Goal: Task Accomplishment & Management: Manage account settings

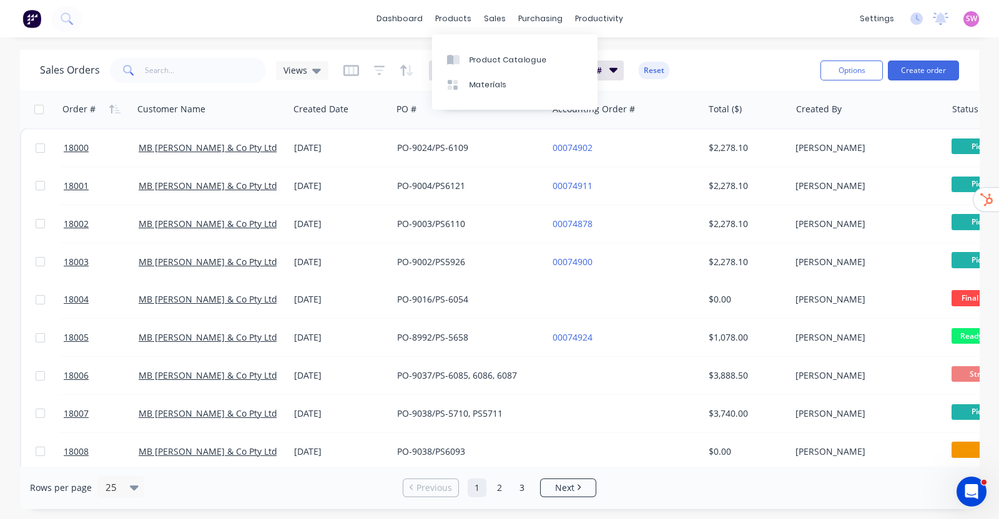
click at [406, 4] on div "dashboard products sales purchasing productivity dashboard products Product Cat…" at bounding box center [499, 18] width 999 height 37
click at [405, 12] on link "dashboard" at bounding box center [399, 18] width 59 height 19
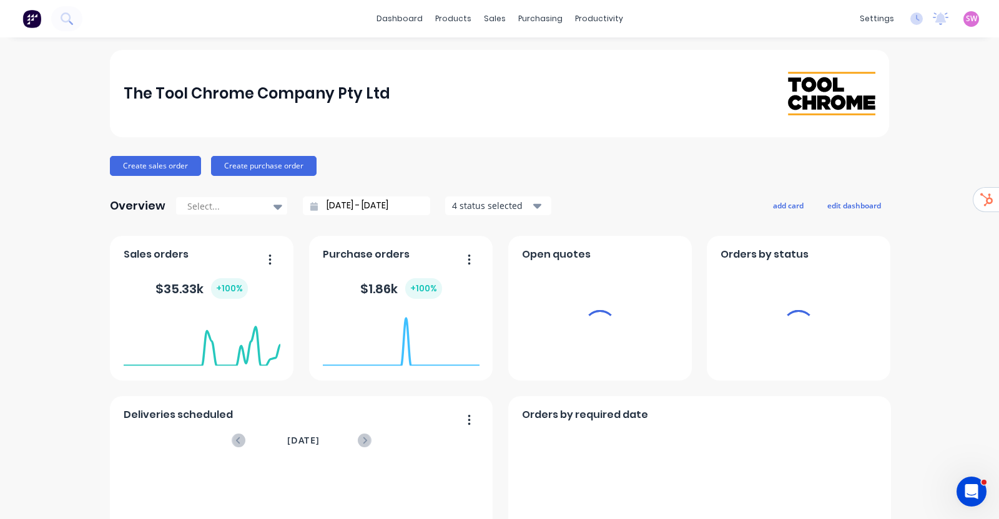
click at [967, 21] on div "SW The Tool Chrome Company Pty Lt... Stuart Wheatley Administrator Profile Sign…" at bounding box center [971, 19] width 16 height 16
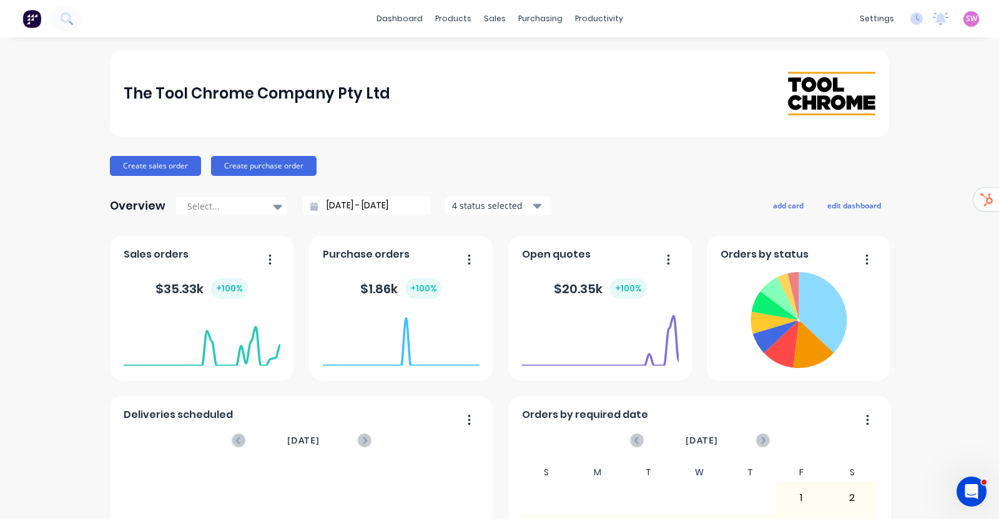
click at [966, 20] on span "SW" at bounding box center [971, 18] width 11 height 11
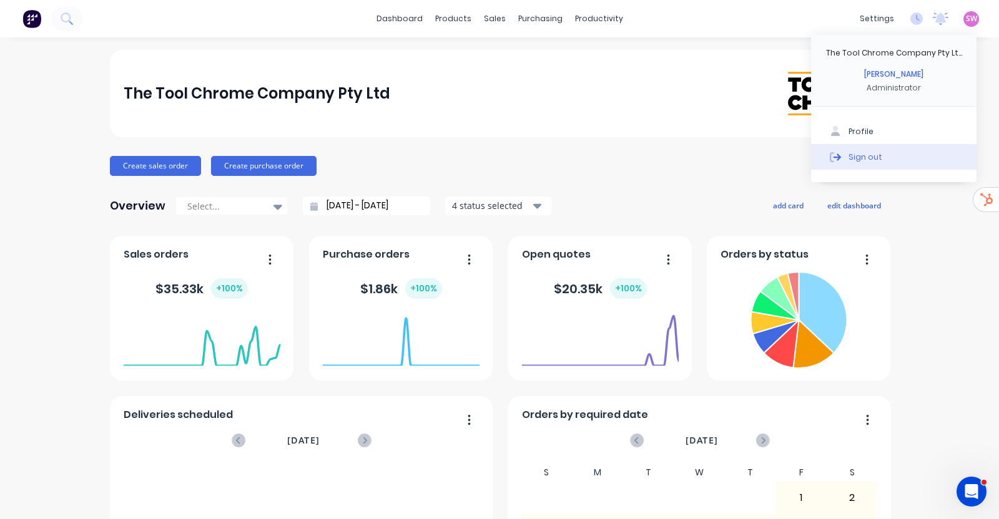
click at [847, 149] on button "Sign out" at bounding box center [893, 156] width 165 height 25
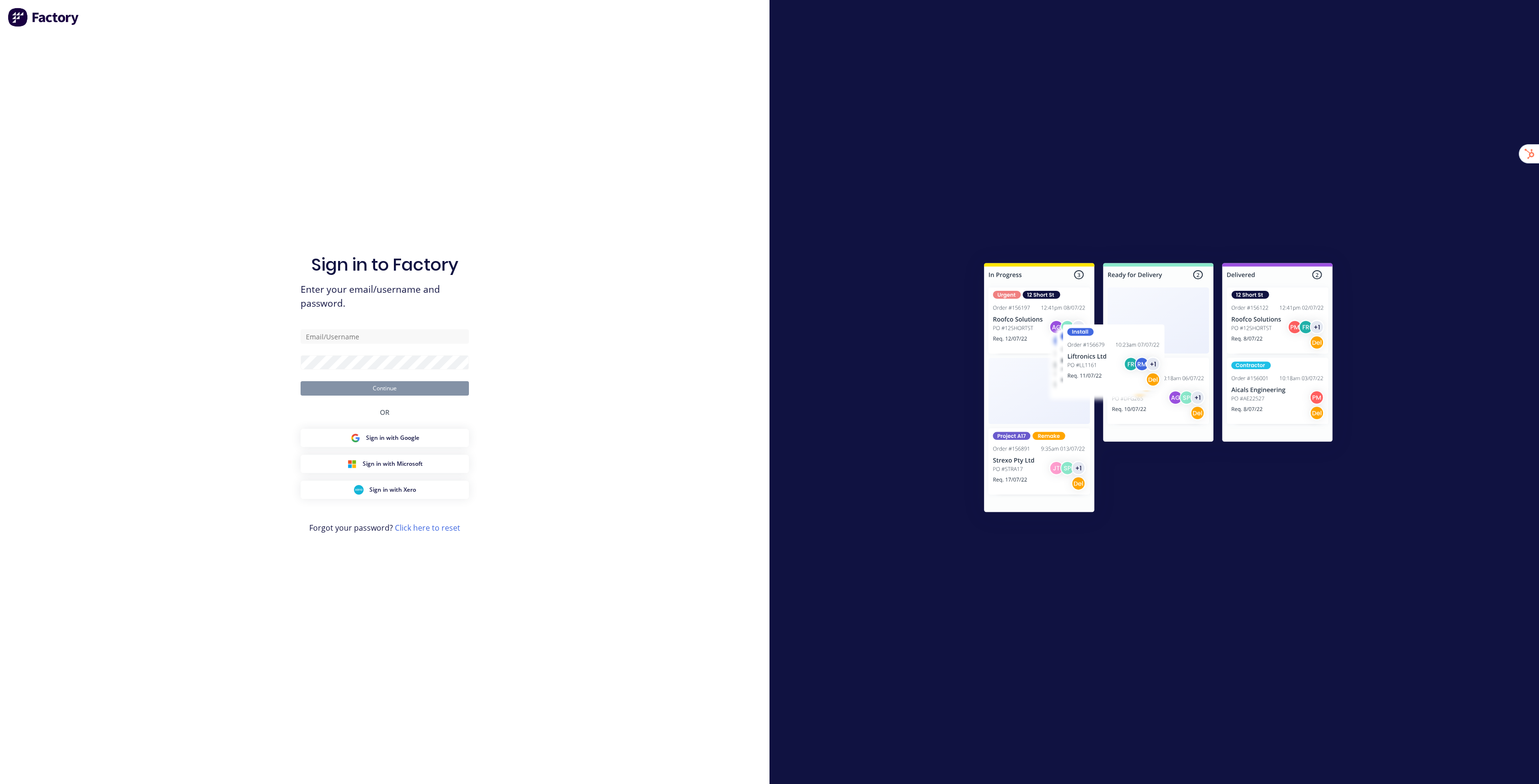
type input "stuart@factory.app"
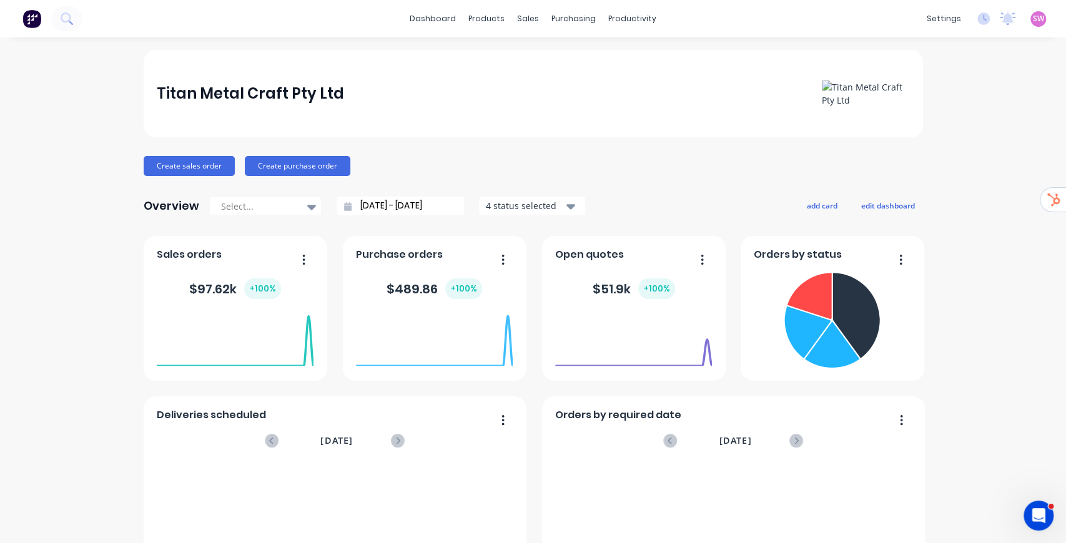
click at [811, 207] on button "add card" at bounding box center [822, 205] width 47 height 16
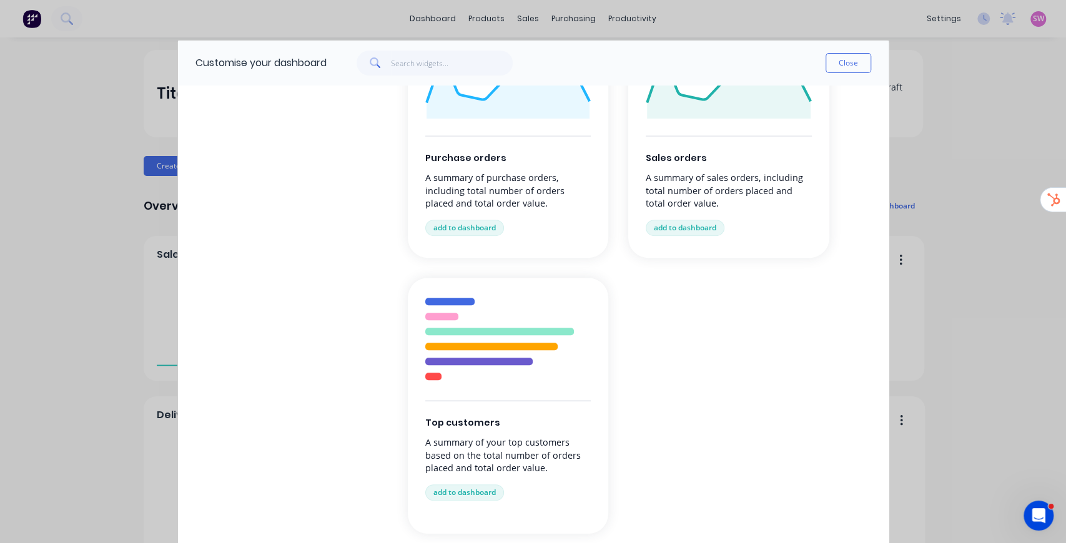
scroll to position [125, 0]
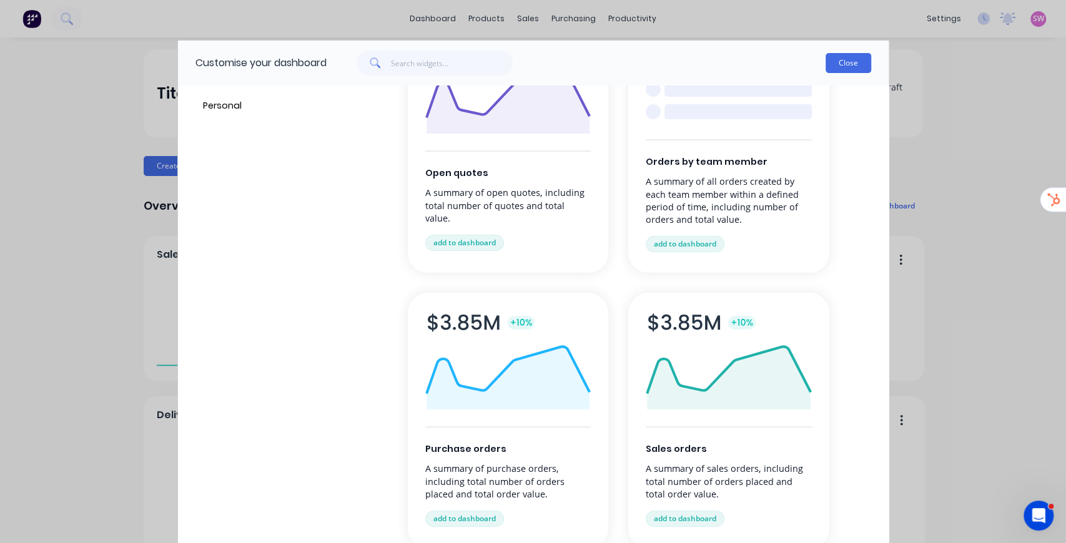
click at [839, 67] on button "Close" at bounding box center [848, 63] width 46 height 20
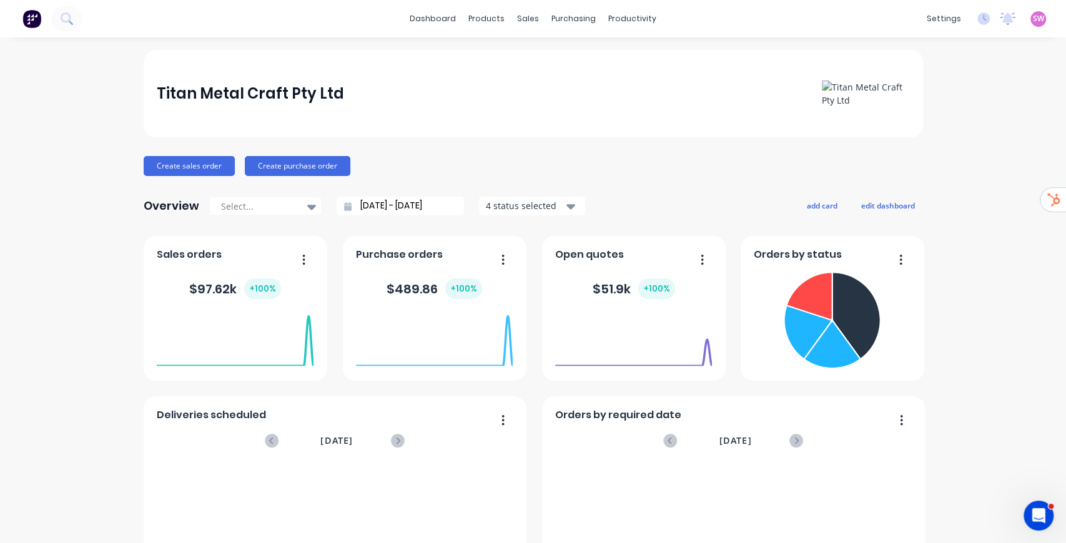
click at [400, 205] on input "27/07/25 - 27/08/25" at bounding box center [405, 206] width 107 height 19
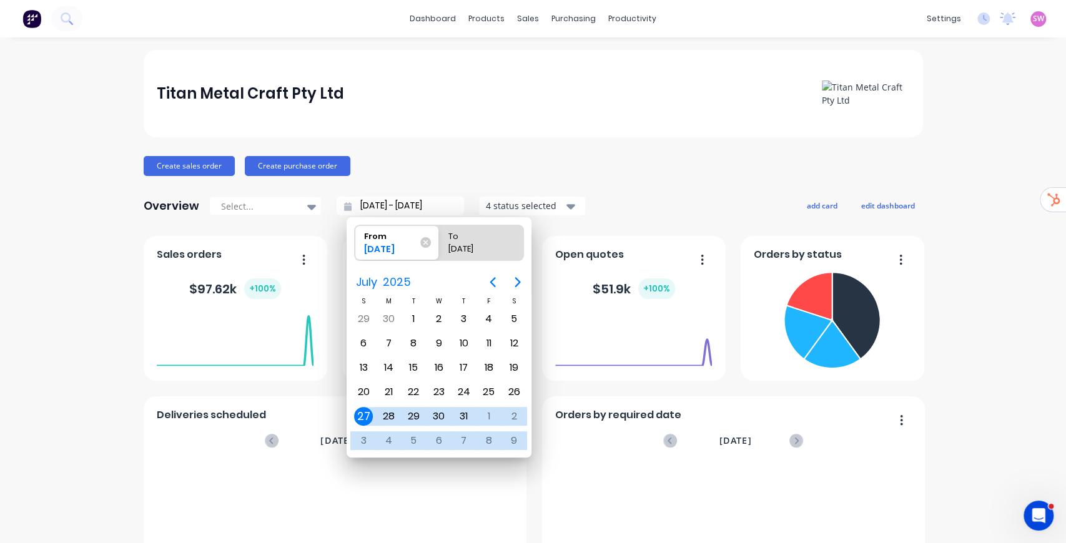
drag, startPoint x: 476, startPoint y: 158, endPoint x: 405, endPoint y: 187, distance: 76.2
click at [476, 157] on div "Create sales order Create purchase order" at bounding box center [533, 166] width 779 height 20
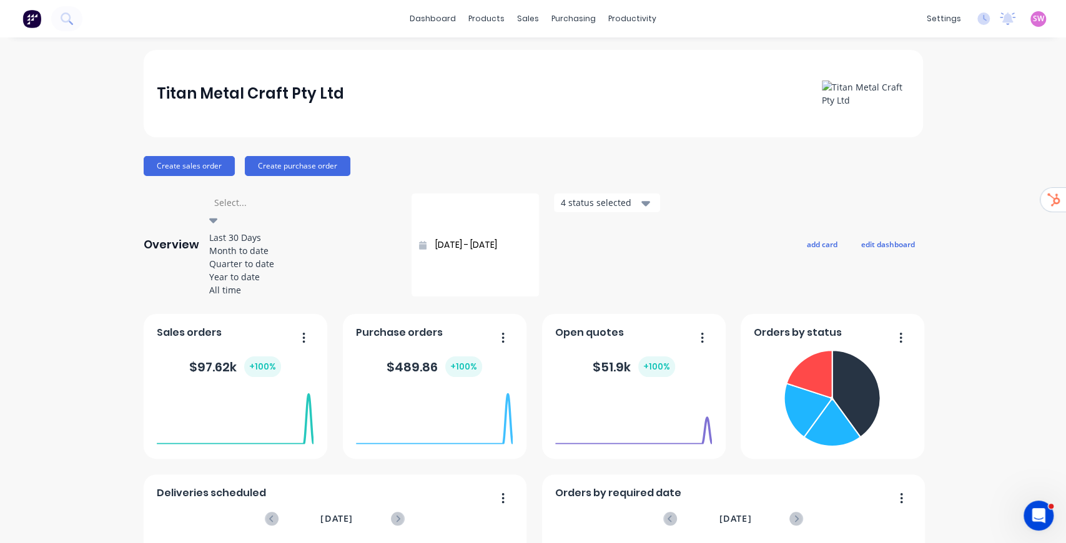
click at [289, 207] on div at bounding box center [303, 203] width 180 height 16
click at [641, 157] on div "Create sales order Create purchase order" at bounding box center [533, 166] width 779 height 20
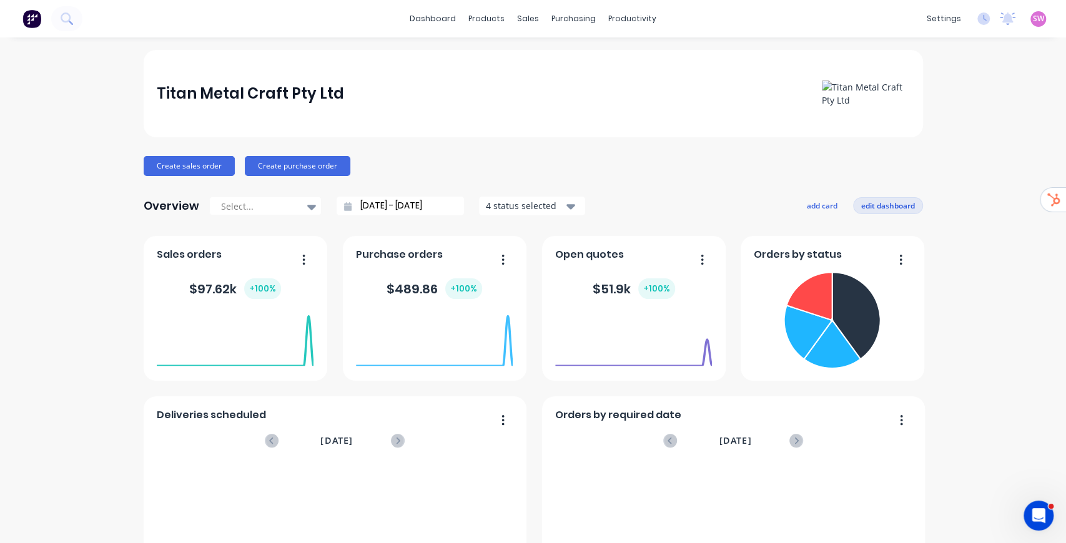
click at [905, 204] on button "edit dashboard" at bounding box center [888, 205] width 70 height 16
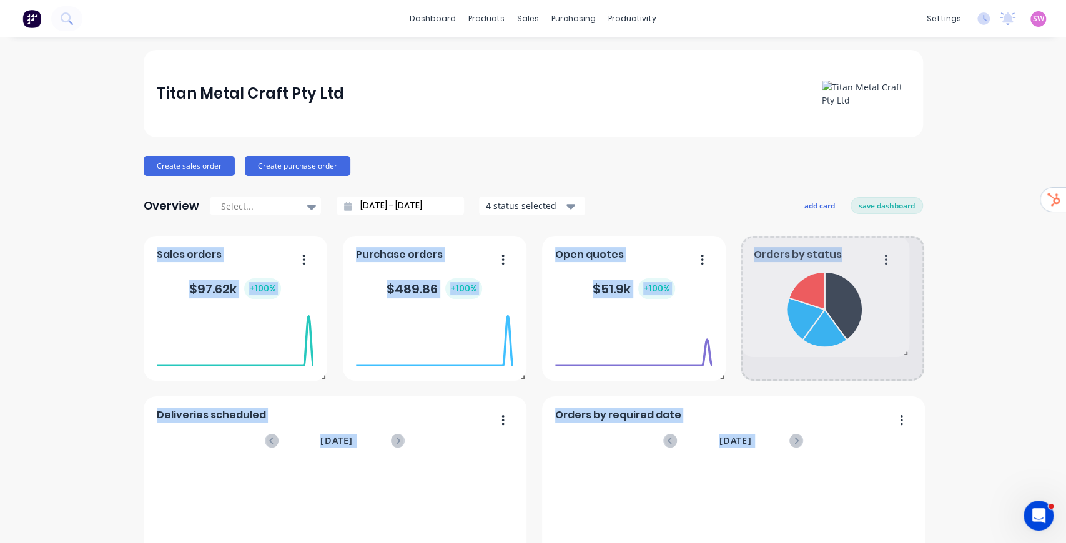
drag, startPoint x: 918, startPoint y: 377, endPoint x: 929, endPoint y: 351, distance: 28.5
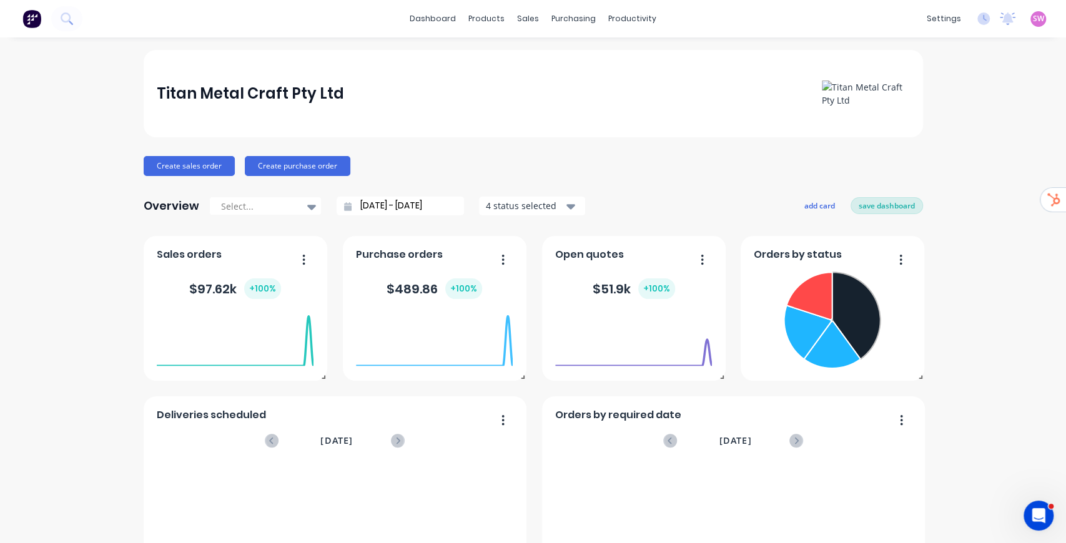
click at [892, 205] on button "save dashboard" at bounding box center [886, 205] width 72 height 16
click at [184, 167] on button "Create sales order" at bounding box center [189, 166] width 91 height 20
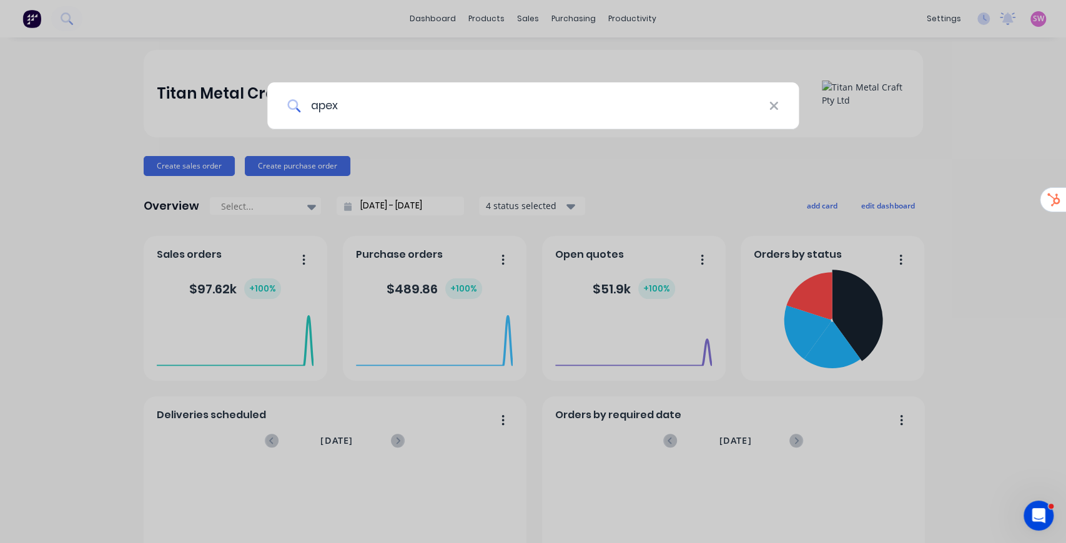
click at [414, 110] on input "apex" at bounding box center [534, 105] width 468 height 47
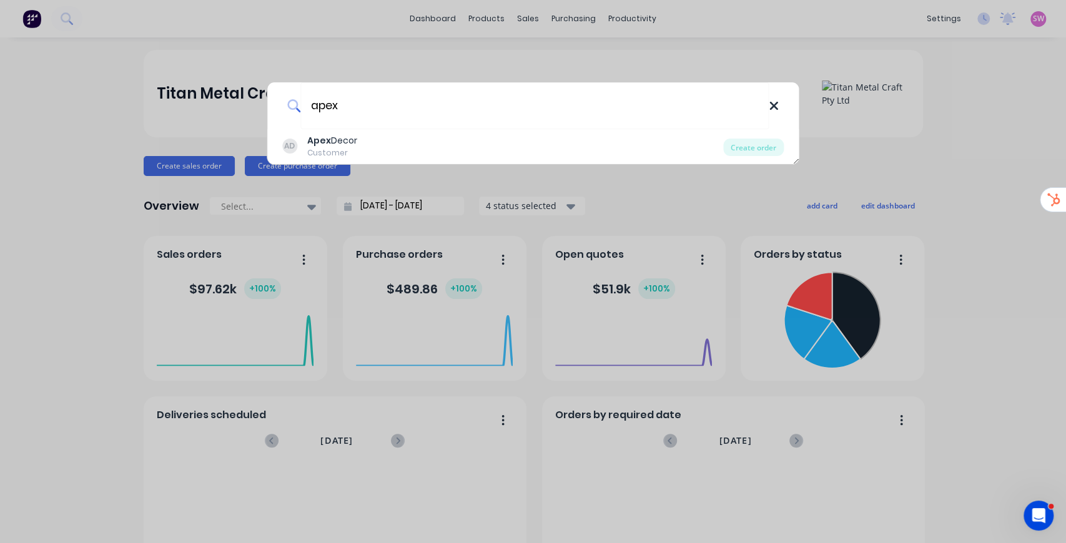
type input "apex"
click at [773, 101] on icon at bounding box center [774, 106] width 10 height 14
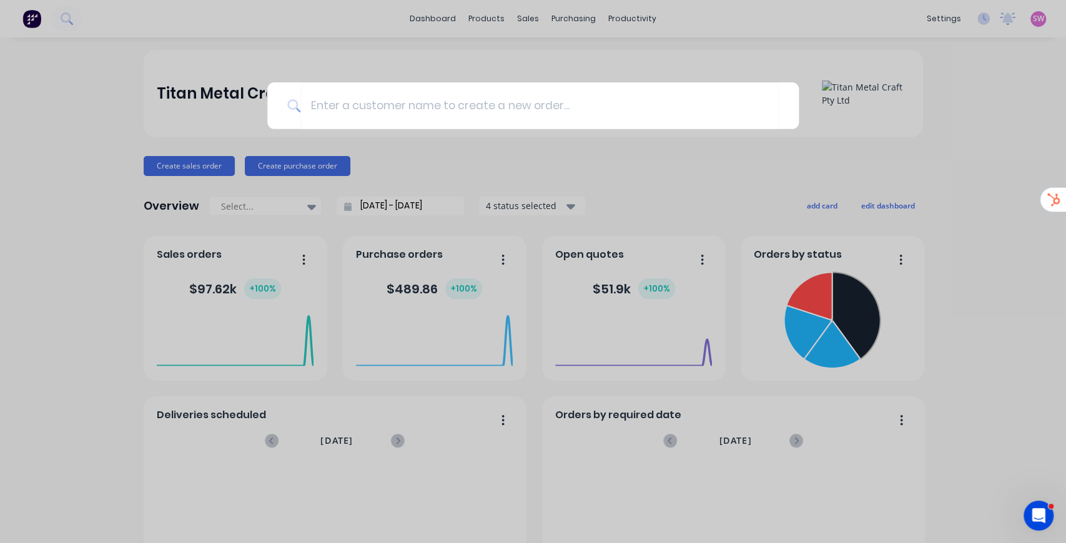
click at [864, 154] on div at bounding box center [533, 271] width 1066 height 543
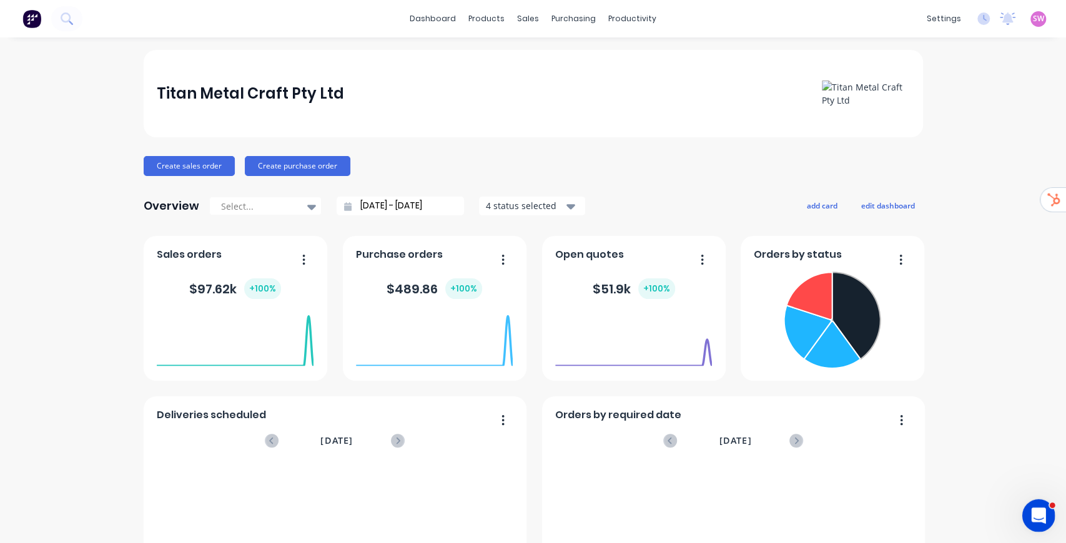
click at [1035, 512] on icon "Open Intercom Messenger" at bounding box center [1036, 514] width 21 height 21
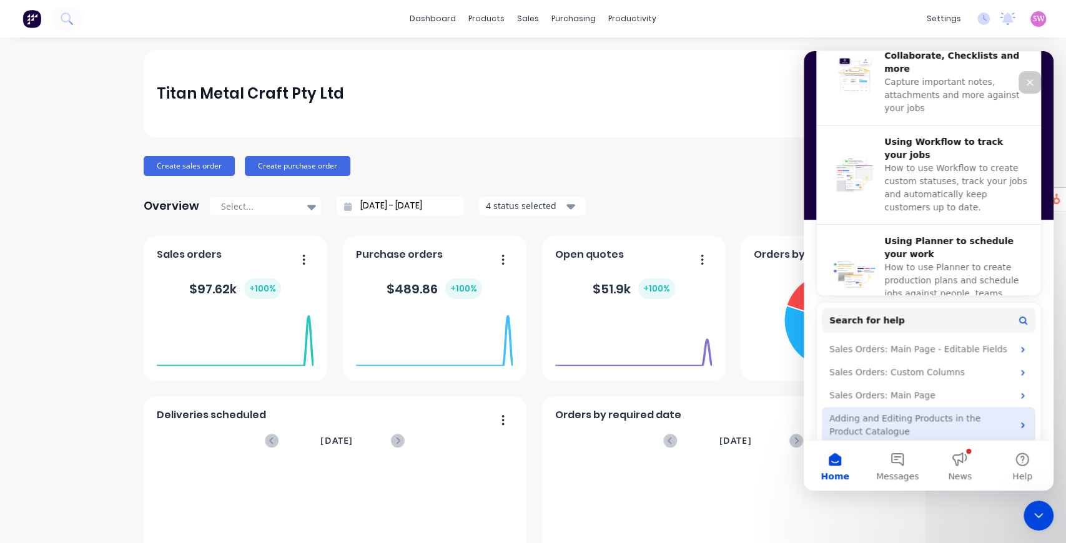
scroll to position [476, 0]
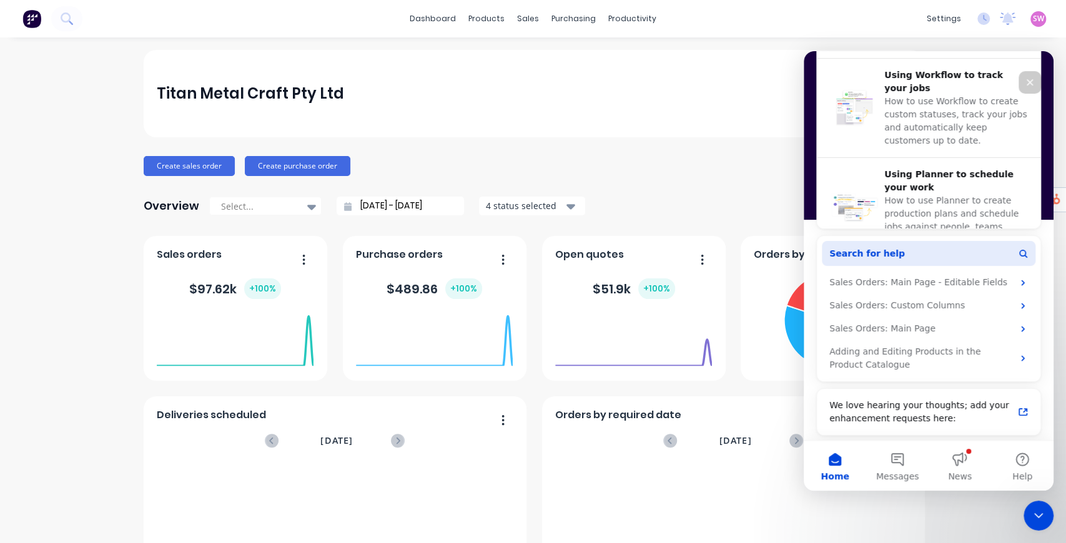
click at [885, 247] on span "Search for help" at bounding box center [867, 253] width 76 height 13
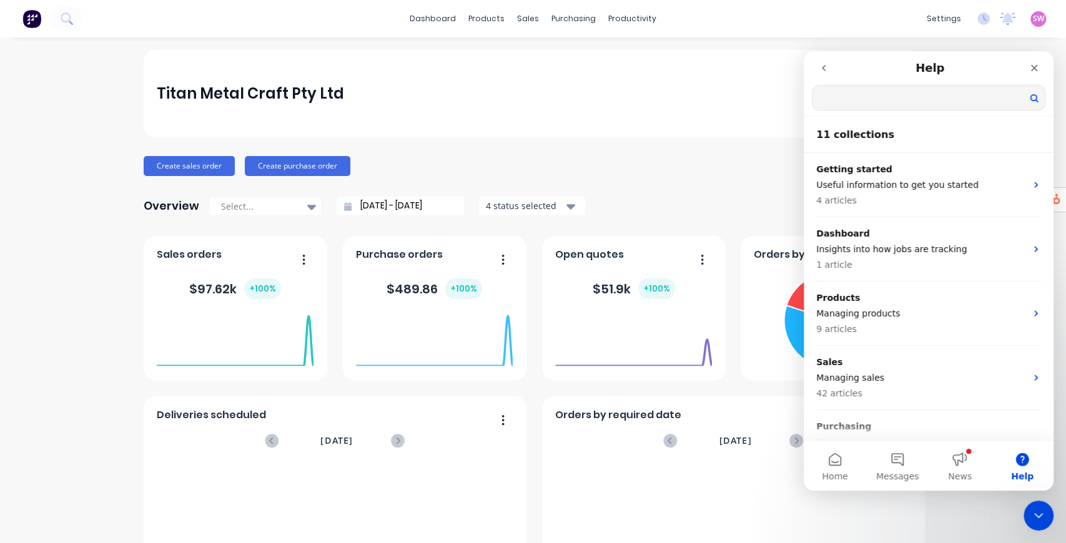
scroll to position [0, 0]
click at [885, 103] on input "Search for help" at bounding box center [928, 98] width 232 height 24
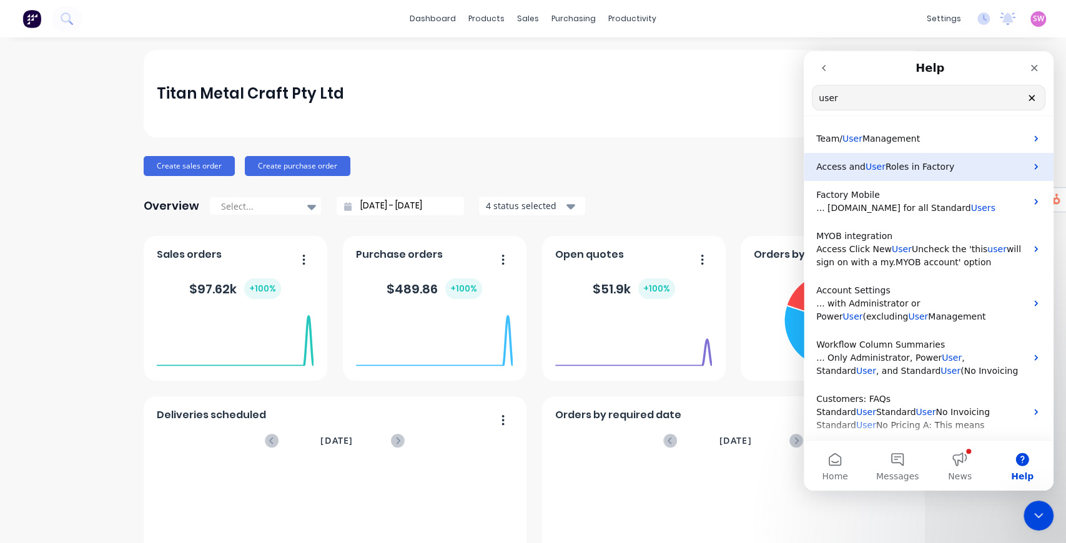
type input "user"
click at [875, 162] on span "User" at bounding box center [875, 167] width 20 height 10
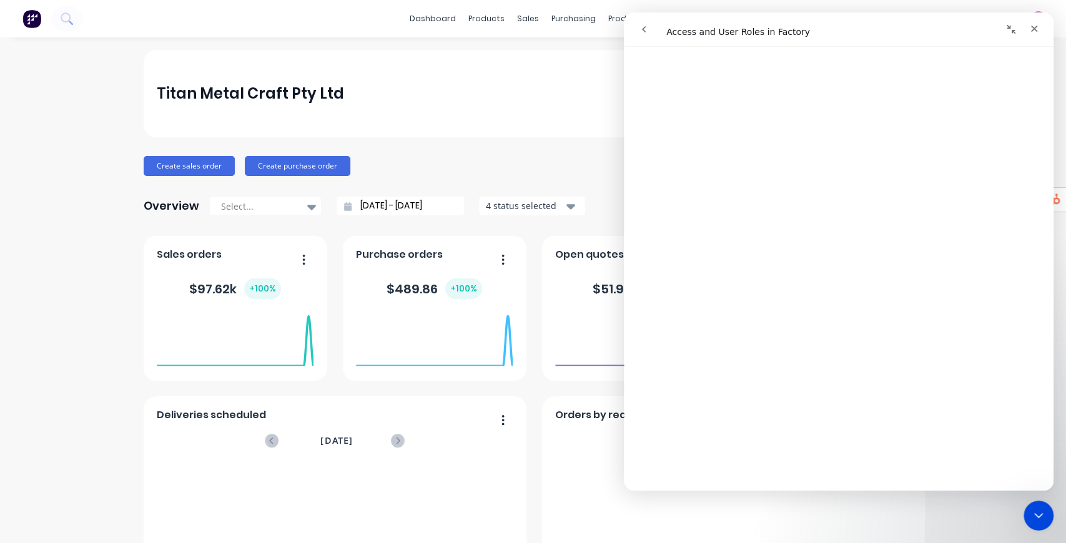
scroll to position [1497, 0]
click at [646, 29] on icon "go back" at bounding box center [644, 29] width 10 height 10
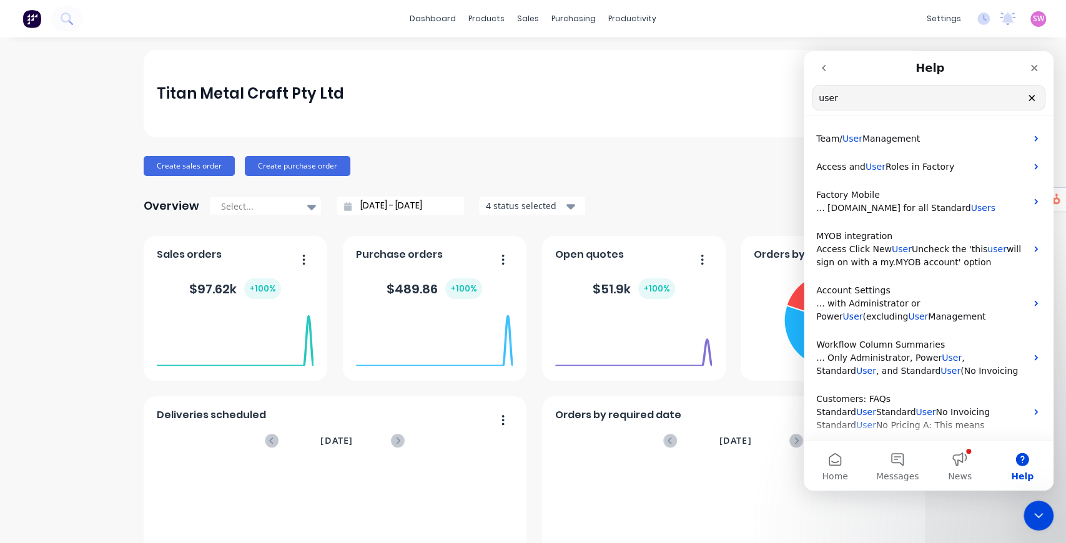
click at [820, 64] on icon "go back" at bounding box center [824, 68] width 10 height 10
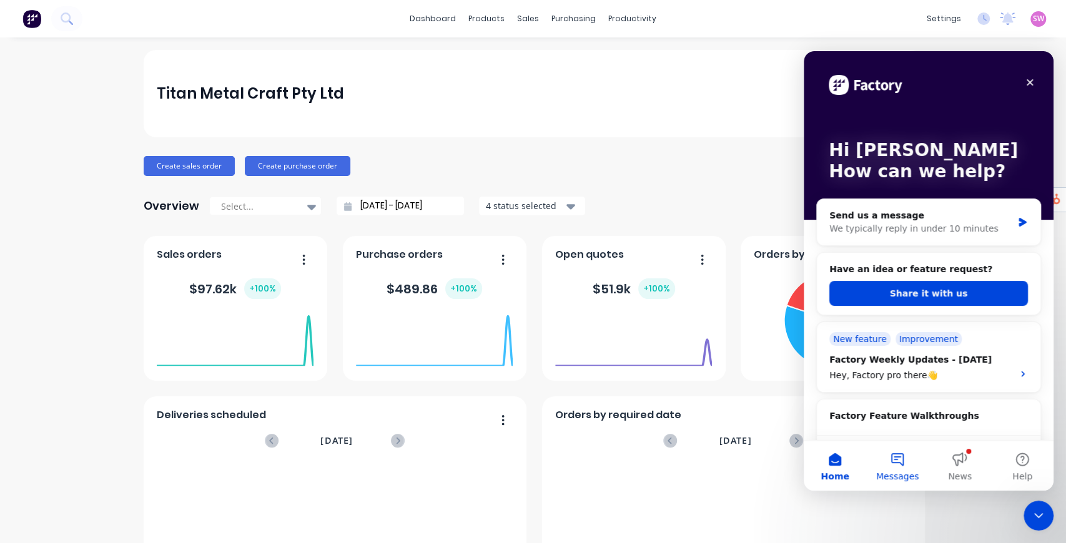
click at [906, 467] on button "Messages" at bounding box center [897, 466] width 62 height 50
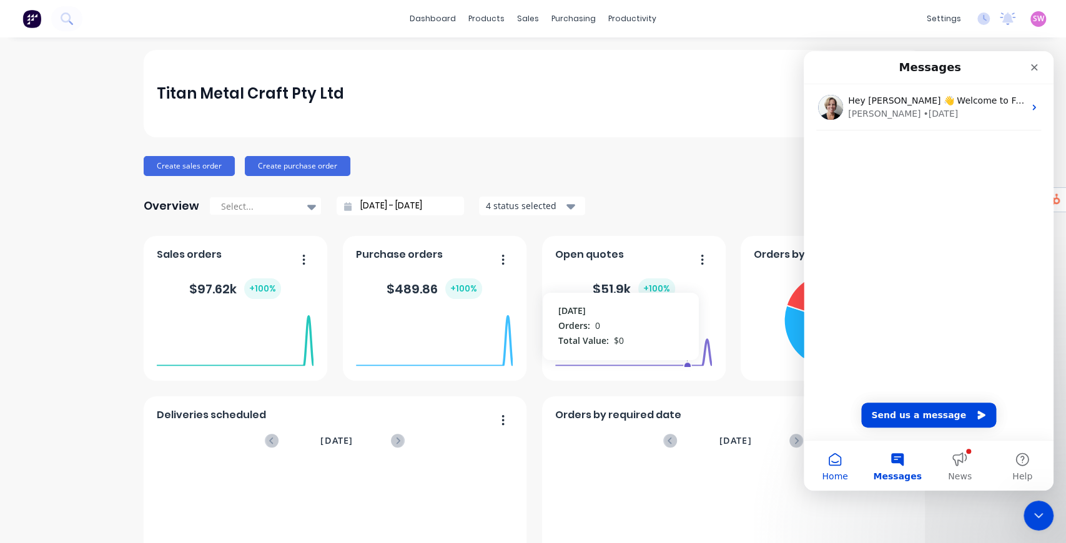
click at [838, 460] on button "Home" at bounding box center [835, 466] width 62 height 50
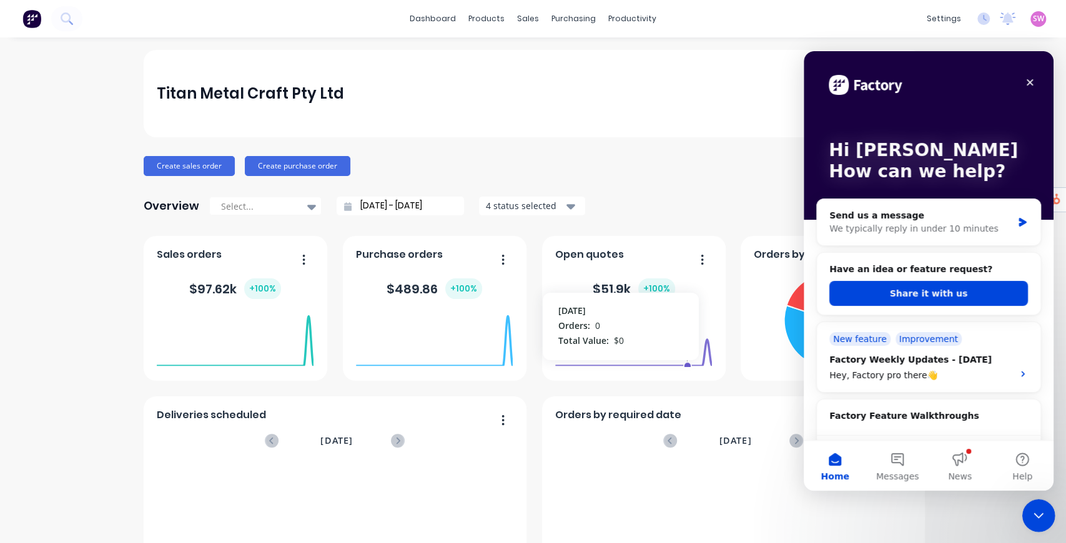
click at [1042, 517] on icon "Close Intercom Messenger" at bounding box center [1036, 513] width 15 height 15
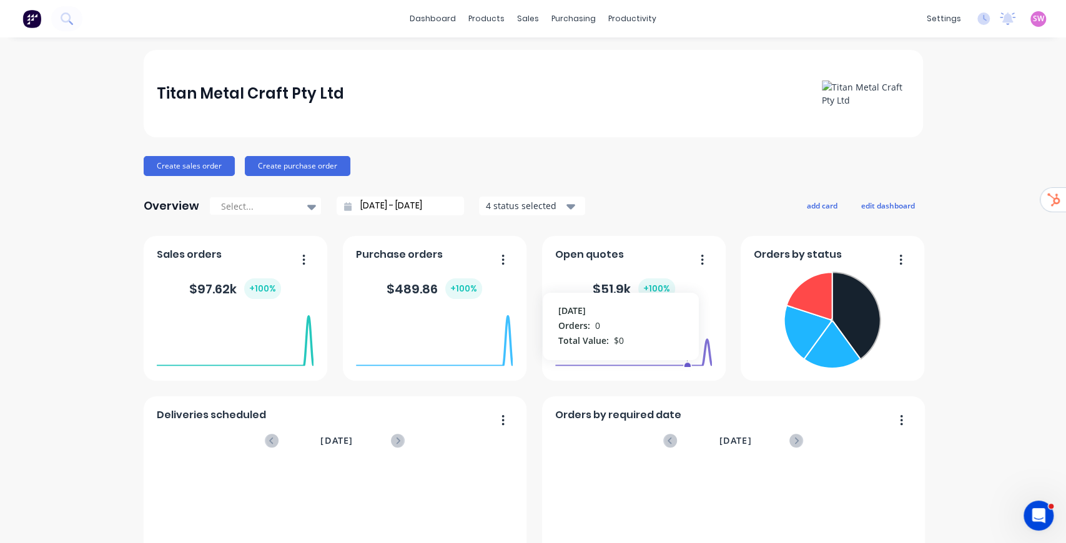
scroll to position [0, 0]
click at [67, 18] on icon at bounding box center [67, 18] width 12 height 12
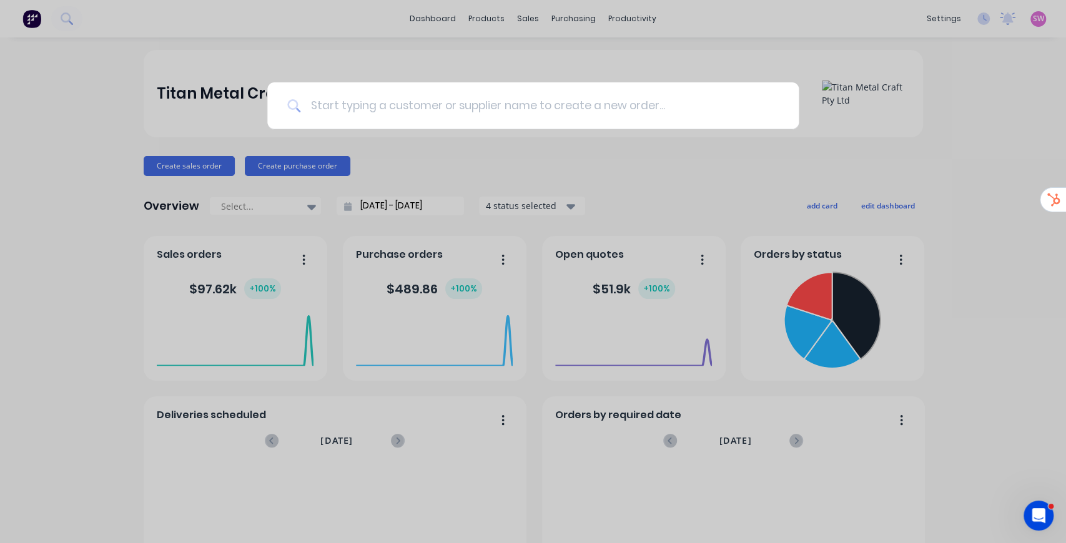
click at [350, 101] on input at bounding box center [539, 105] width 478 height 47
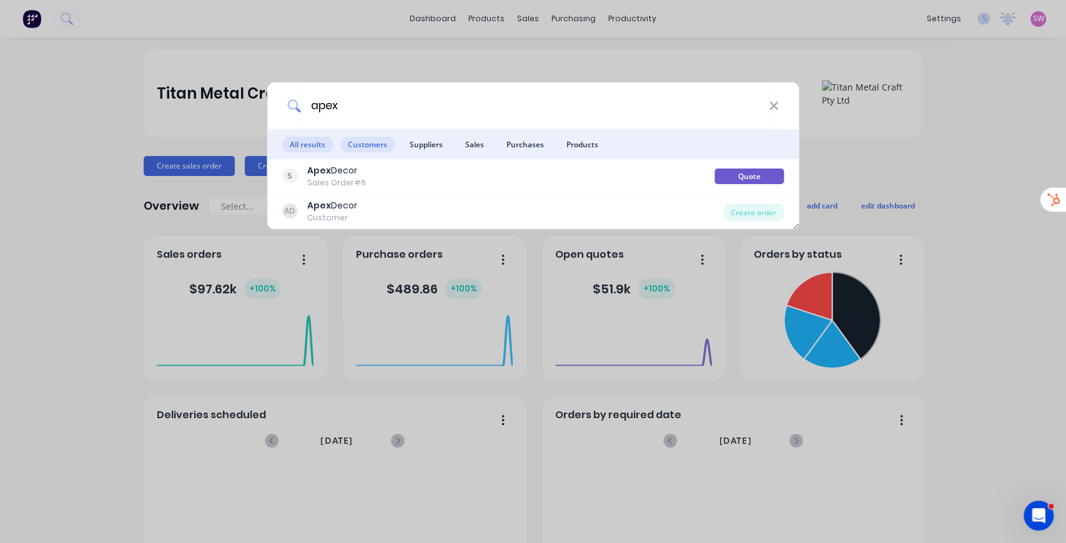
type input "apex"
click at [370, 141] on span "Customers" at bounding box center [367, 145] width 54 height 16
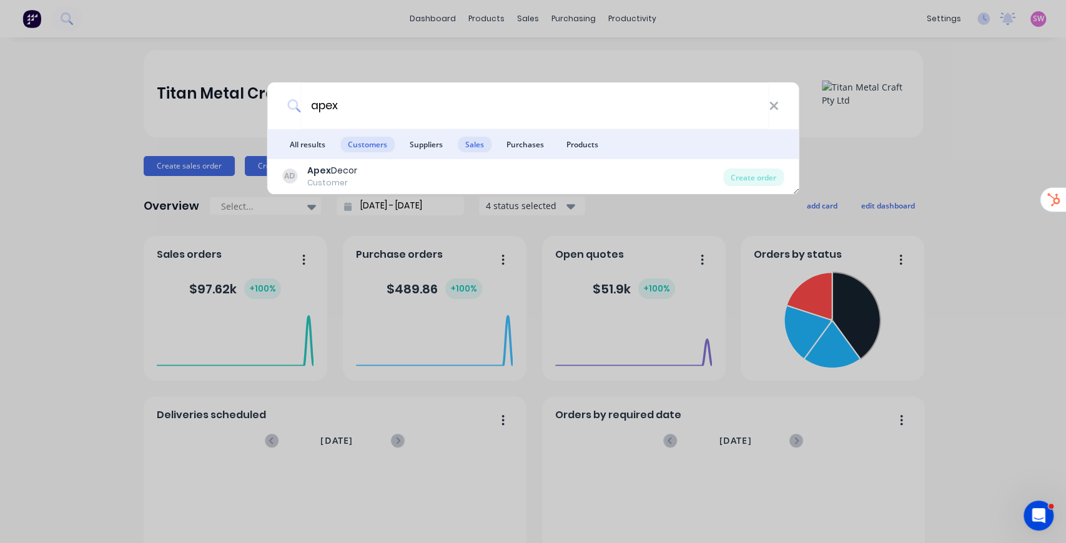
click at [472, 144] on span "Sales" at bounding box center [475, 145] width 34 height 16
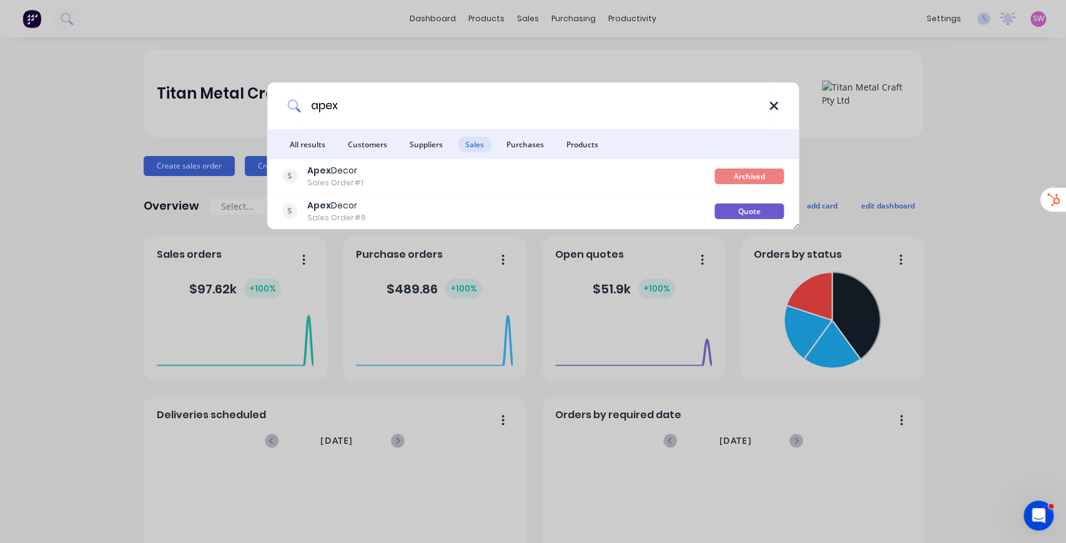
click at [777, 103] on icon at bounding box center [774, 106] width 10 height 14
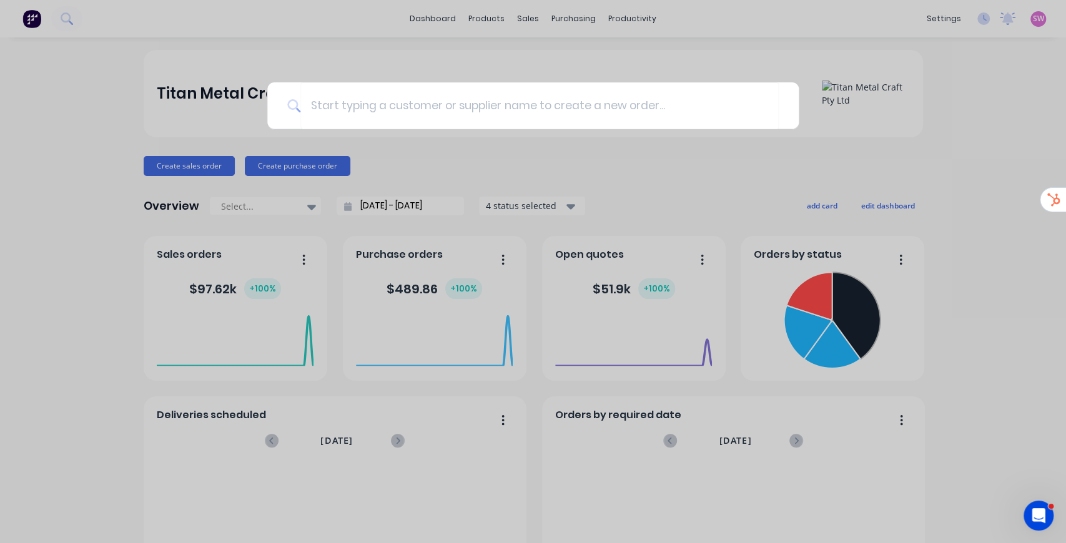
click at [972, 152] on div at bounding box center [533, 271] width 1066 height 543
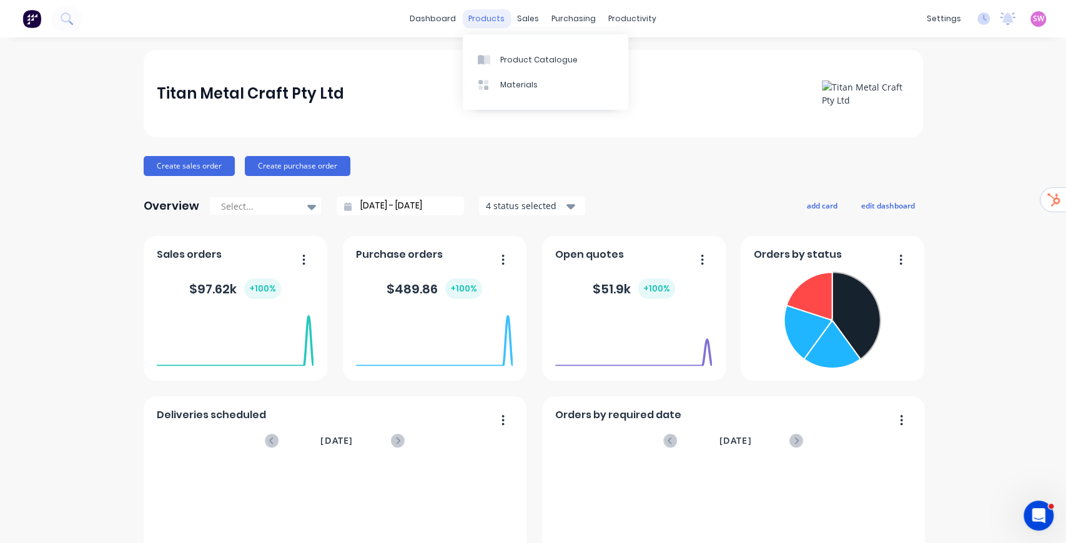
click at [492, 17] on div "products" at bounding box center [486, 18] width 49 height 19
click at [506, 54] on div "Product Catalogue" at bounding box center [538, 59] width 77 height 11
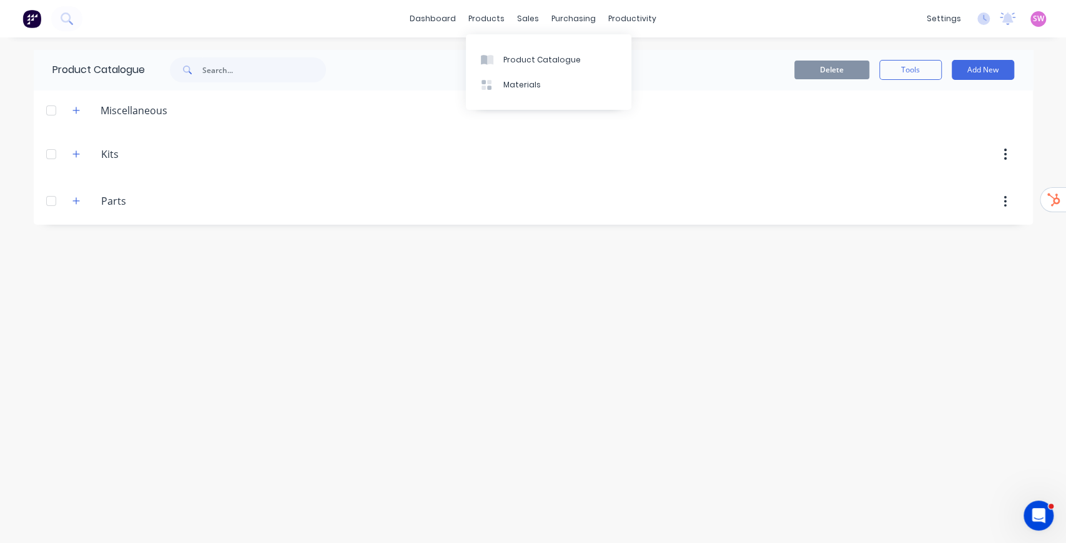
click at [376, 49] on div "dashboard products sales purchasing productivity dashboard products Product Cat…" at bounding box center [533, 271] width 1066 height 543
click at [988, 64] on button "Add New" at bounding box center [983, 70] width 62 height 20
click at [358, 251] on div "Product Catalogue Delete Tools Add New Miscellaneous Kits Kits Parts Parts" at bounding box center [533, 290] width 999 height 481
click at [79, 197] on icon "button" at bounding box center [75, 201] width 7 height 9
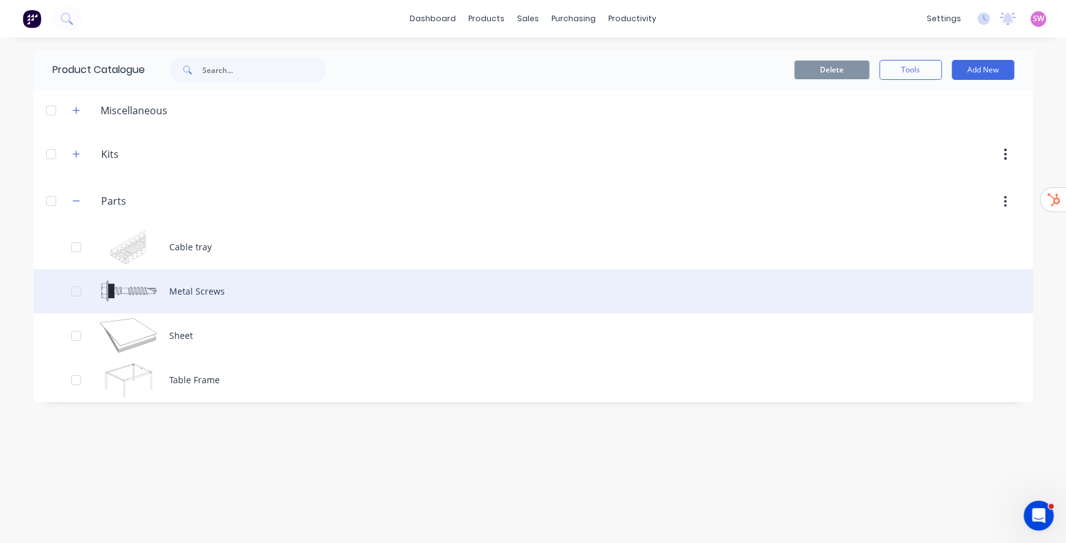
click at [199, 291] on div "Metal Screws" at bounding box center [533, 291] width 999 height 44
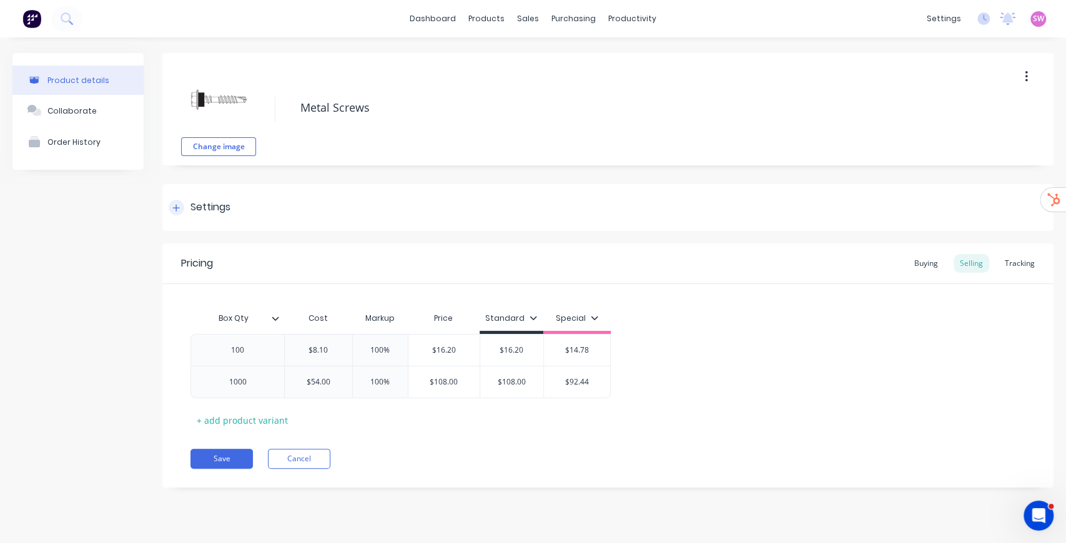
click at [205, 206] on div "Settings" at bounding box center [210, 208] width 40 height 16
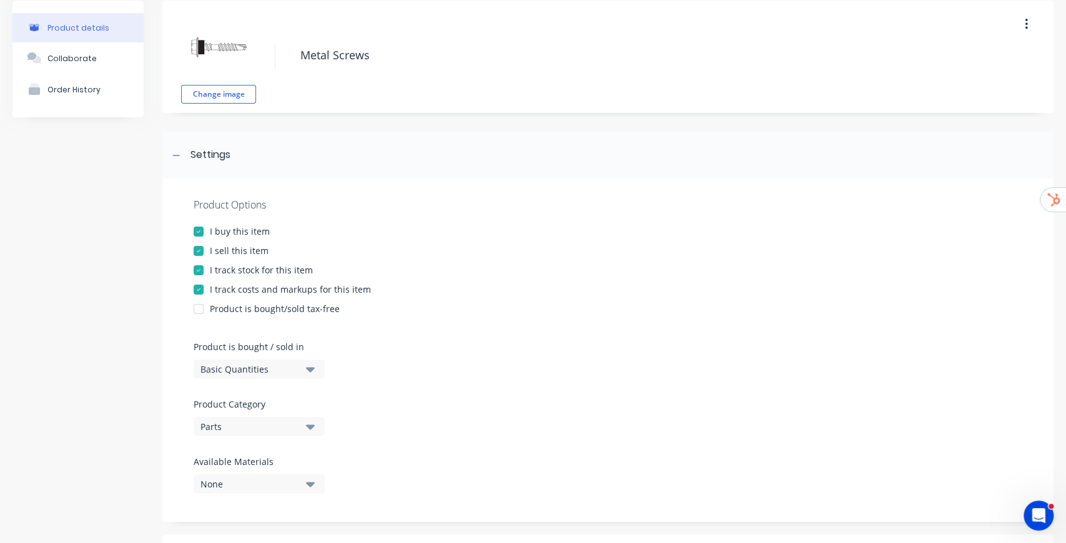
scroll to position [166, 0]
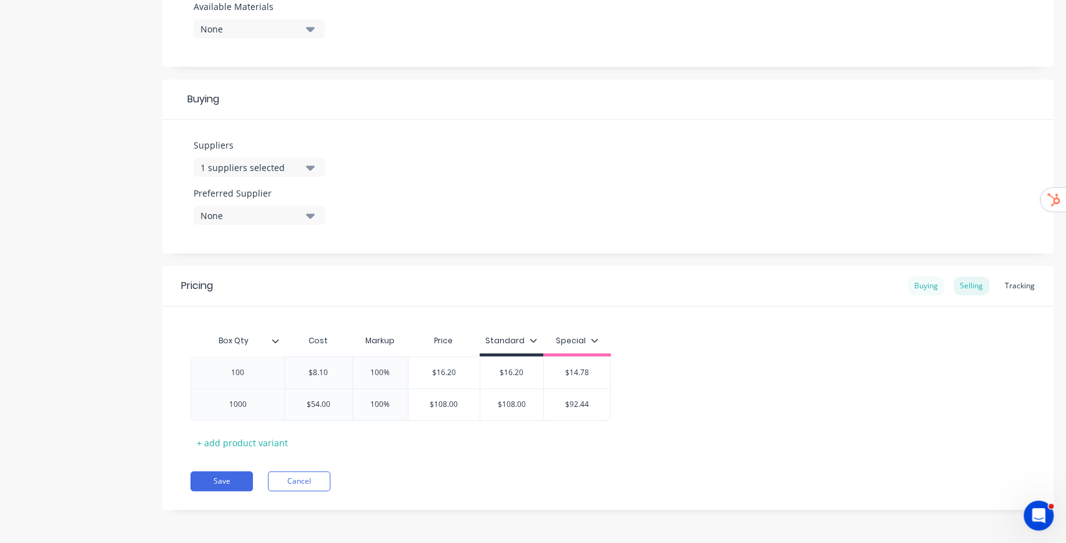
click at [928, 285] on div "Buying" at bounding box center [926, 286] width 36 height 19
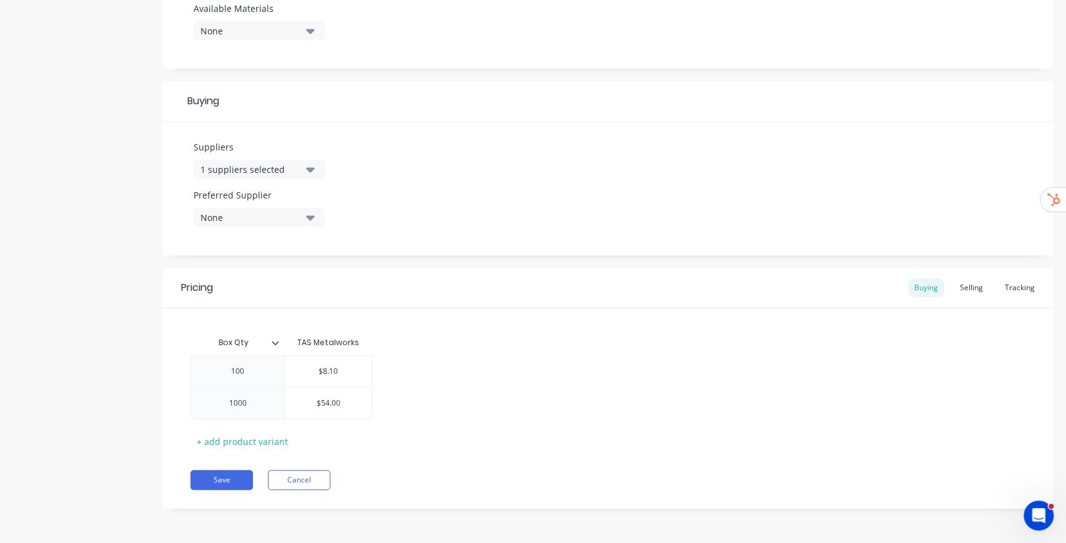
scroll to position [504, 0]
click at [292, 167] on div "1 suppliers selected" at bounding box center [250, 170] width 100 height 13
click at [398, 140] on div "Suppliers 1 suppliers selected TAS Metalworks .1a Test Supplier Tailored Plasti…" at bounding box center [607, 190] width 891 height 134
click at [283, 226] on button "None" at bounding box center [259, 218] width 131 height 19
click at [263, 283] on div "TAS Metalworks" at bounding box center [294, 286] width 125 height 13
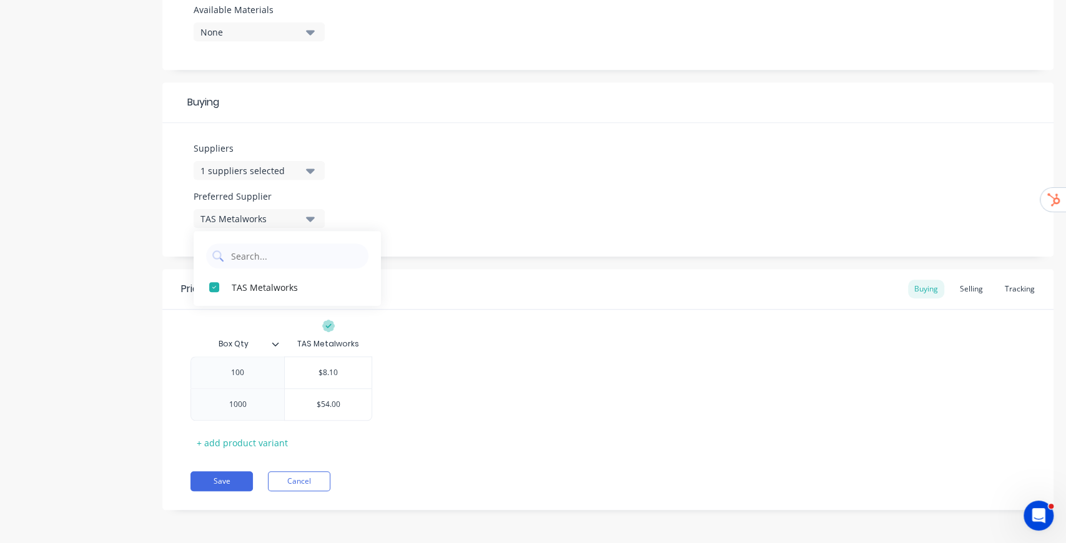
click at [409, 171] on div "Suppliers 1 suppliers selected Preferred Supplier TAS Metalworks TAS Metalworks" at bounding box center [607, 190] width 891 height 134
click at [968, 293] on div "Selling" at bounding box center [971, 289] width 36 height 19
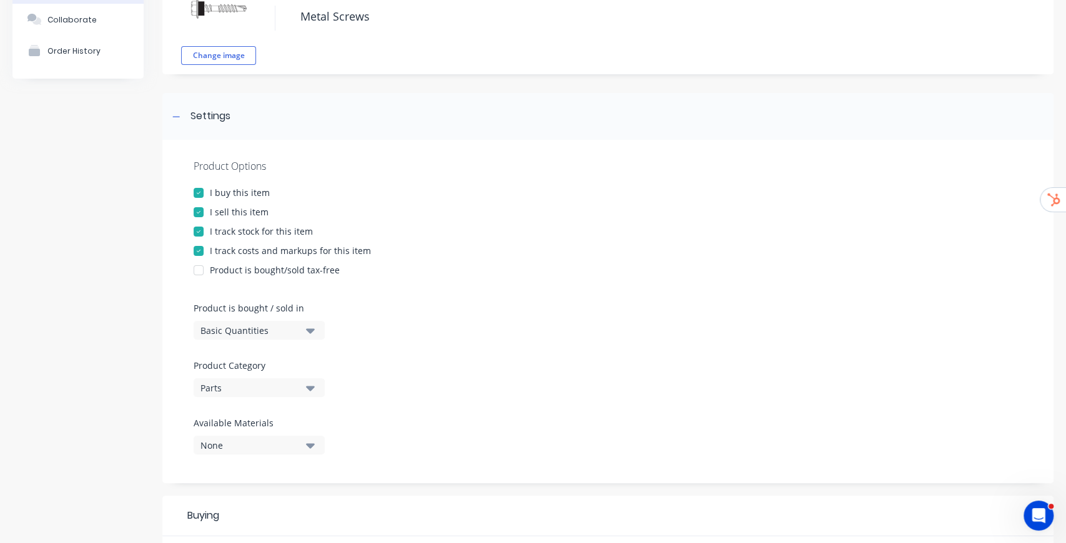
scroll to position [133, 0]
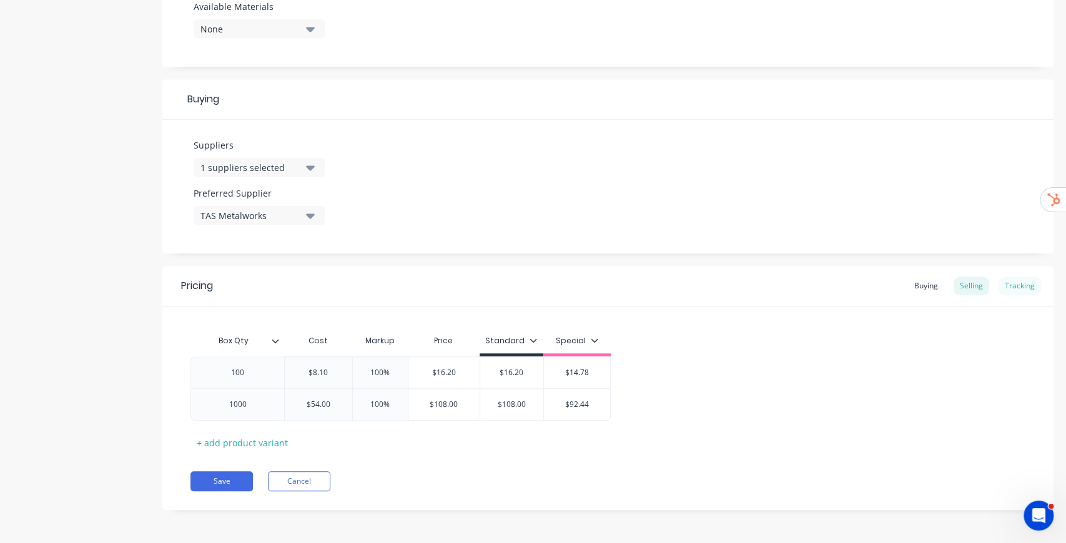
click at [1020, 282] on div "Tracking" at bounding box center [1019, 286] width 42 height 19
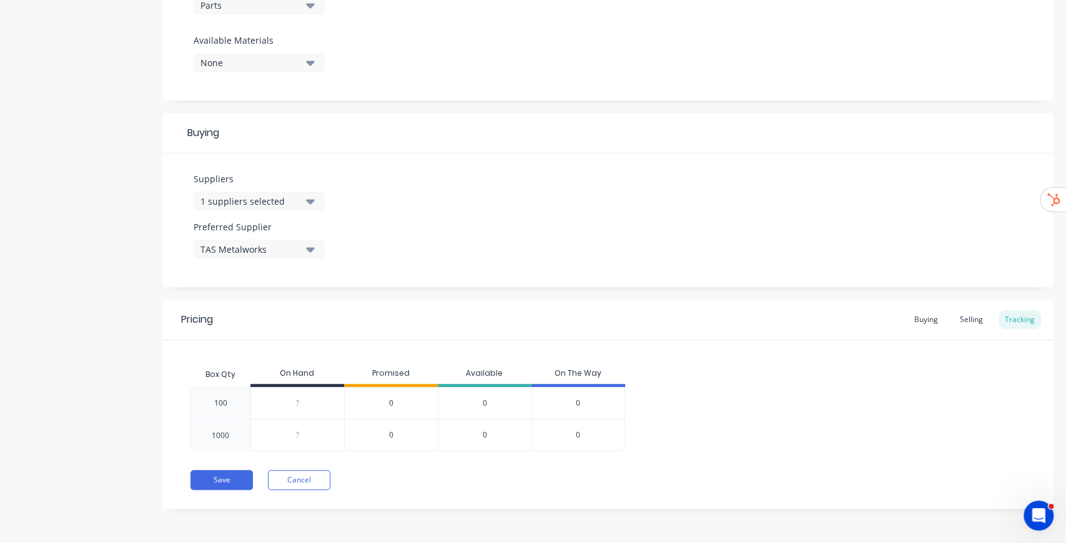
scroll to position [473, 0]
type input "0"
drag, startPoint x: 292, startPoint y: 405, endPoint x: 299, endPoint y: 405, distance: 6.9
click at [299, 405] on input "0" at bounding box center [297, 404] width 93 height 11
click at [232, 486] on button "Save" at bounding box center [221, 481] width 62 height 20
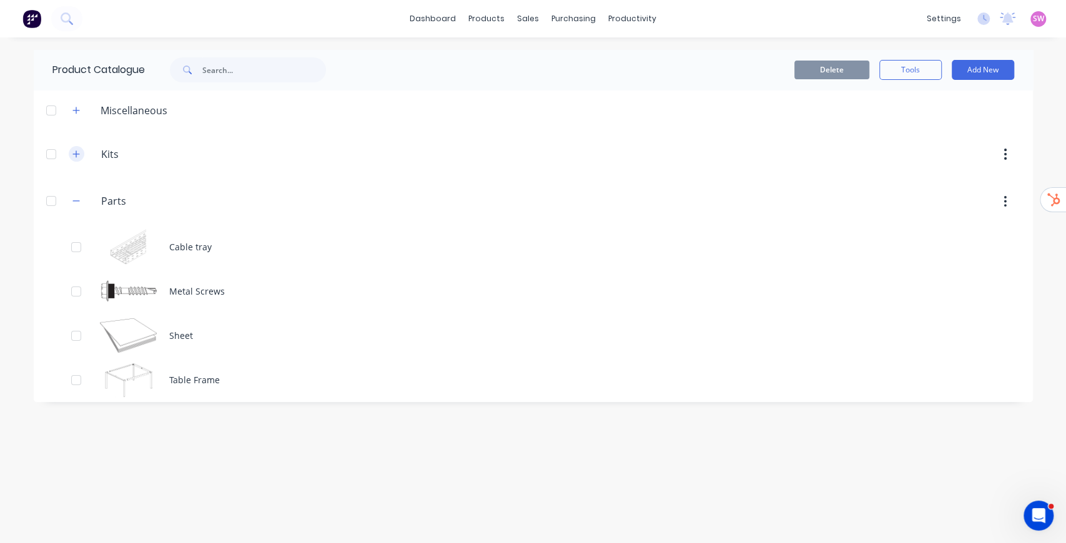
click at [79, 154] on icon "button" at bounding box center [75, 154] width 7 height 9
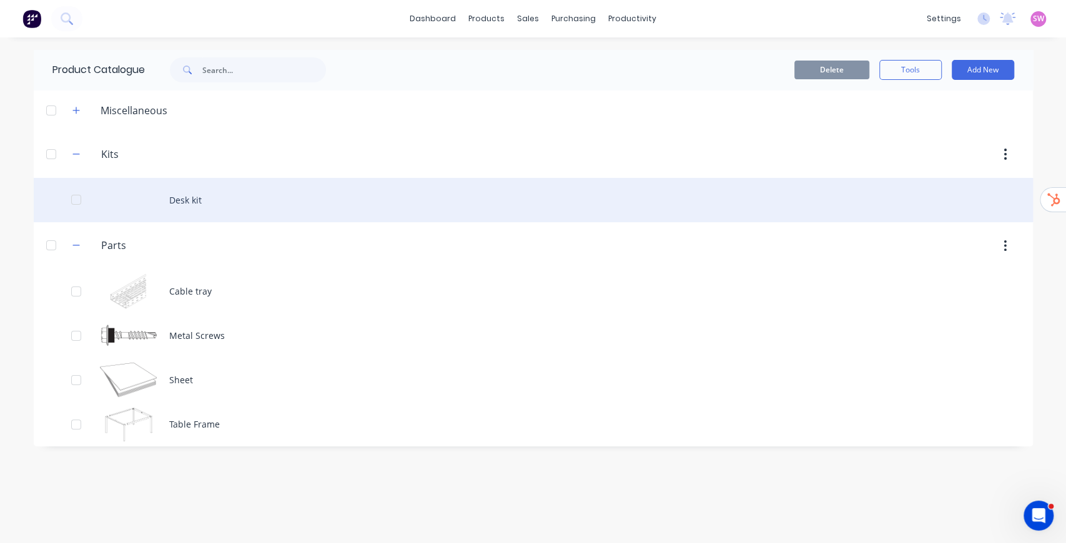
click at [182, 196] on div "Desk kit" at bounding box center [533, 200] width 999 height 44
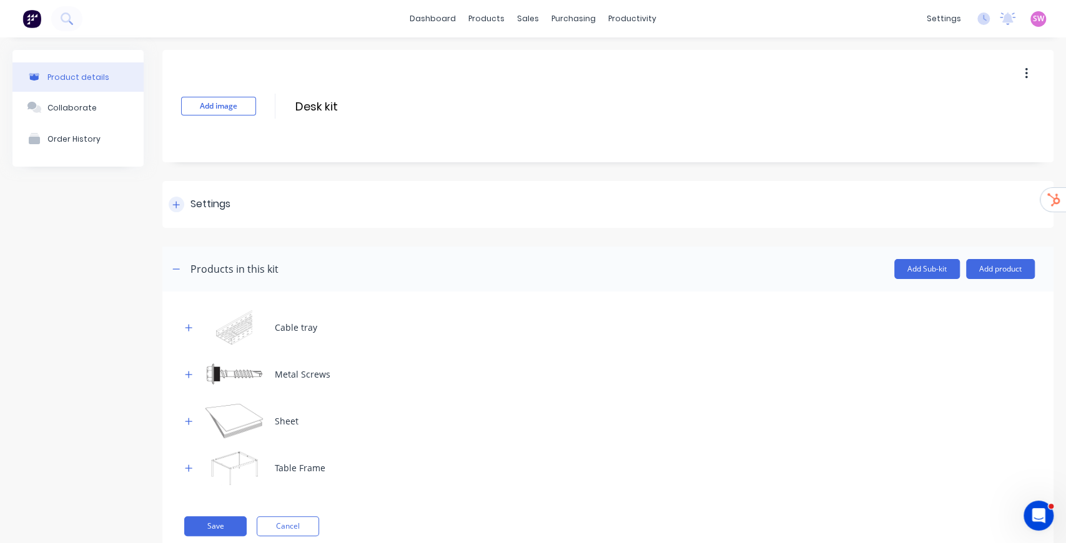
click at [175, 207] on icon at bounding box center [175, 204] width 7 height 9
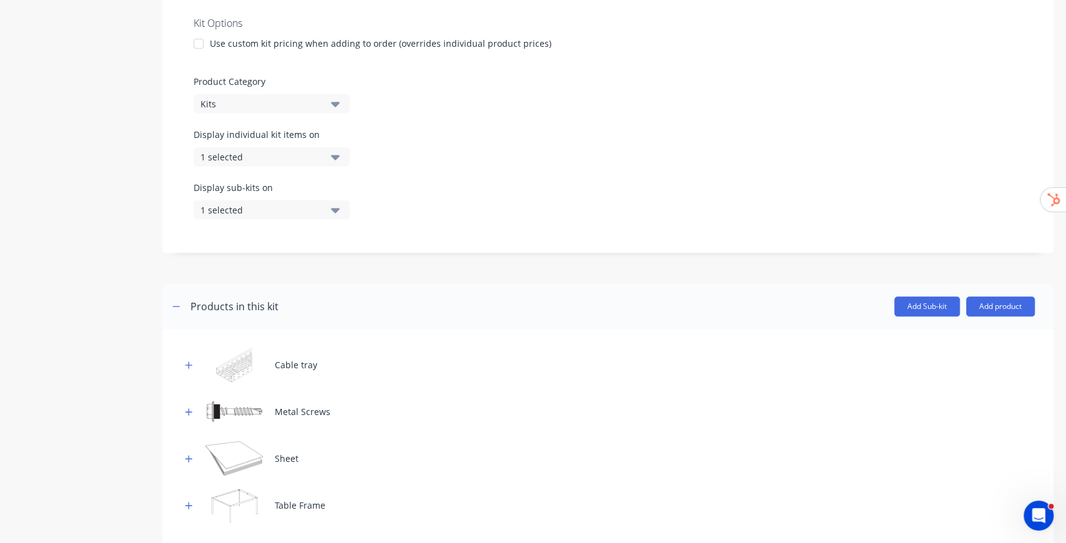
scroll to position [375, 0]
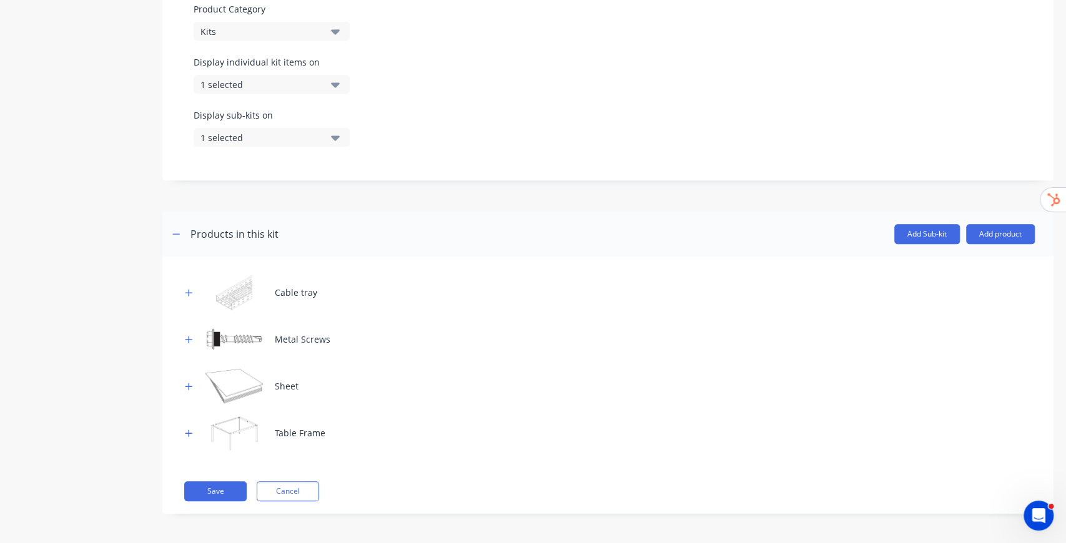
click at [333, 89] on icon "button" at bounding box center [335, 84] width 9 height 14
click at [427, 91] on div "Display individual kit items on 1 selected" at bounding box center [608, 82] width 829 height 53
click at [330, 85] on button "1 selected" at bounding box center [272, 84] width 156 height 19
click at [188, 430] on icon "button" at bounding box center [188, 432] width 7 height 9
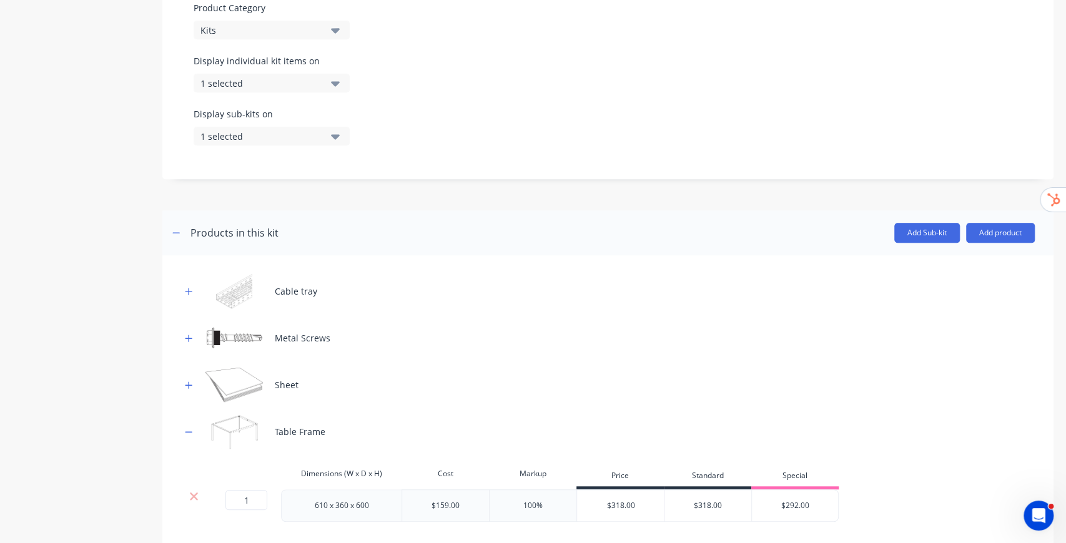
click at [185, 385] on icon "button" at bounding box center [188, 385] width 7 height 9
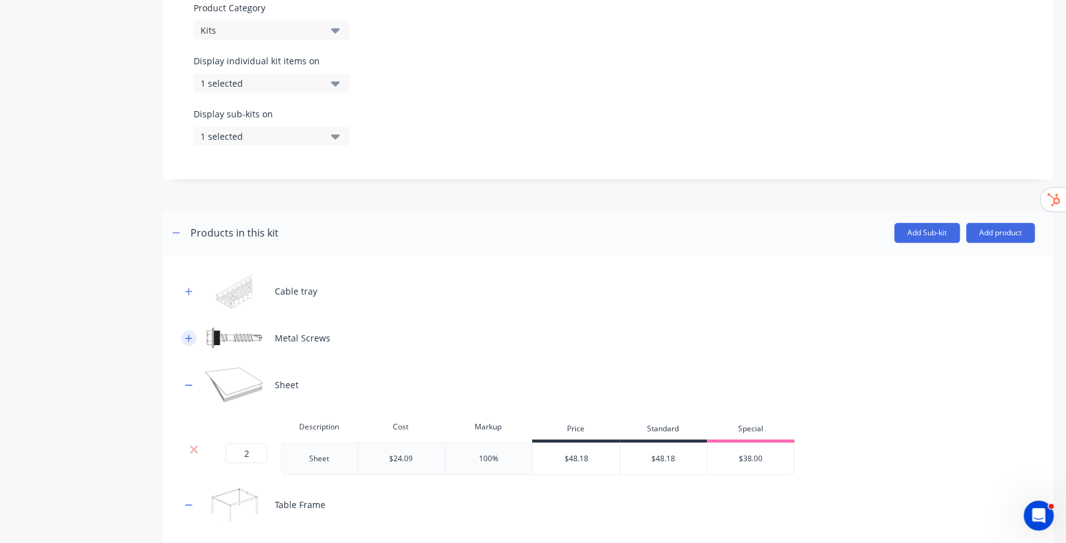
click at [183, 333] on button "button" at bounding box center [189, 338] width 16 height 16
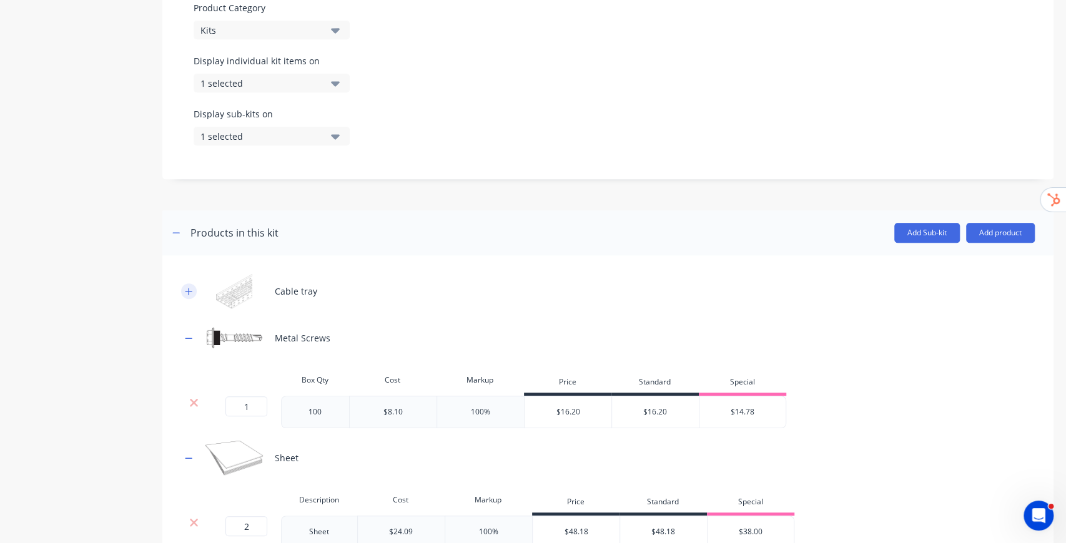
click at [186, 295] on icon "button" at bounding box center [188, 291] width 7 height 9
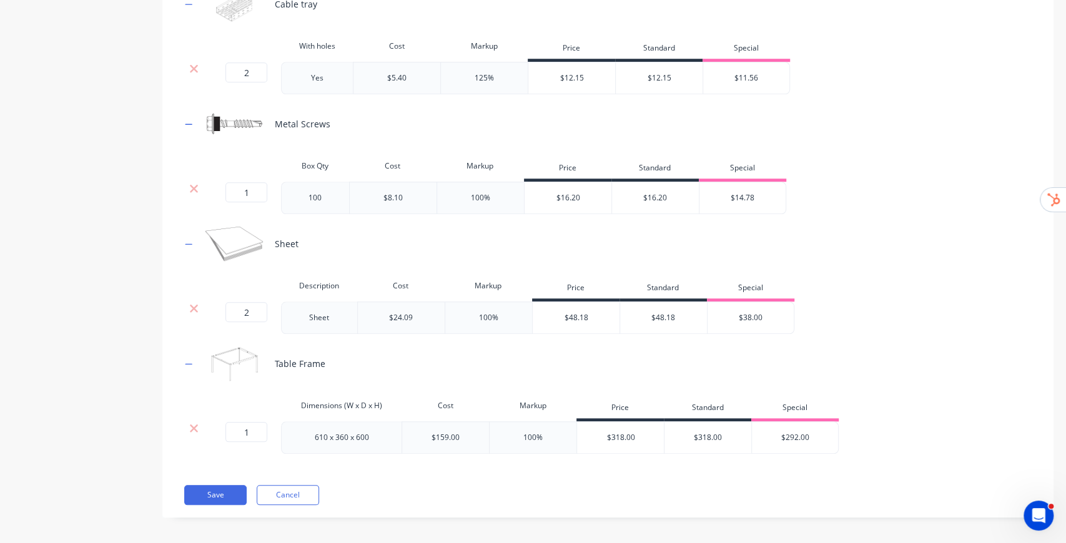
scroll to position [666, 0]
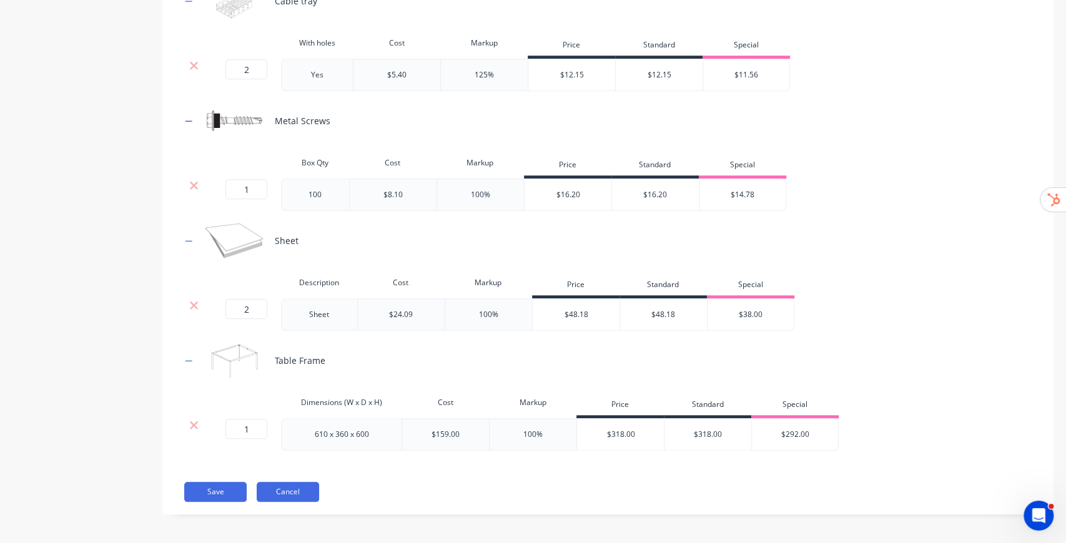
click at [278, 493] on button "Cancel" at bounding box center [288, 492] width 62 height 20
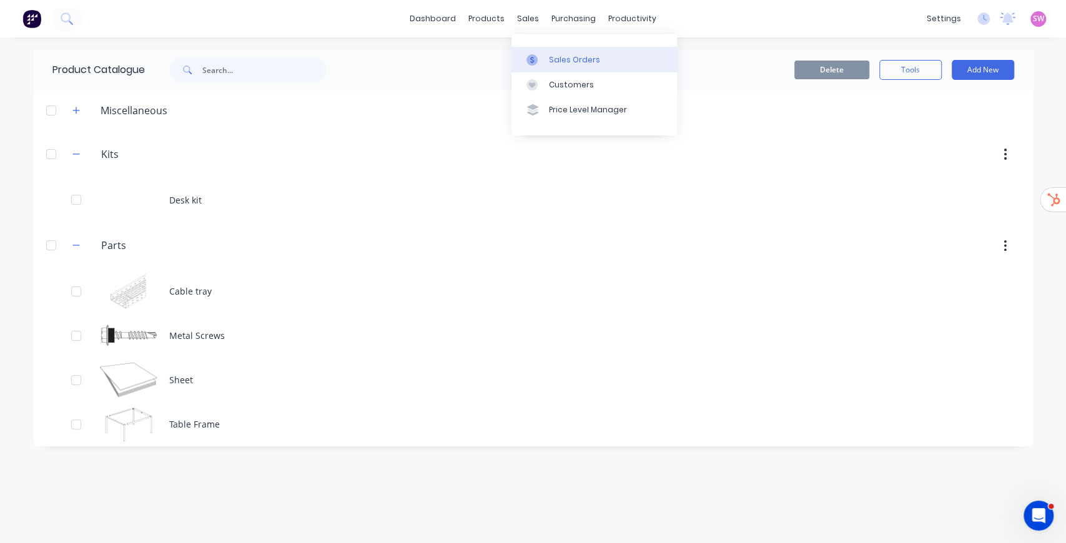
click at [559, 56] on div "Sales Orders" at bounding box center [574, 59] width 51 height 11
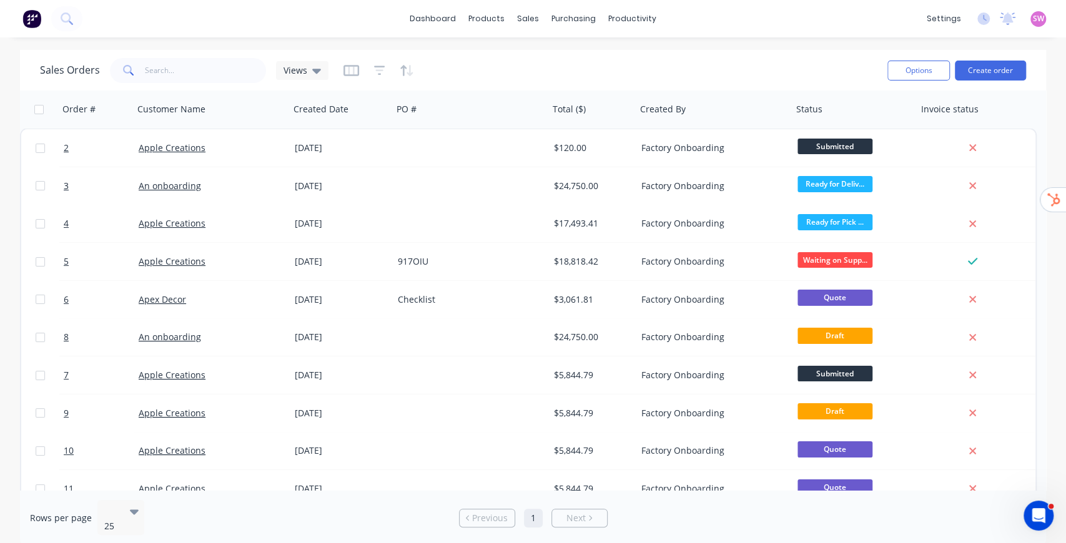
click at [835, 82] on div "Sales Orders Views" at bounding box center [458, 70] width 837 height 31
click at [998, 68] on button "Create order" at bounding box center [990, 71] width 71 height 20
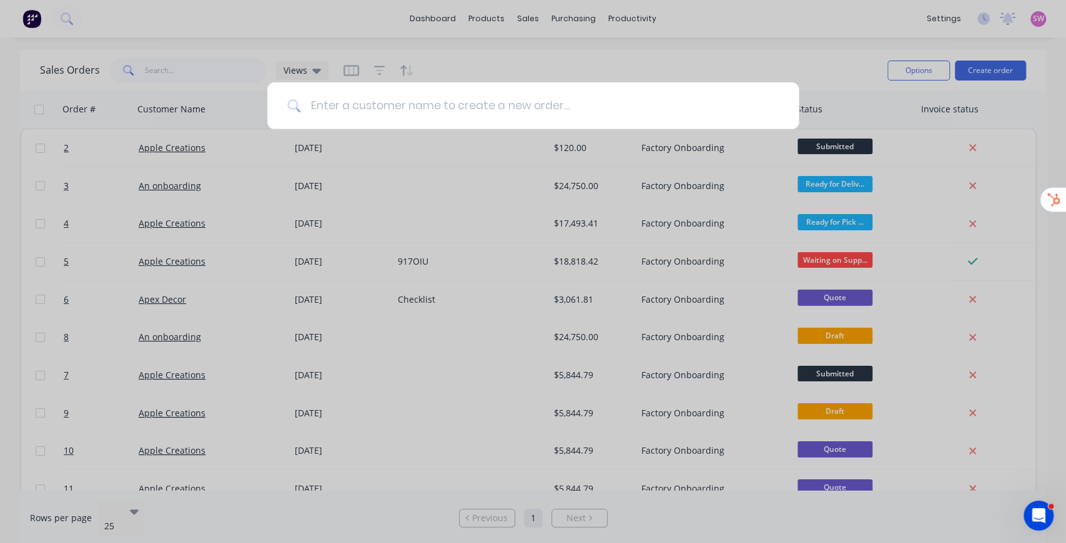
click at [481, 99] on input at bounding box center [539, 105] width 478 height 47
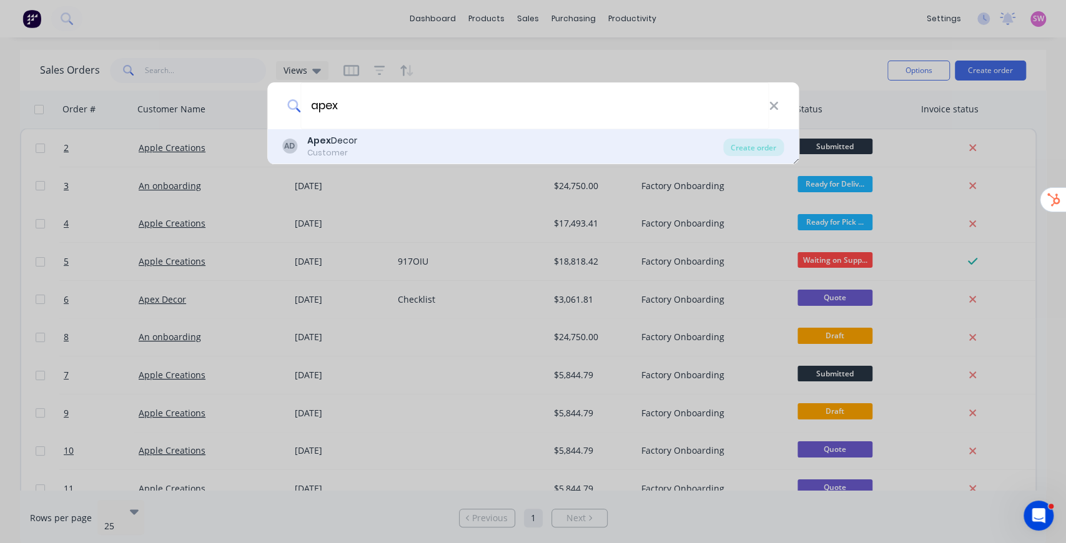
type input "apex"
click at [362, 134] on div "AD Apex Decor Customer" at bounding box center [502, 146] width 441 height 24
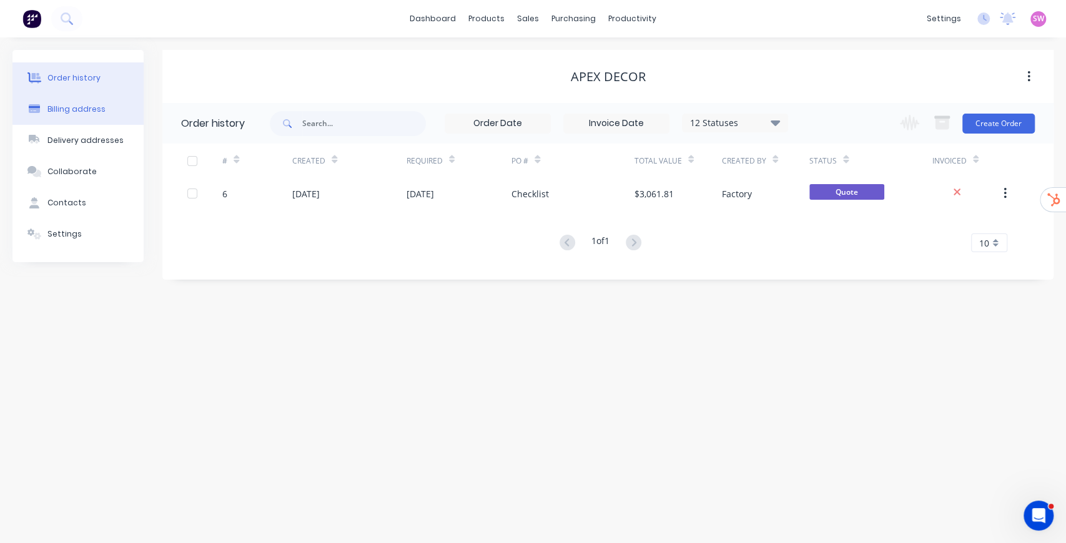
click at [89, 107] on div "Billing address" at bounding box center [76, 109] width 58 height 11
select select "AU"
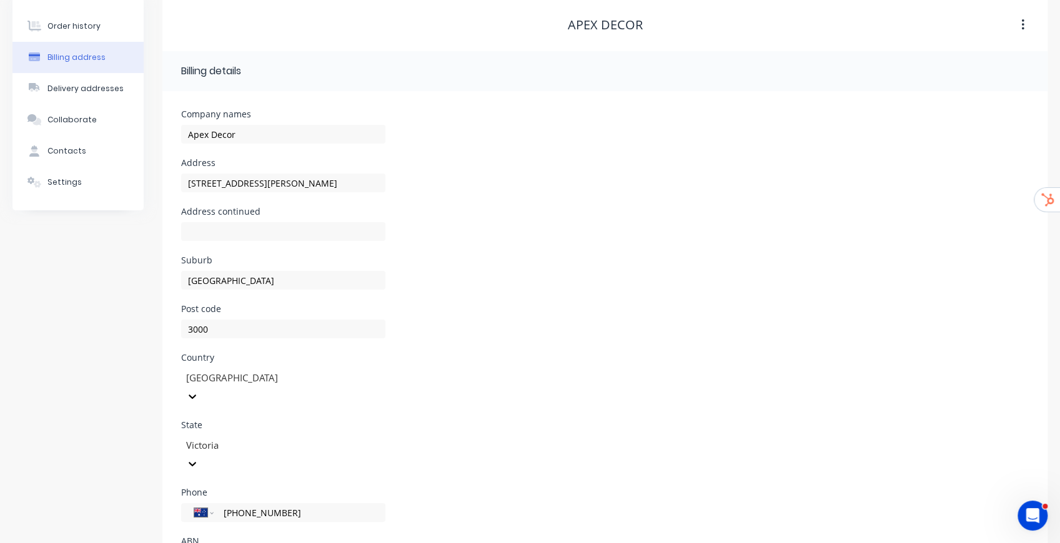
scroll to position [82, 0]
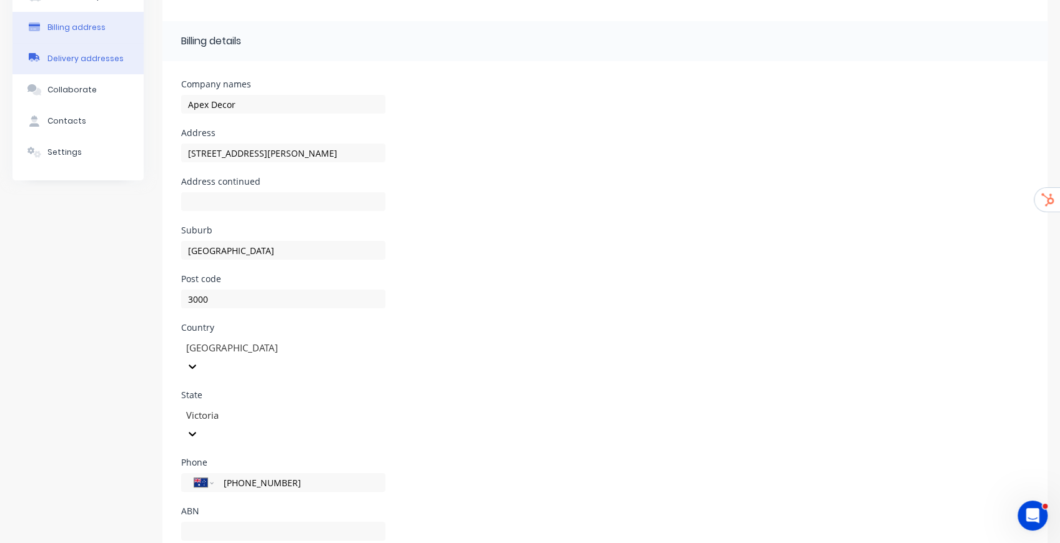
click at [81, 64] on button "Delivery addresses" at bounding box center [77, 58] width 131 height 31
type input "Melbourne"
type input "3000"
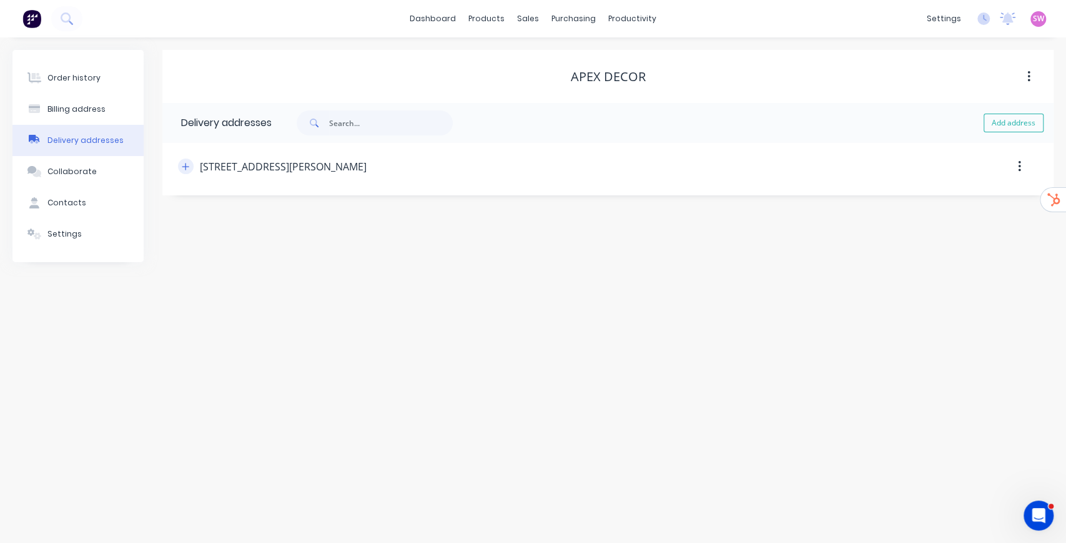
click at [186, 165] on icon "button" at bounding box center [185, 166] width 7 height 7
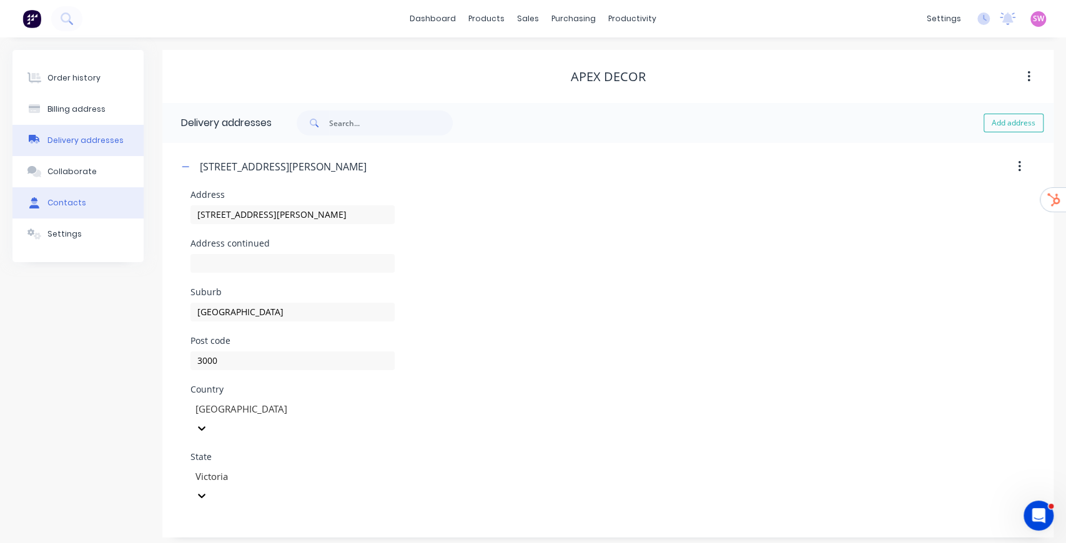
click at [75, 204] on div "Contacts" at bounding box center [66, 202] width 39 height 11
select select "AU"
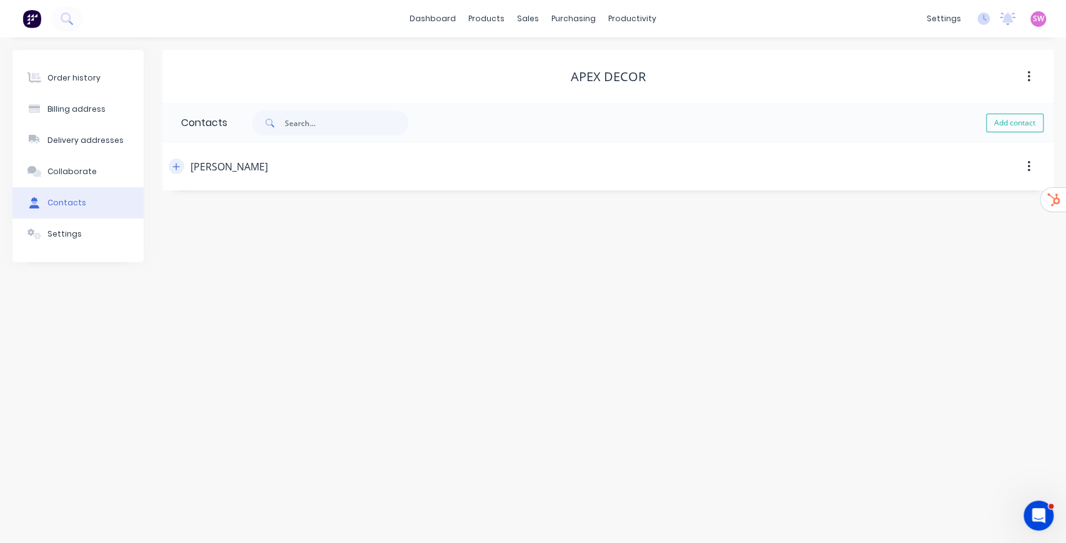
click at [179, 167] on icon "button" at bounding box center [175, 166] width 7 height 9
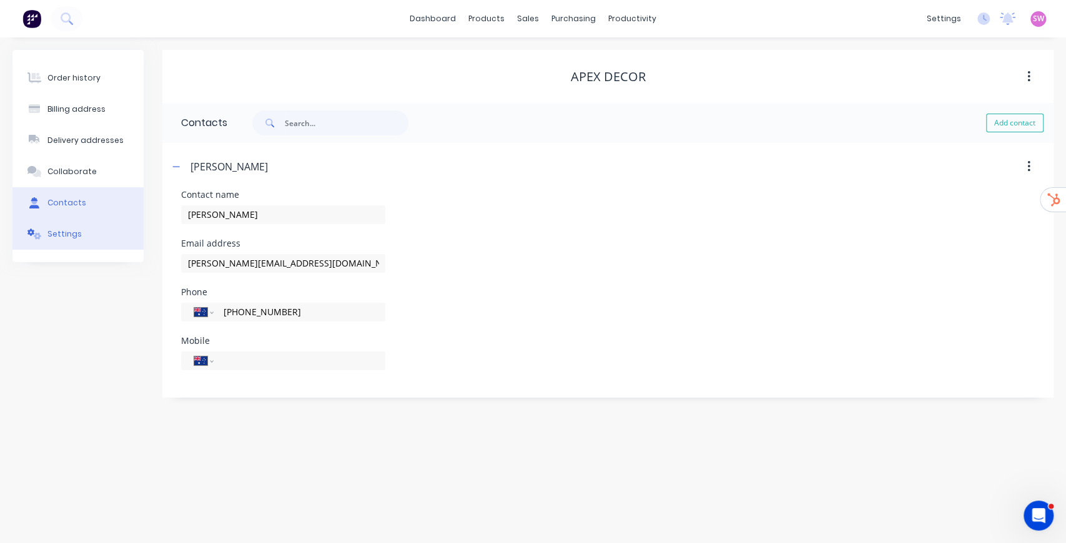
click at [81, 236] on button "Settings" at bounding box center [77, 234] width 131 height 31
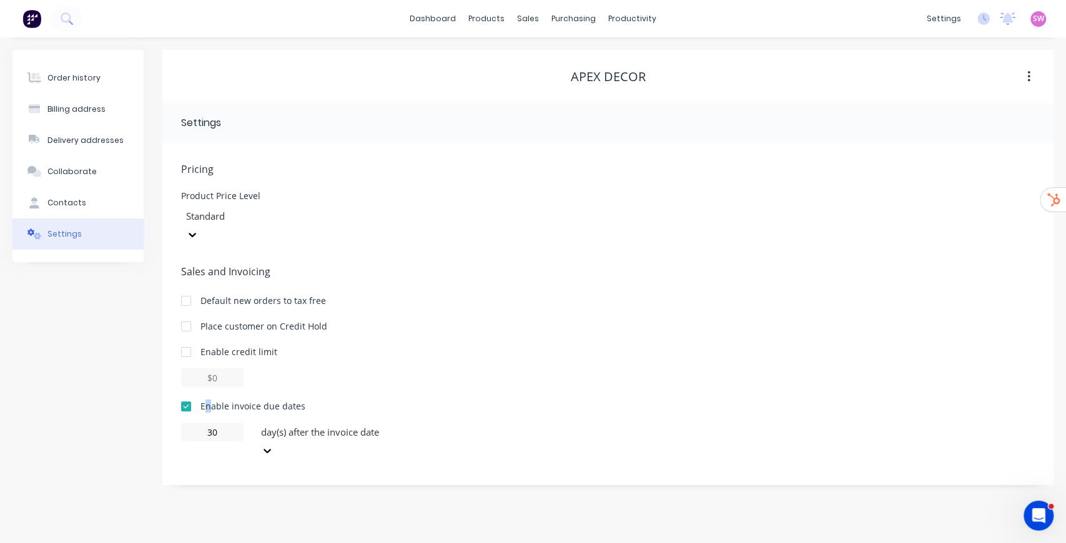
click at [305, 400] on div "Enable invoice due dates" at bounding box center [608, 406] width 854 height 13
click at [403, 425] on div "Pricing Product Price Level Standard Sales and Invoicing Default new orders to …" at bounding box center [608, 323] width 854 height 323
click at [406, 423] on div "day(s) after the invoice date" at bounding box center [349, 432] width 187 height 19
click at [485, 298] on div "Sales and Invoicing Default new orders to tax free Place customer on Credit Hol…" at bounding box center [608, 362] width 854 height 196
click at [77, 80] on div "Order history" at bounding box center [73, 77] width 53 height 11
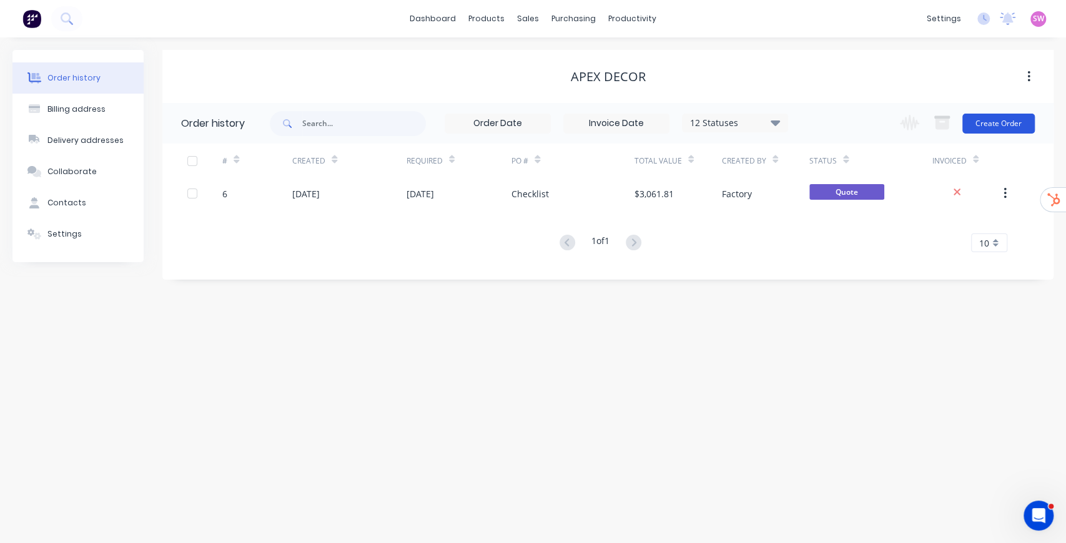
click at [1009, 122] on button "Create Order" at bounding box center [998, 124] width 72 height 20
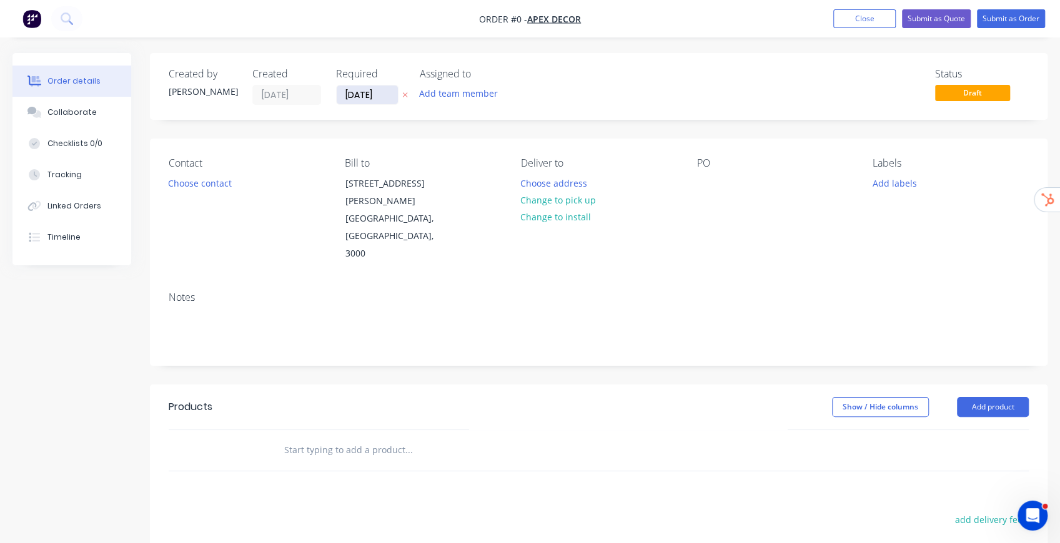
click at [365, 91] on input "[DATE]" at bounding box center [367, 95] width 61 height 19
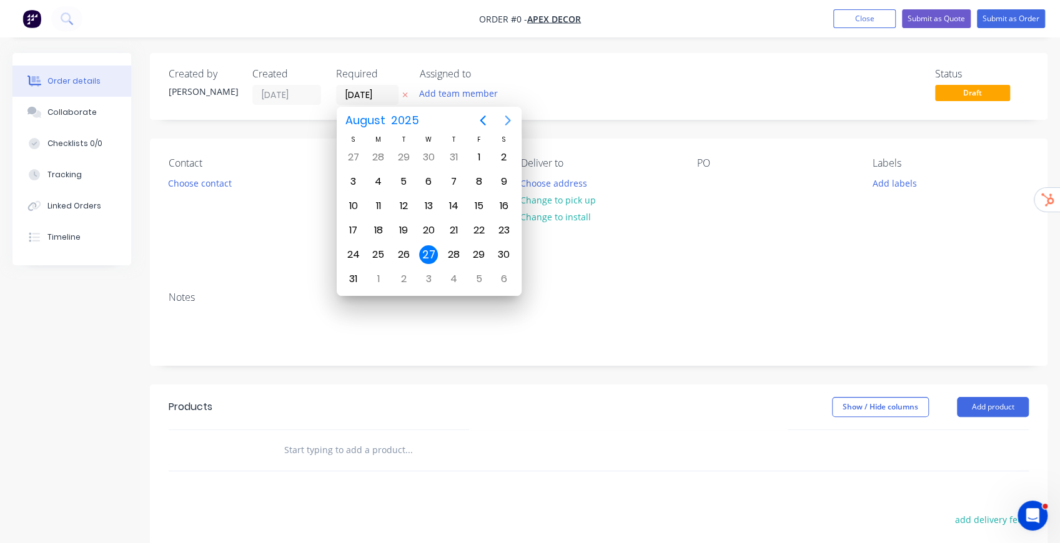
click at [506, 123] on icon "Next page" at bounding box center [507, 121] width 6 height 10
click at [403, 250] on div "30" at bounding box center [403, 254] width 19 height 19
type input "30/09/25"
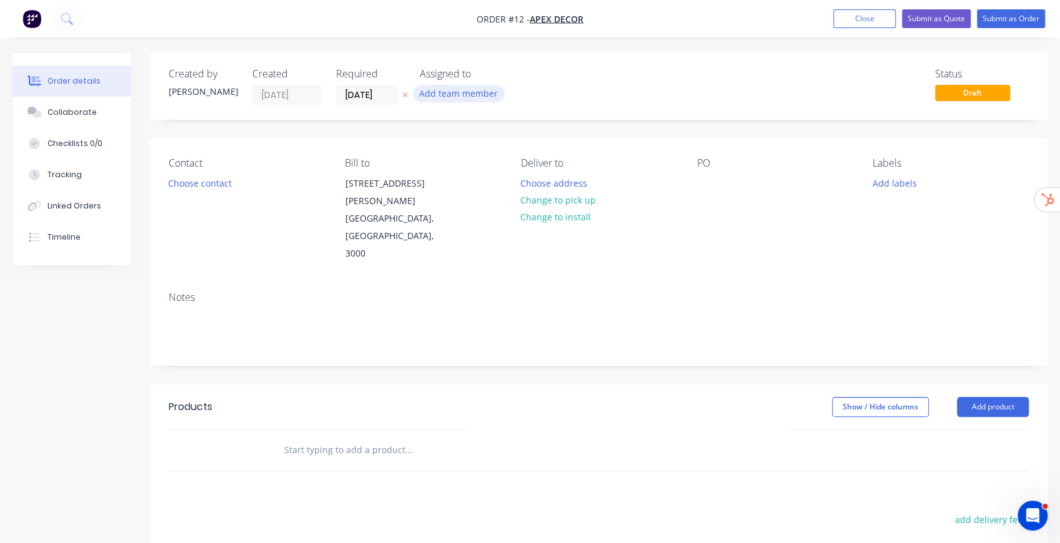
click at [473, 96] on button "Add team member" at bounding box center [459, 93] width 92 height 17
click at [624, 86] on div "Status Draft" at bounding box center [786, 86] width 484 height 37
click at [206, 184] on button "Choose contact" at bounding box center [200, 182] width 77 height 17
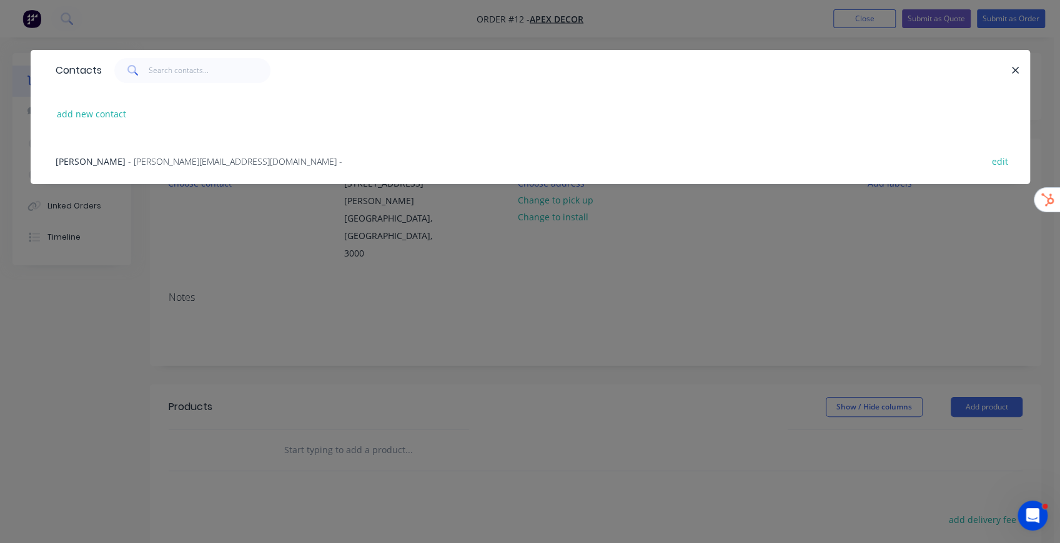
click at [154, 161] on span "- david@prestigedecor.com.au -" at bounding box center [235, 161] width 214 height 12
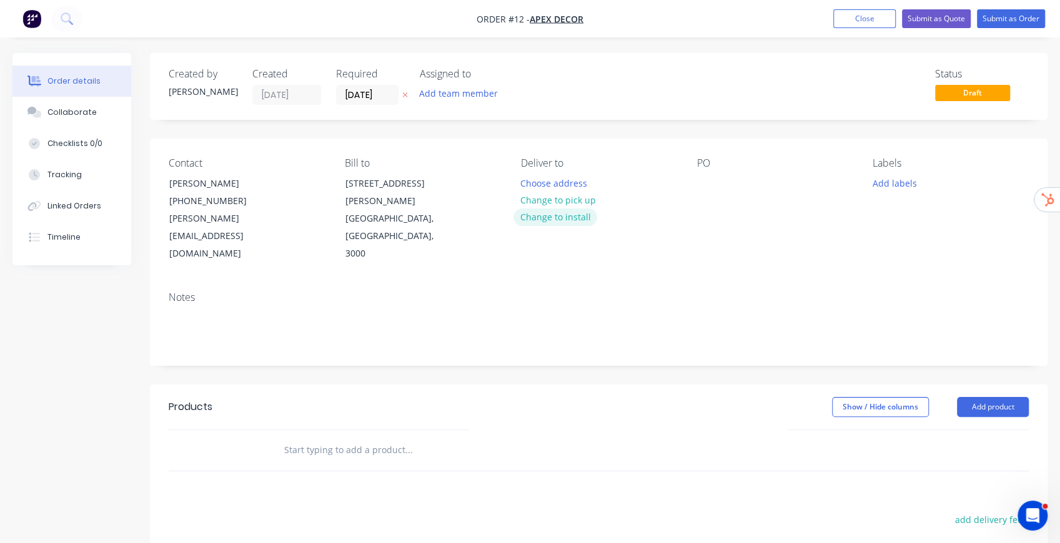
click at [582, 219] on button "Change to install" at bounding box center [555, 217] width 84 height 17
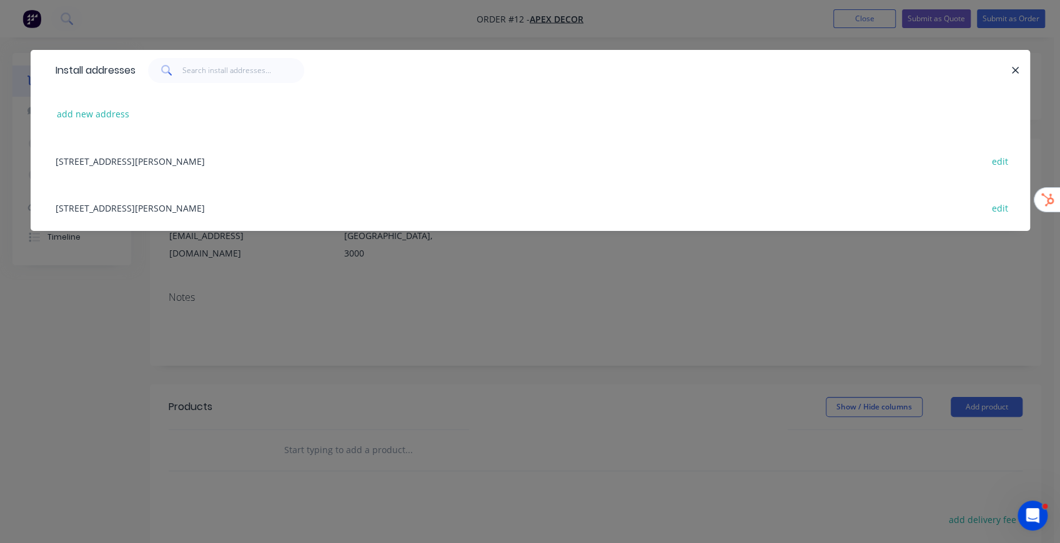
click at [166, 162] on div "789 Collins Street, Melbourne, Victoria, Australia, 3000 edit" at bounding box center [530, 160] width 962 height 47
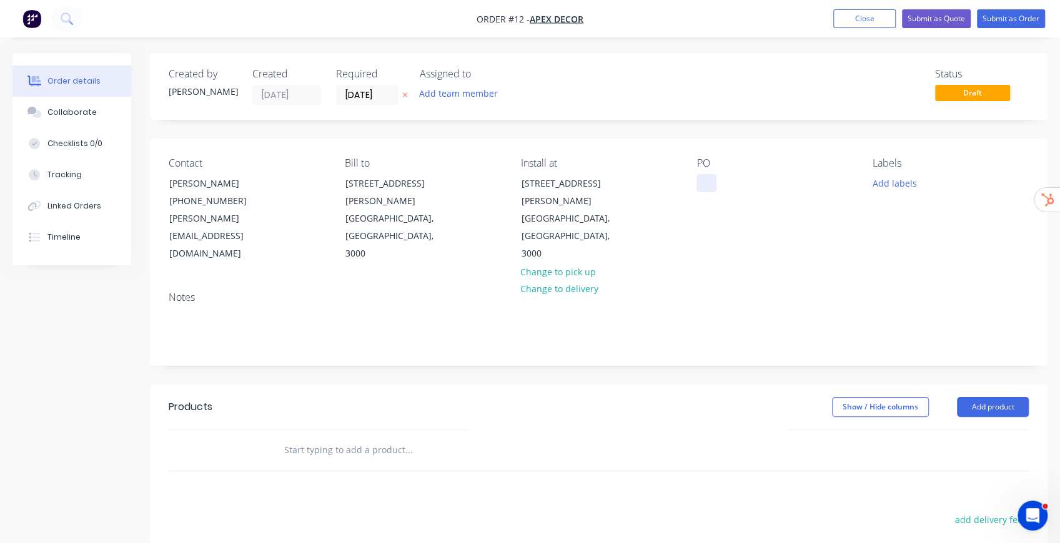
click at [707, 182] on div at bounding box center [706, 183] width 20 height 18
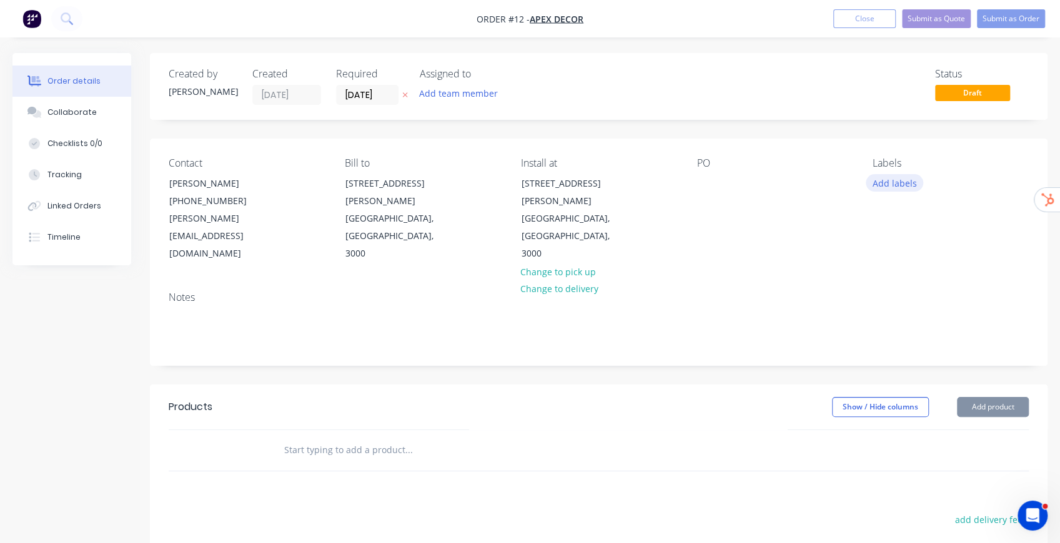
click at [901, 187] on button "Add labels" at bounding box center [893, 182] width 57 height 17
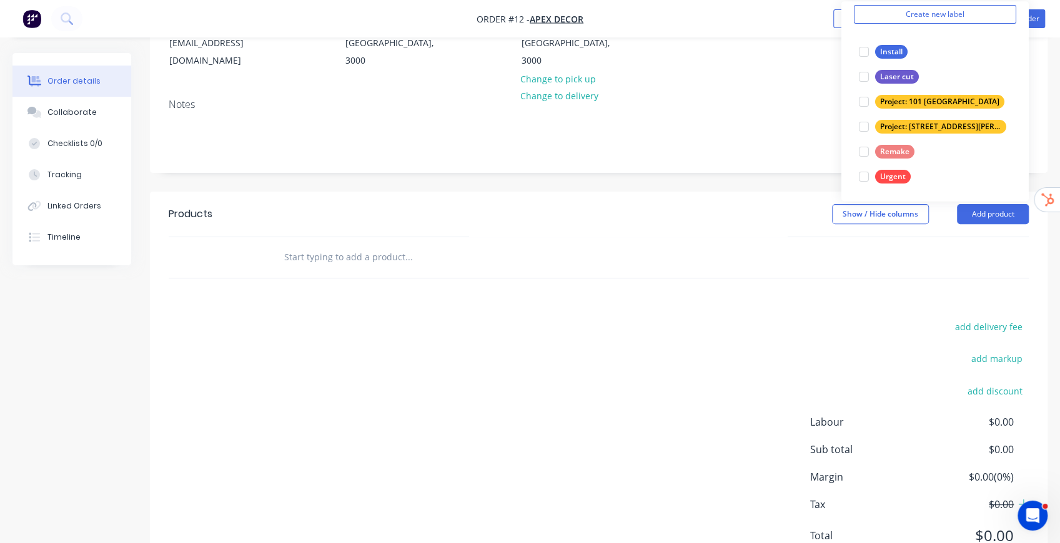
scroll to position [208, 0]
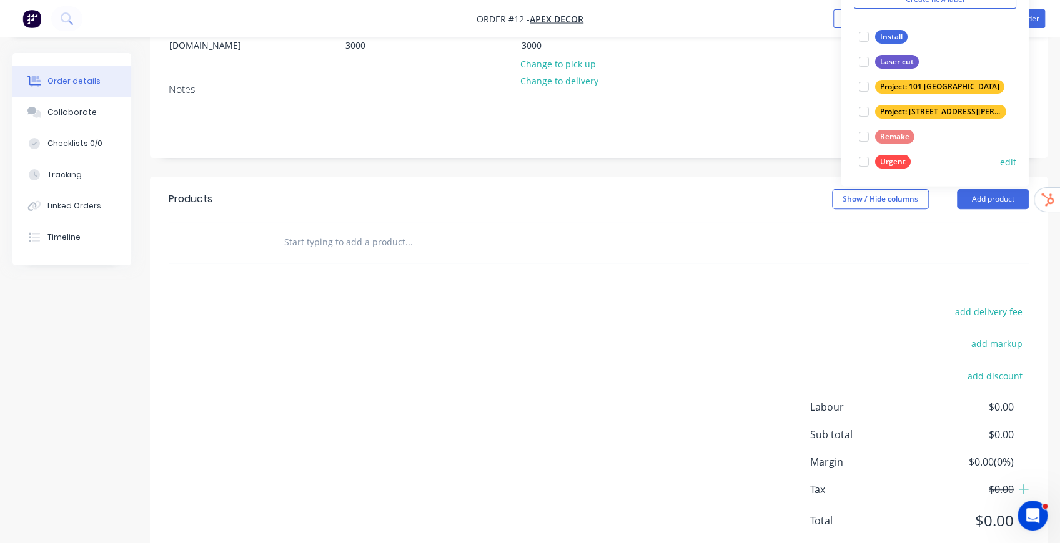
click at [868, 164] on div at bounding box center [863, 161] width 25 height 25
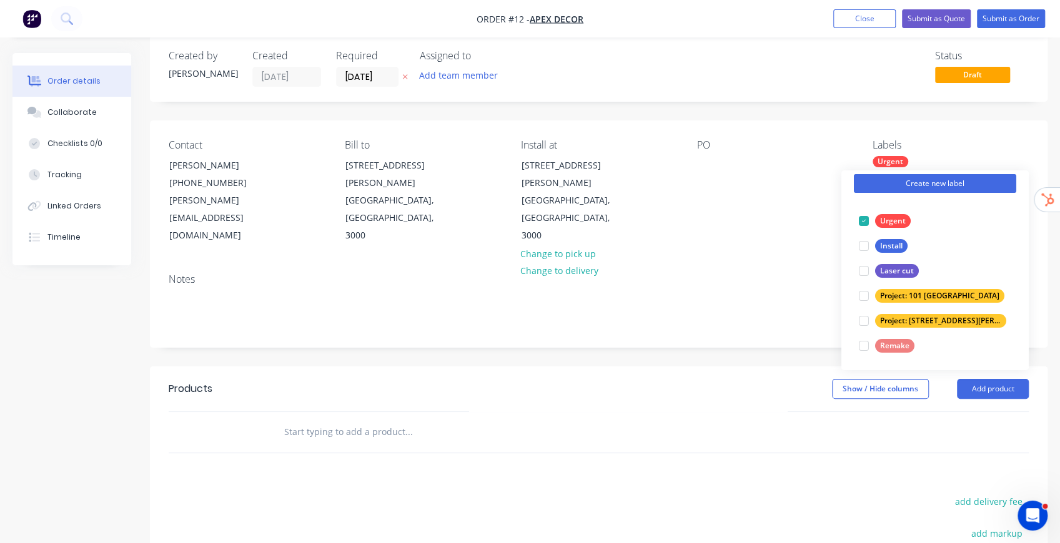
scroll to position [0, 0]
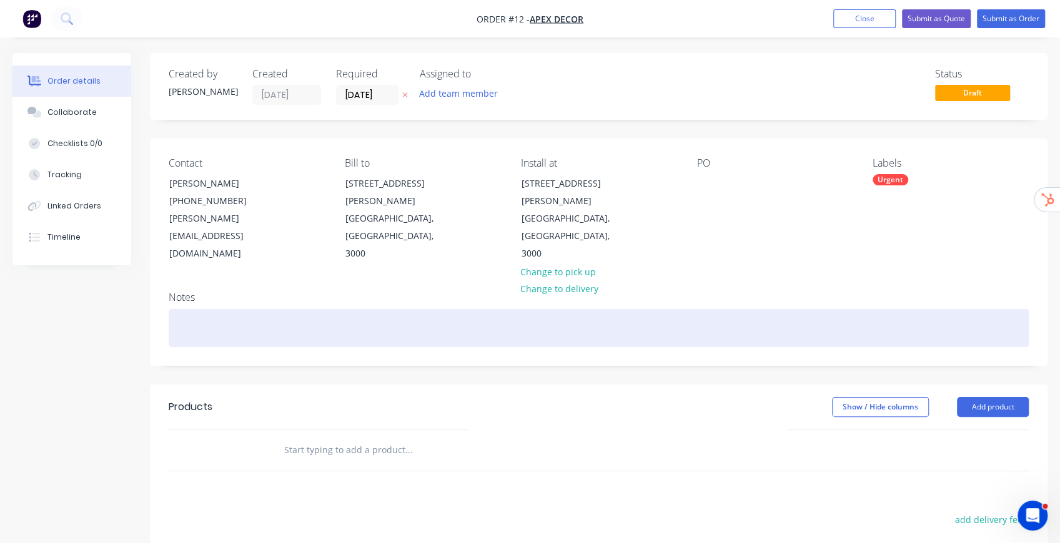
click at [799, 309] on div at bounding box center [599, 328] width 860 height 38
click at [288, 309] on div at bounding box center [599, 328] width 860 height 38
click at [211, 309] on div at bounding box center [599, 328] width 860 height 38
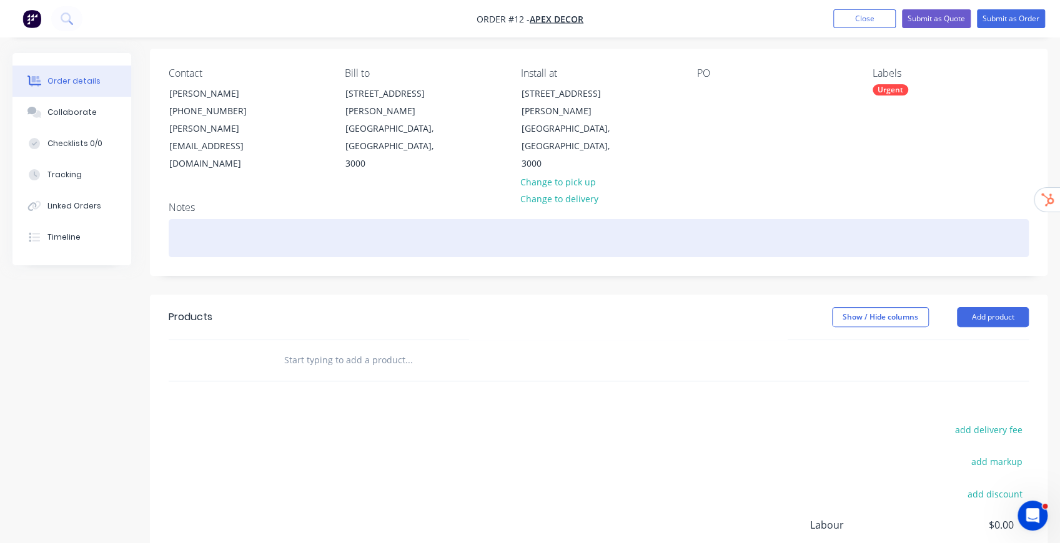
scroll to position [83, 0]
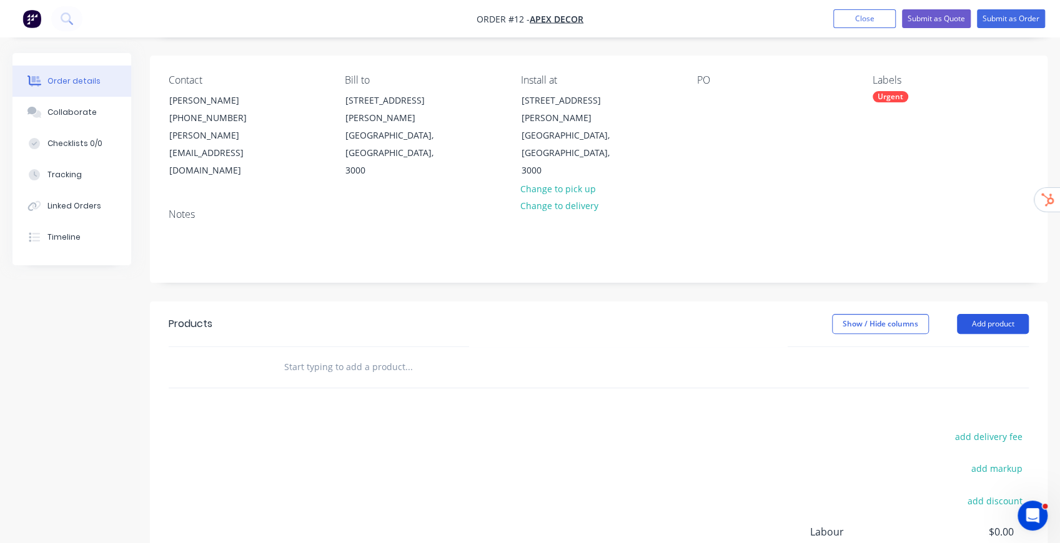
click at [1008, 314] on button "Add product" at bounding box center [993, 324] width 72 height 20
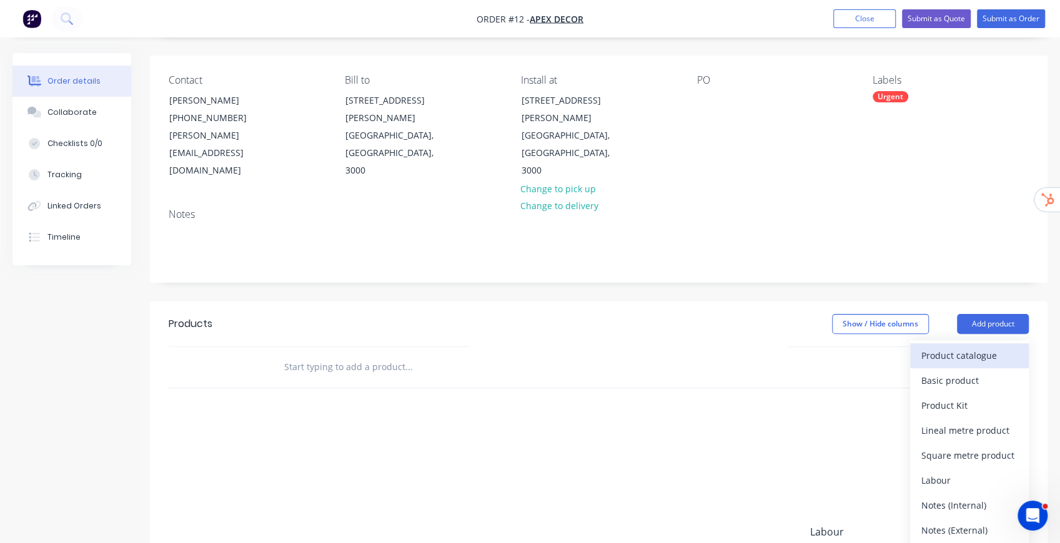
click at [982, 347] on div "Product catalogue" at bounding box center [969, 356] width 96 height 18
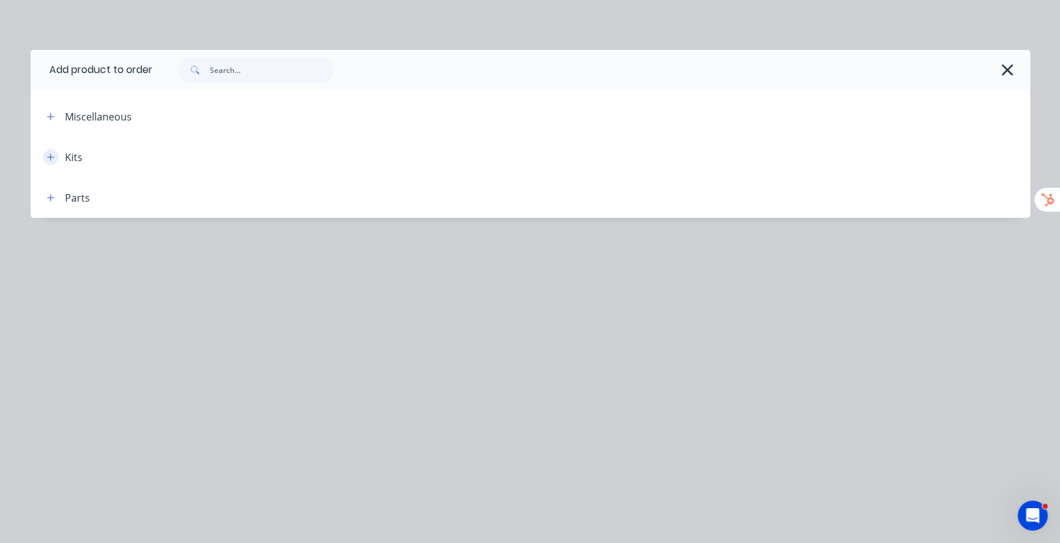
click at [54, 159] on icon "button" at bounding box center [50, 157] width 7 height 9
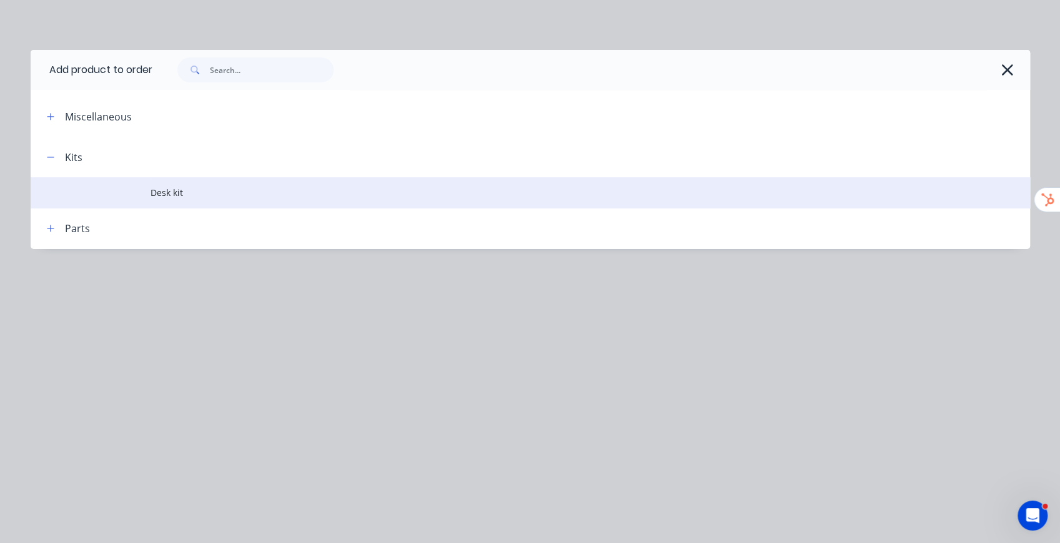
click at [177, 192] on span "Desk kit" at bounding box center [501, 192] width 703 height 13
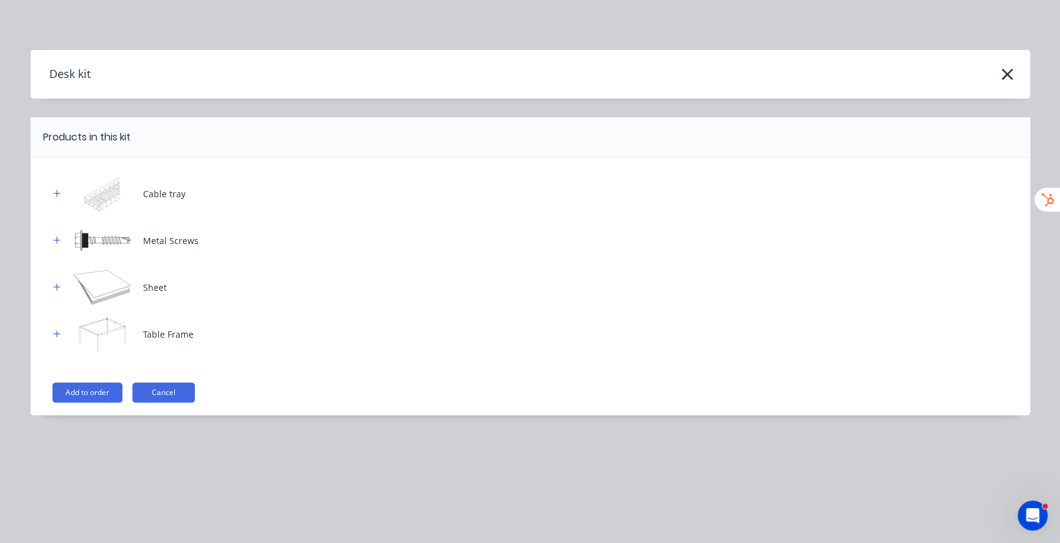
click at [86, 390] on button "Add to order" at bounding box center [87, 393] width 70 height 20
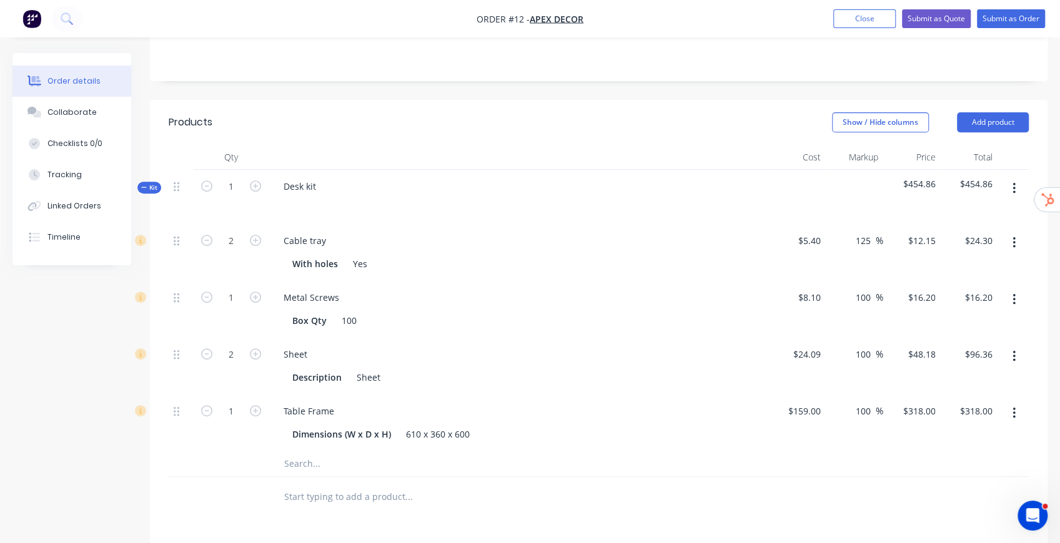
scroll to position [291, 0]
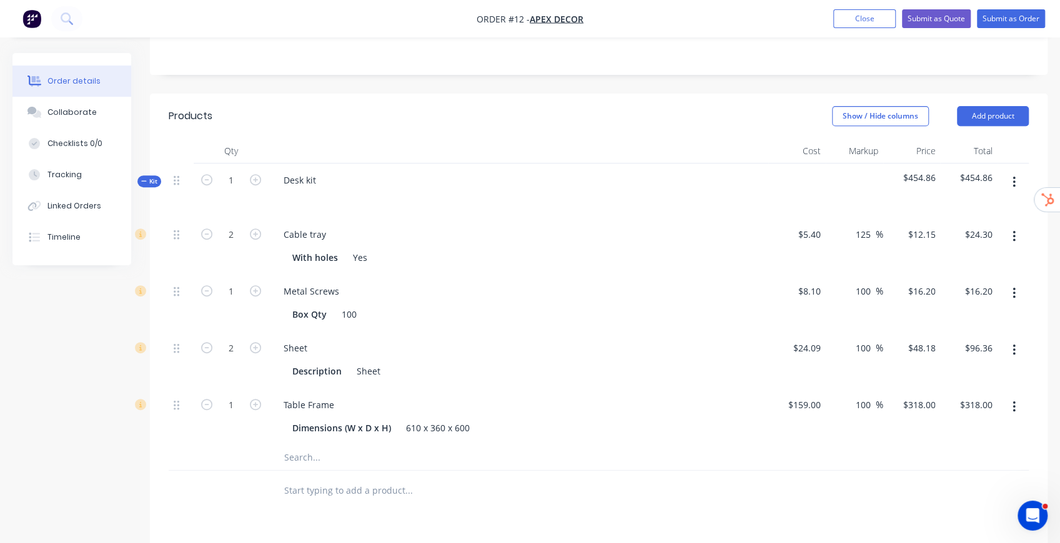
click at [154, 177] on span "Kit" at bounding box center [149, 181] width 16 height 9
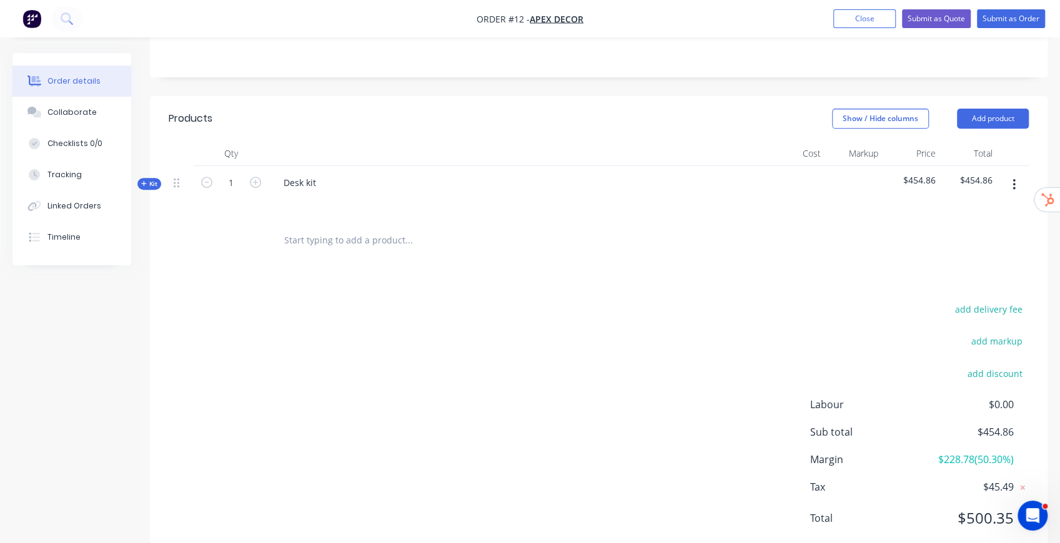
click at [146, 180] on icon at bounding box center [144, 183] width 6 height 6
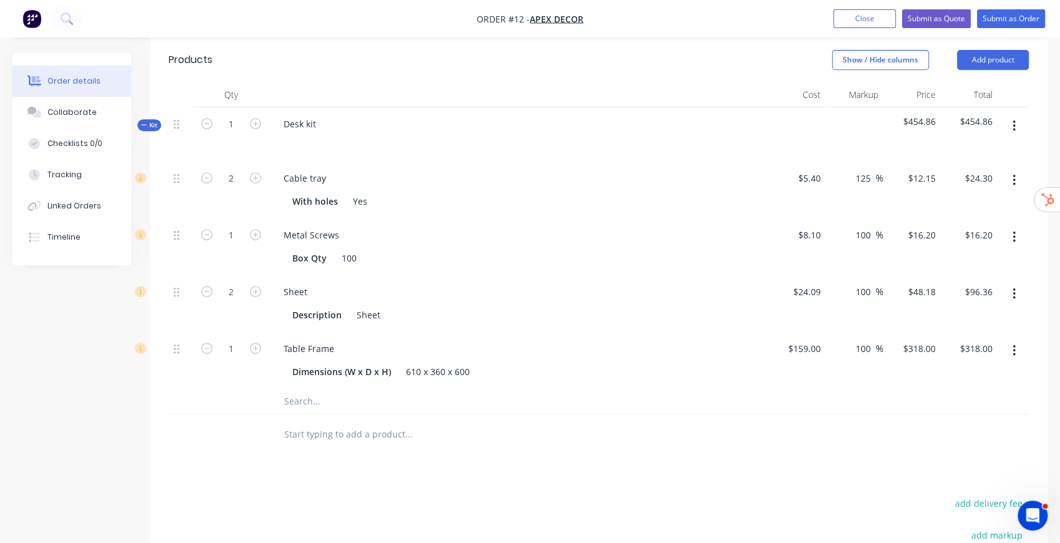
scroll to position [540, 0]
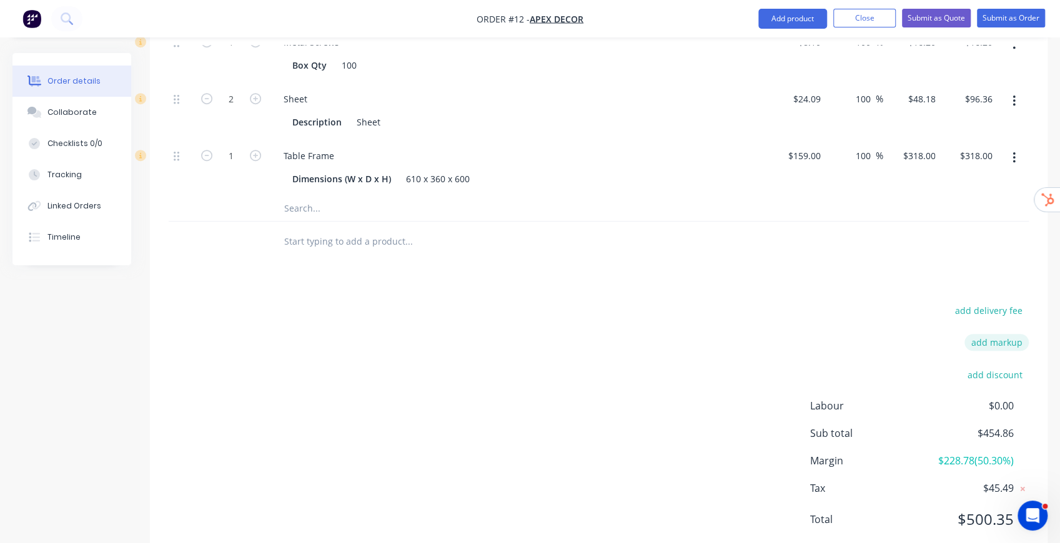
click at [1003, 334] on button "add markup" at bounding box center [996, 342] width 64 height 17
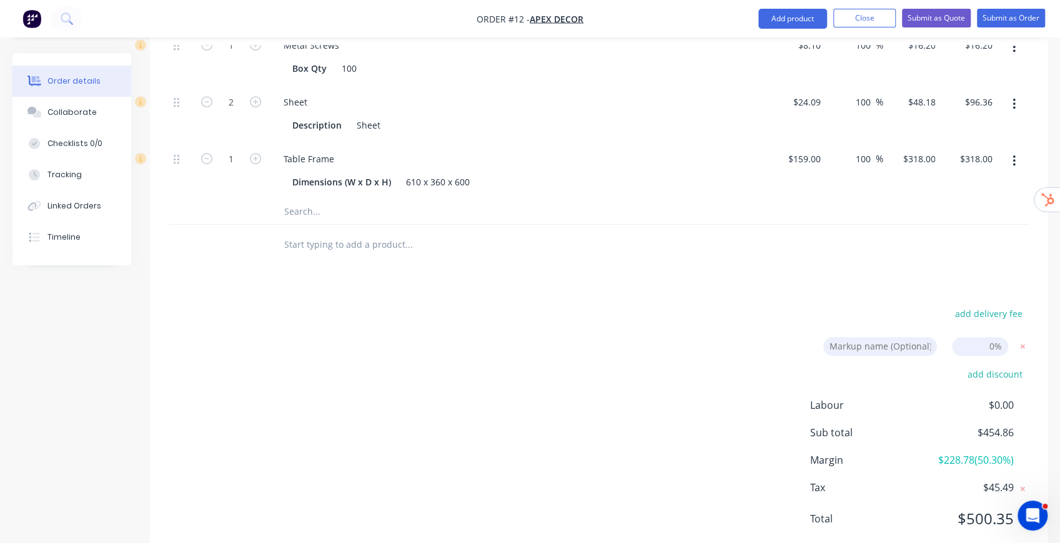
click at [994, 337] on input at bounding box center [980, 346] width 56 height 19
type input "5"
click input "submit" at bounding box center [0, 0] width 0 height 0
type input "136.25"
type input "$12.7575"
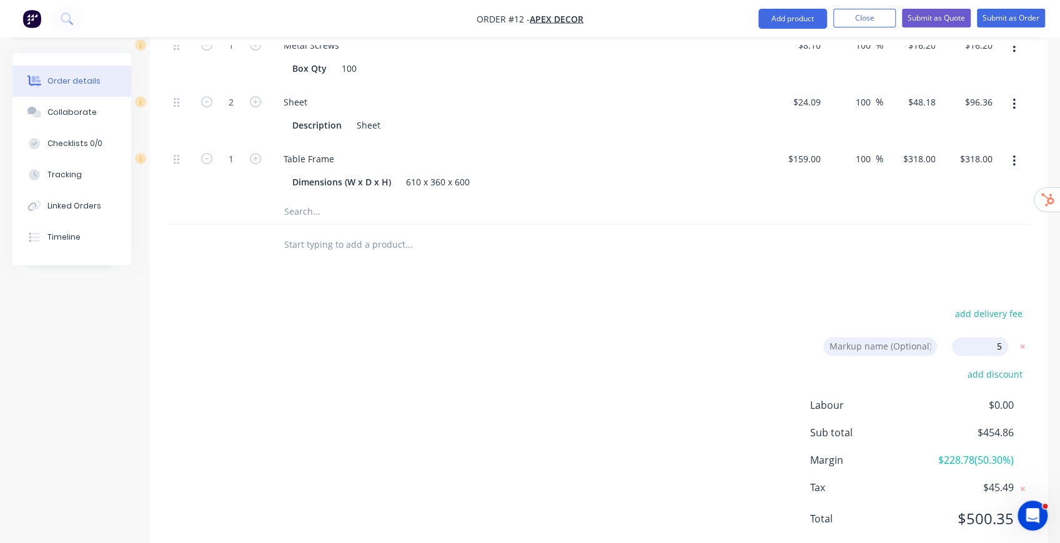
type input "$25.52"
type input "110"
type input "$17.01"
type input "110"
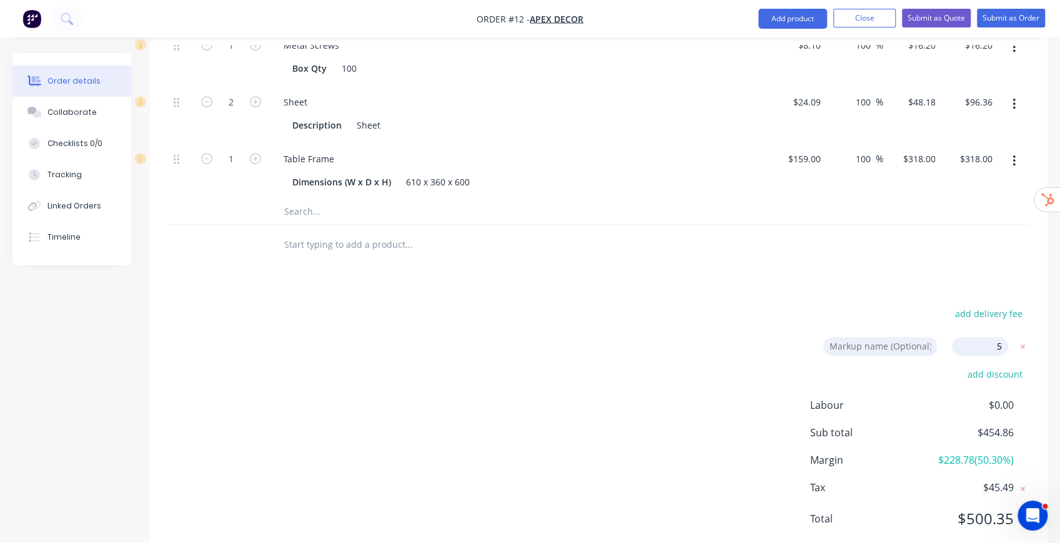
type input "$50.589"
type input "$101.18"
type input "110"
type input "$333.90"
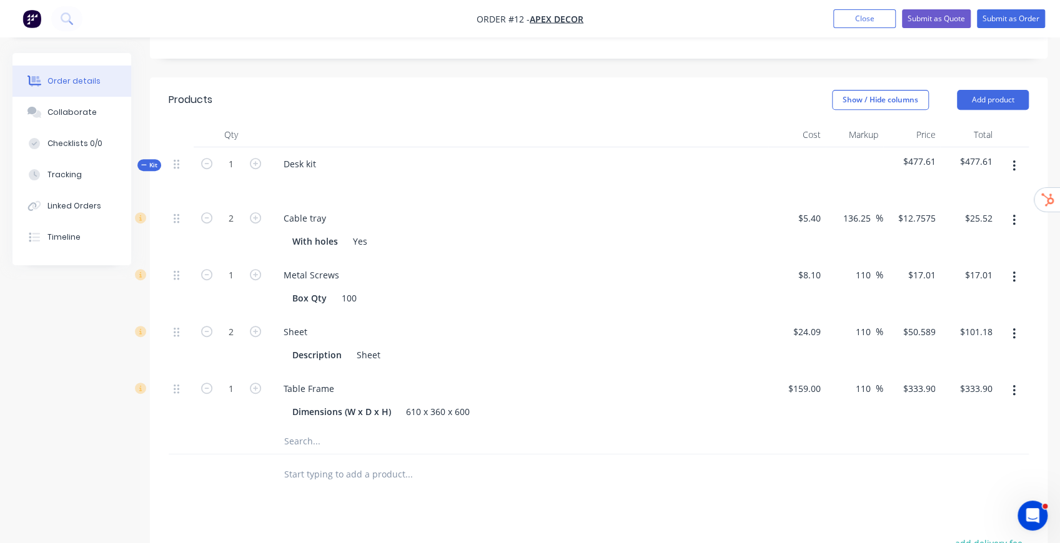
scroll to position [328, 0]
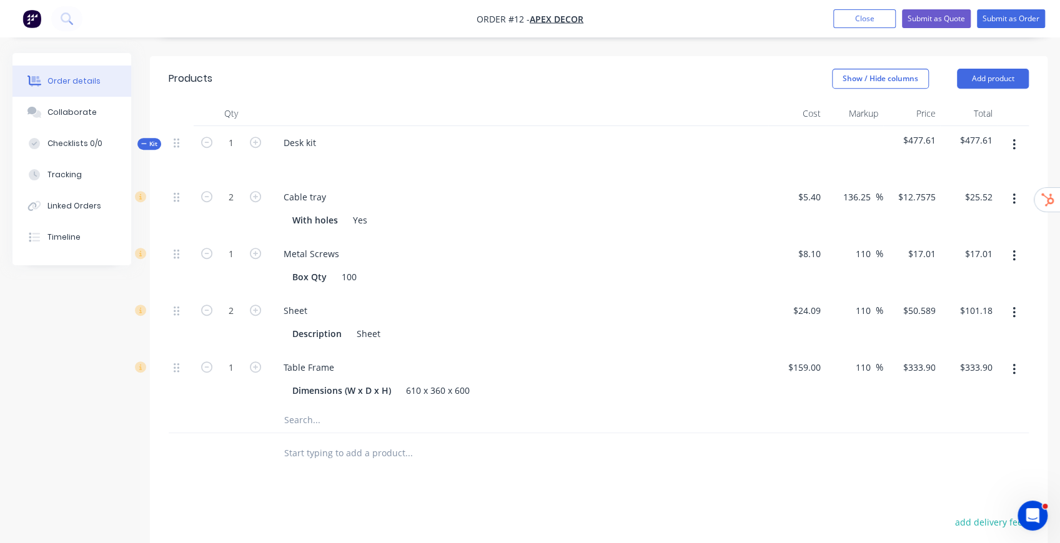
click at [331, 441] on input "text" at bounding box center [408, 453] width 250 height 25
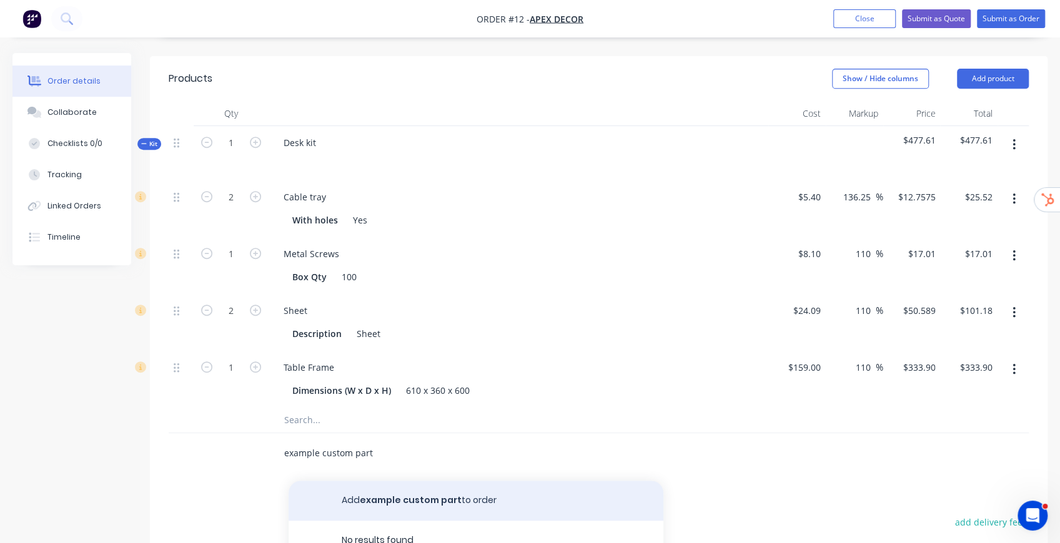
type input "example custom part"
click at [398, 481] on button "Add example custom part to order" at bounding box center [475, 501] width 375 height 40
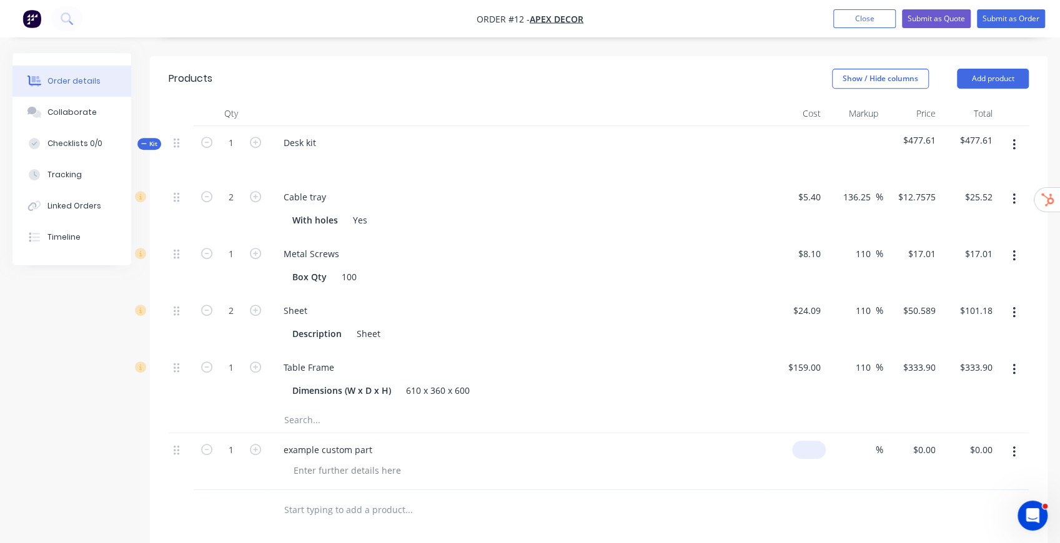
click at [800, 433] on div "$0.00" at bounding box center [796, 461] width 57 height 57
click at [801, 433] on div "$0.00" at bounding box center [796, 461] width 57 height 57
click at [825, 438] on div "%" at bounding box center [853, 461] width 57 height 57
click at [803, 433] on div "0 $0.00" at bounding box center [796, 461] width 57 height 57
type input "$200.00"
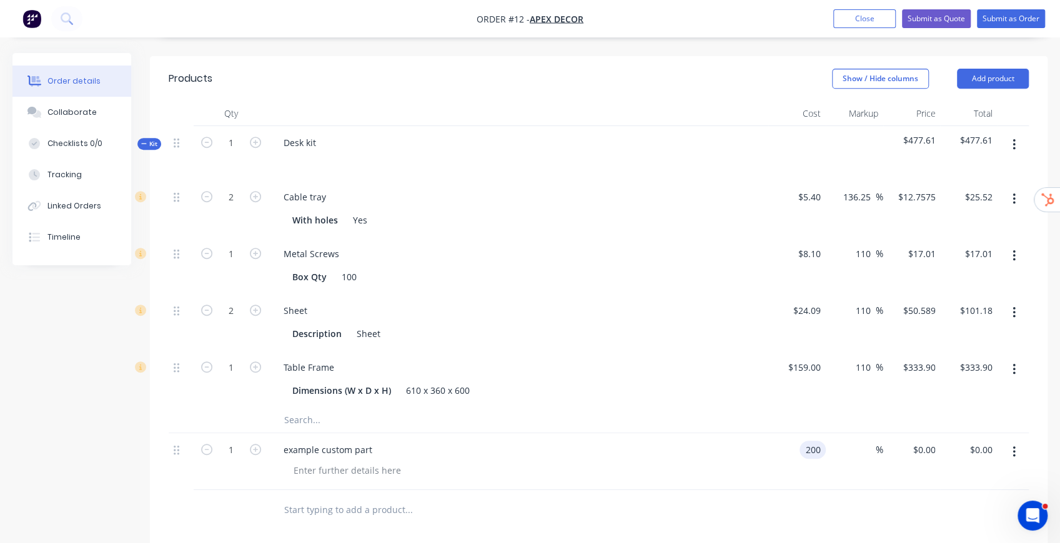
type input "$200.00"
click at [856, 433] on div "%" at bounding box center [853, 461] width 57 height 57
click at [863, 441] on input at bounding box center [868, 450] width 14 height 18
type input "100"
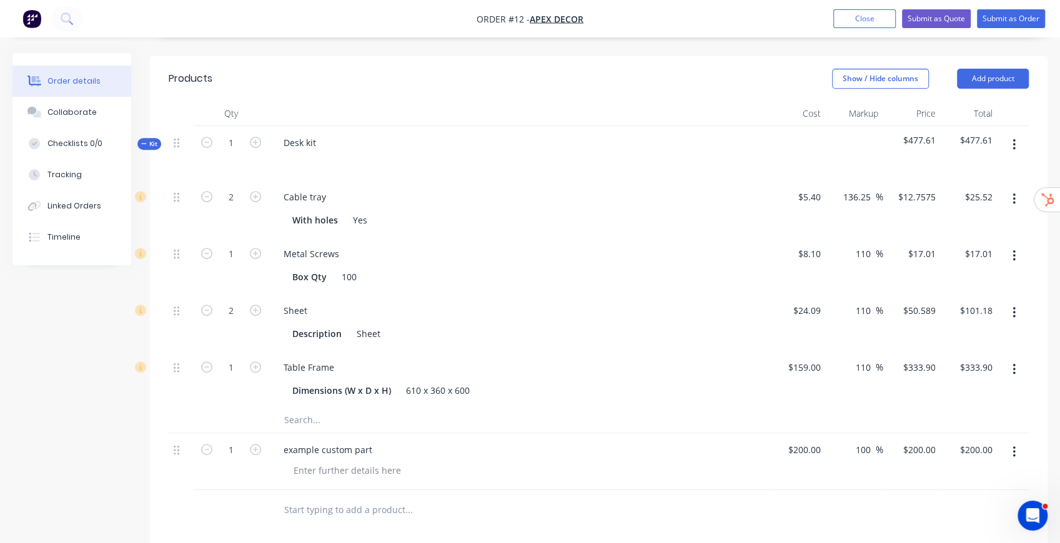
type input "$400.00"
click at [864, 490] on div at bounding box center [599, 510] width 860 height 41
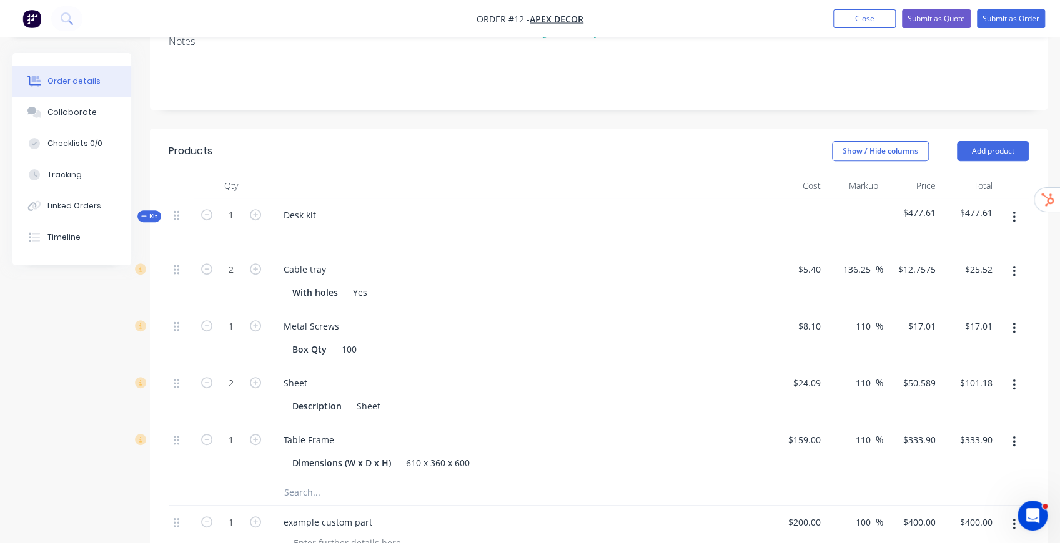
scroll to position [204, 0]
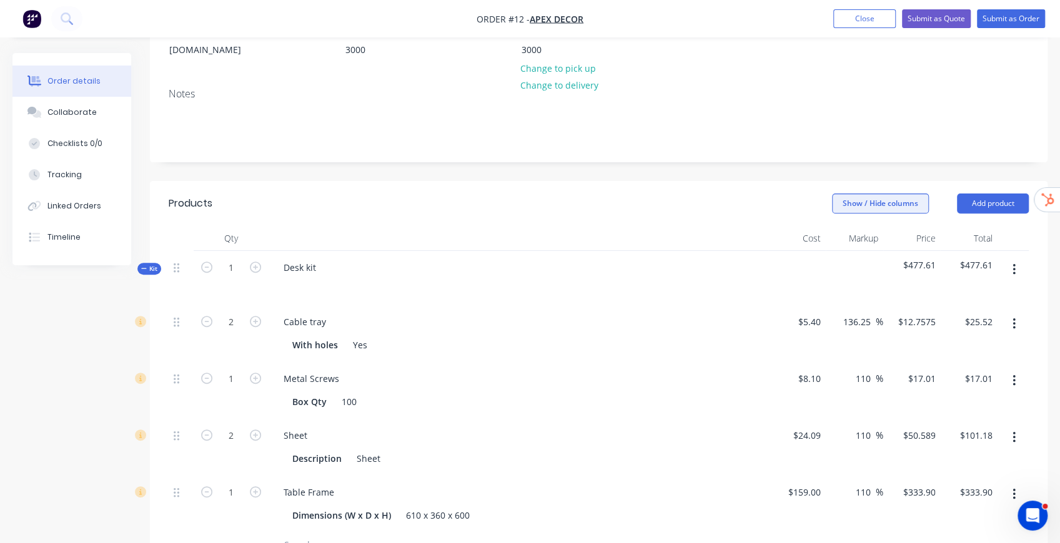
click at [905, 194] on button "Show / Hide columns" at bounding box center [880, 204] width 97 height 20
click at [841, 246] on span at bounding box center [842, 242] width 11 height 11
click at [837, 237] on input "Discount" at bounding box center [837, 237] width 0 height 0
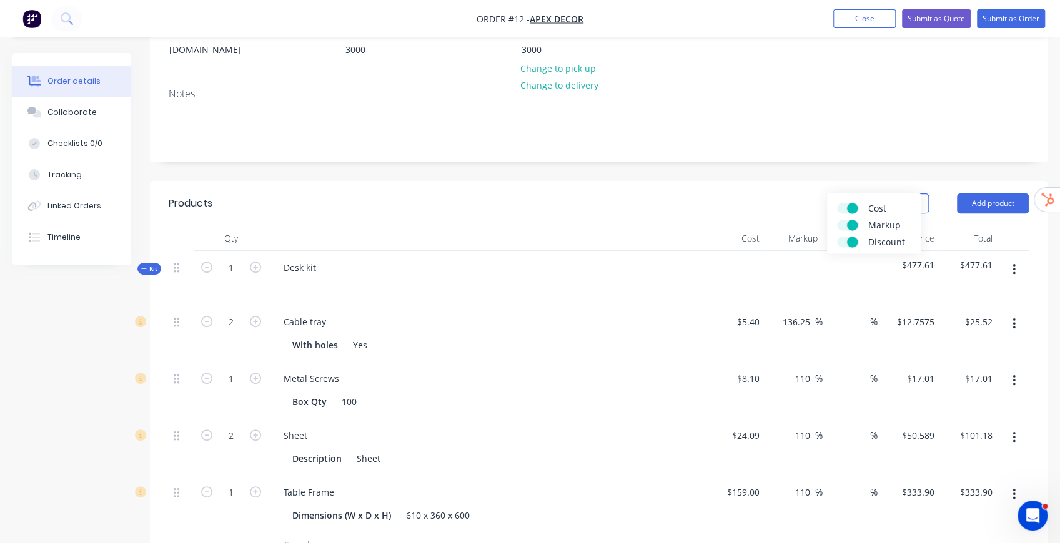
click at [774, 194] on div "Show / Hide columns Add product" at bounding box center [690, 204] width 677 height 20
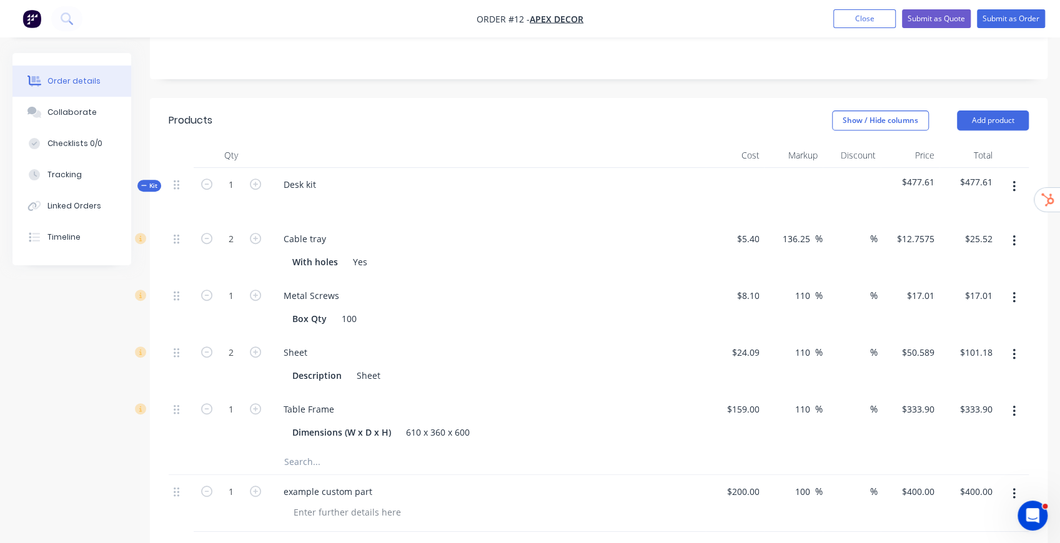
scroll to position [287, 0]
click at [862, 229] on input at bounding box center [860, 238] width 17 height 18
type input "5"
type input "$24.24"
click at [807, 167] on div at bounding box center [793, 194] width 58 height 54
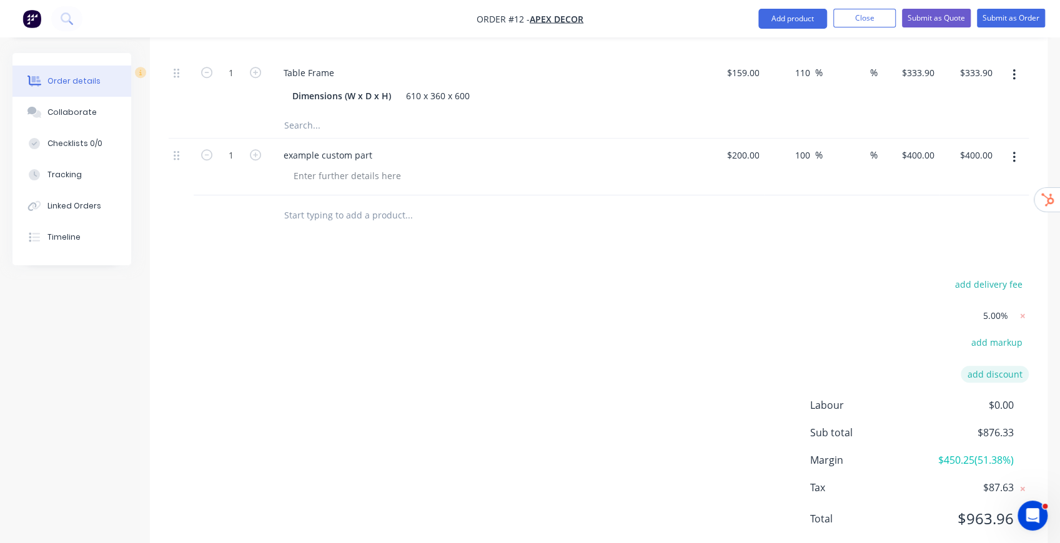
click at [1003, 366] on button "add discount" at bounding box center [994, 374] width 68 height 17
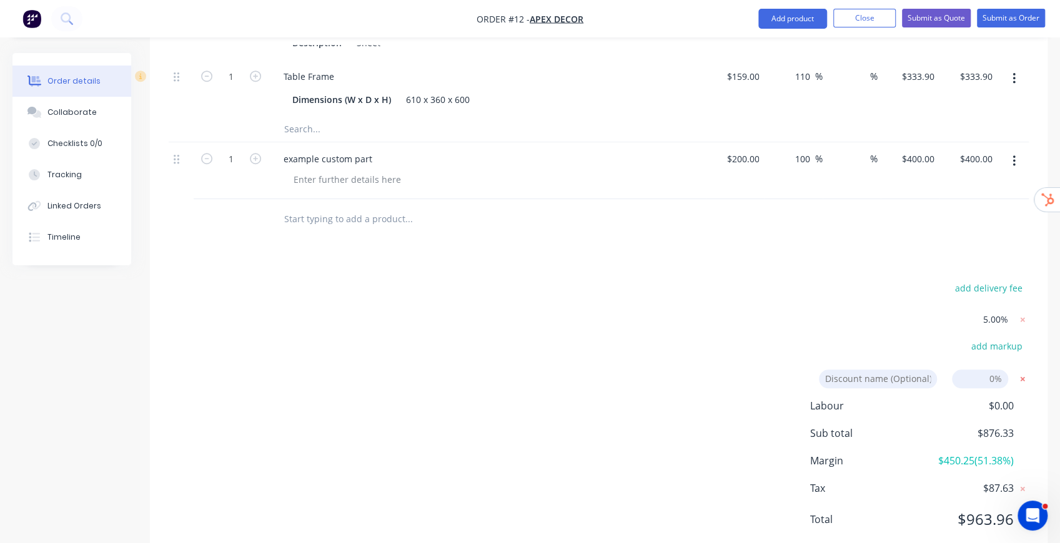
click at [1020, 373] on icon at bounding box center [1022, 379] width 12 height 12
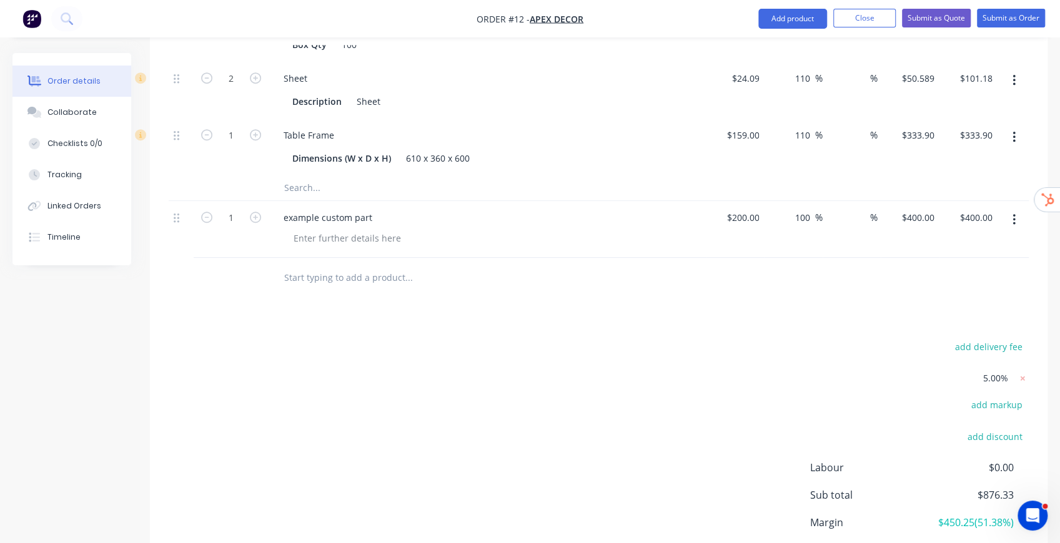
scroll to position [623, 0]
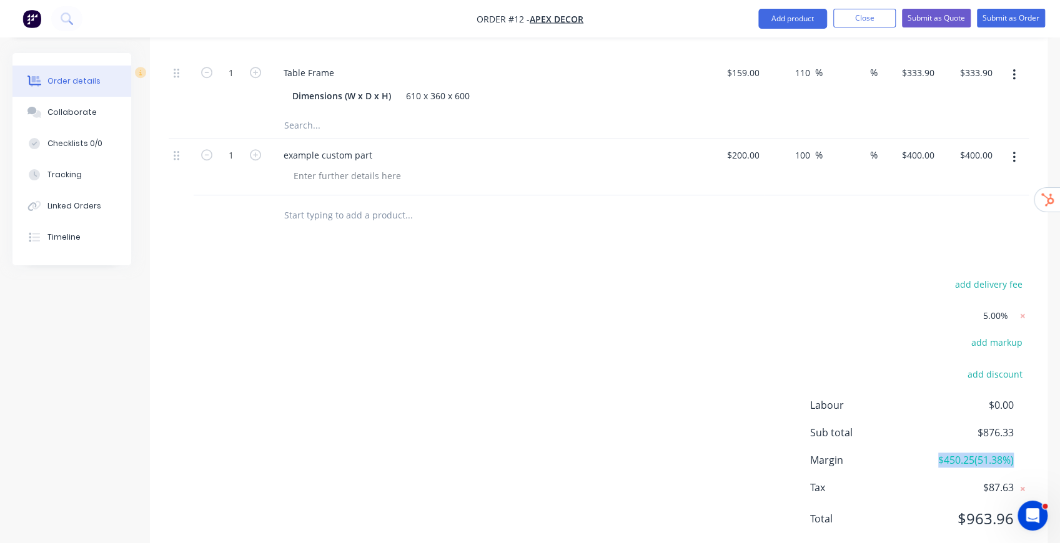
drag, startPoint x: 937, startPoint y: 423, endPoint x: 1016, endPoint y: 425, distance: 79.9
click at [1016, 453] on div "Margin $450.25 ( 51.38 %)" at bounding box center [919, 460] width 219 height 15
click at [958, 453] on span "$450.25 ( 51.38 %)" at bounding box center [967, 460] width 92 height 15
drag, startPoint x: 942, startPoint y: 423, endPoint x: 967, endPoint y: 422, distance: 25.0
click at [967, 453] on span "$450.25 ( 51.38 %)" at bounding box center [967, 460] width 92 height 15
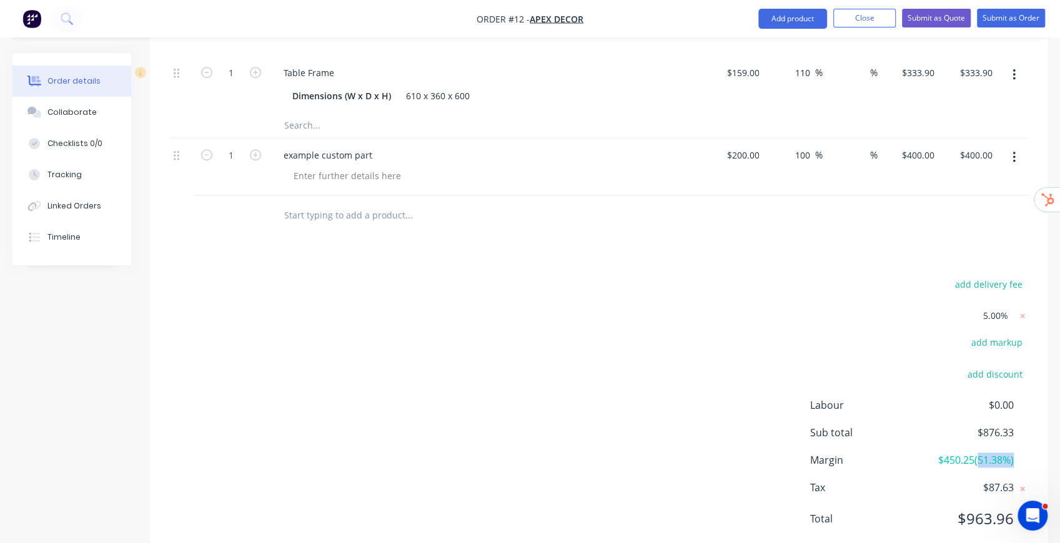
drag, startPoint x: 978, startPoint y: 426, endPoint x: 1012, endPoint y: 426, distance: 33.7
click at [1012, 453] on span "$450.25 ( 51.38 %)" at bounding box center [967, 460] width 92 height 15
click at [1039, 382] on div "add delivery fee 5.00% add markup add discount Labour $0.00 Sub total $876.33 M…" at bounding box center [598, 409] width 897 height 267
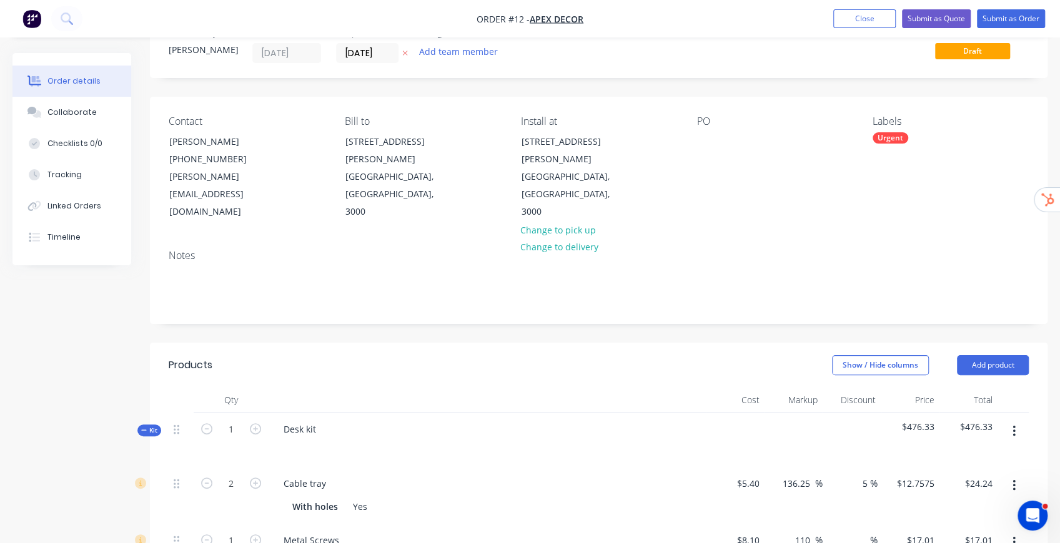
scroll to position [0, 0]
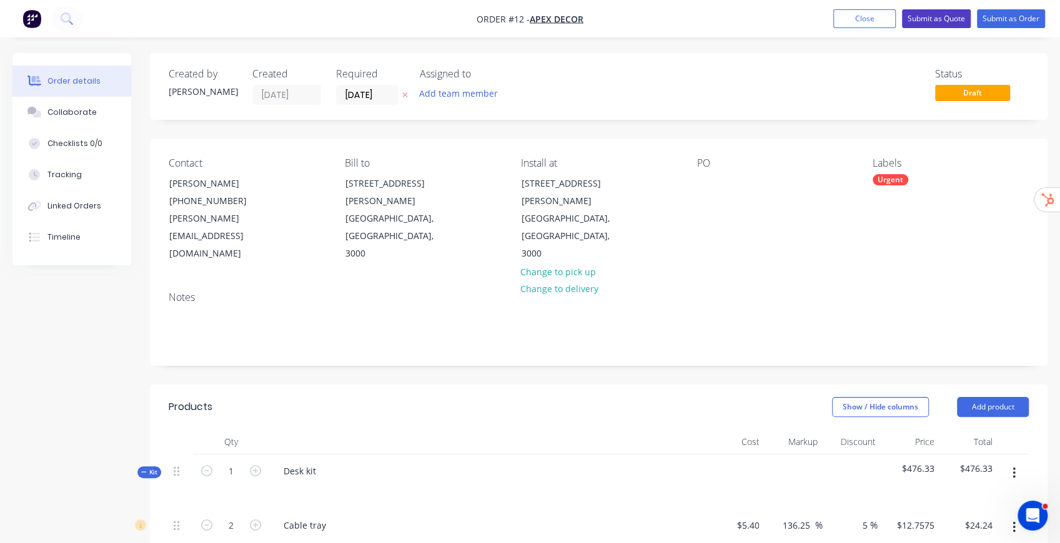
click at [942, 21] on button "Submit as Quote" at bounding box center [936, 18] width 69 height 19
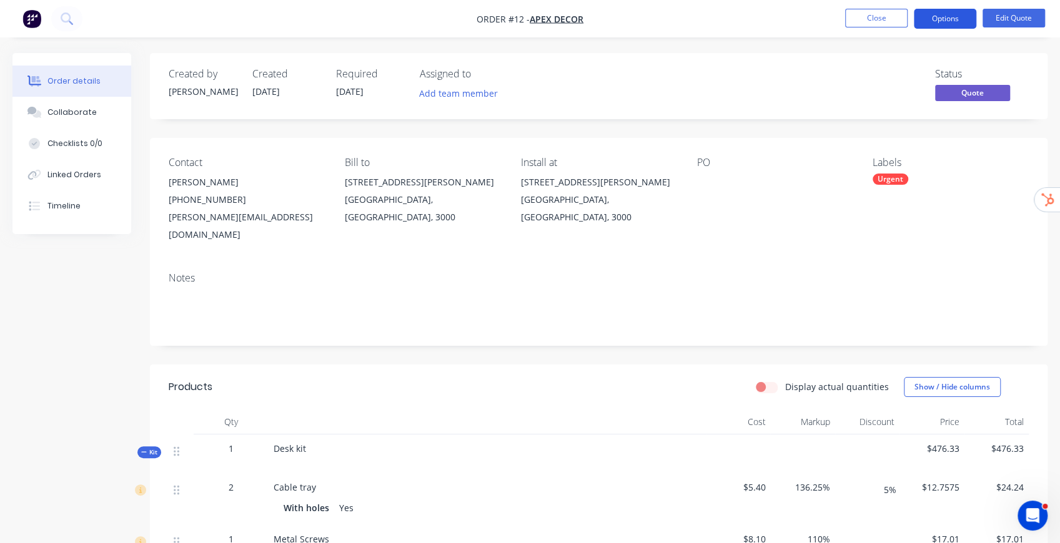
click at [947, 23] on button "Options" at bounding box center [944, 19] width 62 height 20
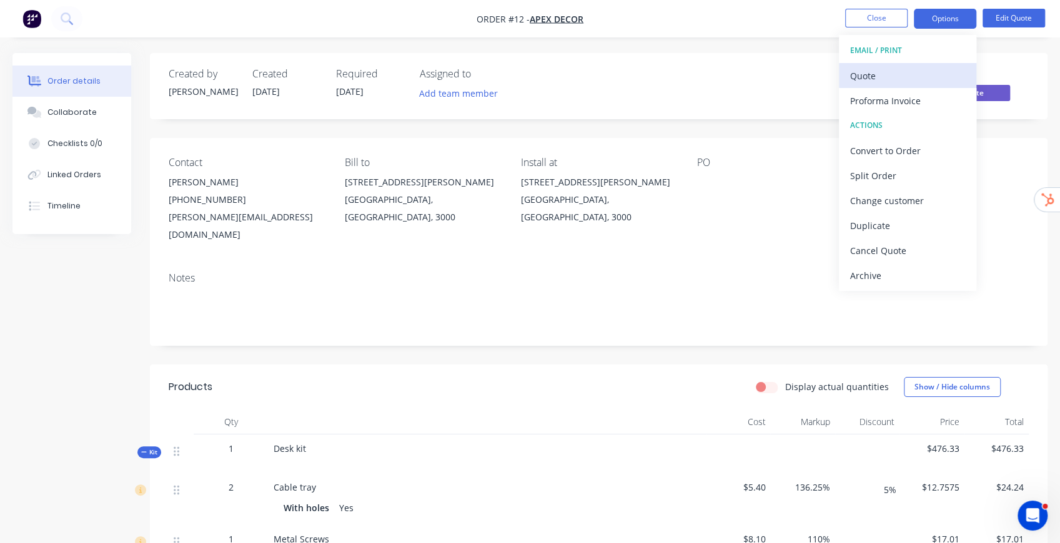
click at [877, 71] on div "Quote" at bounding box center [907, 76] width 115 height 18
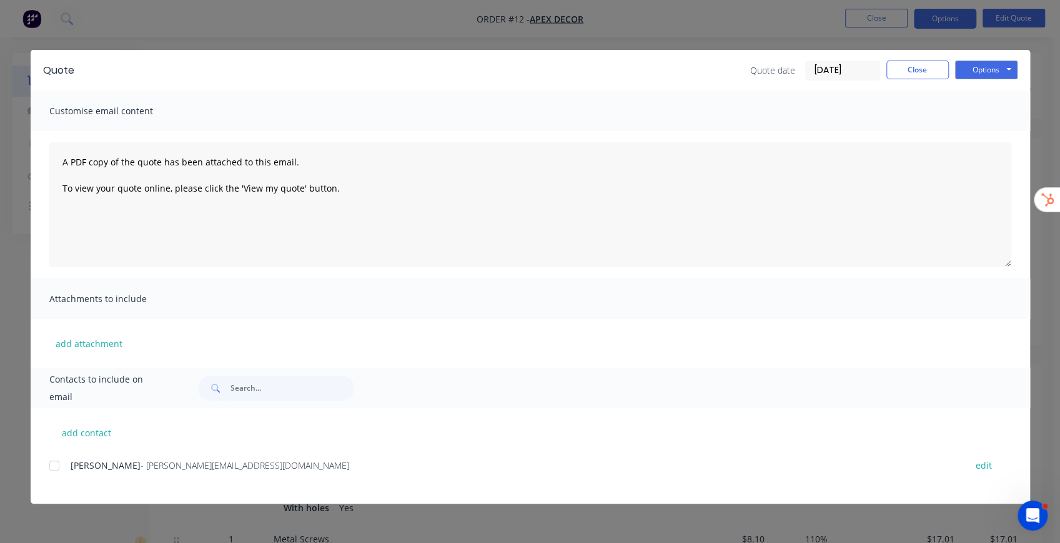
click at [51, 462] on div at bounding box center [54, 465] width 25 height 25
click at [98, 337] on button "add attachment" at bounding box center [88, 343] width 79 height 19
click at [991, 69] on button "Options" at bounding box center [986, 70] width 62 height 19
click at [917, 70] on button "Close" at bounding box center [917, 70] width 62 height 19
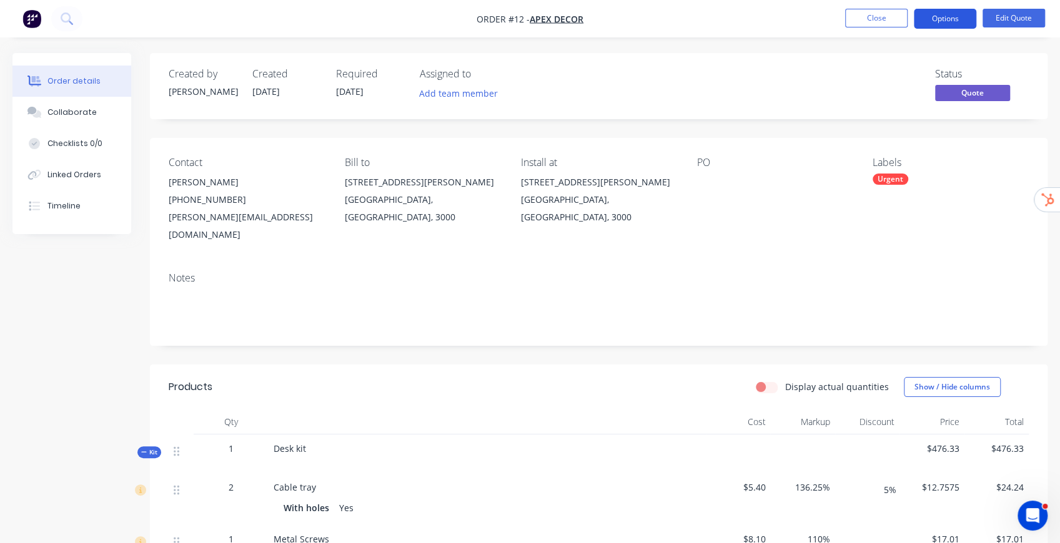
click at [966, 21] on button "Options" at bounding box center [944, 19] width 62 height 20
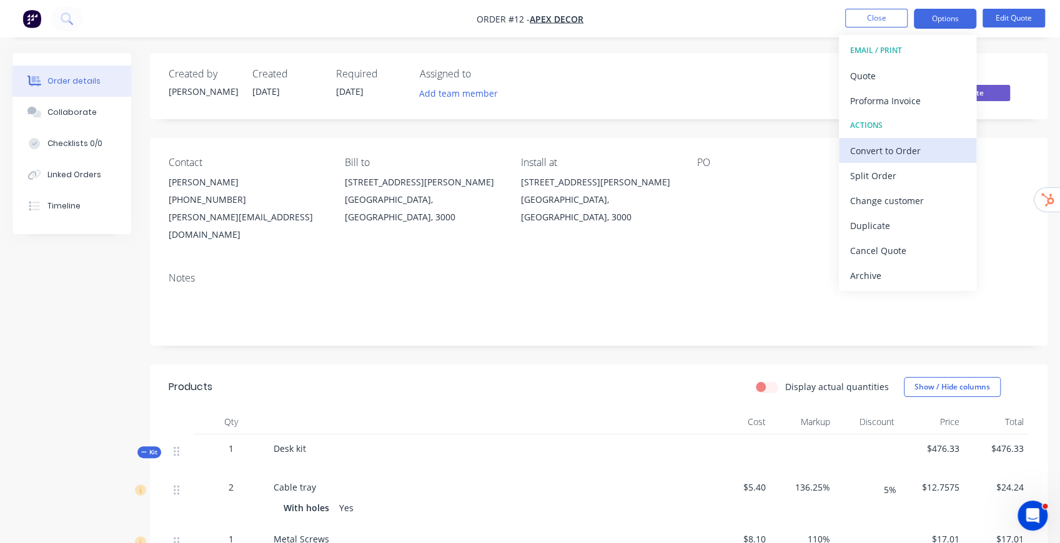
click at [918, 150] on div "Convert to Order" at bounding box center [907, 151] width 115 height 18
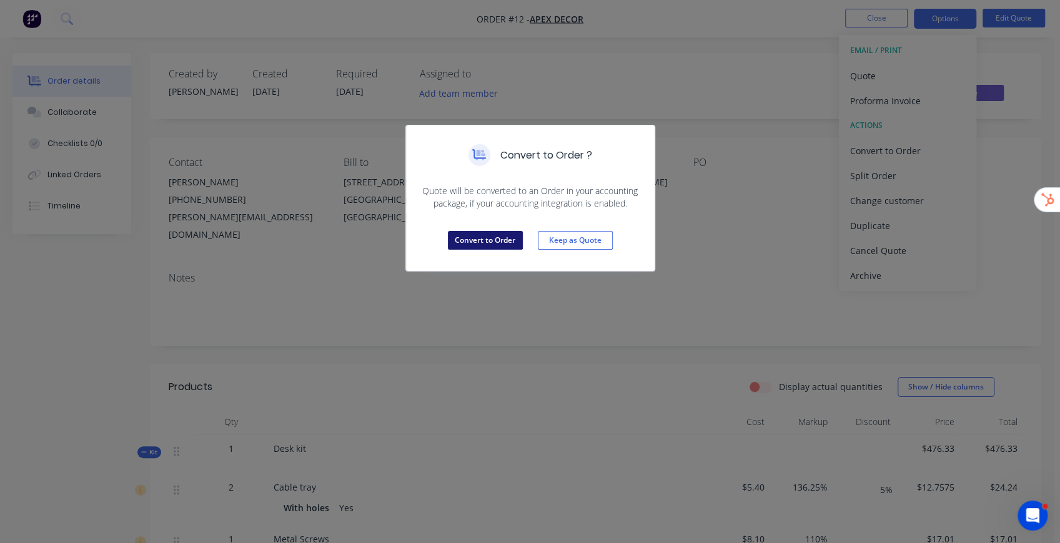
click at [491, 243] on button "Convert to Order" at bounding box center [485, 240] width 75 height 19
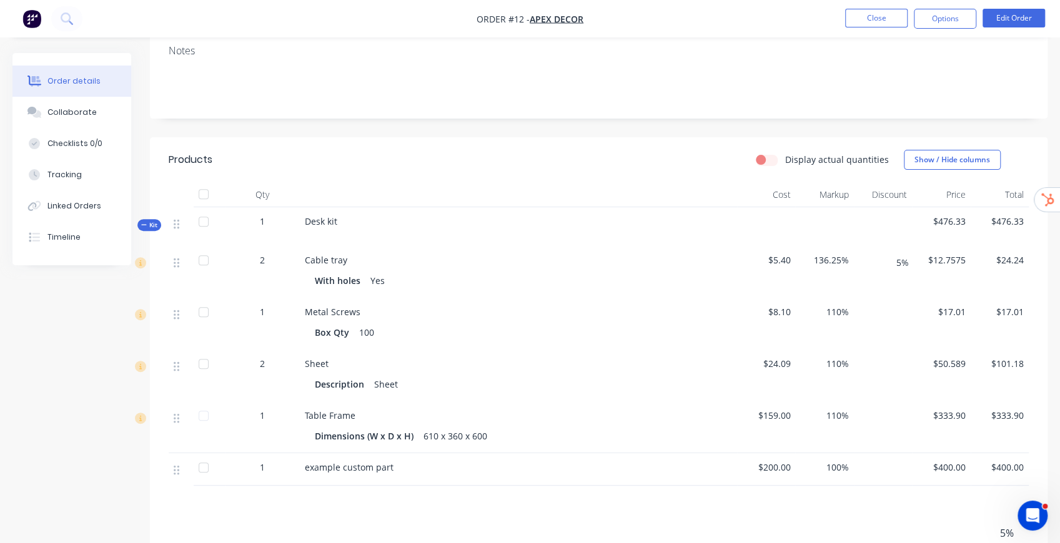
scroll to position [166, 0]
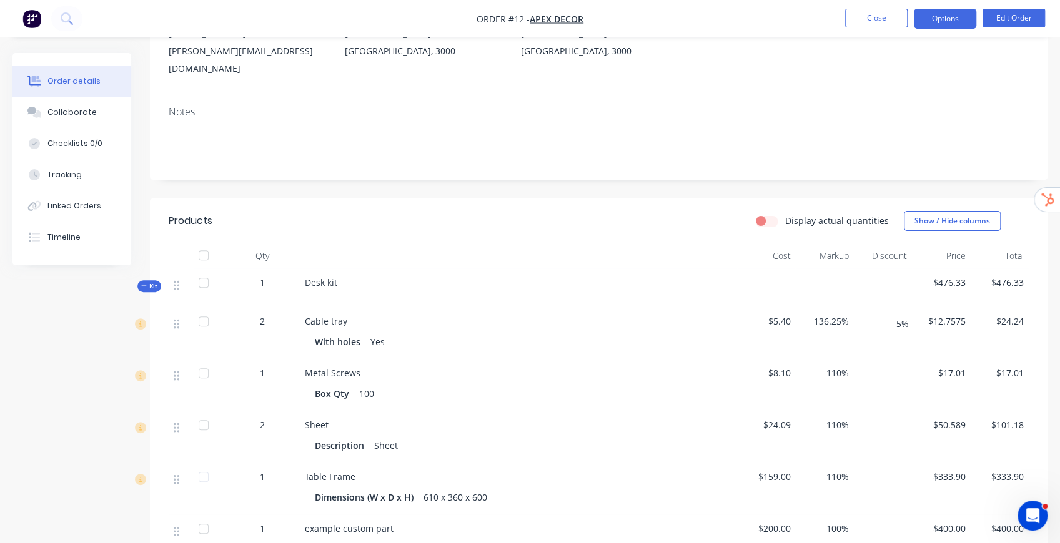
click at [955, 21] on button "Options" at bounding box center [944, 19] width 62 height 20
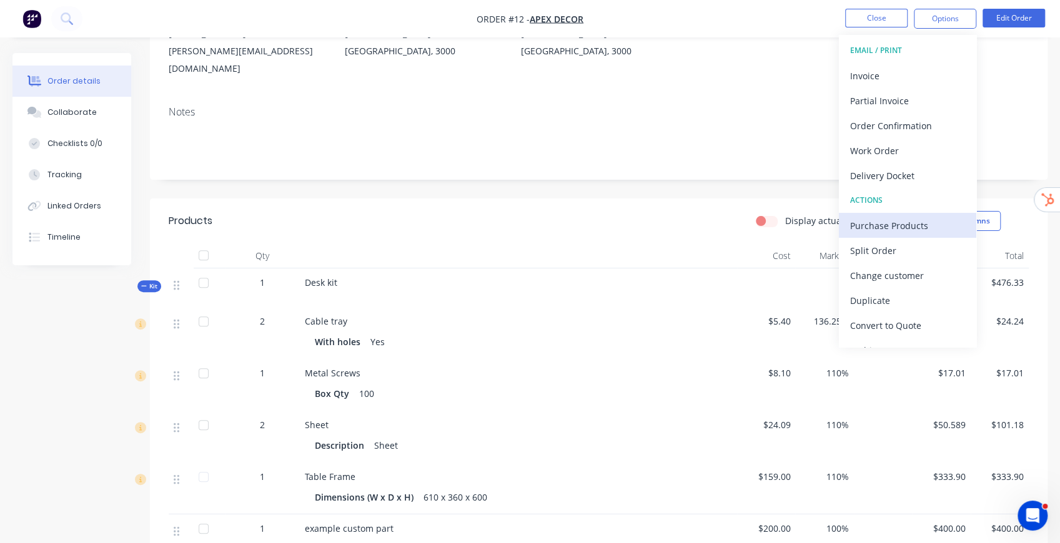
click at [895, 224] on div "Purchase Products" at bounding box center [907, 226] width 115 height 18
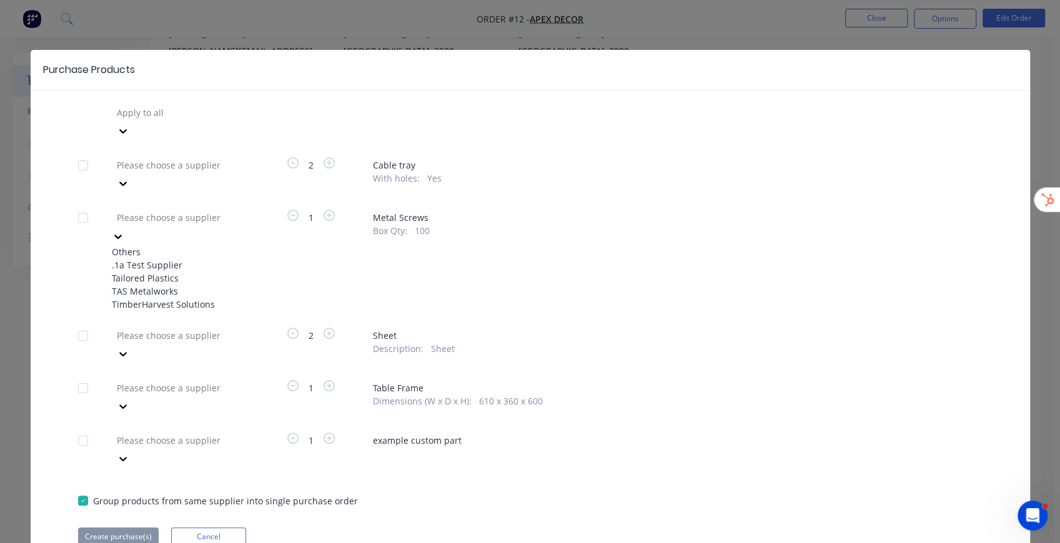
click at [217, 210] on div at bounding box center [206, 218] width 180 height 16
click at [165, 258] on div ".1a Test Supplier" at bounding box center [180, 264] width 137 height 13
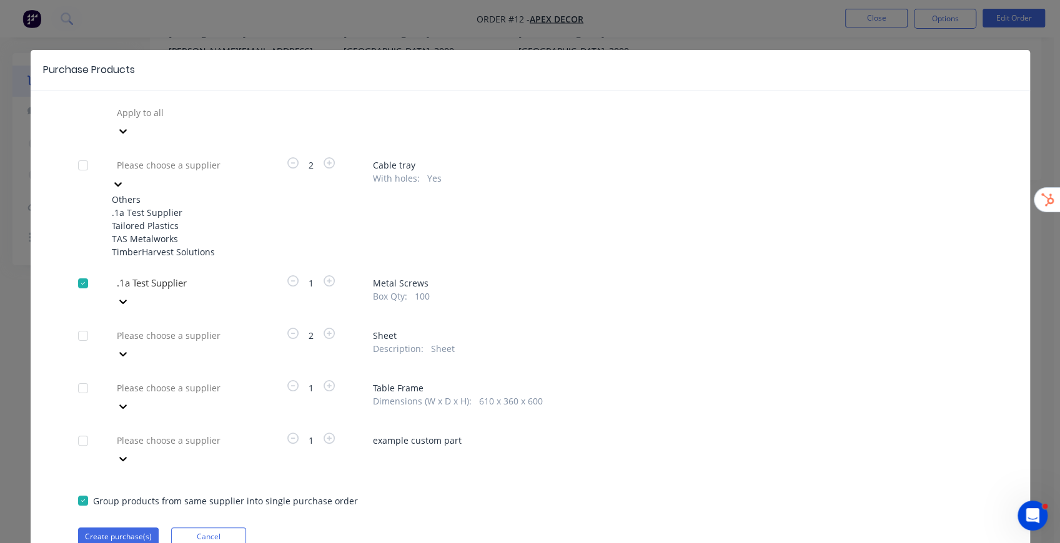
click at [124, 177] on div at bounding box center [118, 184] width 12 height 14
click at [184, 219] on div "Tailored Plastics" at bounding box center [180, 225] width 137 height 13
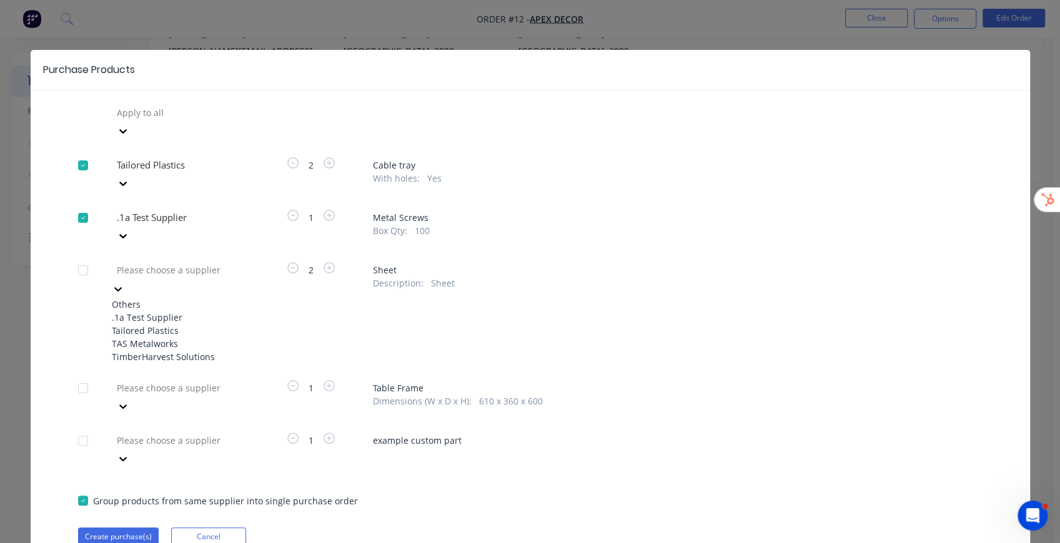
click at [142, 262] on div at bounding box center [206, 270] width 180 height 16
click at [172, 311] on div ".1a Test Supplier" at bounding box center [180, 317] width 137 height 13
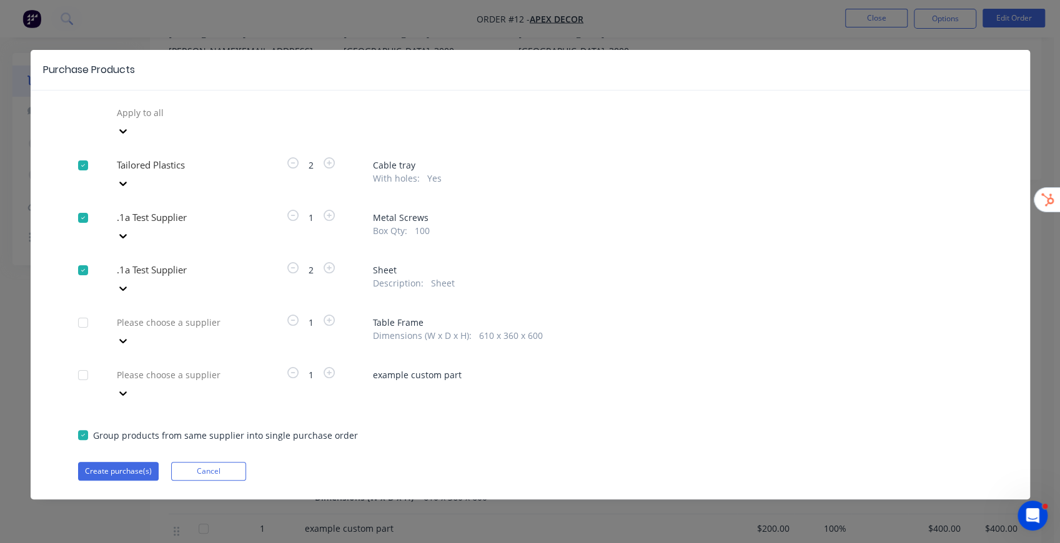
click at [175, 121] on div at bounding box center [206, 113] width 180 height 16
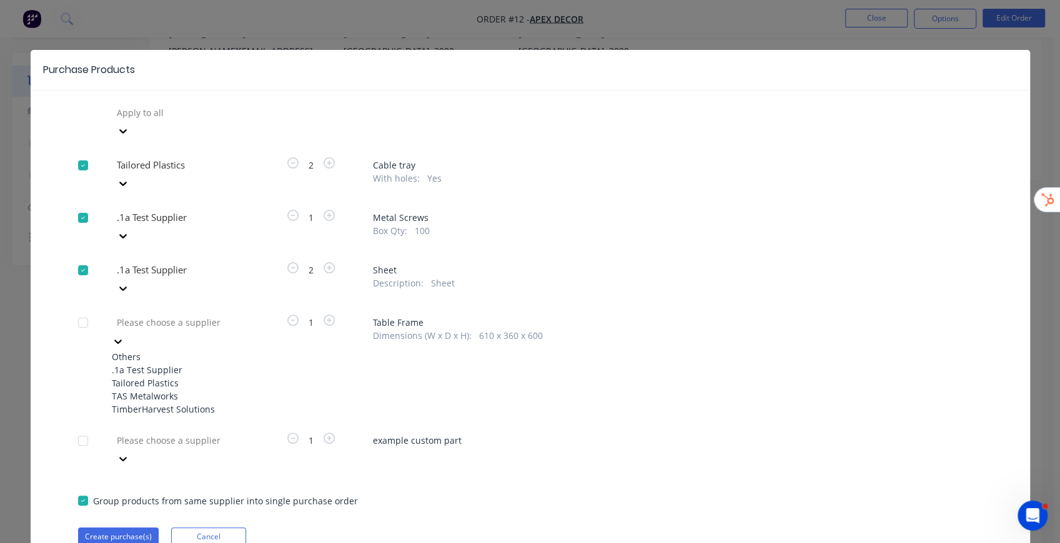
click at [179, 376] on div "Tailored Plastics" at bounding box center [180, 382] width 137 height 13
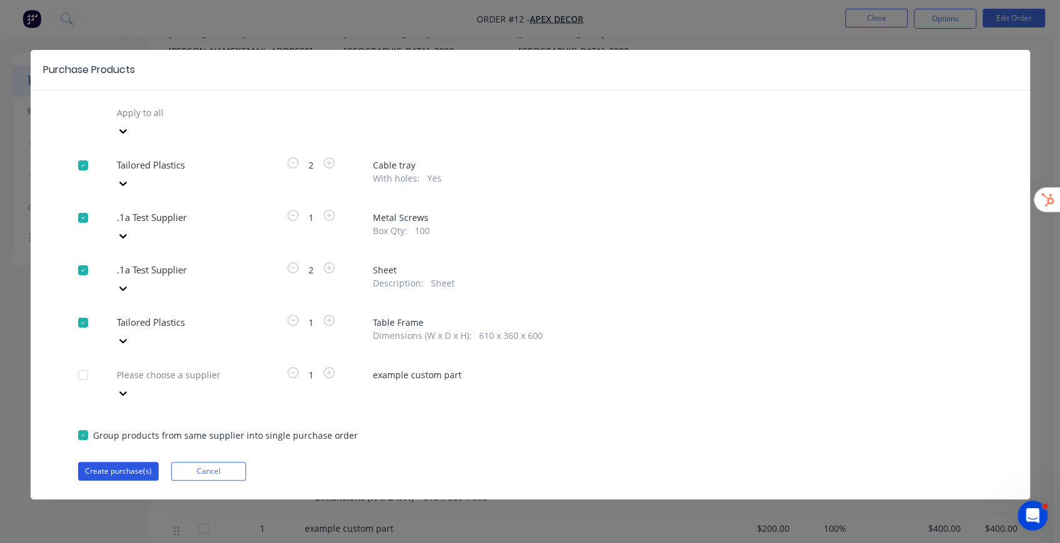
click at [123, 462] on button "Create purchase(s)" at bounding box center [118, 471] width 81 height 19
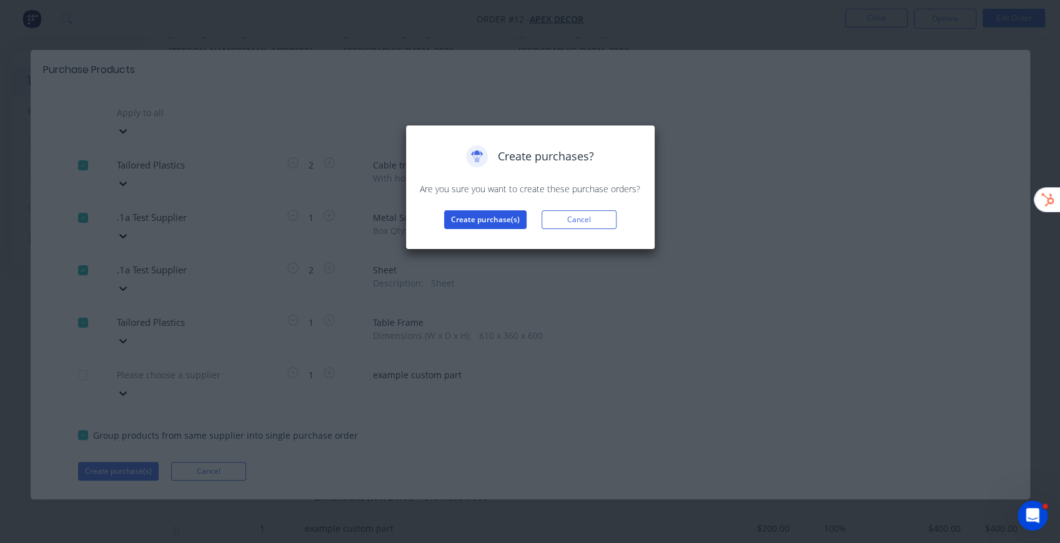
click at [491, 216] on button "Create purchase(s)" at bounding box center [485, 219] width 82 height 19
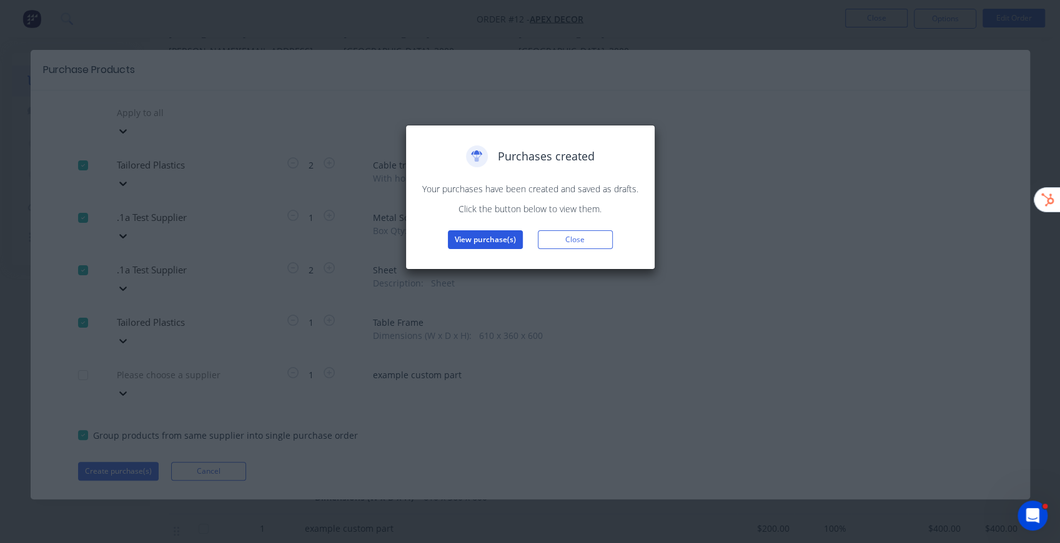
click at [495, 238] on button "View purchase(s)" at bounding box center [485, 239] width 75 height 19
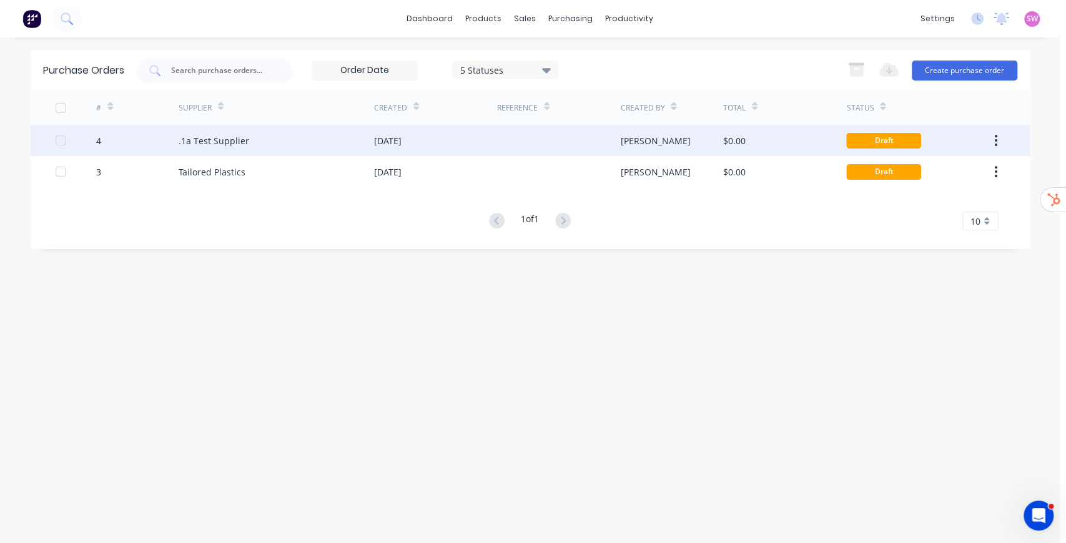
click at [275, 139] on div ".1a Test Supplier" at bounding box center [276, 140] width 195 height 31
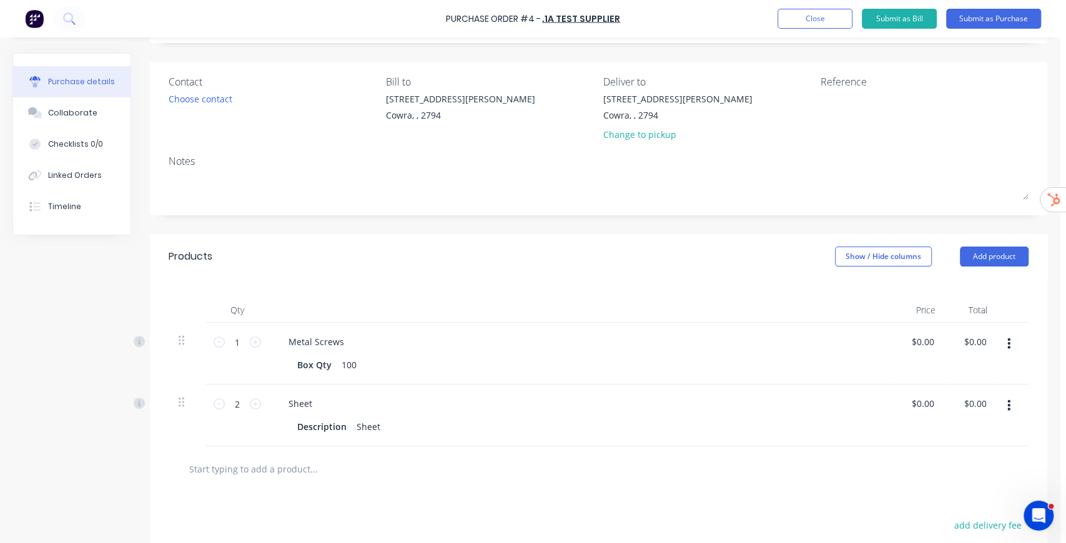
scroll to position [166, 0]
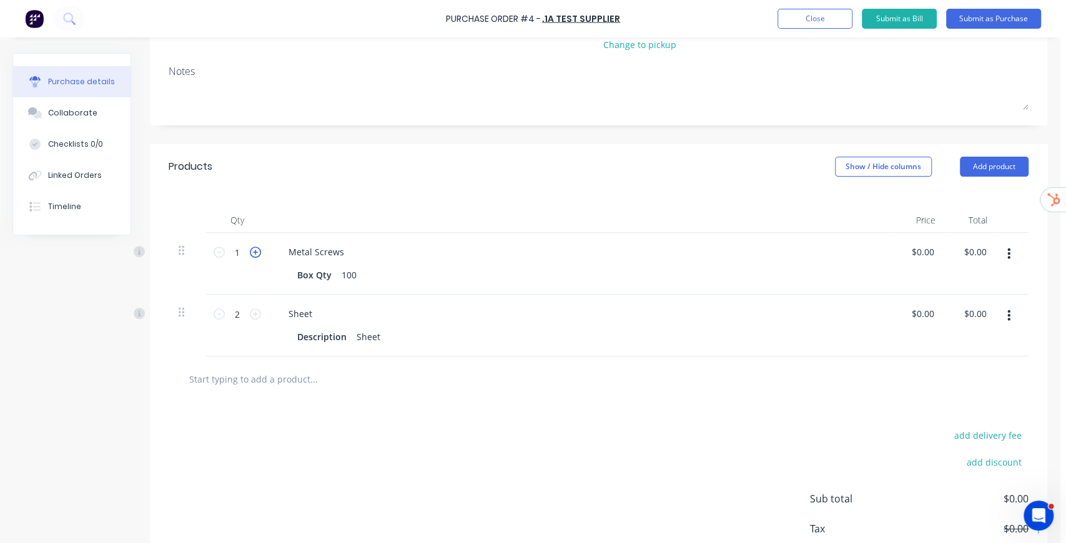
click at [255, 255] on icon at bounding box center [255, 252] width 11 height 11
type input "5"
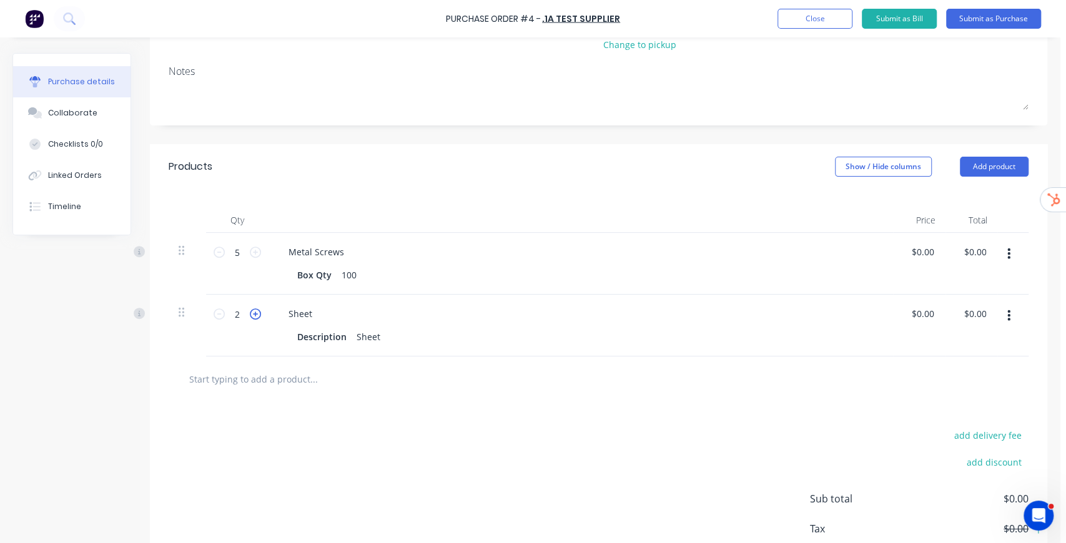
click at [253, 310] on icon at bounding box center [255, 313] width 11 height 11
click at [253, 311] on icon at bounding box center [255, 313] width 11 height 11
click at [252, 312] on icon at bounding box center [255, 313] width 11 height 11
type input "6"
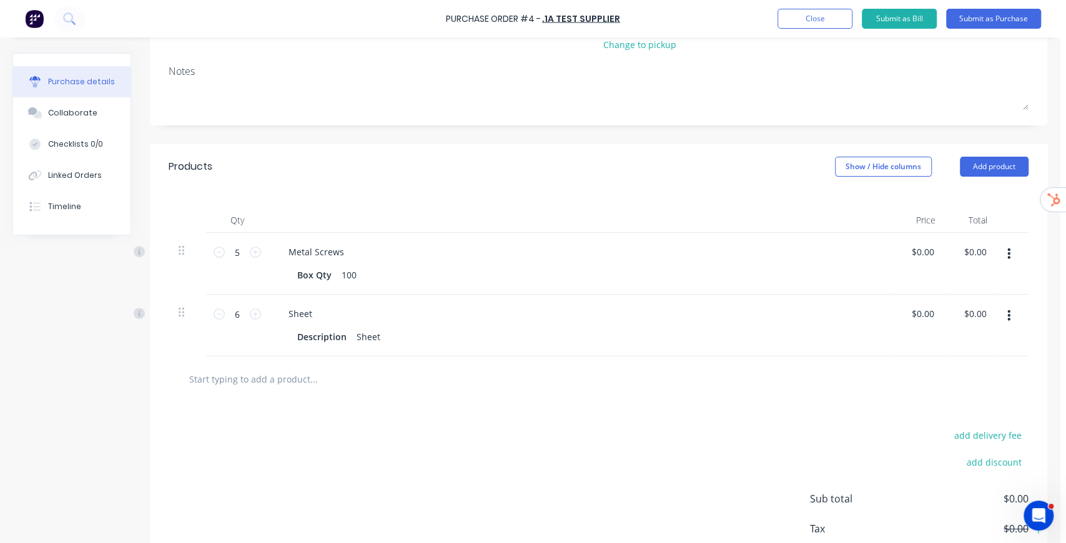
click at [654, 164] on div "Products Show / Hide columns Add product" at bounding box center [598, 166] width 897 height 45
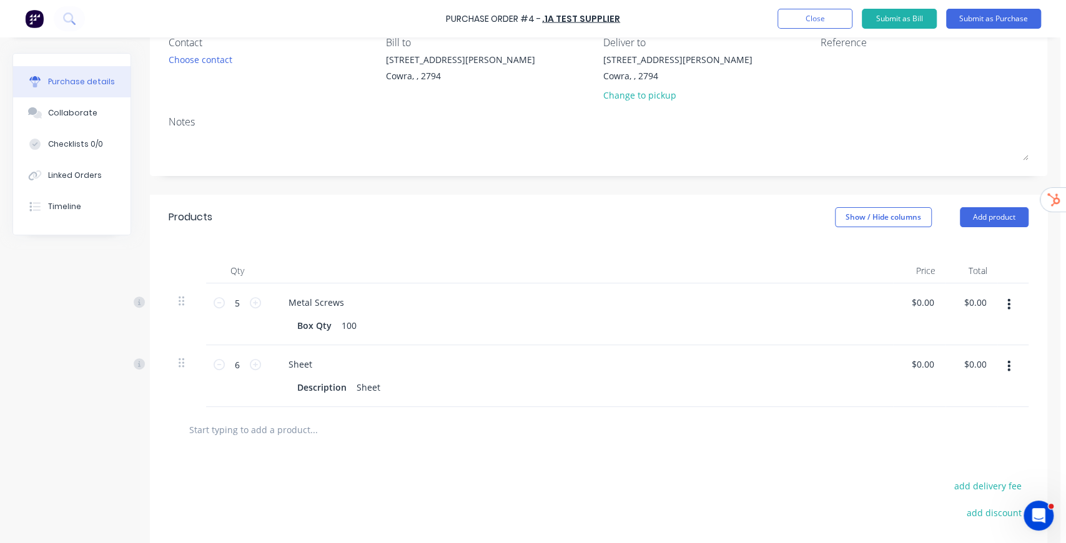
scroll to position [208, 0]
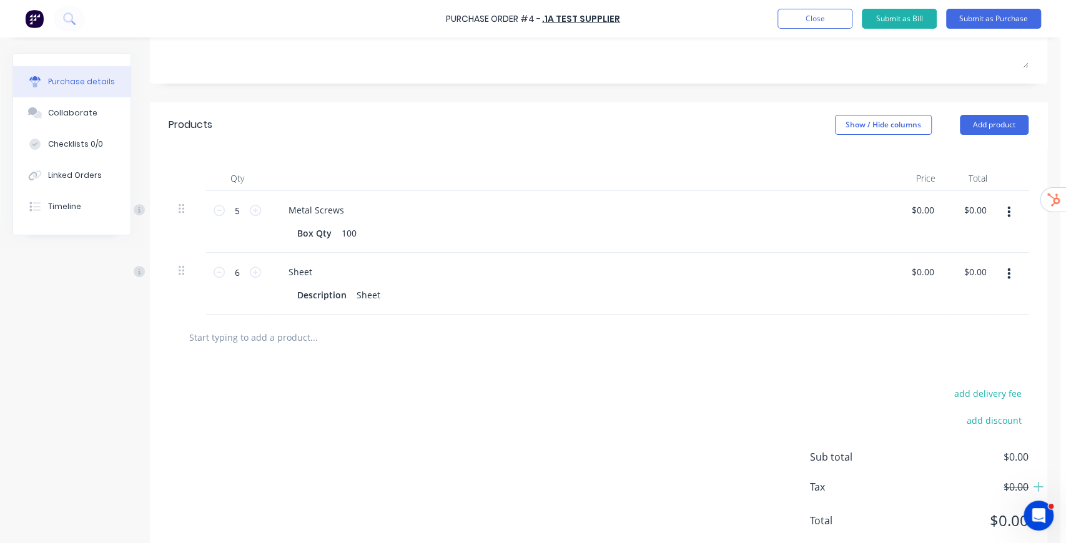
click at [271, 342] on input "text" at bounding box center [314, 337] width 250 height 25
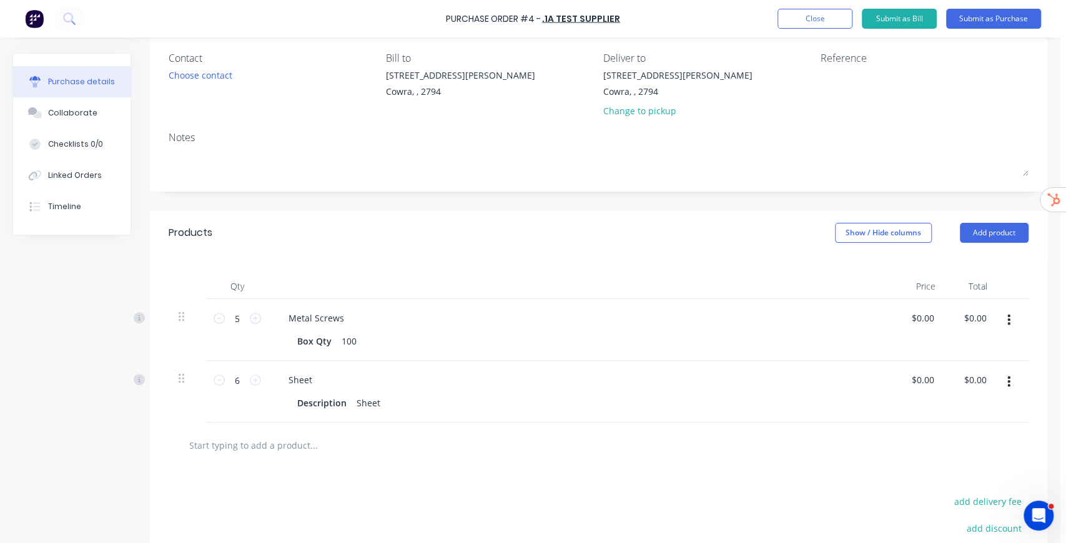
scroll to position [0, 0]
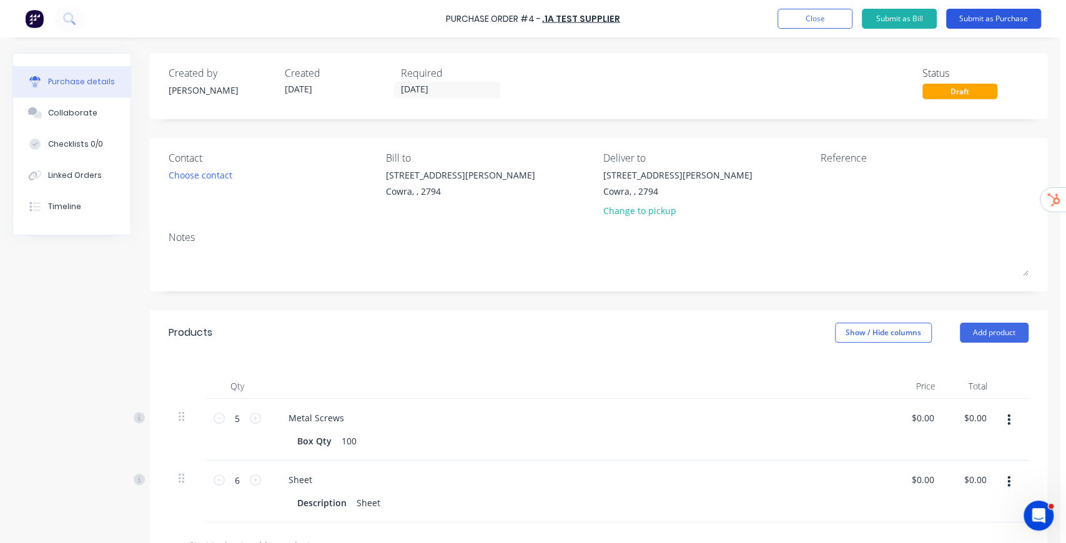
click at [1013, 21] on button "Submit as Purchase" at bounding box center [993, 19] width 95 height 20
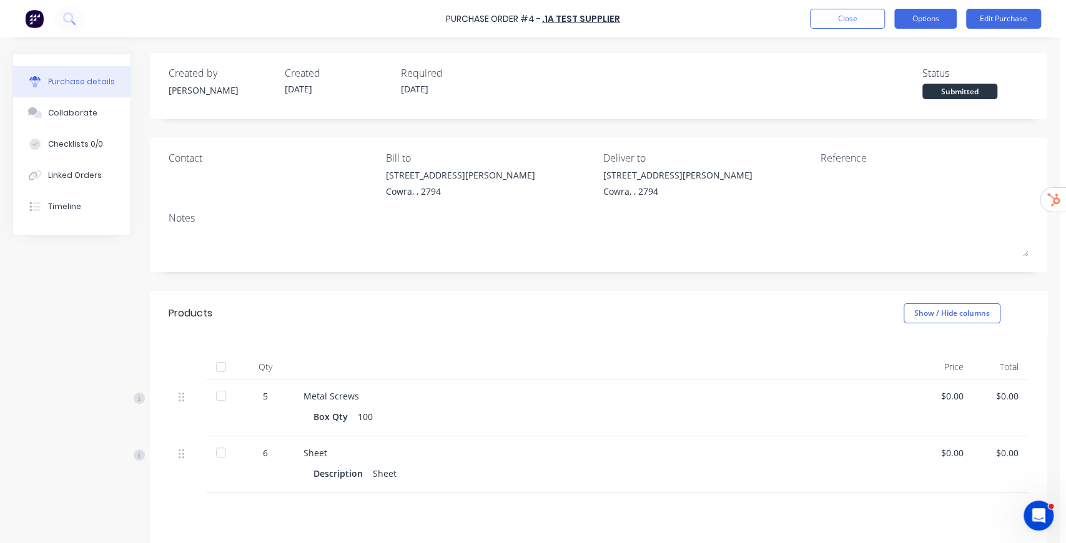
click at [924, 23] on button "Options" at bounding box center [925, 19] width 62 height 20
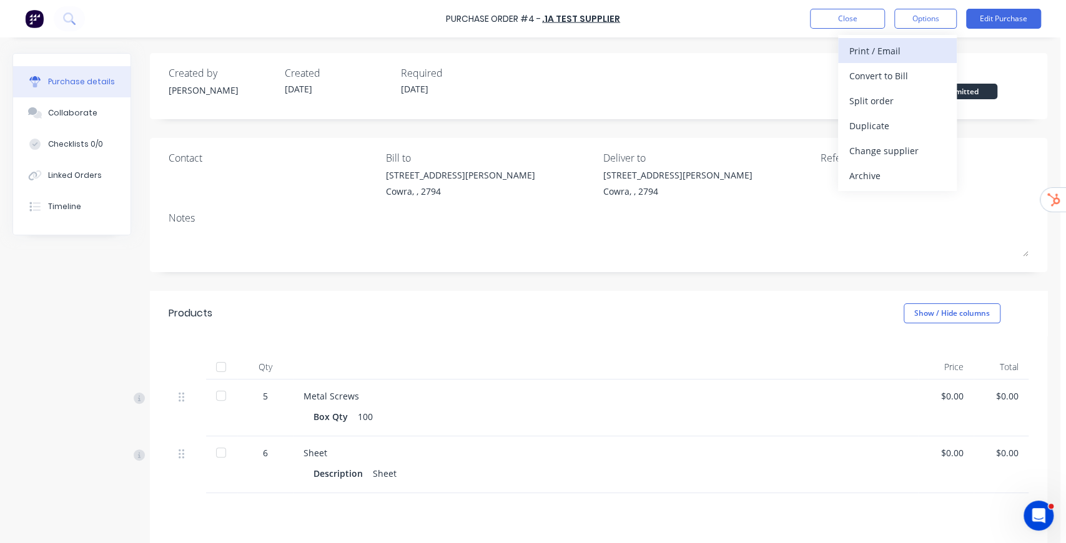
click at [899, 50] on div "Print / Email" at bounding box center [897, 51] width 96 height 18
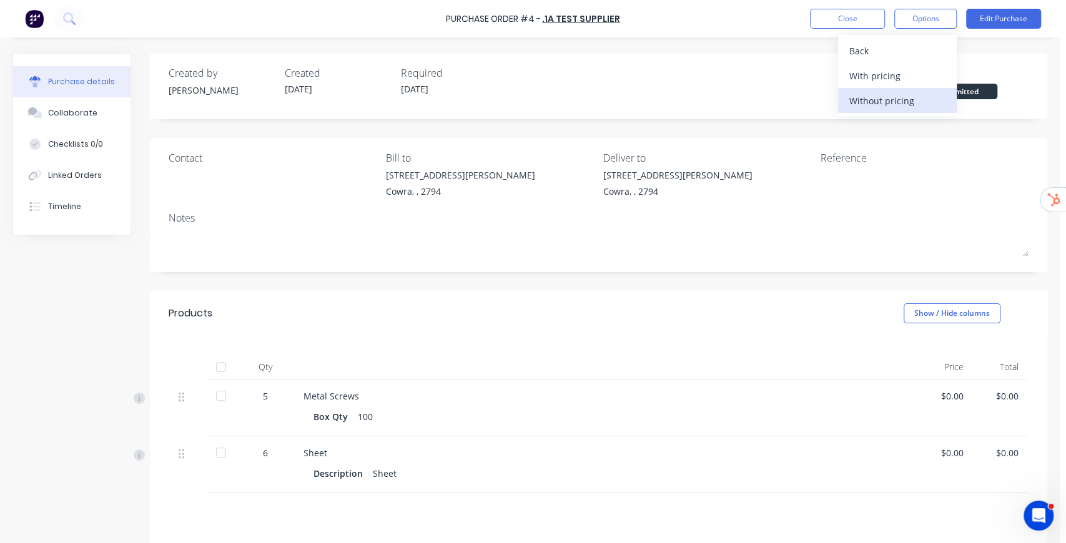
click at [903, 104] on div "Without pricing" at bounding box center [897, 101] width 96 height 18
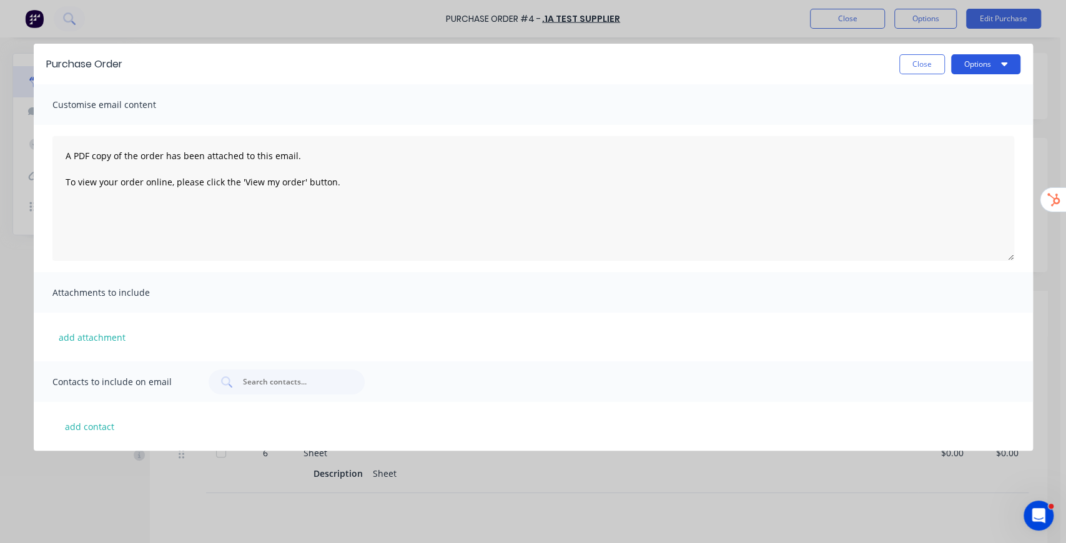
click at [980, 66] on button "Options" at bounding box center [985, 64] width 69 height 20
click at [920, 66] on button "Close" at bounding box center [922, 64] width 46 height 20
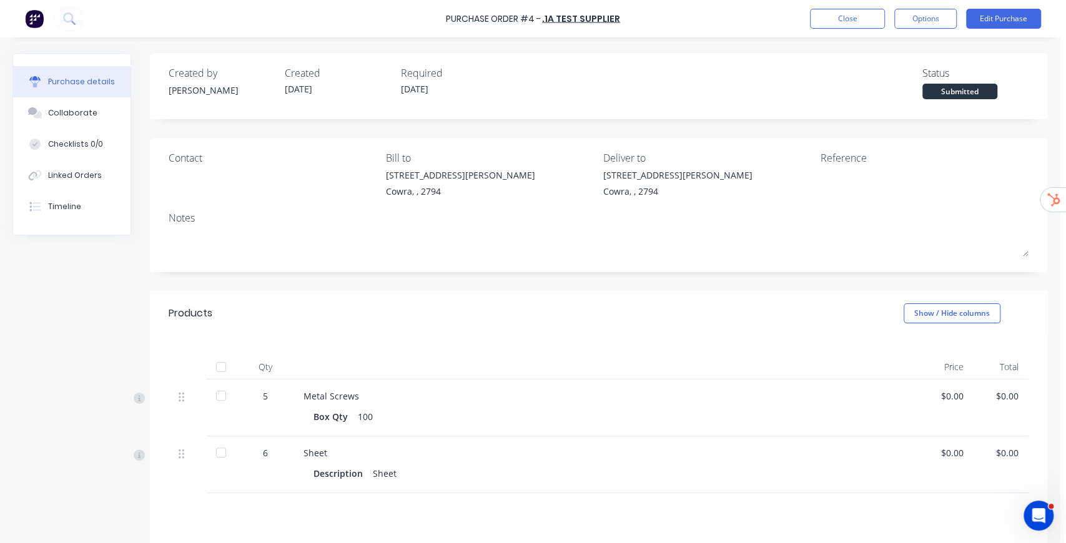
click at [221, 397] on div at bounding box center [221, 395] width 25 height 25
click at [223, 452] on div at bounding box center [221, 452] width 25 height 25
click at [933, 24] on button "Options" at bounding box center [925, 19] width 62 height 20
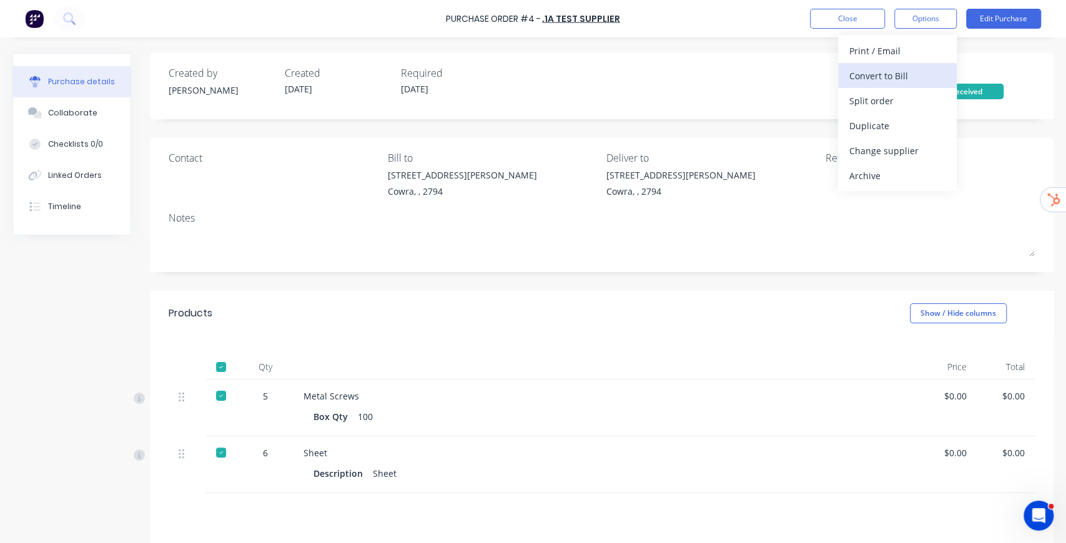
click at [882, 76] on div "Convert to Bill" at bounding box center [897, 76] width 96 height 18
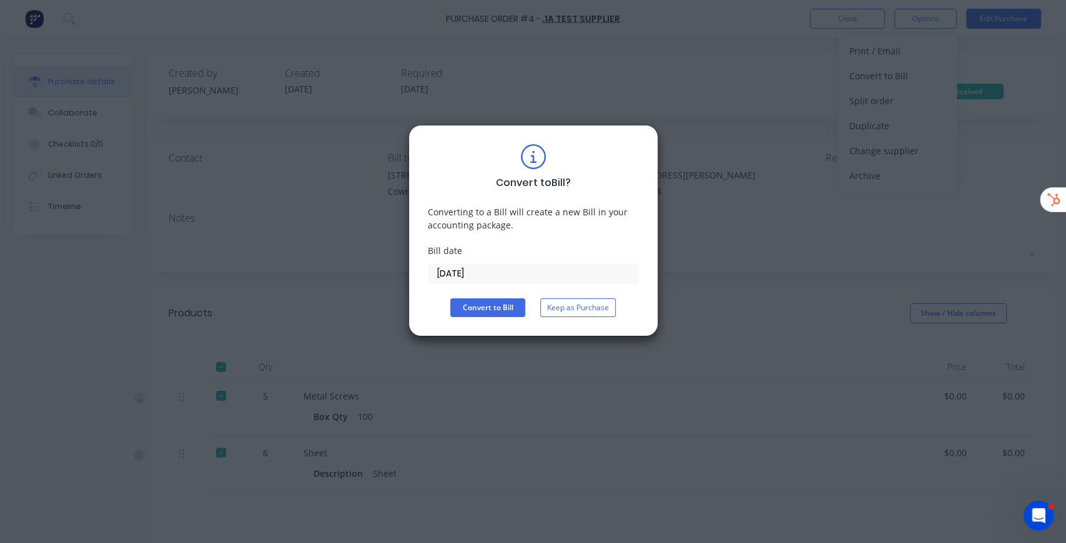
click at [491, 263] on label "[DATE]" at bounding box center [533, 273] width 211 height 20
click at [491, 264] on input "[DATE]" at bounding box center [533, 273] width 210 height 19
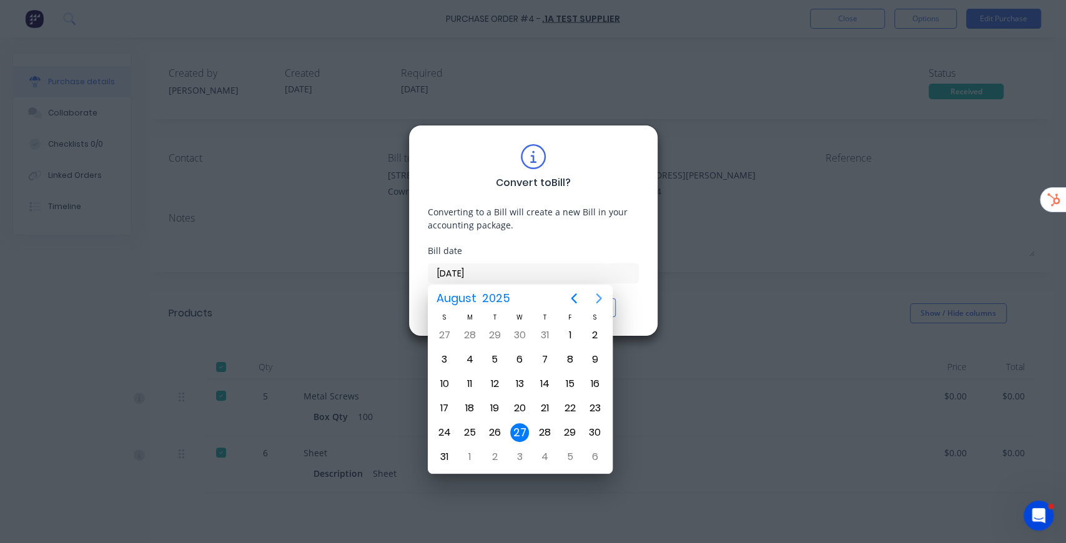
click at [599, 298] on icon "Next page" at bounding box center [598, 298] width 15 height 15
click at [492, 430] on div "30" at bounding box center [494, 432] width 19 height 19
type input "30/09/25"
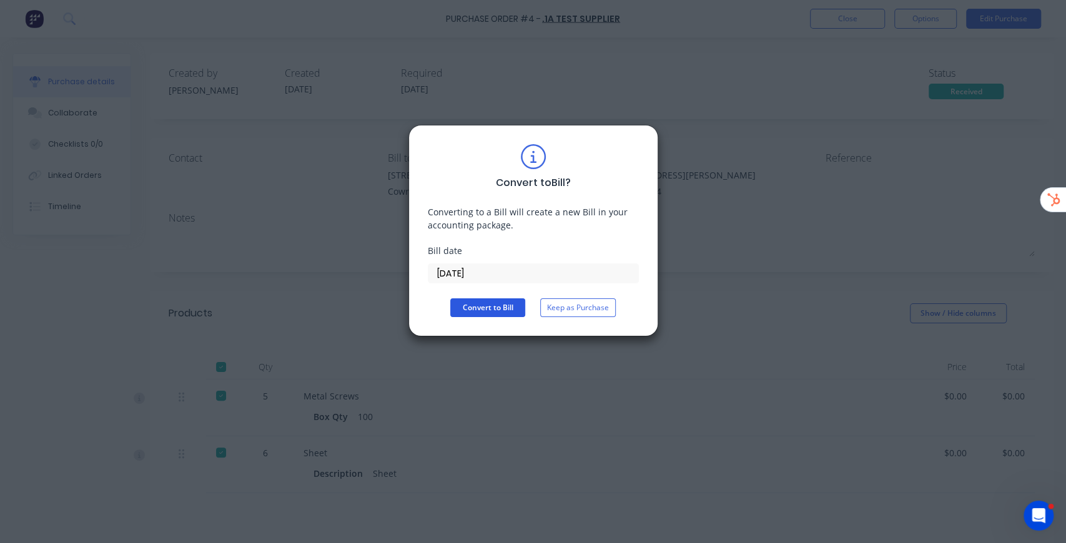
click at [498, 307] on button "Convert to Bill" at bounding box center [487, 307] width 75 height 19
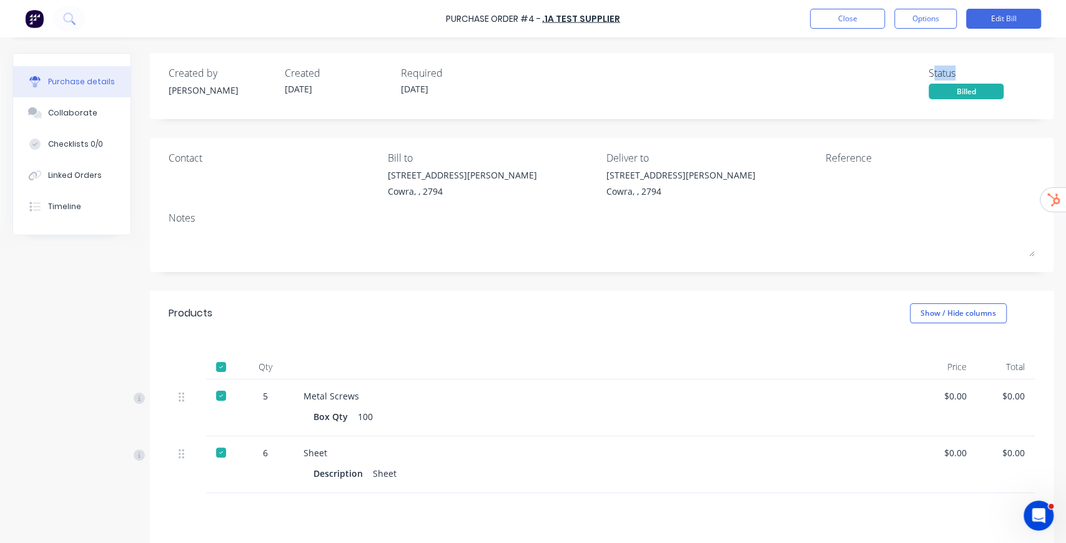
drag, startPoint x: 926, startPoint y: 71, endPoint x: 972, endPoint y: 70, distance: 46.2
click at [972, 71] on div "Status" at bounding box center [981, 73] width 106 height 15
click at [89, 171] on div "Linked Orders" at bounding box center [75, 175] width 54 height 11
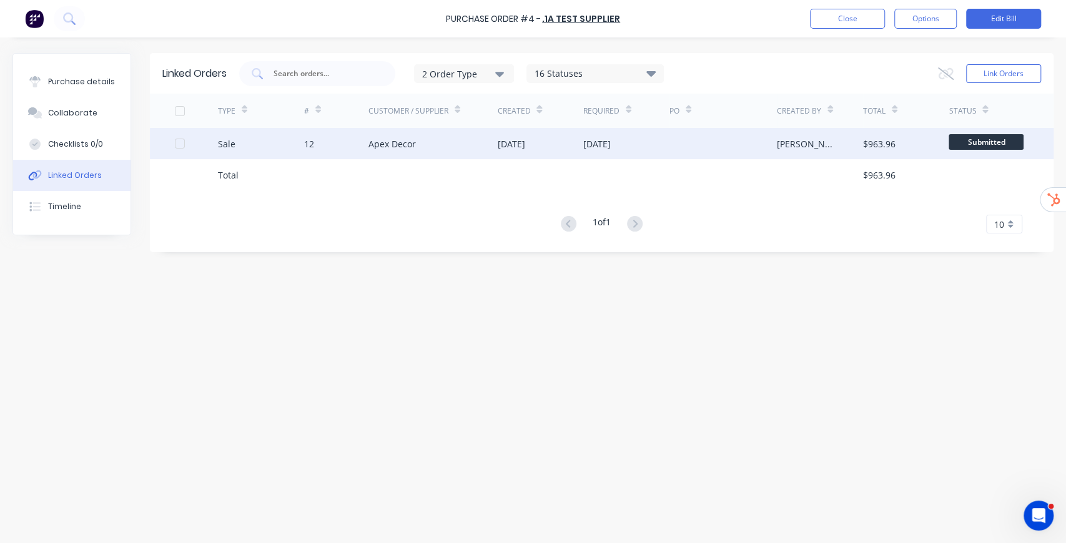
click at [460, 144] on div "Apex Decor" at bounding box center [432, 143] width 129 height 31
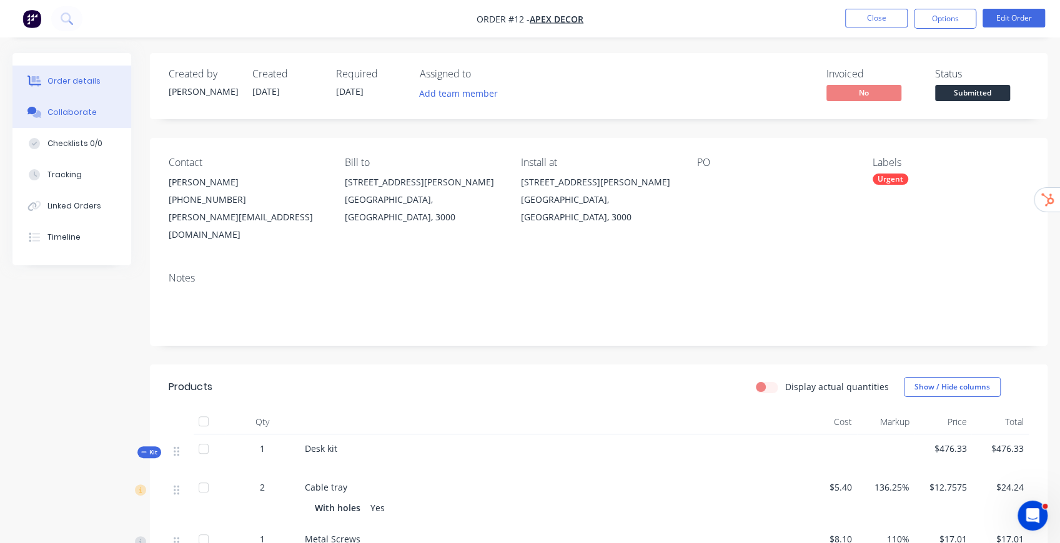
click at [82, 117] on div "Collaborate" at bounding box center [71, 112] width 49 height 11
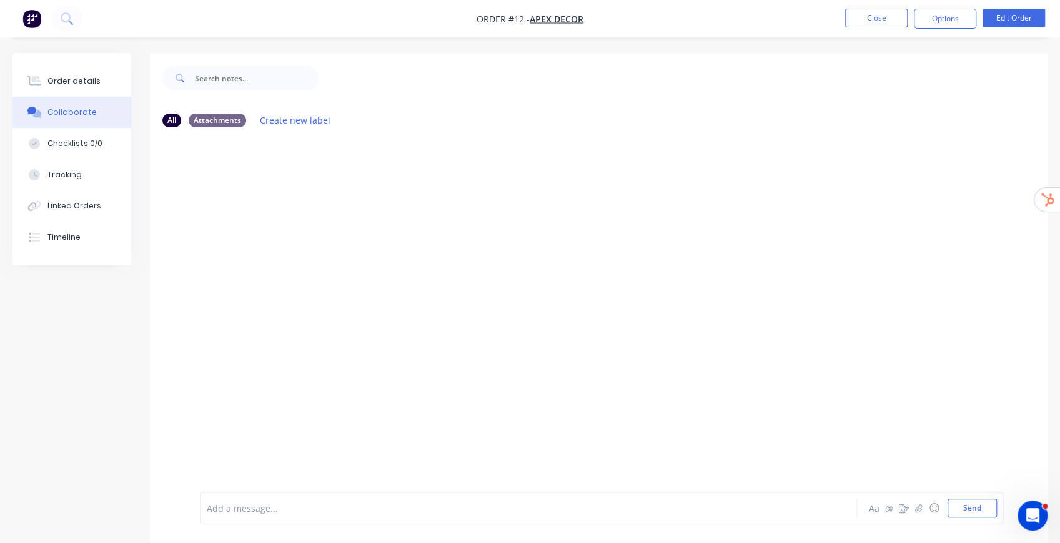
click at [503, 511] on div at bounding box center [503, 508] width 592 height 13
click at [918, 508] on icon "button" at bounding box center [918, 508] width 7 height 9
click at [903, 507] on icon "button" at bounding box center [903, 508] width 10 height 9
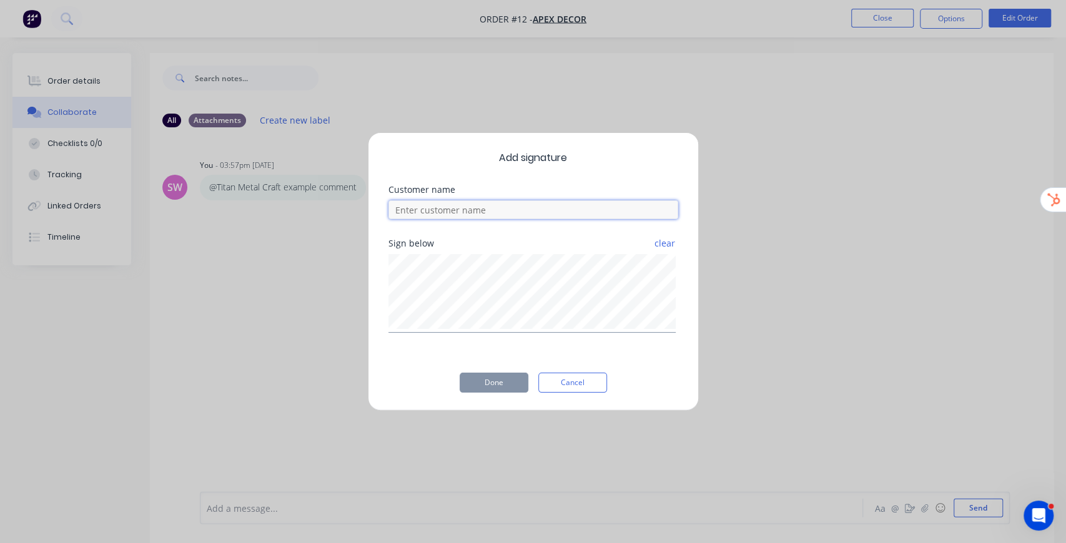
click at [430, 212] on input at bounding box center [533, 209] width 290 height 19
type input "example customer"
click at [475, 387] on button "Done" at bounding box center [494, 383] width 69 height 20
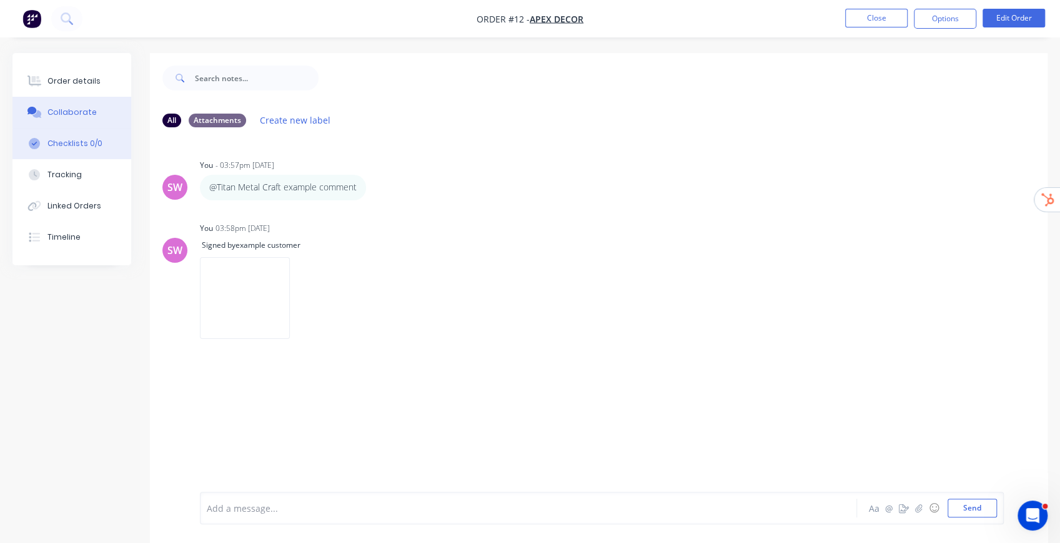
click at [71, 147] on div "Checklists 0/0" at bounding box center [74, 143] width 55 height 11
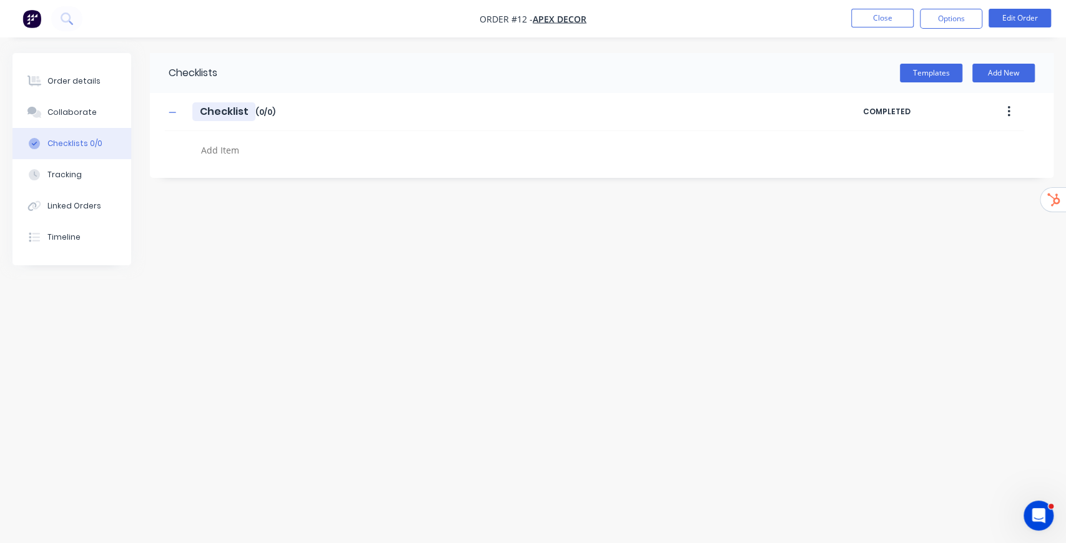
click at [244, 111] on input "Checklist" at bounding box center [223, 111] width 63 height 19
click at [243, 110] on input "Checklist" at bounding box center [223, 111] width 63 height 19
click at [261, 116] on span "( 0 / 0 )" at bounding box center [265, 112] width 20 height 11
click at [252, 114] on input "Checklist" at bounding box center [223, 111] width 63 height 19
type textarea "x"
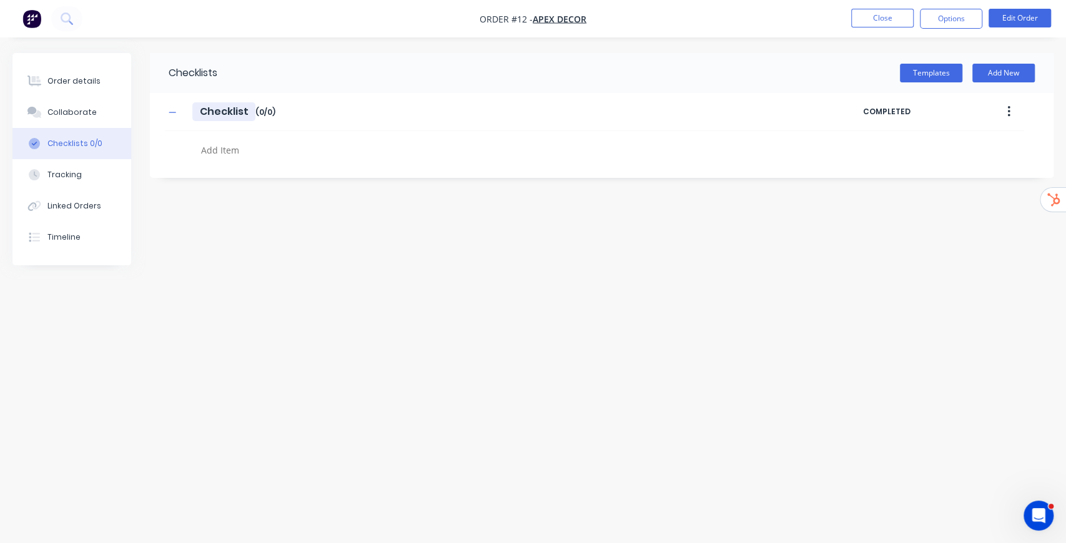
type input "Checklist"
type textarea "x"
type input "Checklist E"
type textarea "x"
type input "Checklist Ex"
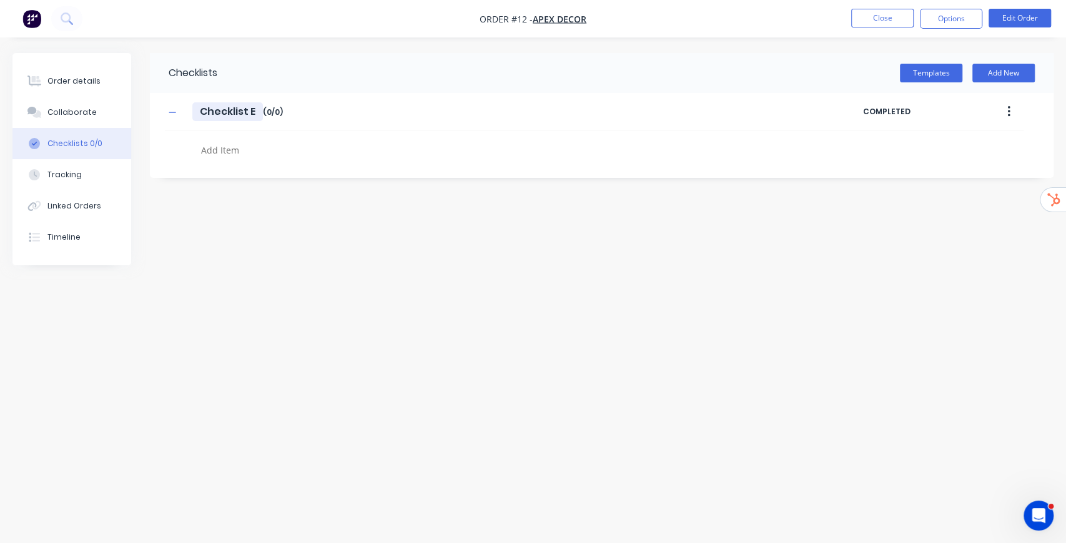
type textarea "x"
type input "Checklist Exa"
type textarea "x"
type input "Checklist Exam"
type textarea "x"
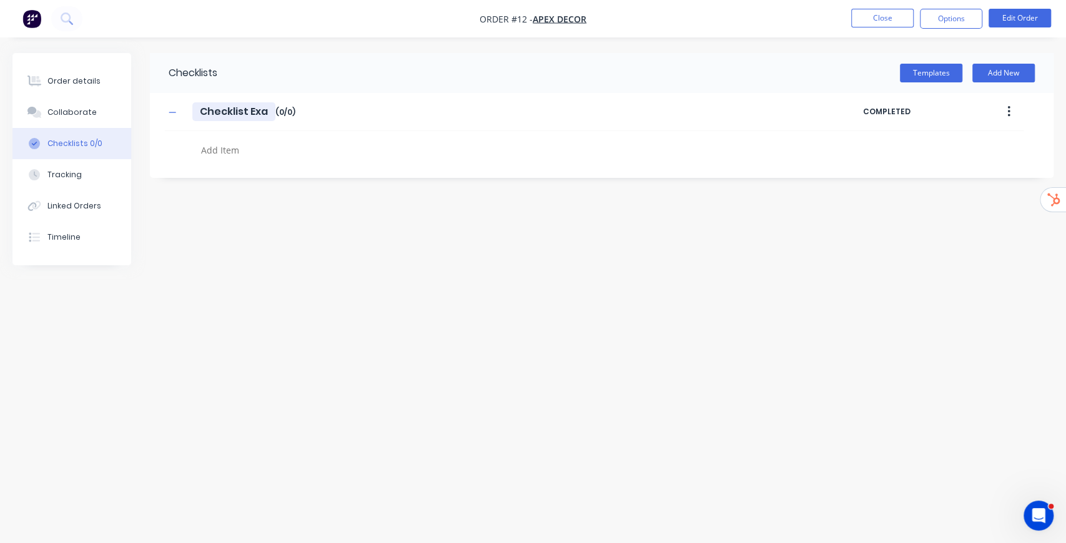
type input "Checklist Examp"
type textarea "x"
type input "Checklist Exampl"
type textarea "x"
type input "Checklist Example"
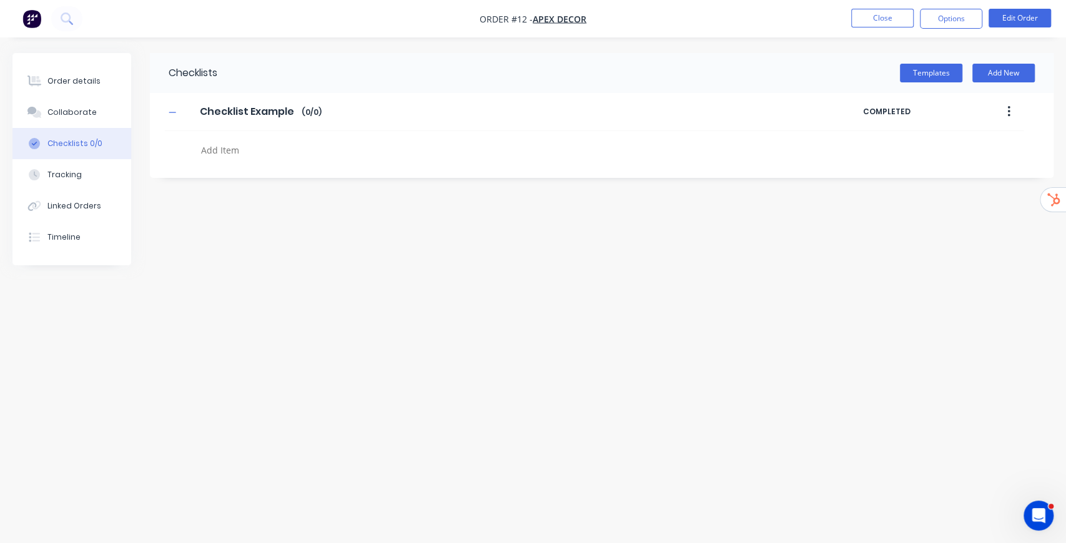
click at [252, 146] on textarea at bounding box center [471, 150] width 551 height 18
type textarea "x"
type textarea "i"
type textarea "x"
type textarea "it"
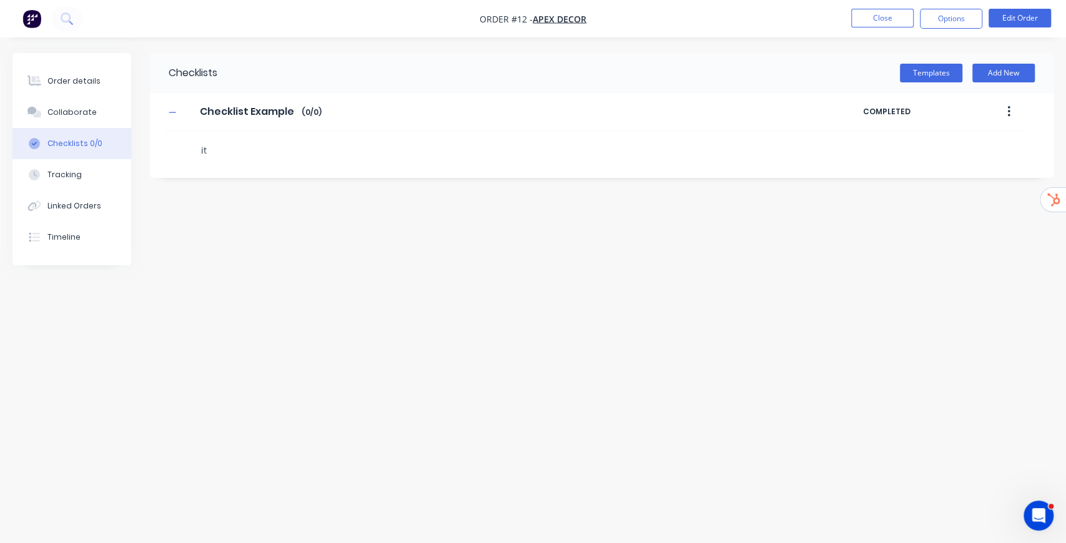
type textarea "x"
type textarea "ite"
type textarea "x"
type textarea "item"
type textarea "x"
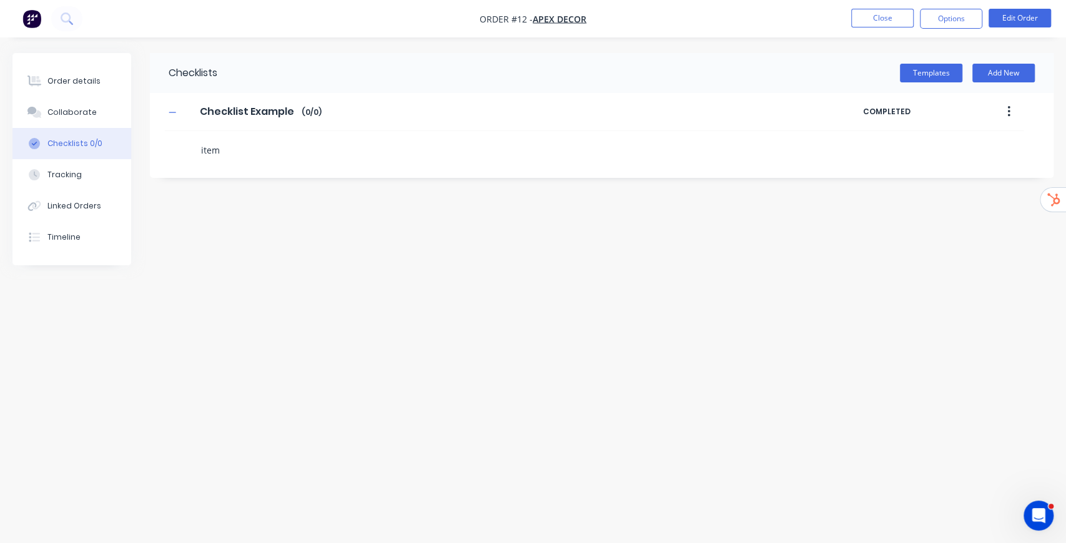
type textarea "item"
type textarea "x"
type textarea "item 1"
type textarea "x"
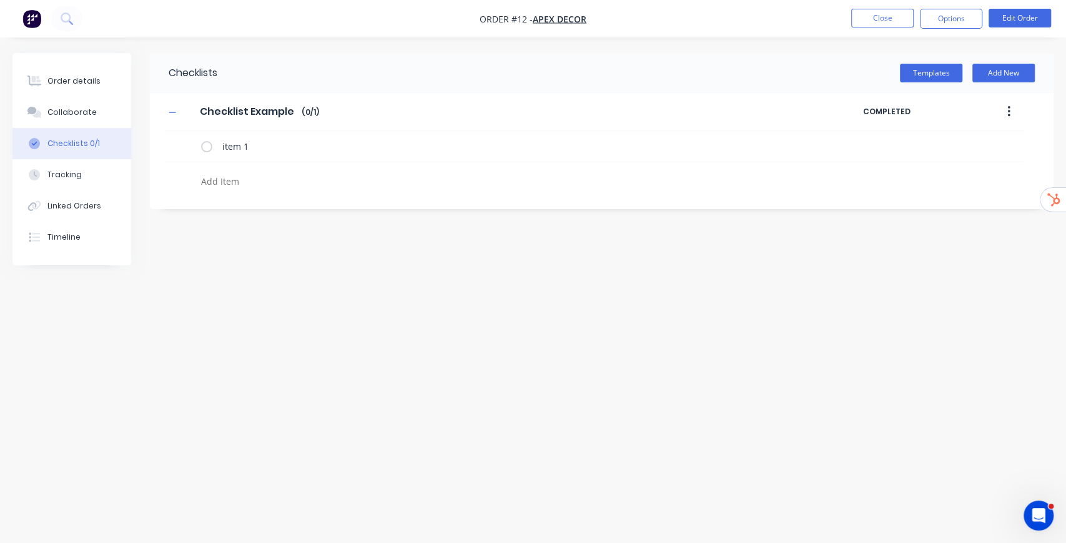
type textarea "i"
type textarea "x"
type textarea "it"
type textarea "x"
type textarea "ite"
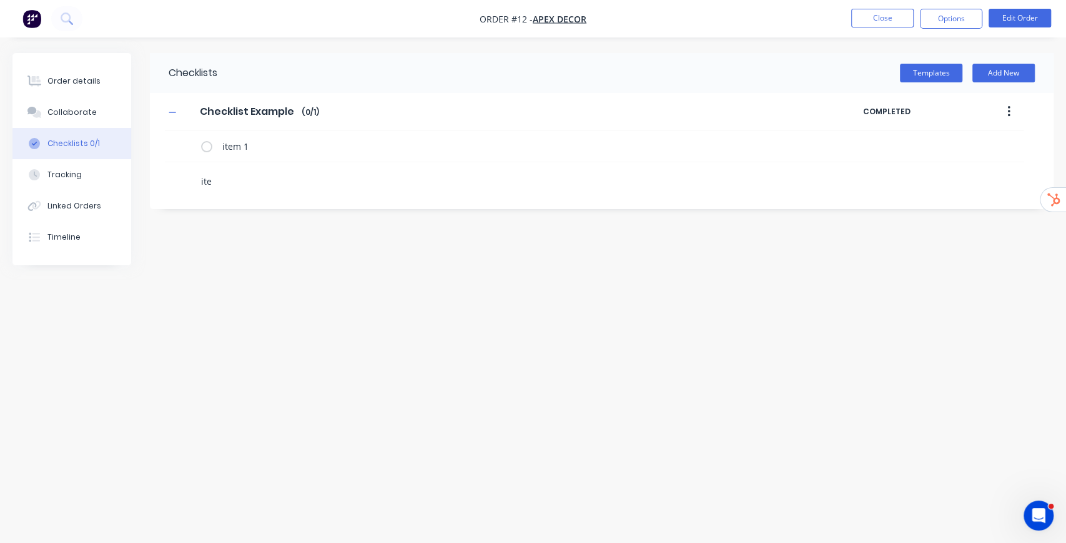
type textarea "x"
type textarea "item"
type textarea "x"
type textarea "item"
type textarea "x"
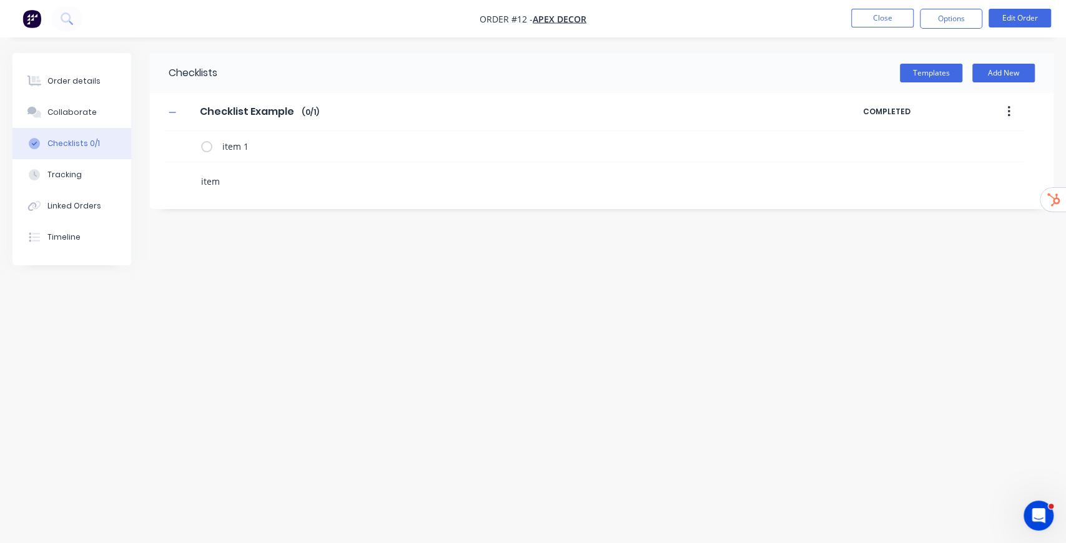
type textarea "item 2"
type textarea "x"
click at [948, 76] on button "Templates" at bounding box center [931, 73] width 62 height 19
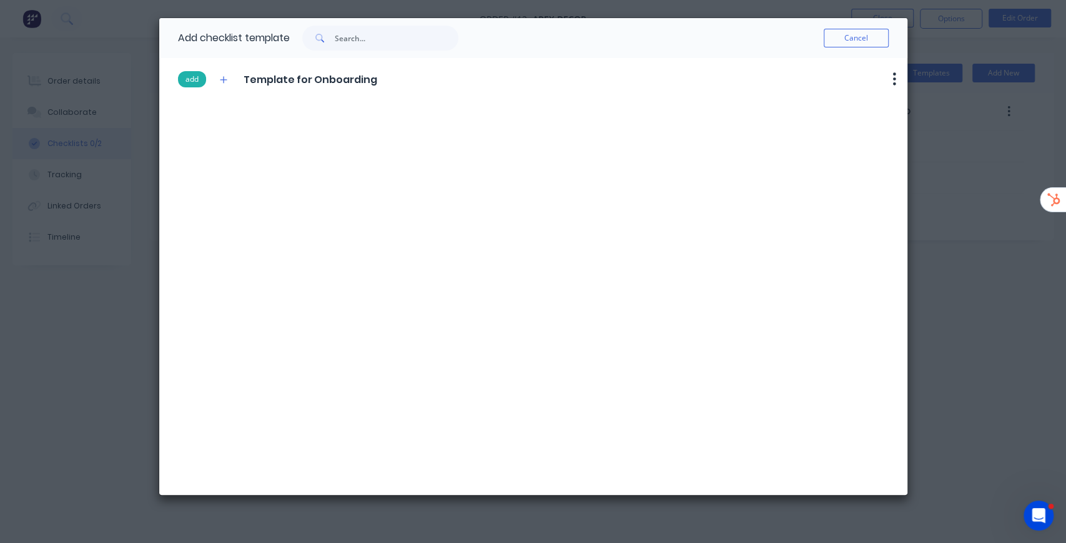
click at [187, 79] on button "add" at bounding box center [192, 79] width 28 height 16
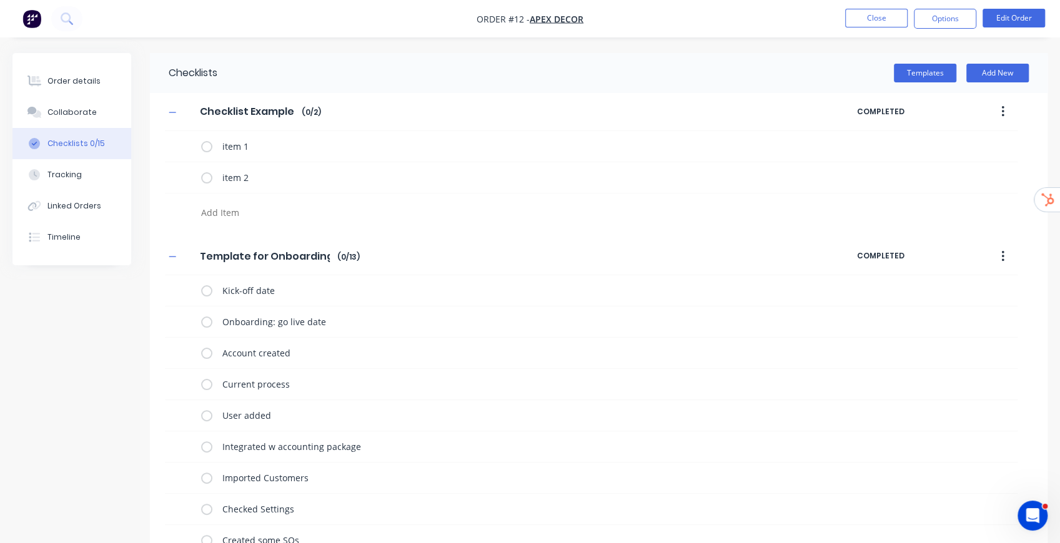
click at [1008, 116] on button "button" at bounding box center [1002, 112] width 29 height 22
click at [960, 144] on span "Save as Template" at bounding box center [957, 144] width 94 height 13
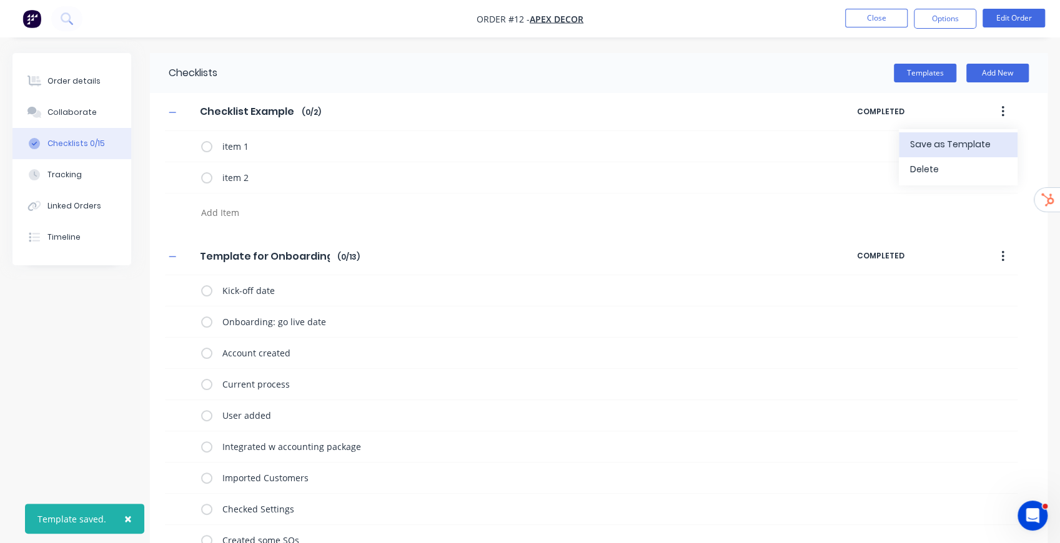
click at [923, 83] on div "Templates Add New" at bounding box center [632, 73] width 830 height 40
click at [924, 78] on button "Templates" at bounding box center [924, 73] width 62 height 19
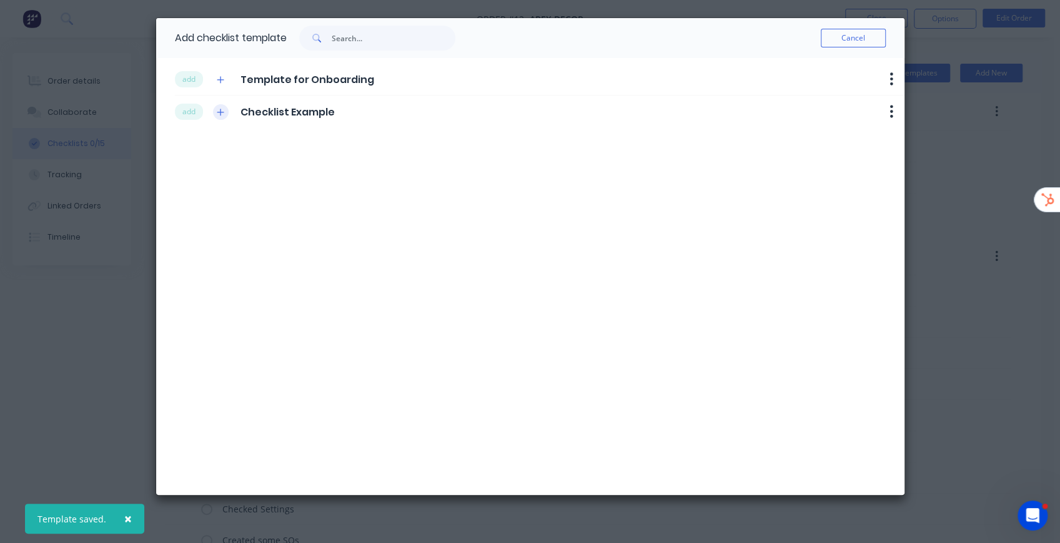
click at [225, 111] on button "button" at bounding box center [221, 112] width 16 height 16
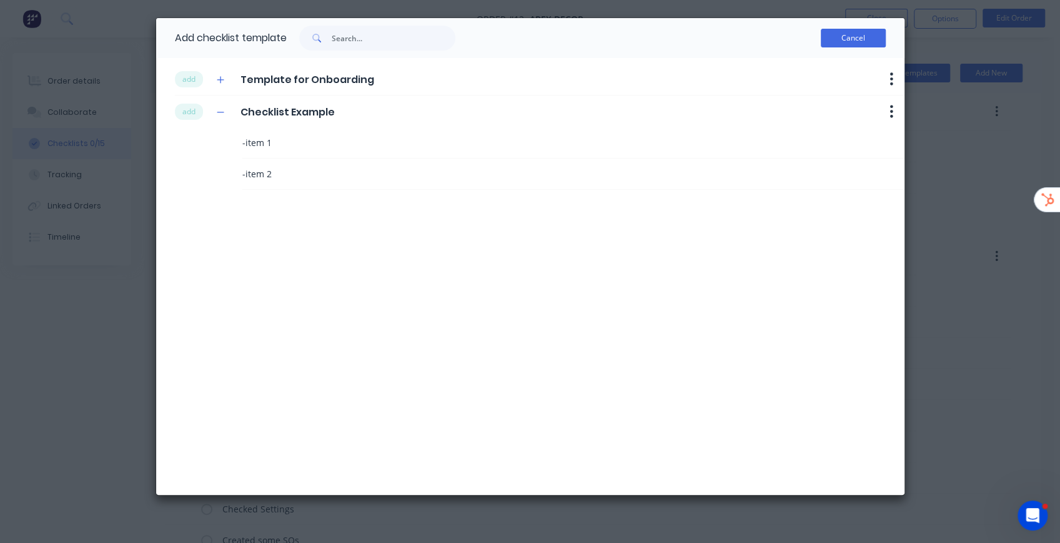
click at [850, 39] on button "Cancel" at bounding box center [852, 38] width 65 height 19
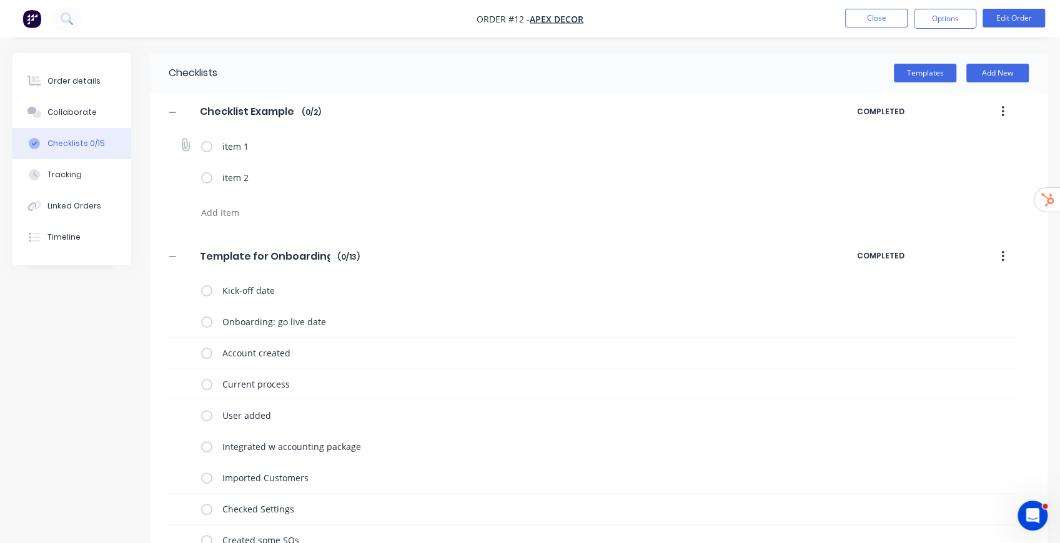
click at [208, 149] on label at bounding box center [206, 146] width 11 height 13
click at [0, 0] on input "checkbox" at bounding box center [0, 0] width 0 height 0
type textarea "x"
drag, startPoint x: 872, startPoint y: 146, endPoint x: 960, endPoint y: 145, distance: 88.0
click at [960, 145] on div "03:59 PM 27/08/2025 SW" at bounding box center [918, 146] width 97 height 19
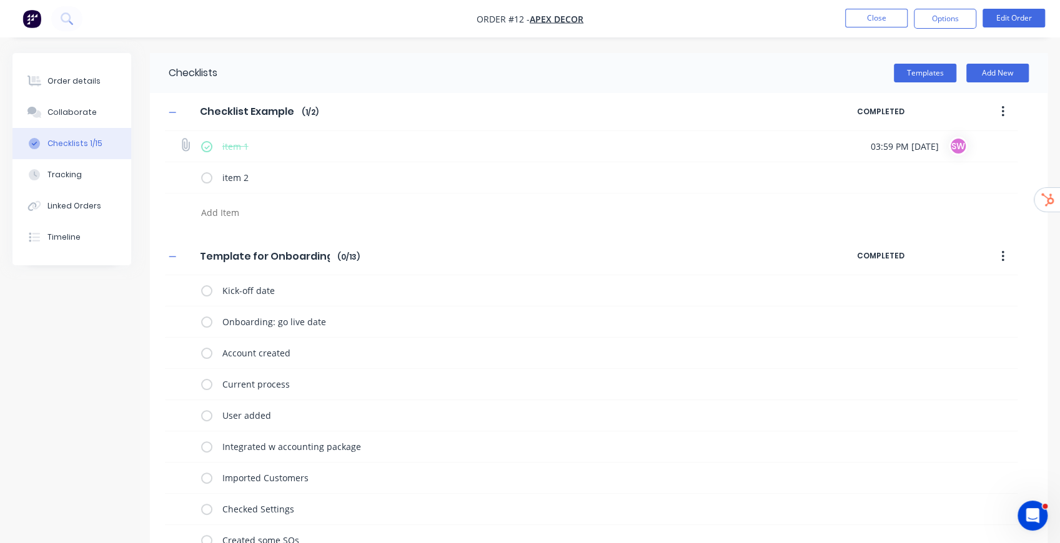
click at [184, 143] on icon at bounding box center [185, 145] width 16 height 16
click at [180, 139] on input "file" at bounding box center [180, 139] width 0 height 0
click at [71, 170] on div "Tracking" at bounding box center [64, 174] width 34 height 11
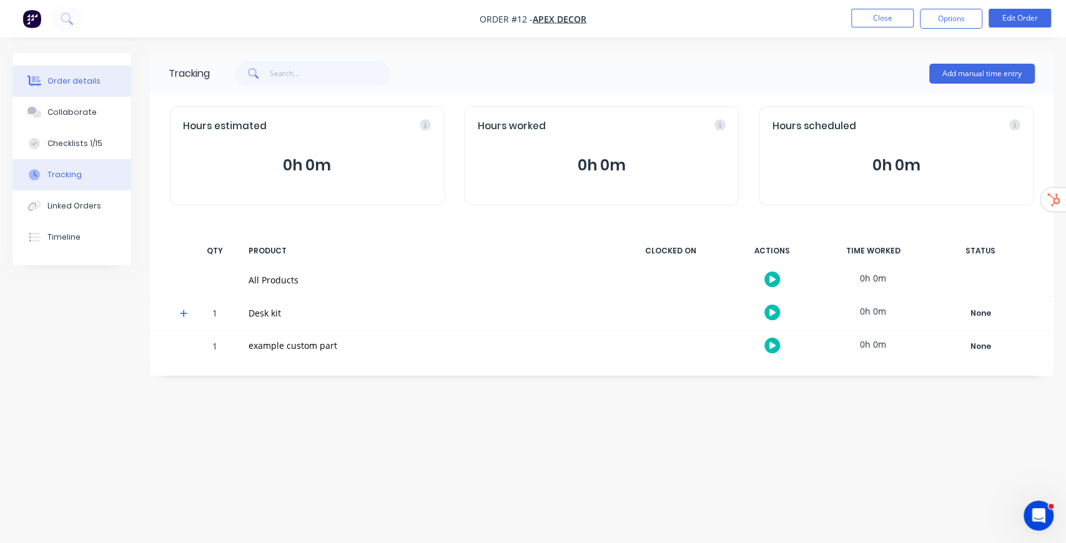
click at [77, 84] on div "Order details" at bounding box center [73, 81] width 53 height 11
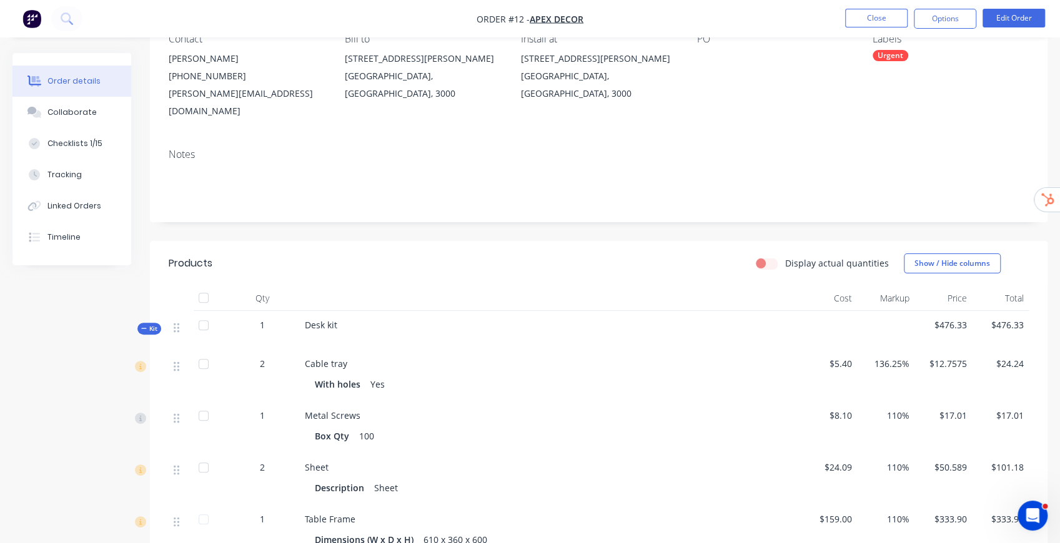
scroll to position [125, 0]
click at [1024, 18] on button "Edit Order" at bounding box center [1013, 18] width 62 height 19
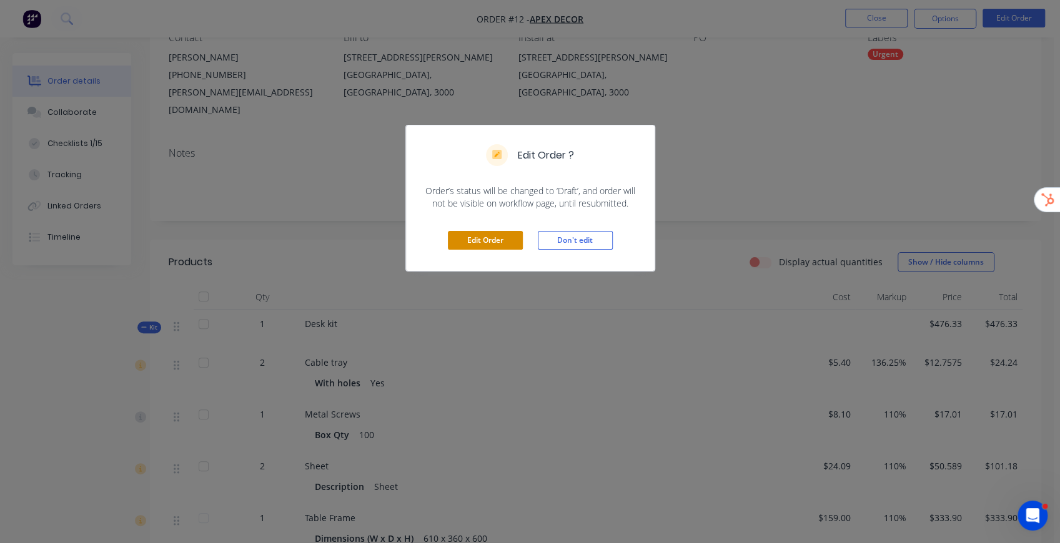
click at [491, 239] on button "Edit Order" at bounding box center [485, 240] width 75 height 19
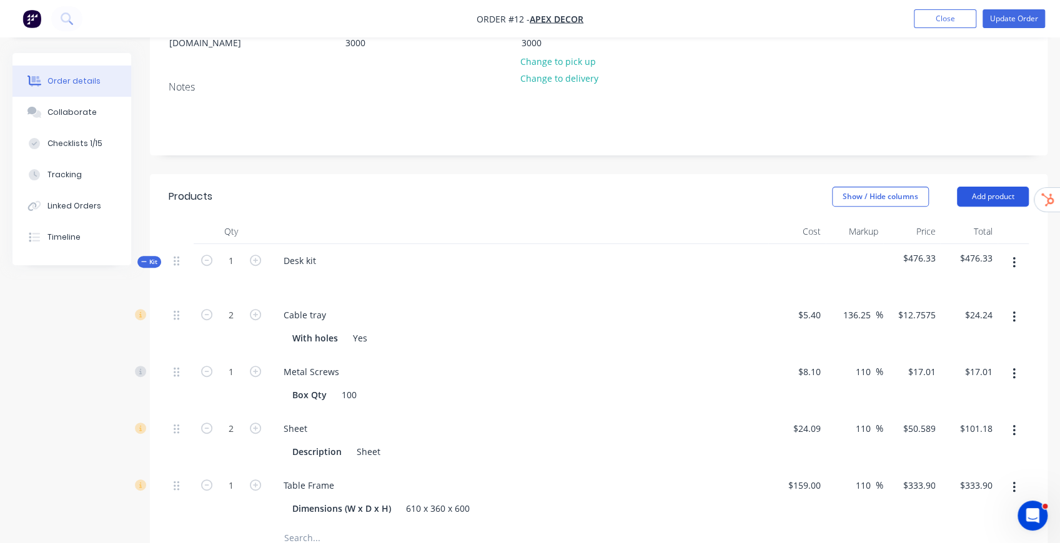
scroll to position [208, 0]
click at [1013, 189] on button "Add product" at bounding box center [993, 199] width 72 height 20
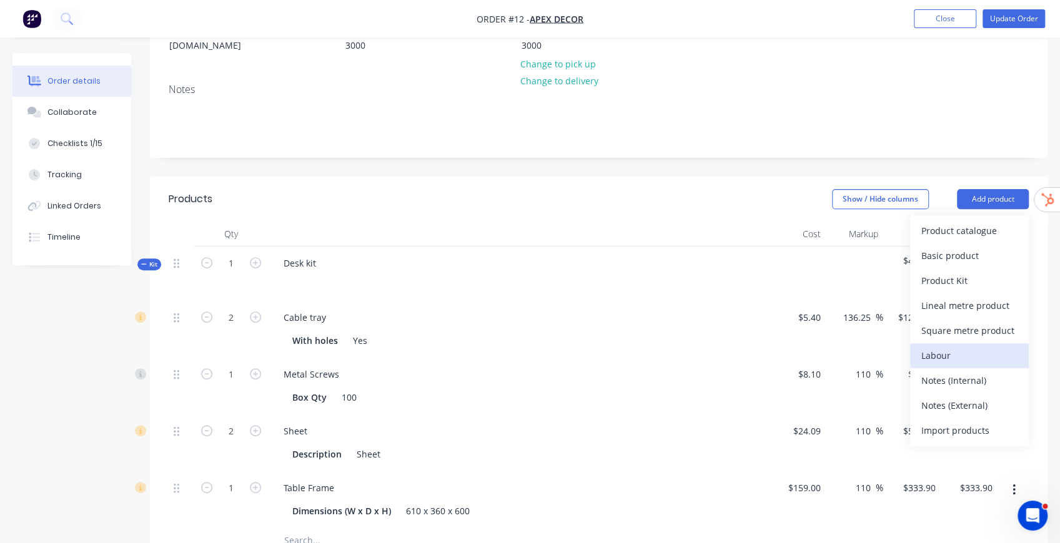
click at [957, 347] on div "Labour" at bounding box center [969, 356] width 96 height 18
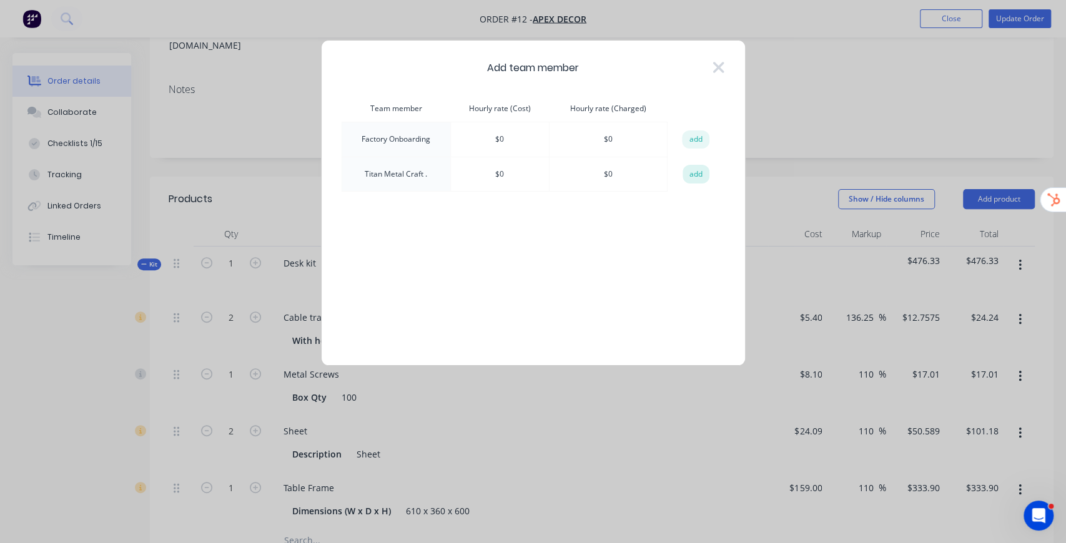
click at [692, 172] on button "add" at bounding box center [695, 174] width 27 height 19
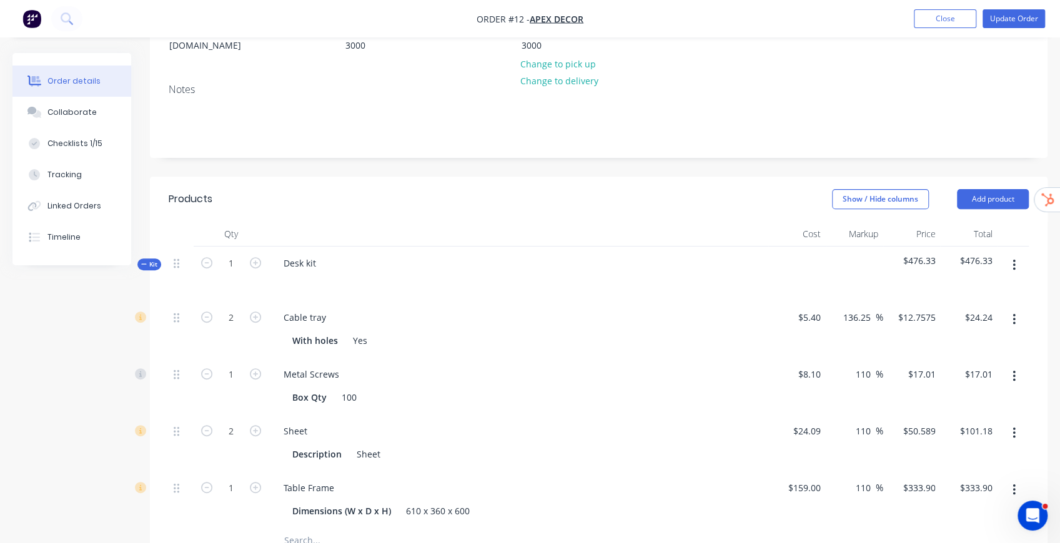
scroll to position [458, 0]
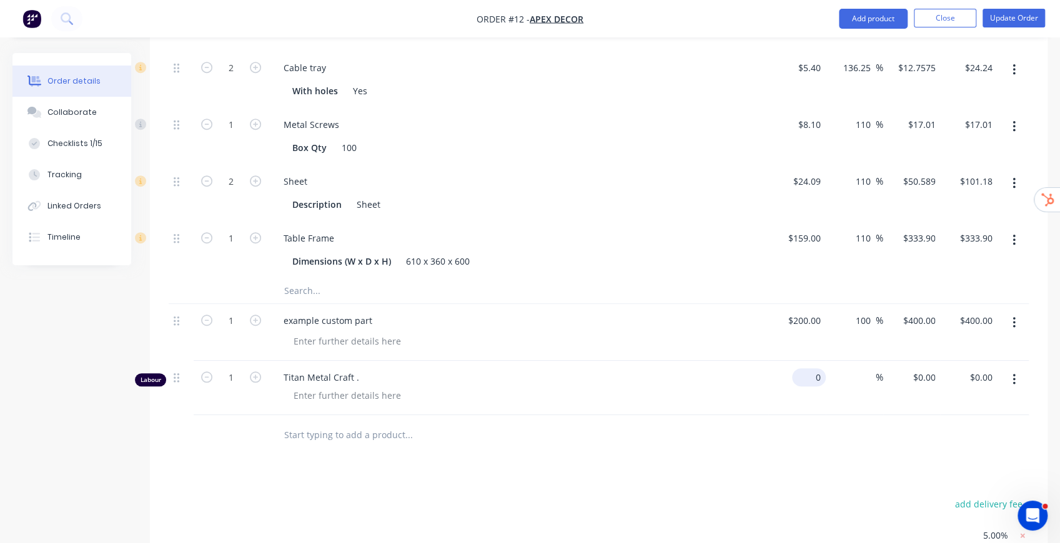
click at [822, 368] on input "0" at bounding box center [811, 377] width 29 height 18
click at [821, 368] on input "0" at bounding box center [818, 377] width 14 height 18
type input "$50.00"
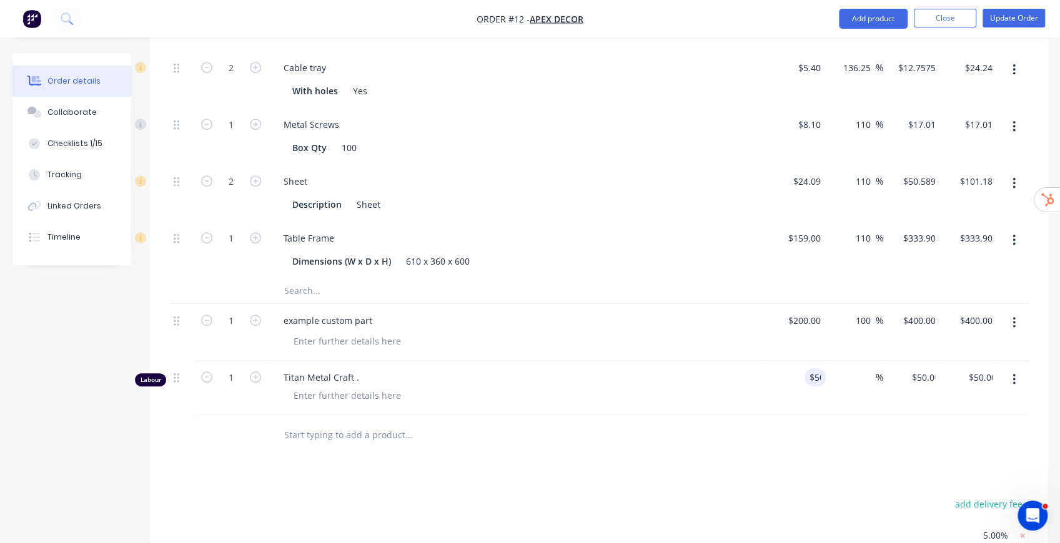
click at [864, 368] on input at bounding box center [868, 377] width 14 height 18
type input "100"
type input "$100.00"
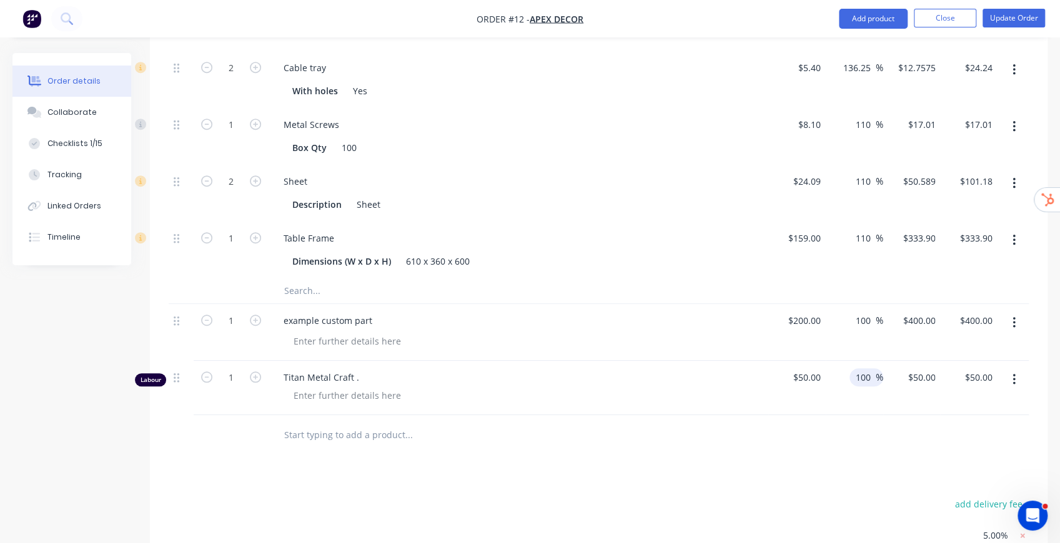
type input "$100.00"
click at [1001, 24] on button "Update Order" at bounding box center [1013, 18] width 62 height 19
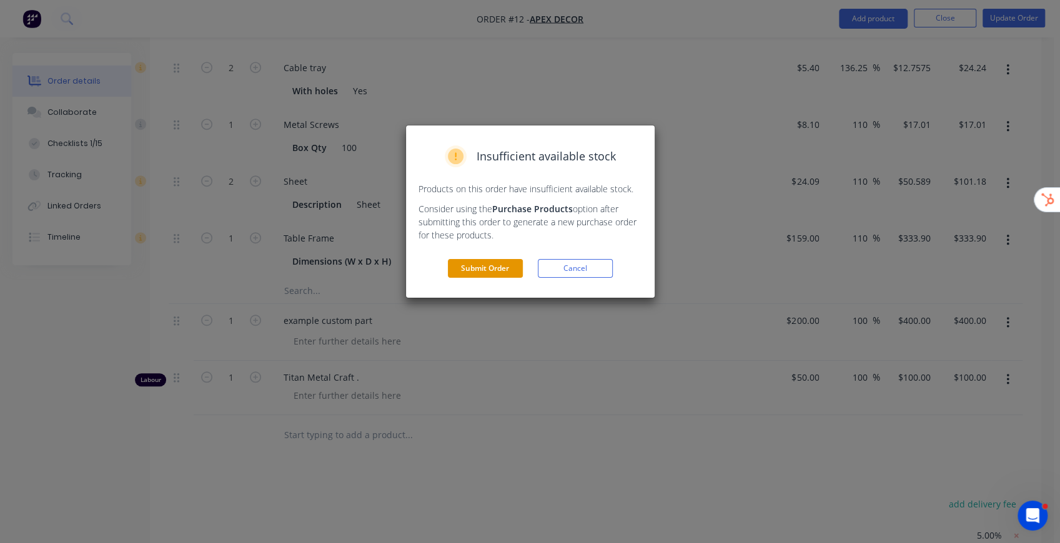
click at [508, 263] on button "Submit Order" at bounding box center [485, 268] width 75 height 19
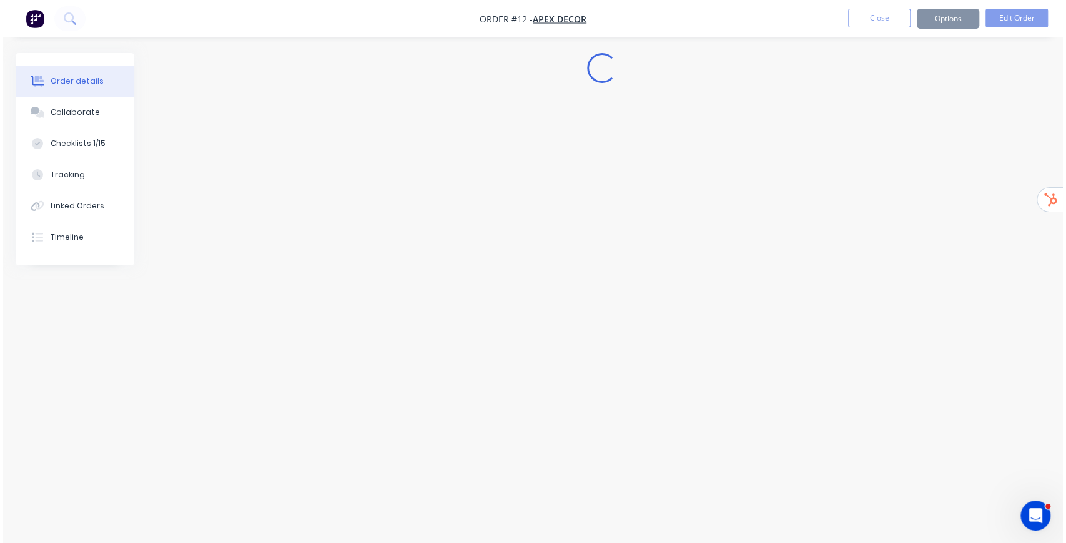
scroll to position [0, 0]
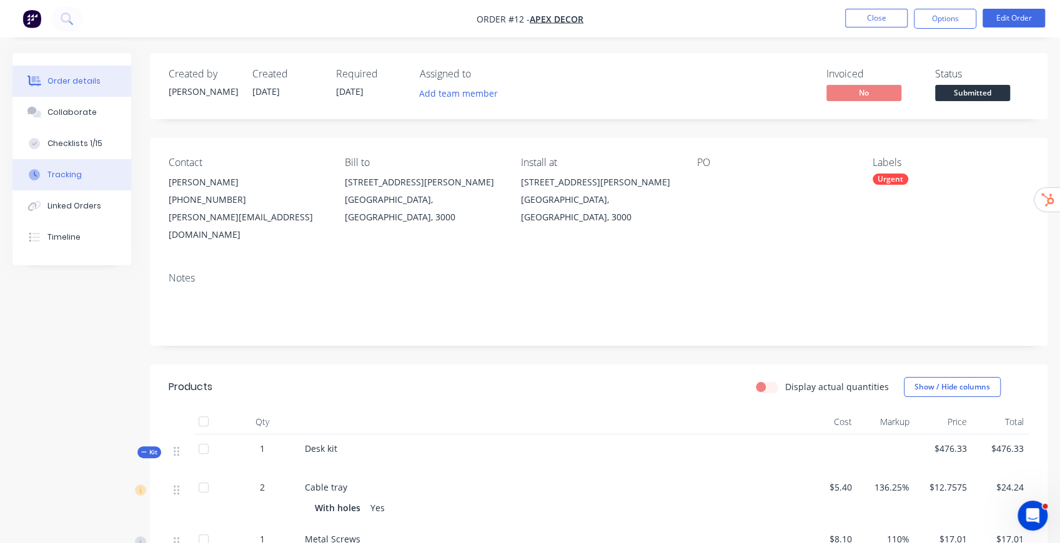
click at [82, 169] on button "Tracking" at bounding box center [71, 174] width 119 height 31
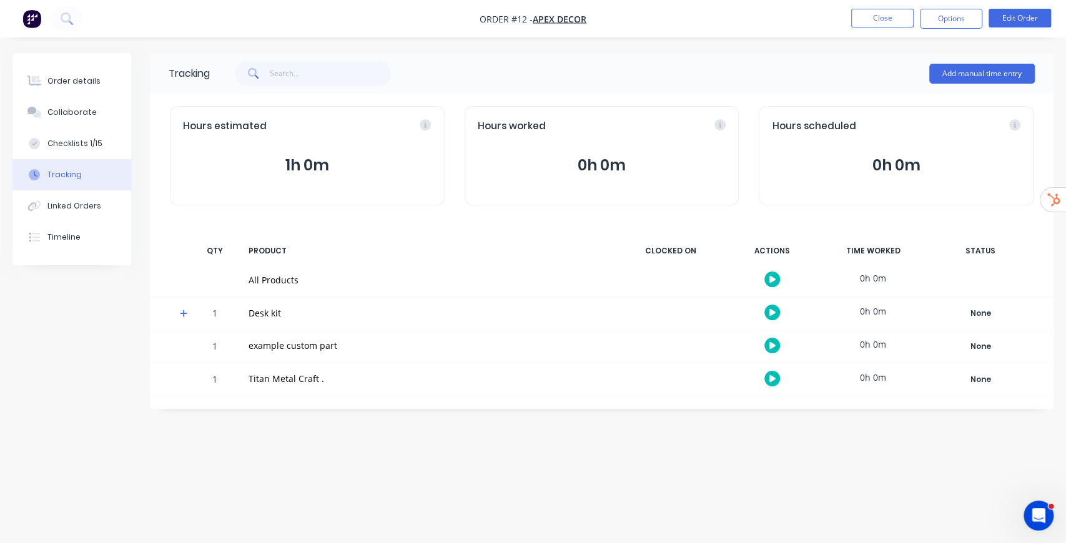
click at [775, 311] on icon "button" at bounding box center [772, 312] width 6 height 8
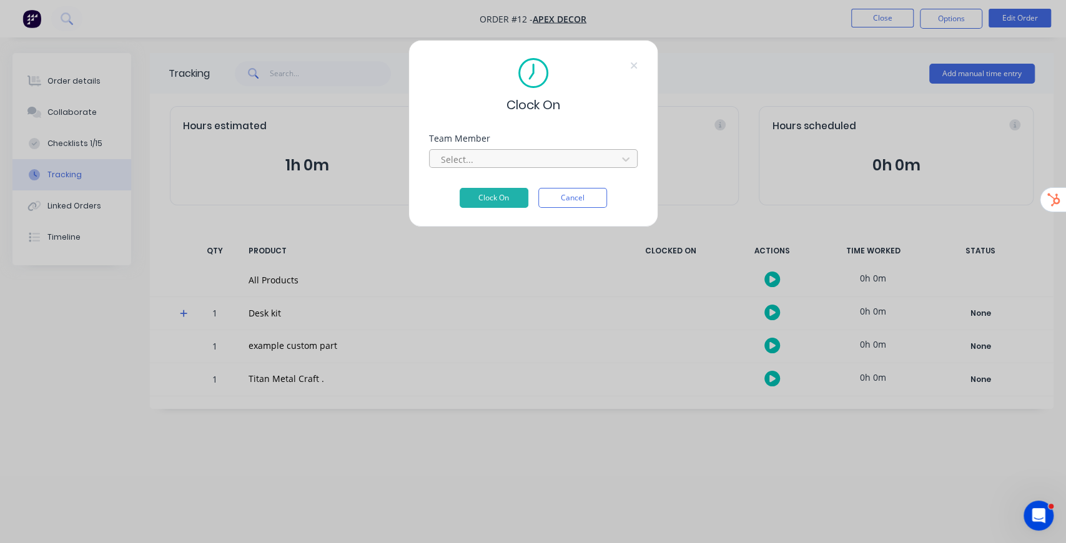
click at [521, 164] on div at bounding box center [525, 160] width 171 height 16
click at [503, 193] on div "Factory Onboarding" at bounding box center [532, 186] width 209 height 23
click at [488, 194] on button "Clock On" at bounding box center [494, 198] width 69 height 20
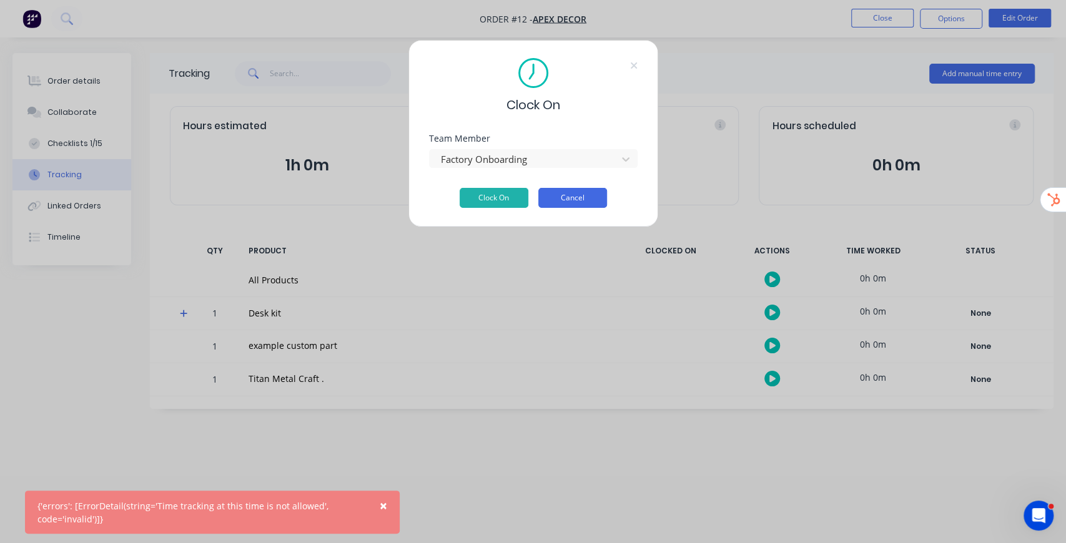
click at [574, 195] on button "Cancel" at bounding box center [572, 198] width 69 height 20
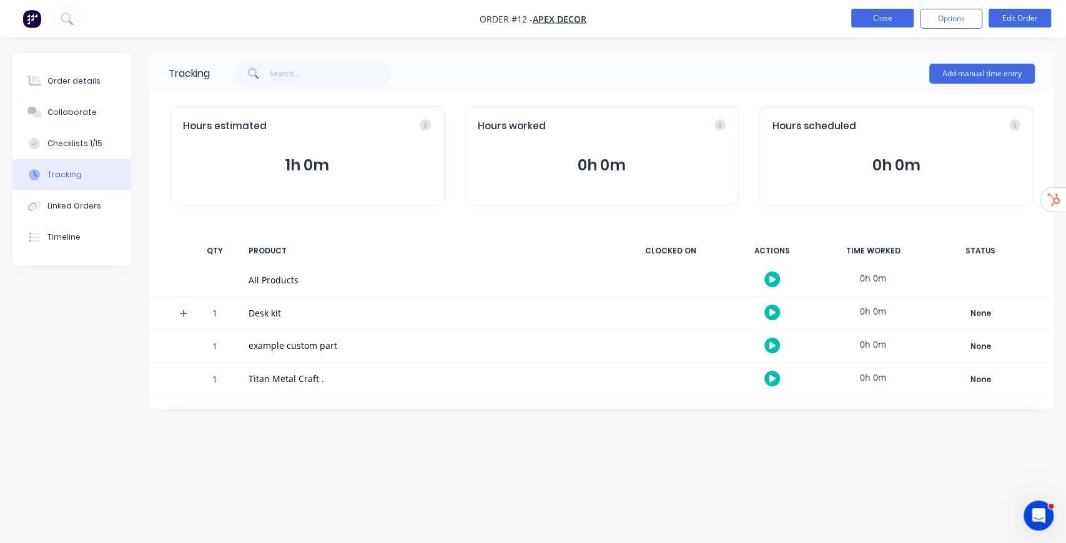
click at [887, 19] on button "Close" at bounding box center [882, 18] width 62 height 19
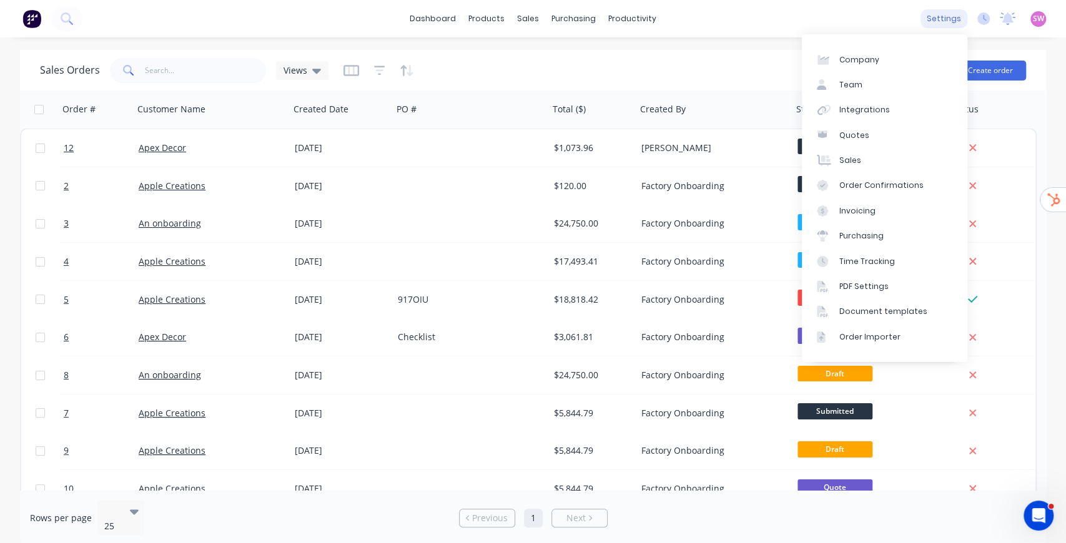
click at [949, 19] on div "settings" at bounding box center [943, 18] width 47 height 19
click at [876, 267] on link "Time Tracking" at bounding box center [884, 260] width 165 height 25
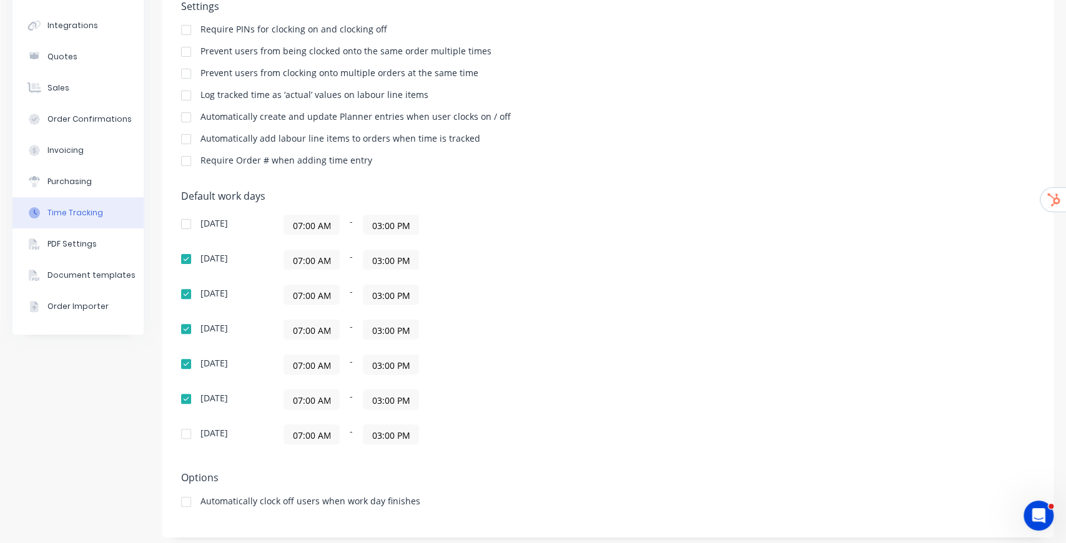
scroll to position [119, 0]
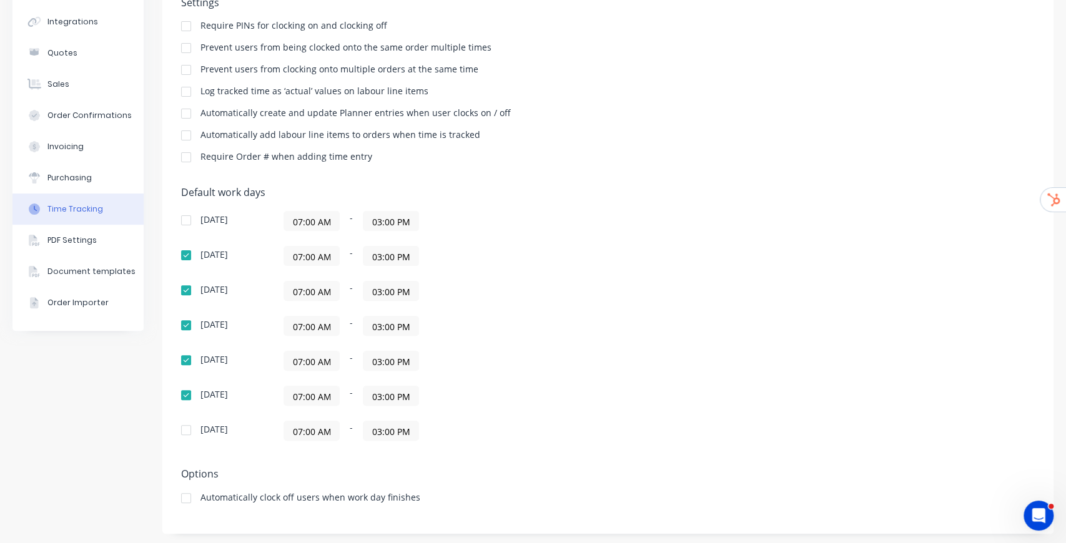
click at [381, 321] on input "03:00 PM" at bounding box center [390, 326] width 55 height 19
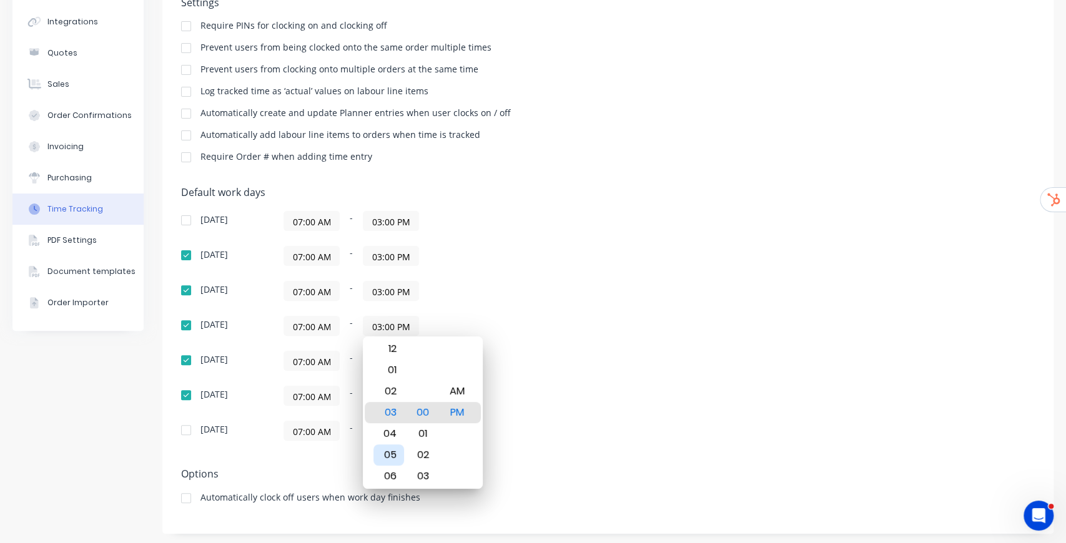
click at [392, 455] on div "05" at bounding box center [388, 455] width 31 height 21
type input "05:00 PM"
click at [583, 298] on div "07:00 AM - 03:00 PM" at bounding box center [439, 291] width 312 height 20
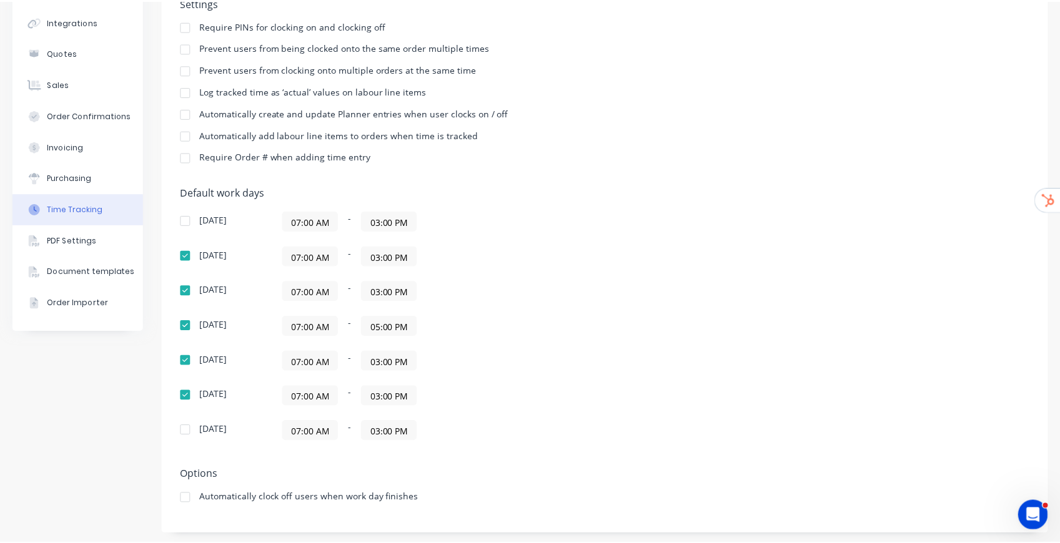
scroll to position [0, 0]
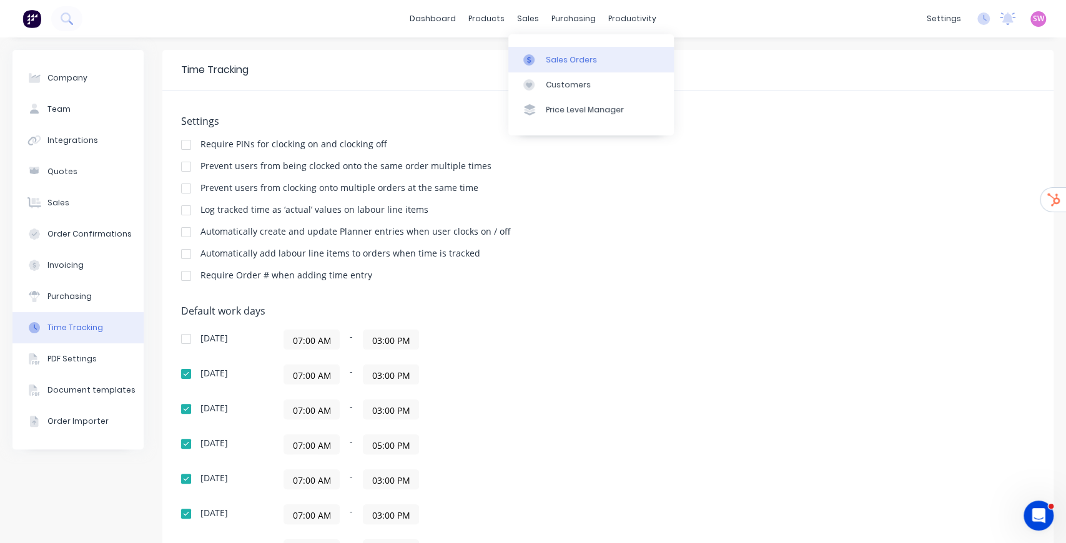
click at [543, 54] on link "Sales Orders" at bounding box center [590, 59] width 165 height 25
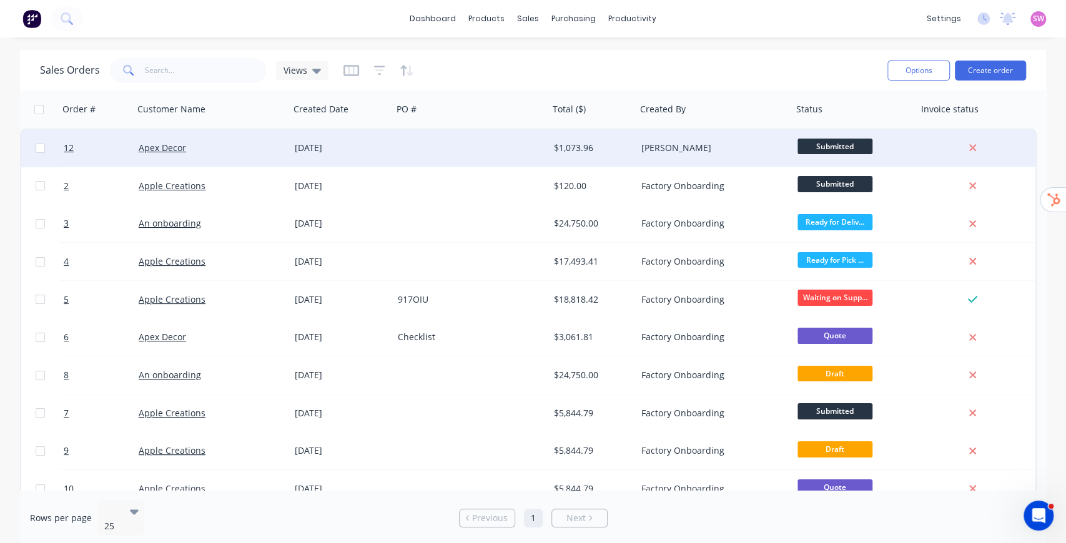
click at [438, 145] on div at bounding box center [471, 147] width 156 height 37
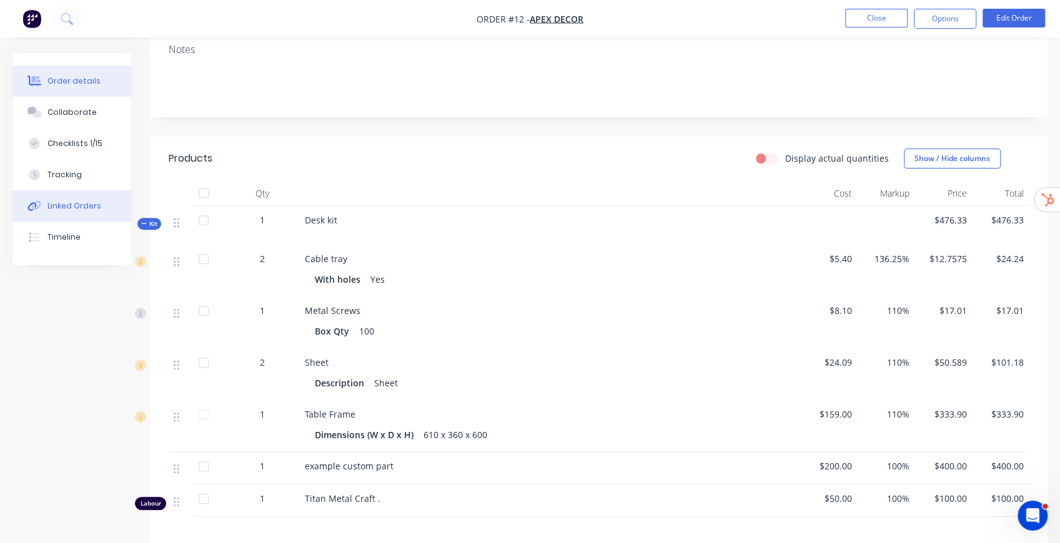
scroll to position [208, 0]
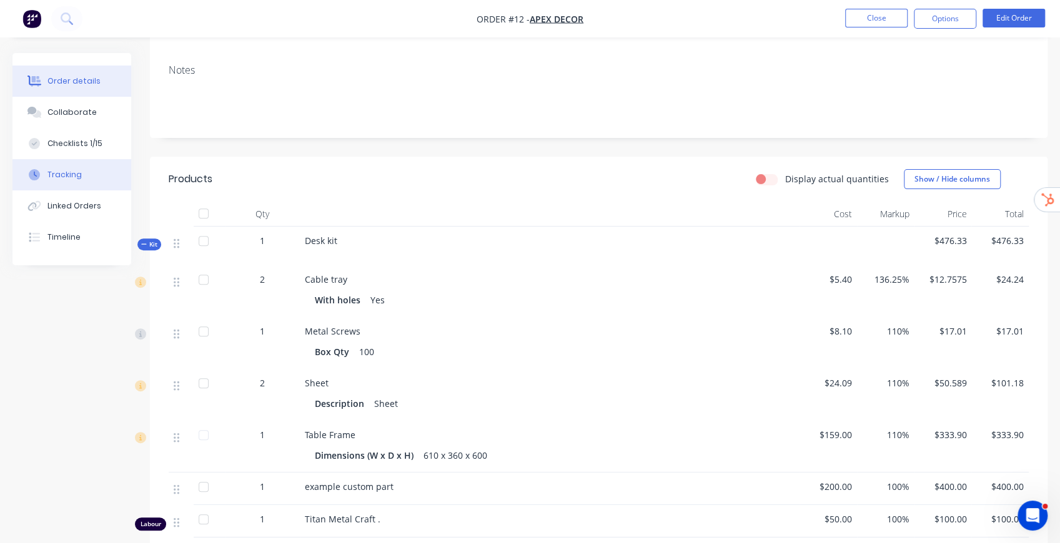
click at [68, 172] on div "Tracking" at bounding box center [64, 174] width 34 height 11
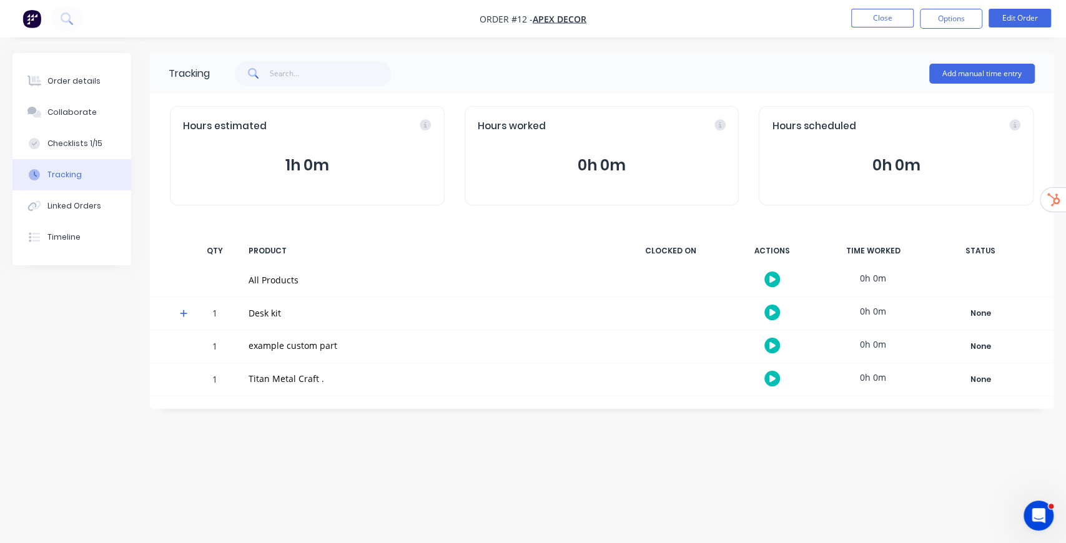
click at [772, 312] on icon "button" at bounding box center [772, 312] width 6 height 7
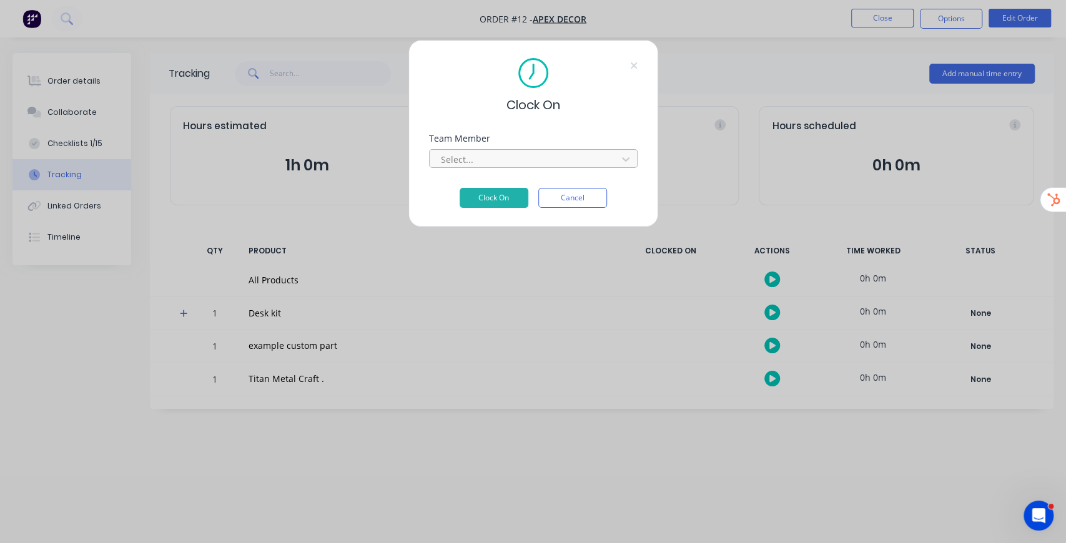
click at [512, 159] on div at bounding box center [525, 160] width 171 height 16
click at [496, 186] on div "Factory Onboarding" at bounding box center [532, 186] width 209 height 23
click at [493, 200] on button "Clock On" at bounding box center [494, 198] width 69 height 20
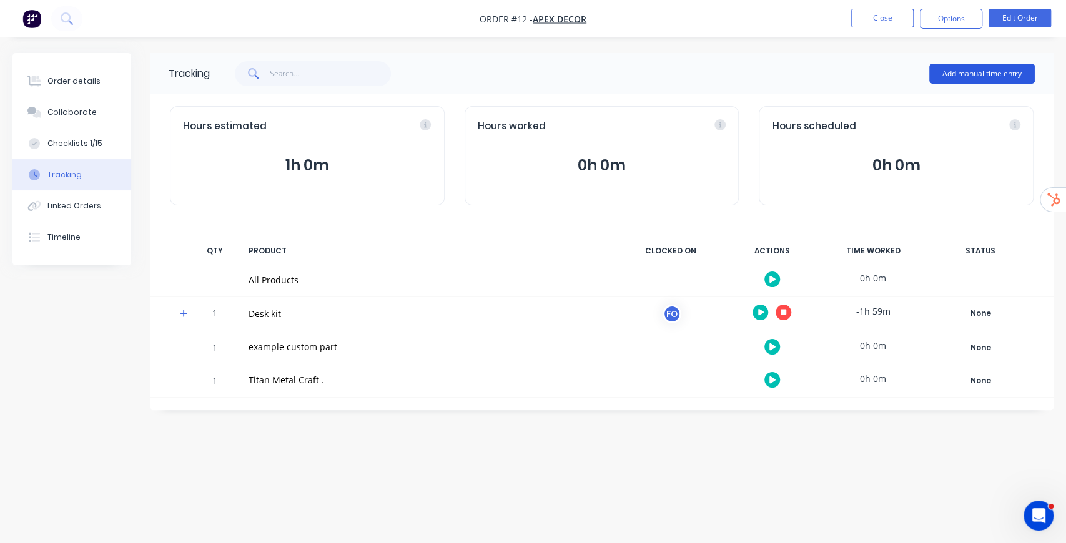
click at [979, 74] on button "Add manual time entry" at bounding box center [982, 74] width 106 height 20
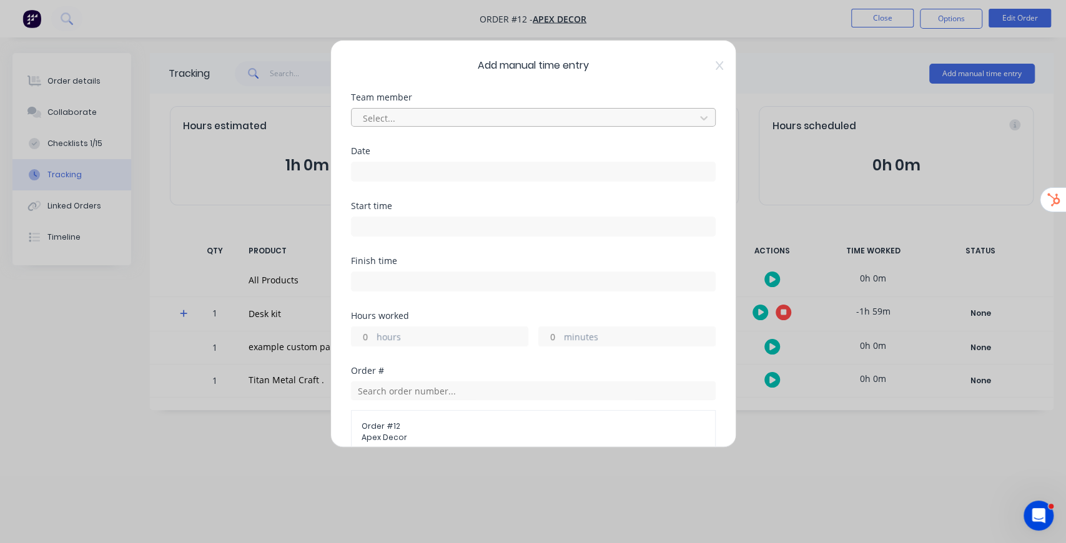
click at [441, 121] on div at bounding box center [525, 119] width 327 height 16
click at [402, 177] on input at bounding box center [533, 171] width 363 height 19
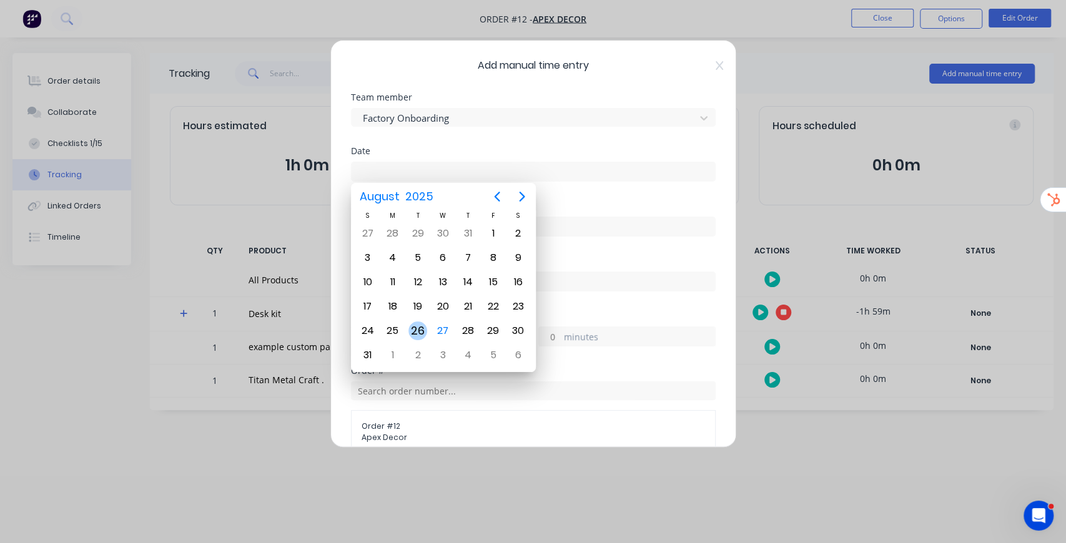
click at [421, 322] on div "26" at bounding box center [417, 331] width 19 height 19
type input "26/08/2025"
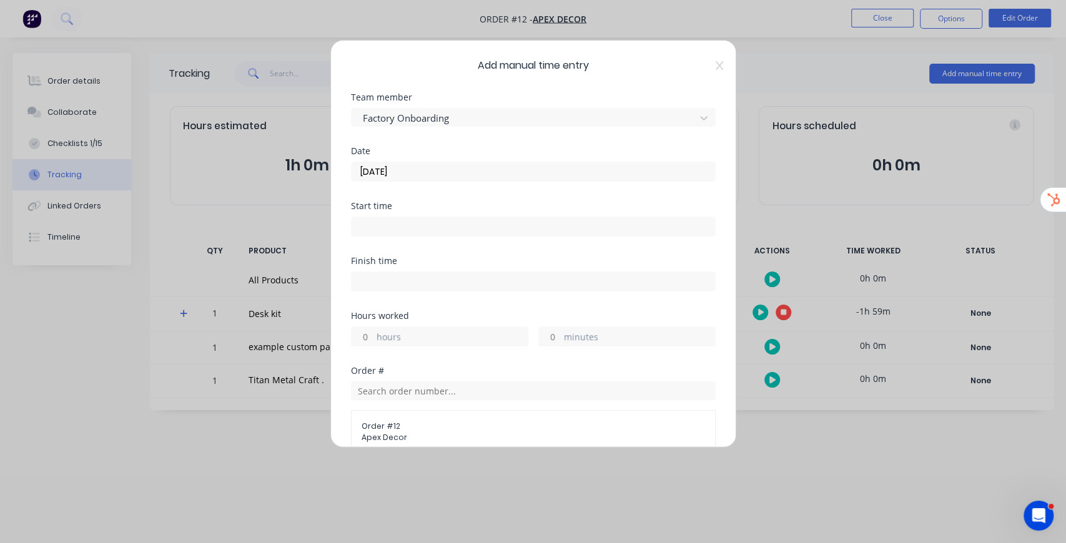
click at [403, 221] on input at bounding box center [533, 226] width 363 height 19
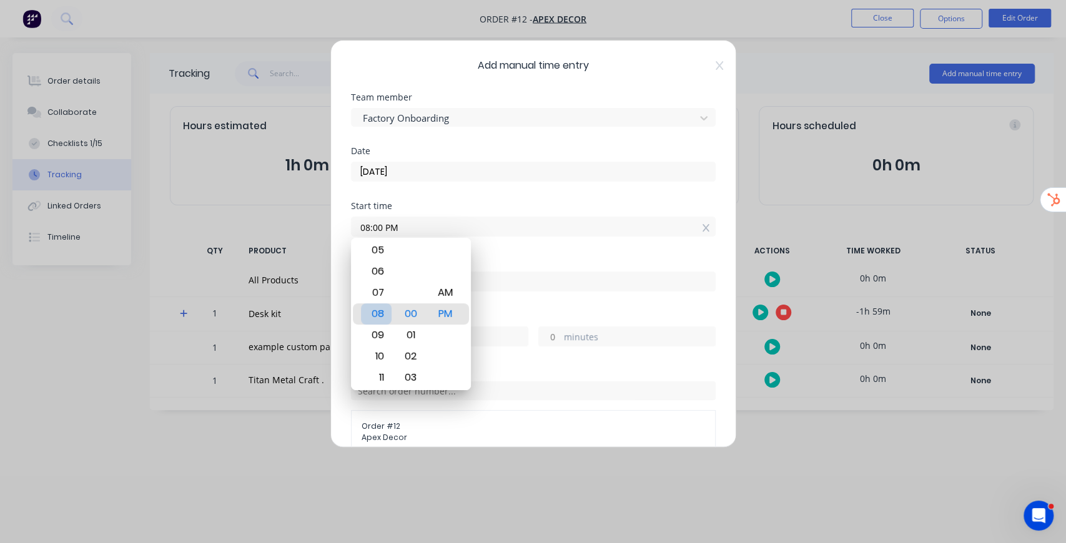
click at [378, 315] on div "08" at bounding box center [376, 313] width 31 height 21
click at [440, 292] on div "AM" at bounding box center [445, 292] width 31 height 21
type input "08:00 AM"
click at [544, 260] on div "Finish time" at bounding box center [533, 261] width 365 height 9
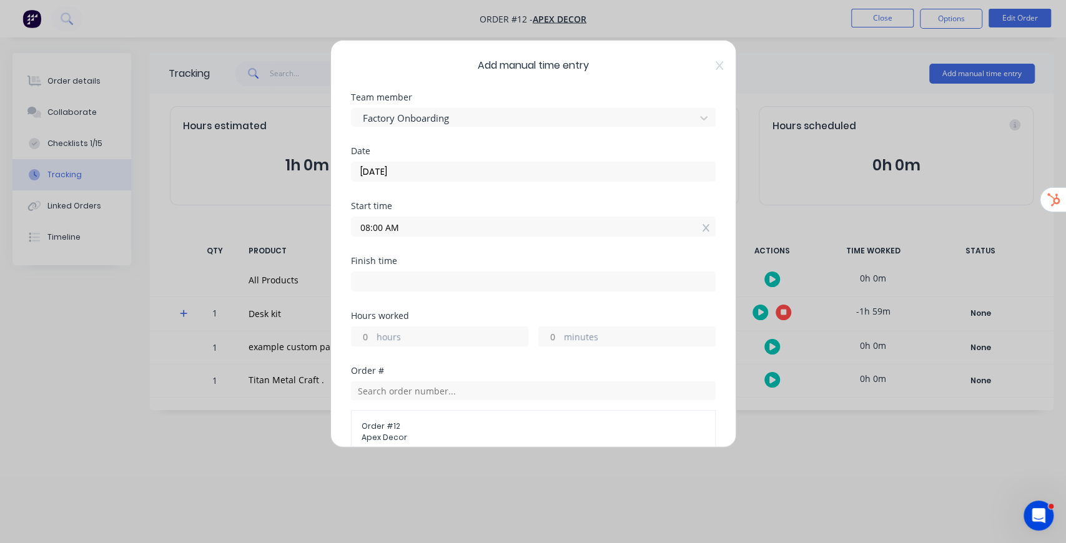
drag, startPoint x: 363, startPoint y: 330, endPoint x: 376, endPoint y: 337, distance: 14.8
click at [363, 330] on input "hours" at bounding box center [363, 336] width 22 height 19
type input "4"
type input "12:00 PM"
click at [463, 308] on div "Finish time 12:00 PM" at bounding box center [533, 284] width 365 height 55
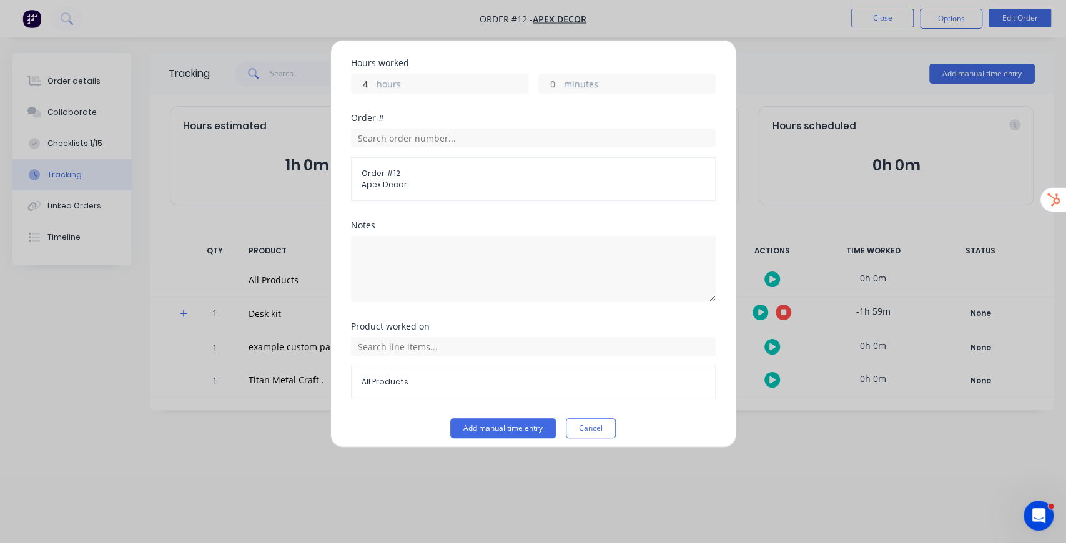
scroll to position [258, 0]
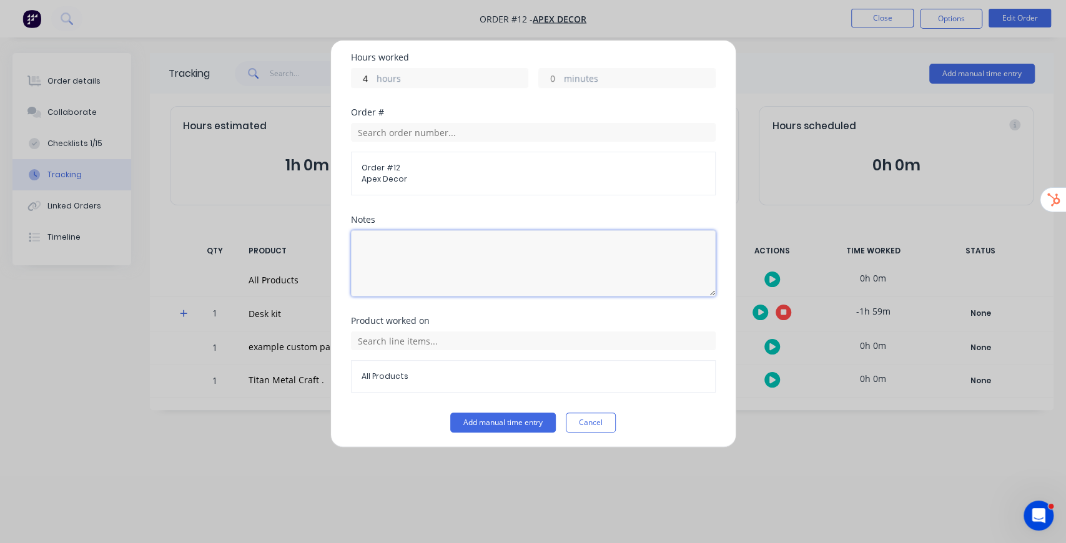
click at [422, 258] on textarea at bounding box center [533, 263] width 365 height 66
click at [450, 347] on input "text" at bounding box center [533, 341] width 365 height 19
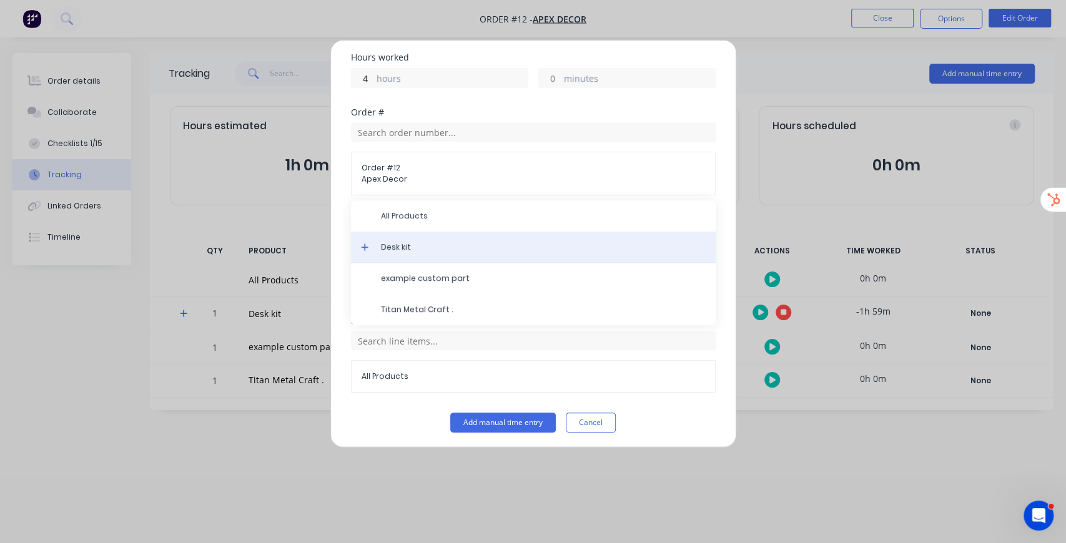
click at [433, 248] on span "Desk kit" at bounding box center [543, 247] width 325 height 11
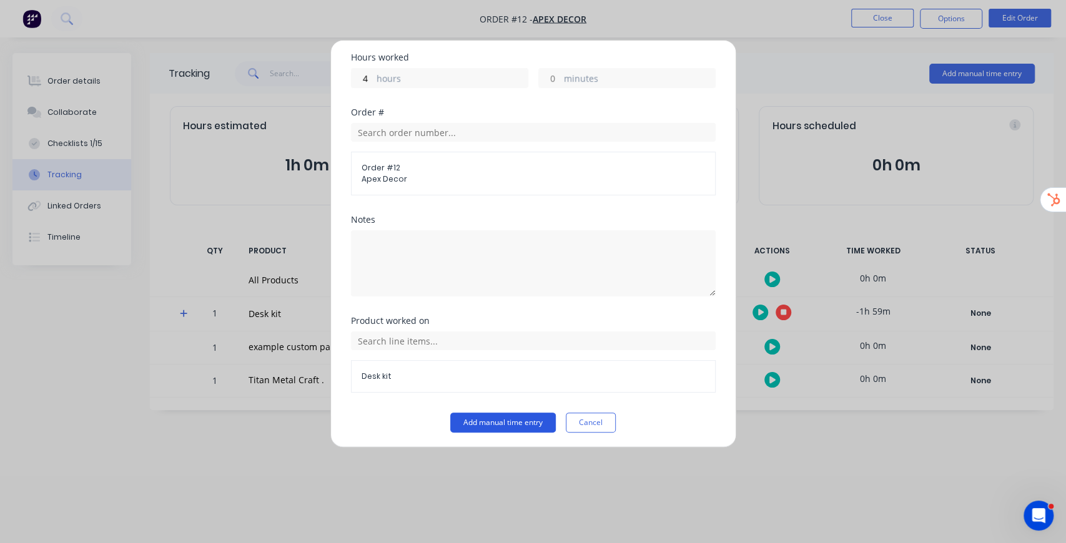
click at [501, 421] on button "Add manual time entry" at bounding box center [503, 423] width 106 height 20
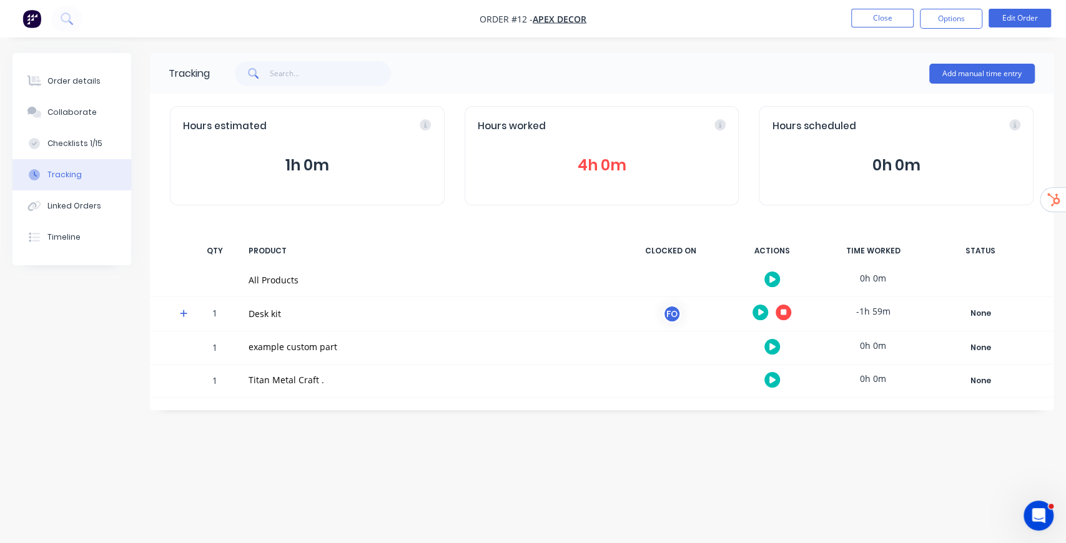
click at [618, 167] on button "4h 0m" at bounding box center [602, 166] width 248 height 24
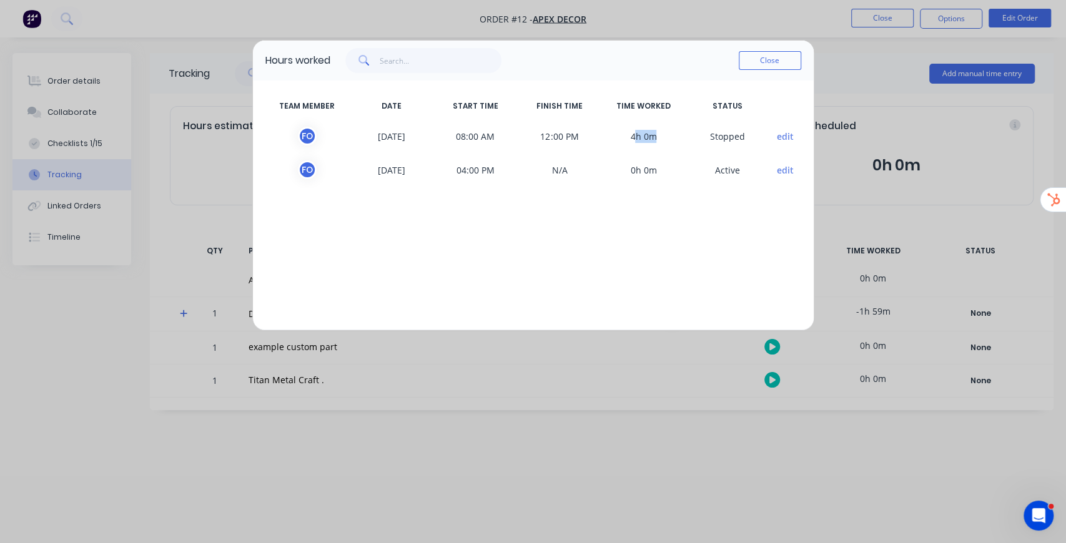
drag, startPoint x: 636, startPoint y: 134, endPoint x: 662, endPoint y: 136, distance: 26.3
click at [661, 136] on span "4h 0m" at bounding box center [643, 136] width 84 height 19
click at [652, 167] on span "0h 0m" at bounding box center [643, 169] width 84 height 19
click at [792, 59] on button "Close" at bounding box center [770, 60] width 62 height 19
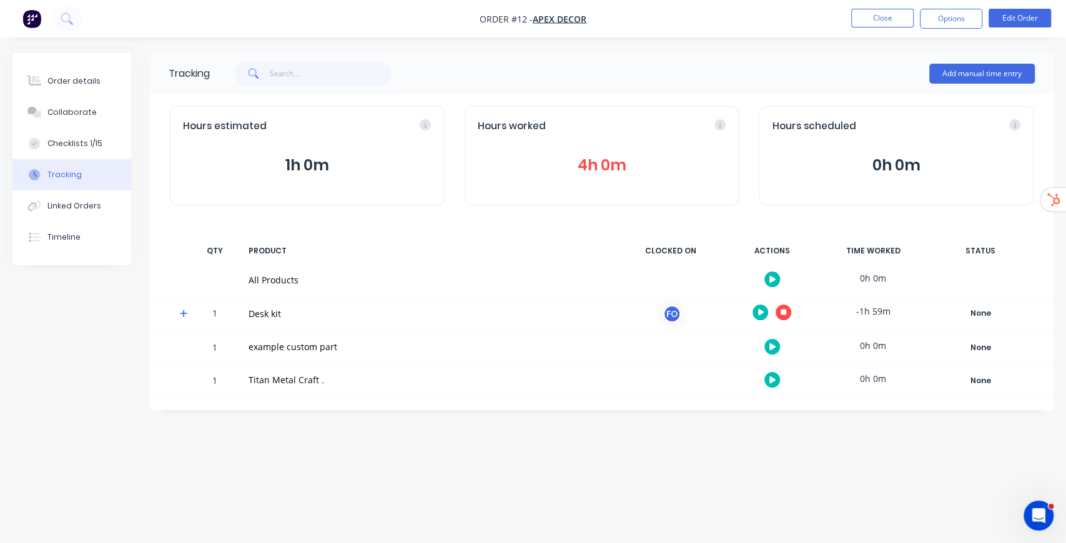
drag, startPoint x: 783, startPoint y: 313, endPoint x: 784, endPoint y: 302, distance: 11.9
click at [787, 293] on div at bounding box center [772, 279] width 94 height 31
click at [780, 310] on icon "button" at bounding box center [783, 312] width 6 height 8
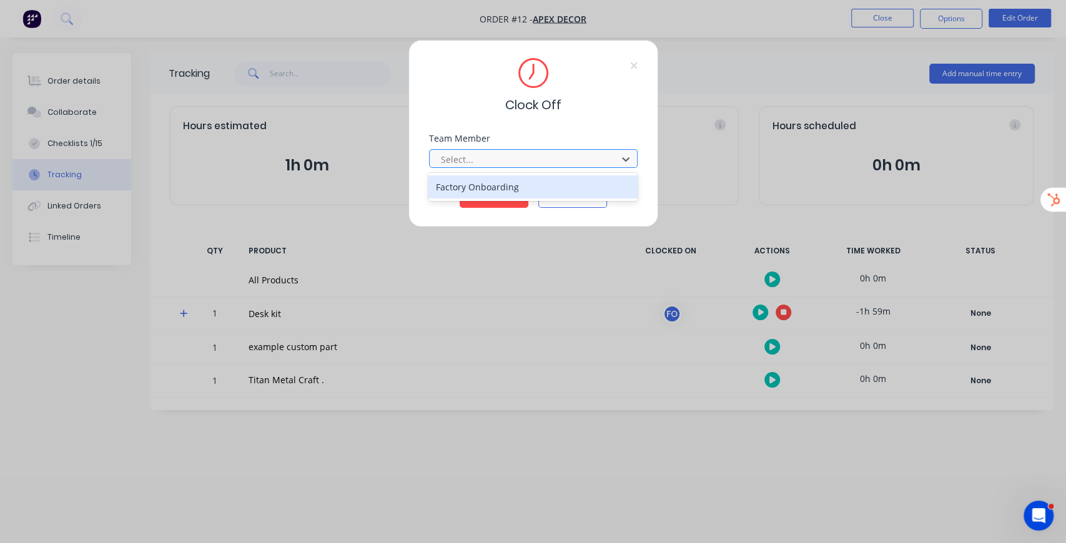
click at [519, 164] on div at bounding box center [525, 160] width 171 height 16
click at [508, 190] on div "Factory Onboarding" at bounding box center [532, 186] width 209 height 23
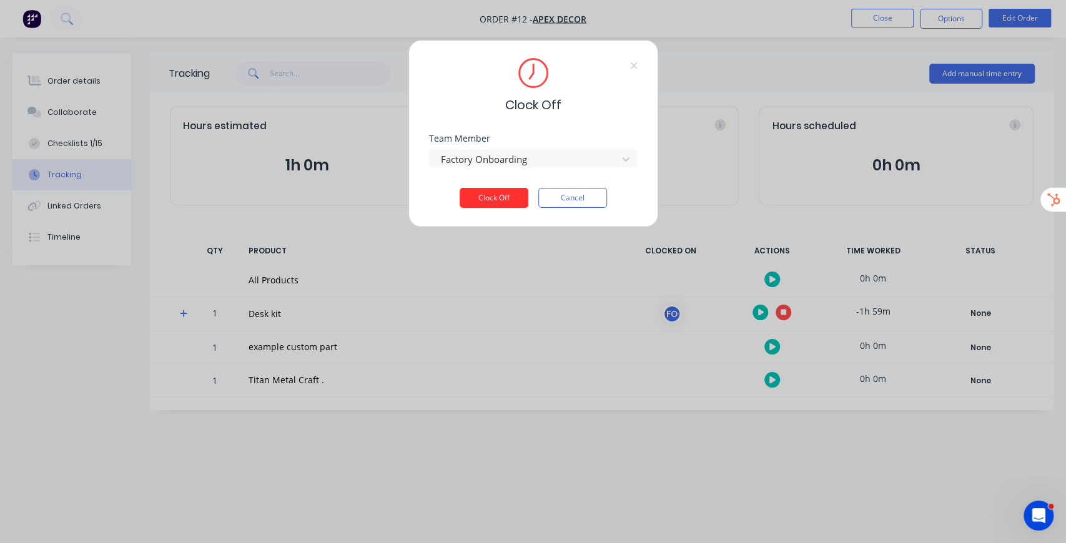
click at [505, 199] on button "Clock Off" at bounding box center [494, 198] width 69 height 20
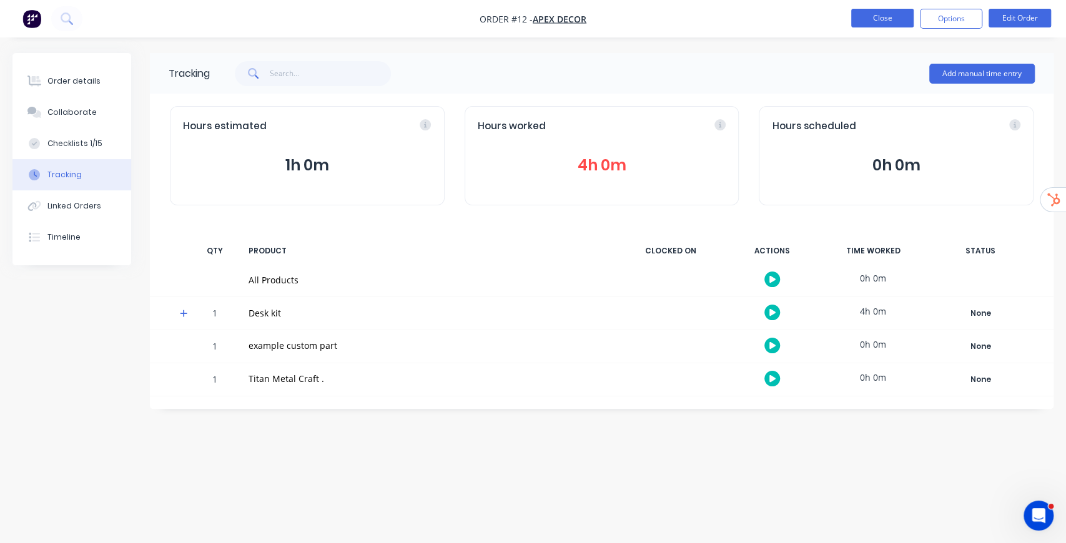
click at [889, 19] on button "Close" at bounding box center [882, 18] width 62 height 19
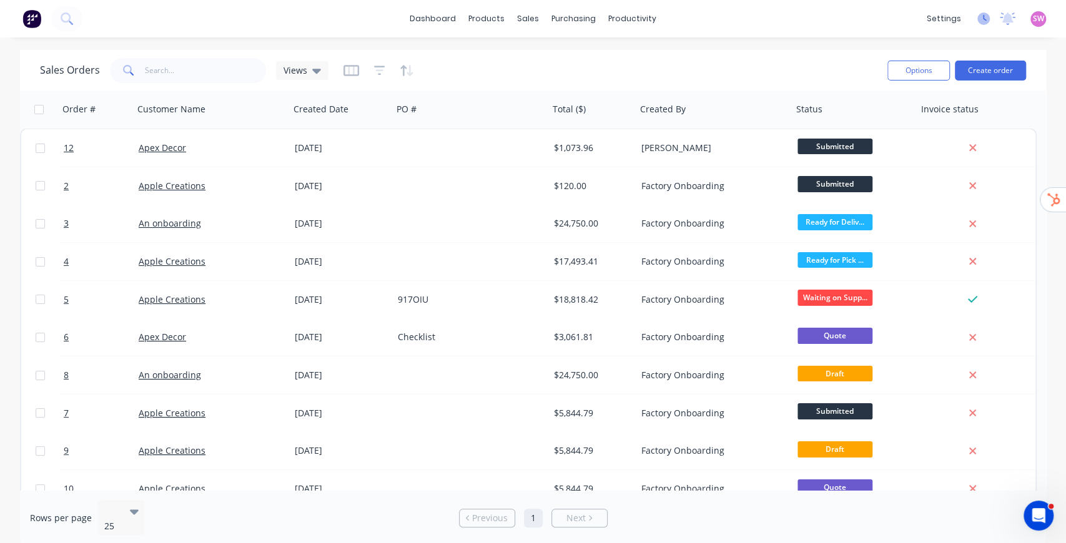
click at [983, 20] on icon at bounding box center [983, 18] width 12 height 12
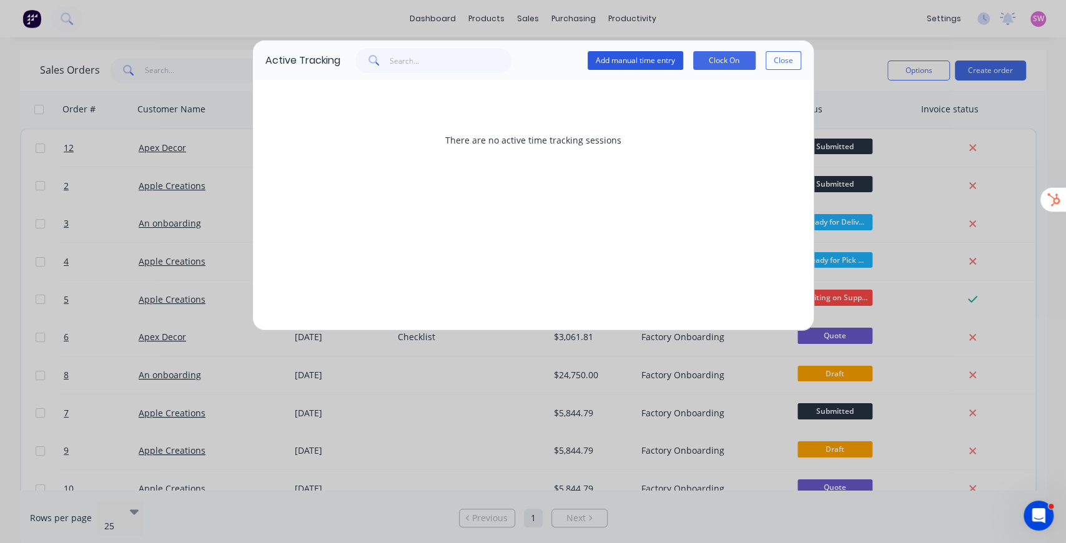
click at [651, 62] on button "Add manual time entry" at bounding box center [636, 60] width 96 height 19
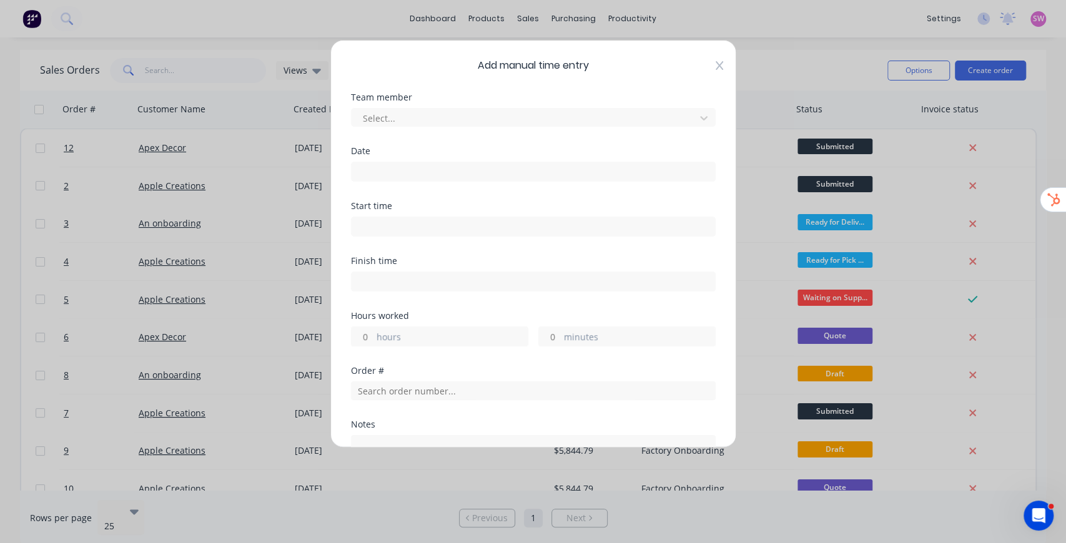
click at [716, 61] on icon at bounding box center [719, 66] width 7 height 10
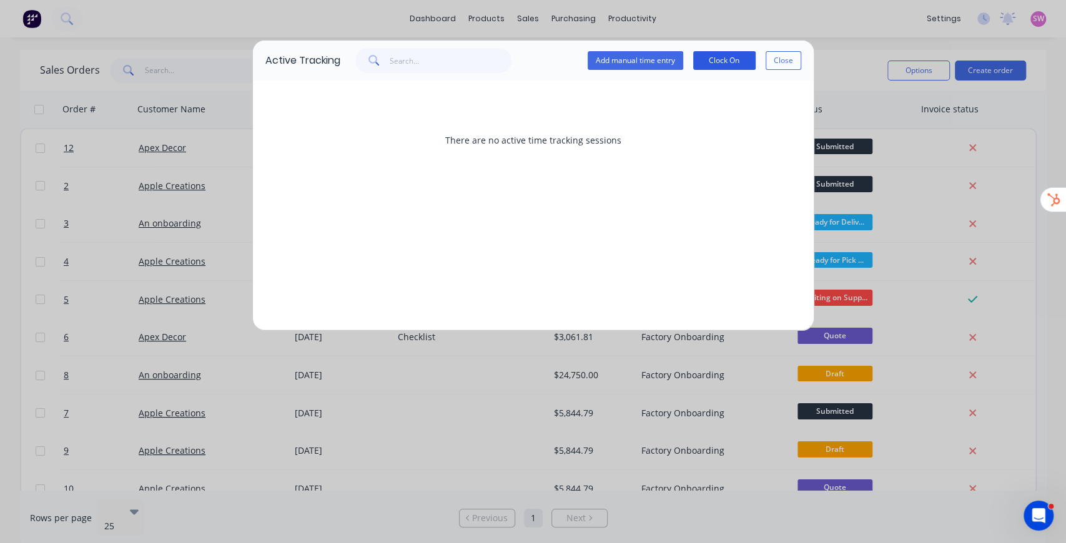
click at [713, 64] on button "Clock On" at bounding box center [724, 60] width 62 height 19
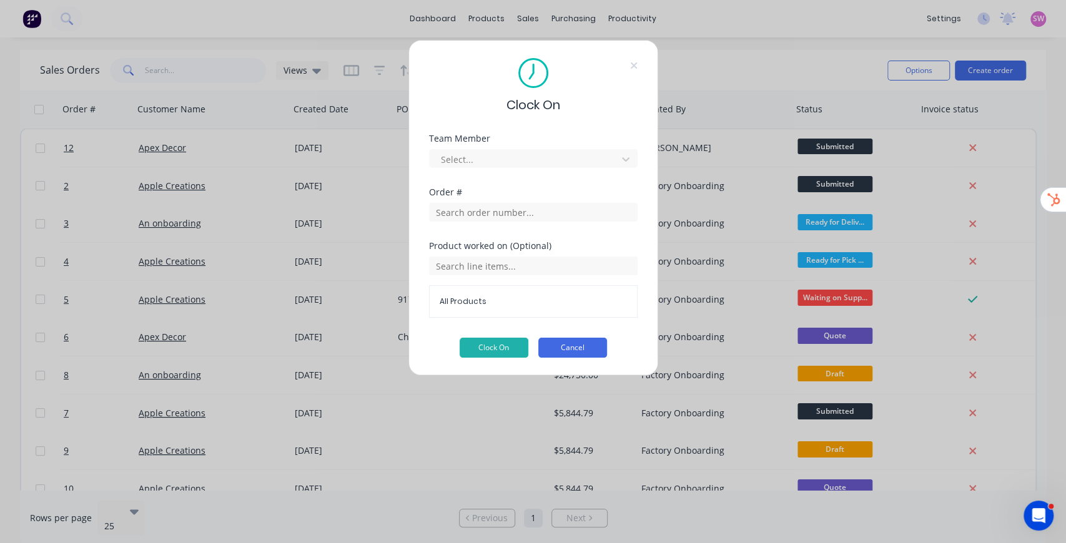
click at [577, 342] on button "Cancel" at bounding box center [572, 348] width 69 height 20
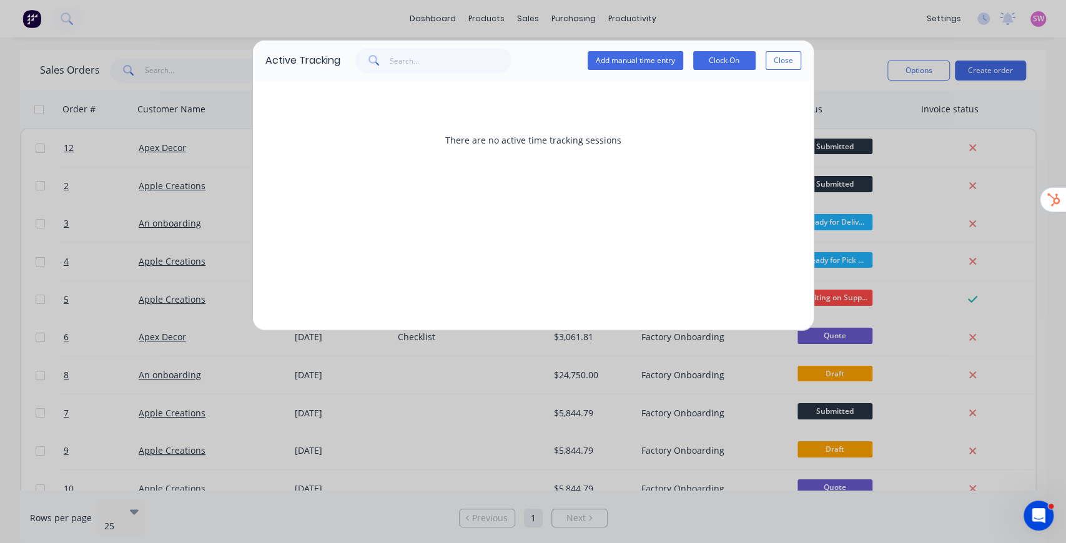
click at [785, 46] on div "Active Tracking Add manual time entry Clock On Close" at bounding box center [533, 61] width 561 height 40
click at [783, 59] on button "Close" at bounding box center [783, 60] width 36 height 19
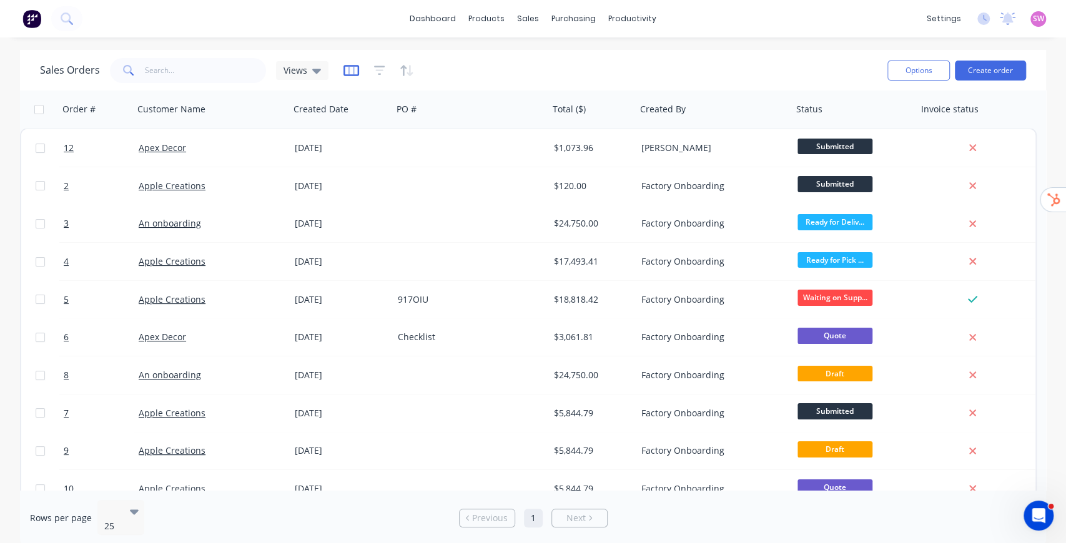
click at [349, 72] on icon "button" at bounding box center [351, 70] width 16 height 12
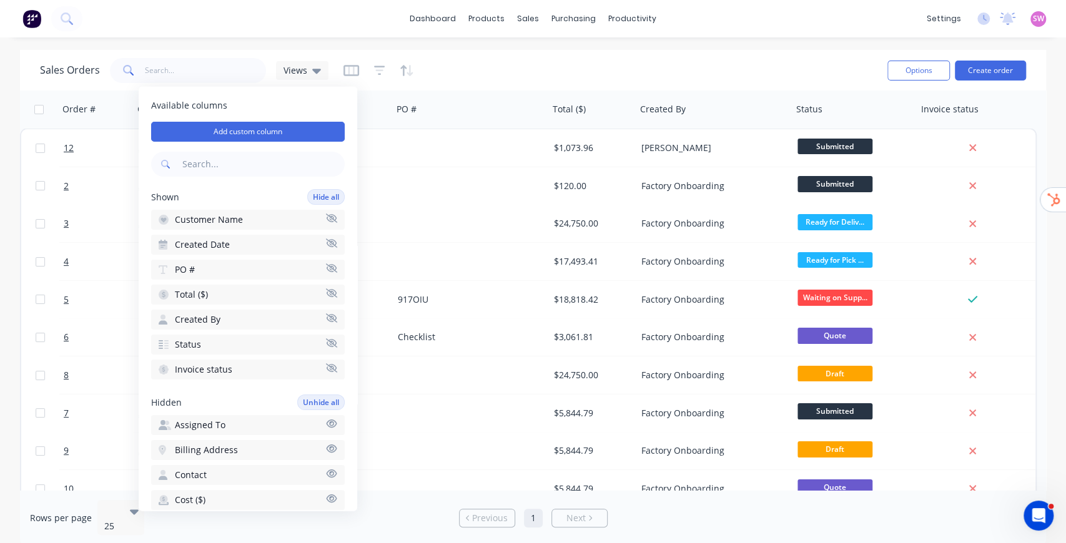
click at [209, 161] on input "text" at bounding box center [262, 164] width 165 height 25
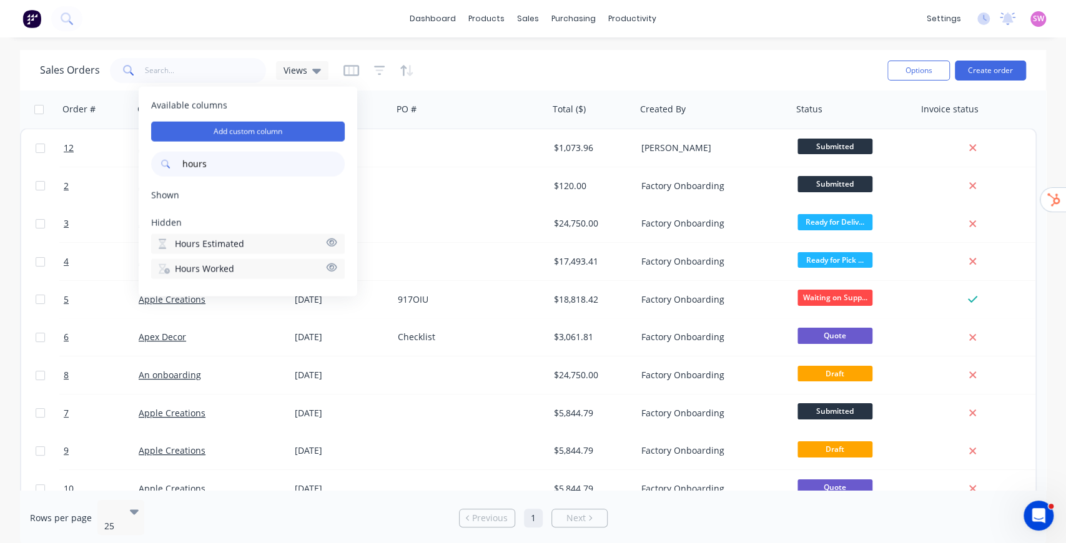
click at [229, 240] on span "Hours Estimated" at bounding box center [209, 244] width 69 height 12
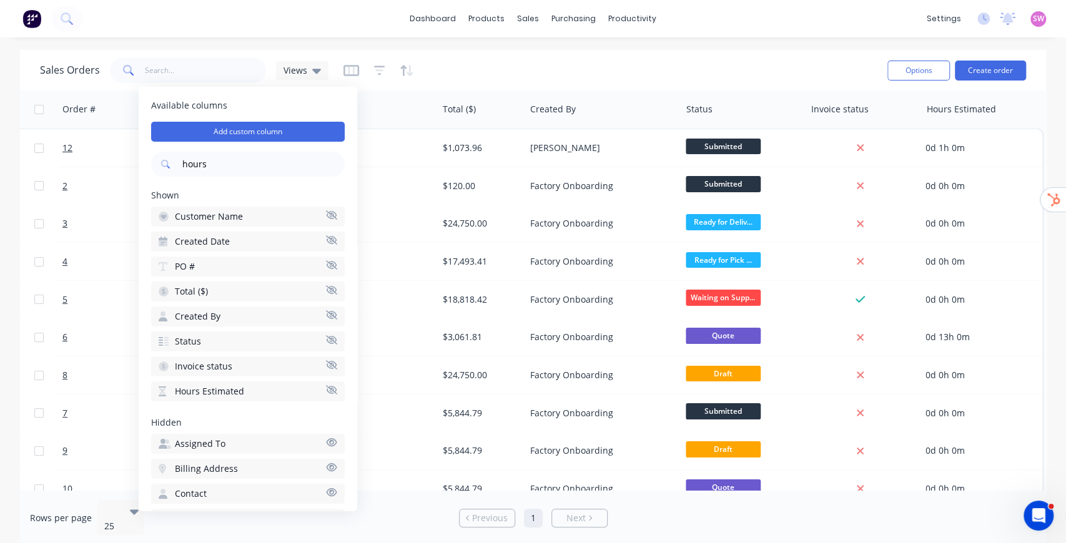
scroll to position [0, 116]
click at [231, 159] on input "hours" at bounding box center [262, 164] width 165 height 25
type input "hours"
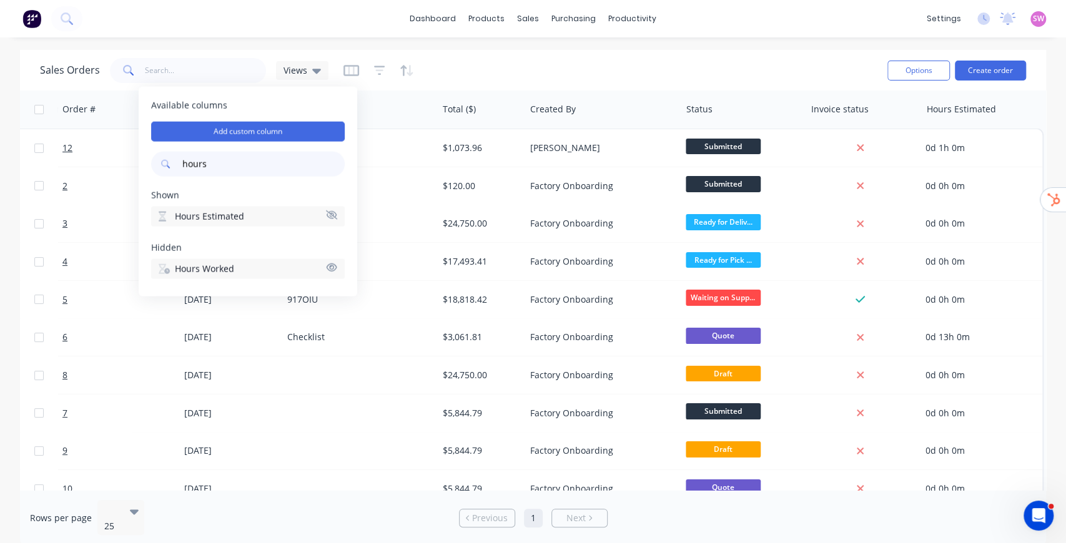
click at [239, 268] on button "Hours Worked" at bounding box center [248, 269] width 194 height 20
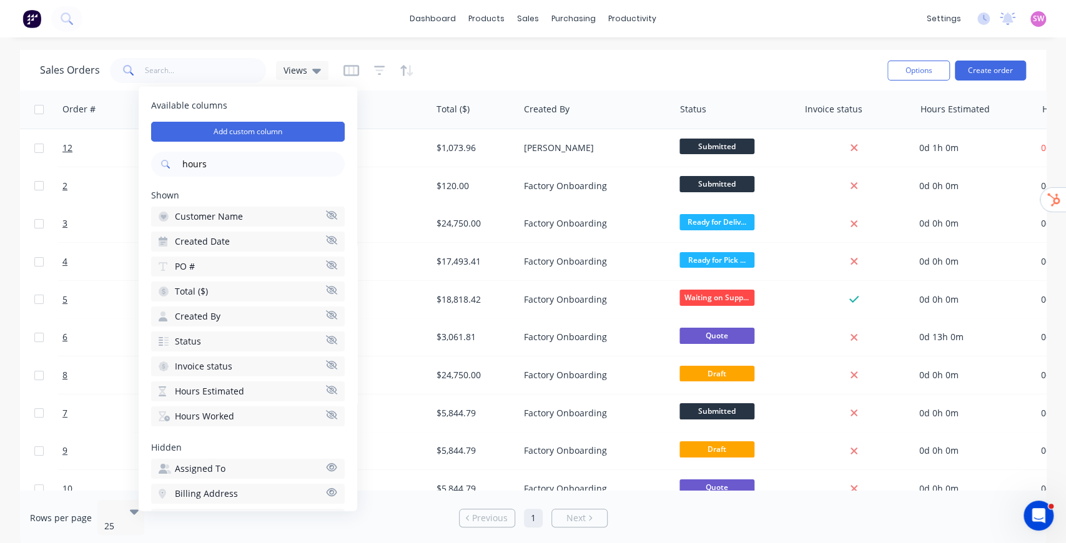
scroll to position [0, 219]
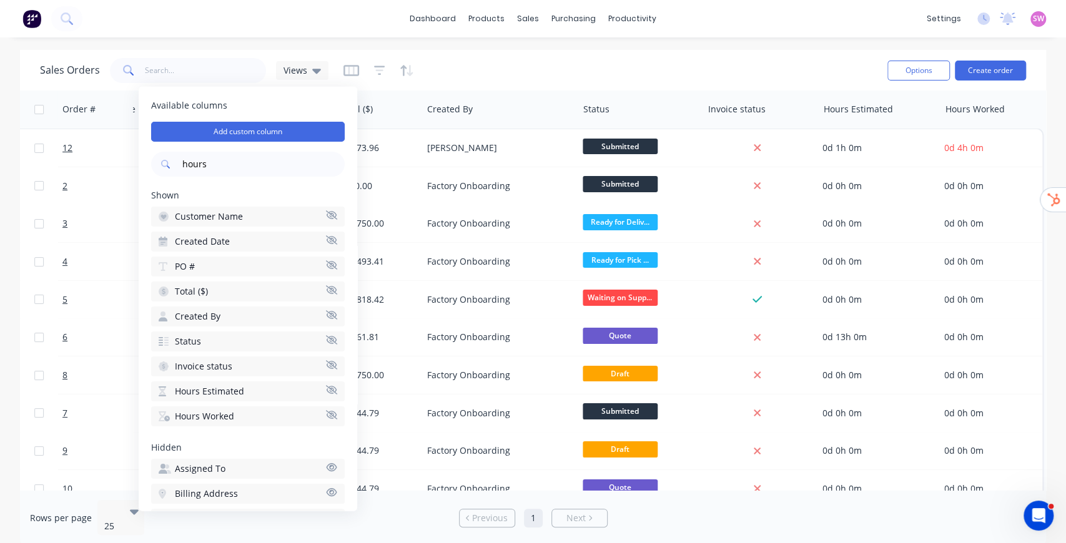
click at [750, 74] on div "Sales Orders Views" at bounding box center [458, 70] width 837 height 31
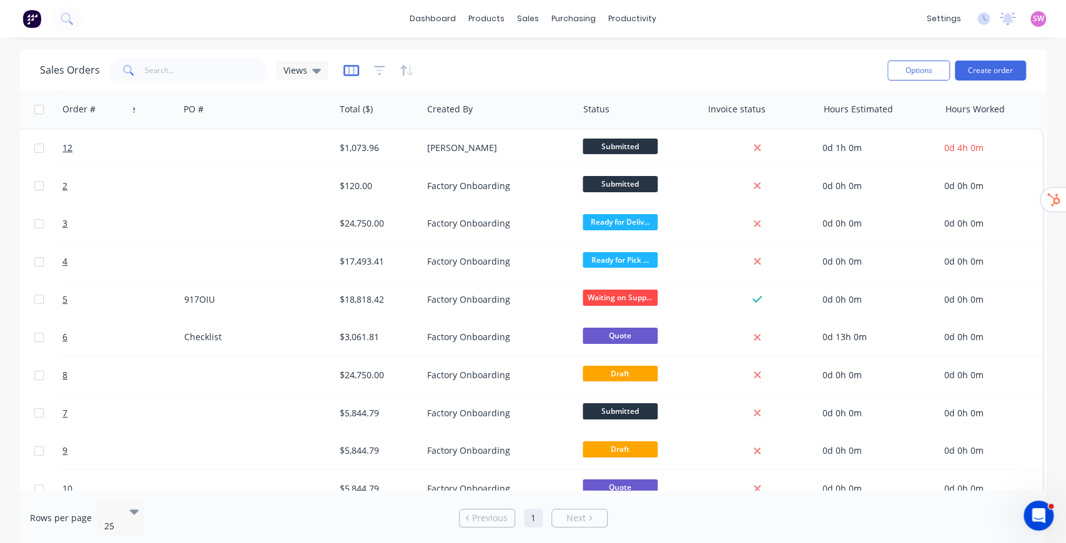
click at [348, 72] on icon "button" at bounding box center [351, 70] width 16 height 12
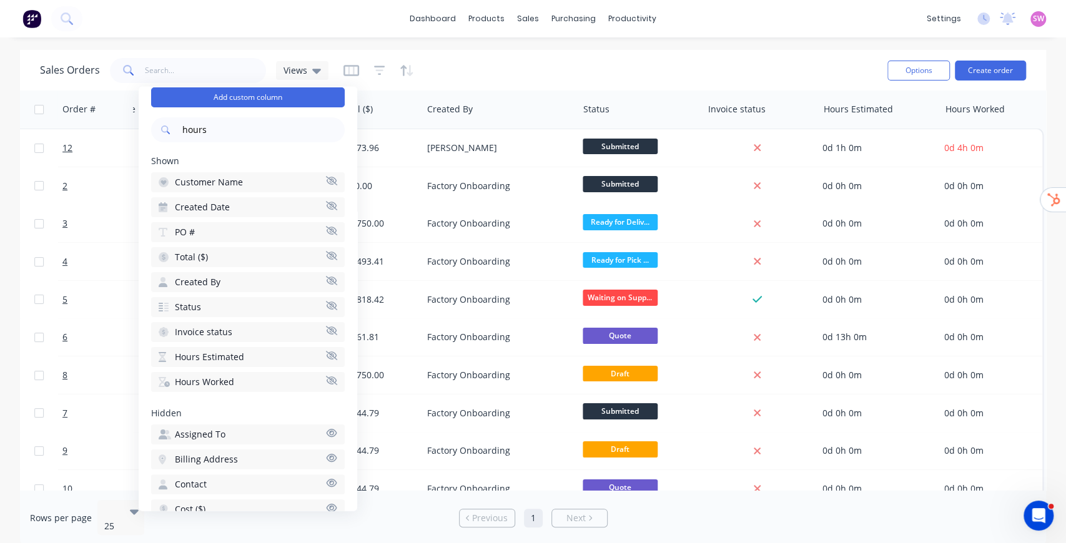
scroll to position [0, 0]
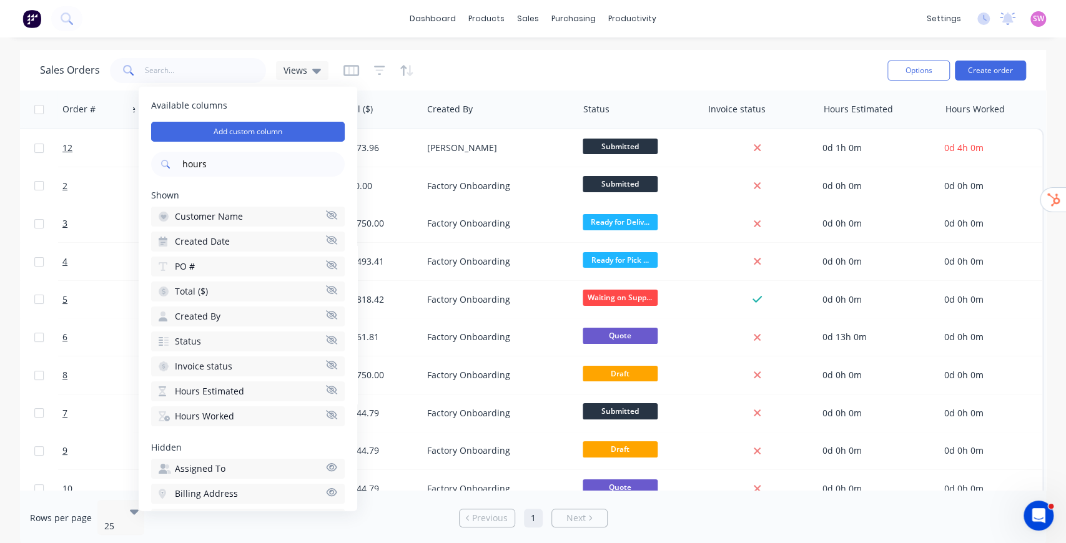
click at [504, 63] on div "Sales Orders Views" at bounding box center [458, 70] width 837 height 31
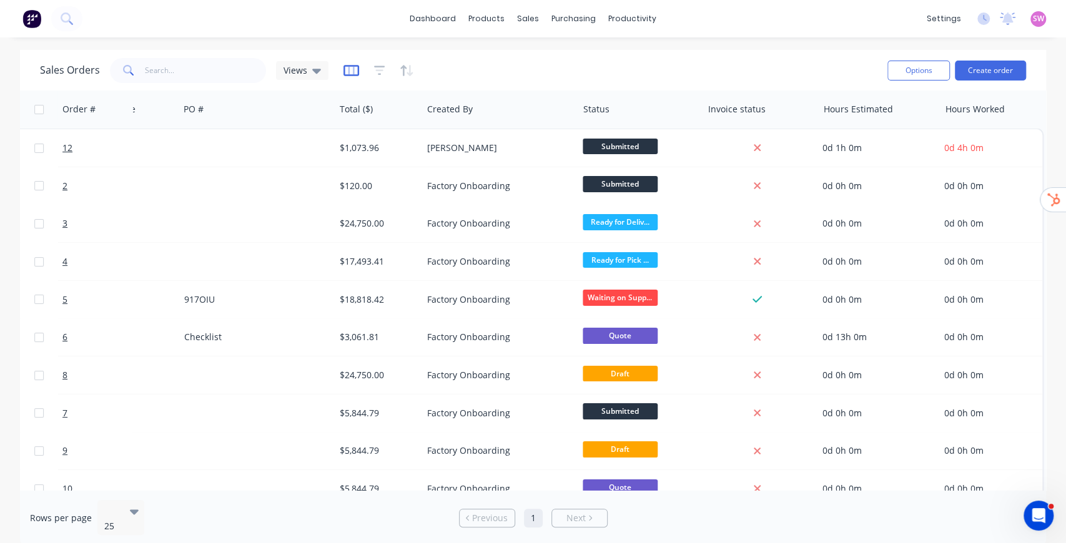
click at [348, 67] on icon "button" at bounding box center [351, 70] width 6 height 8
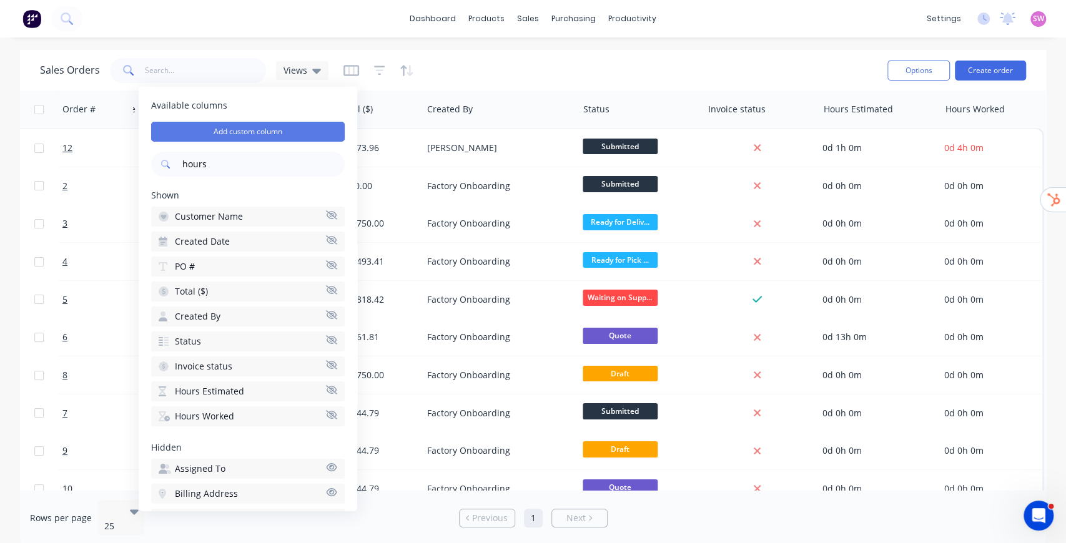
click at [243, 131] on button "Add custom column" at bounding box center [248, 132] width 194 height 20
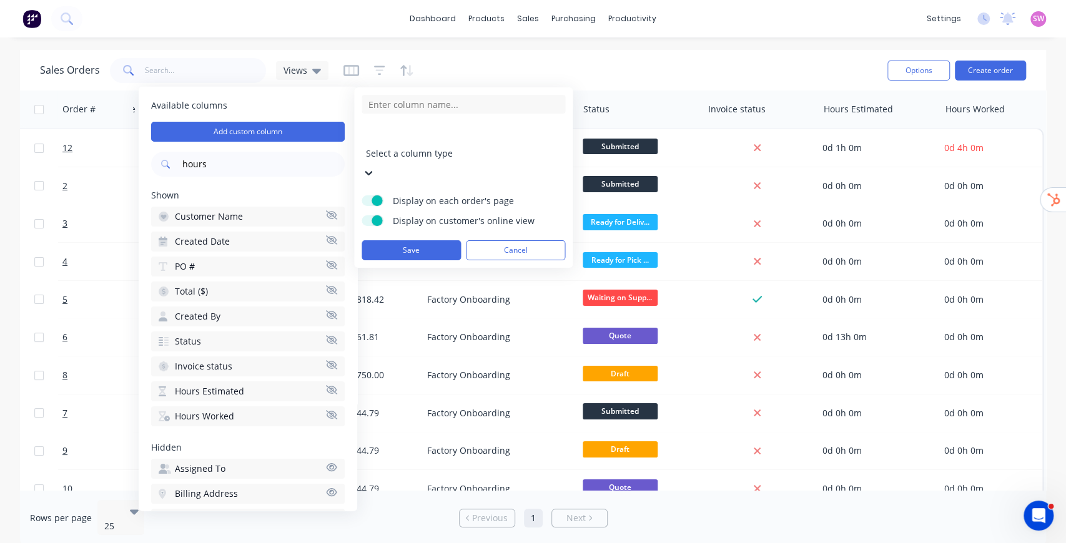
click at [492, 136] on div at bounding box center [456, 137] width 180 height 16
click at [476, 48] on div "dashboard products sales purchasing productivity dashboard products Product Cat…" at bounding box center [533, 271] width 1066 height 543
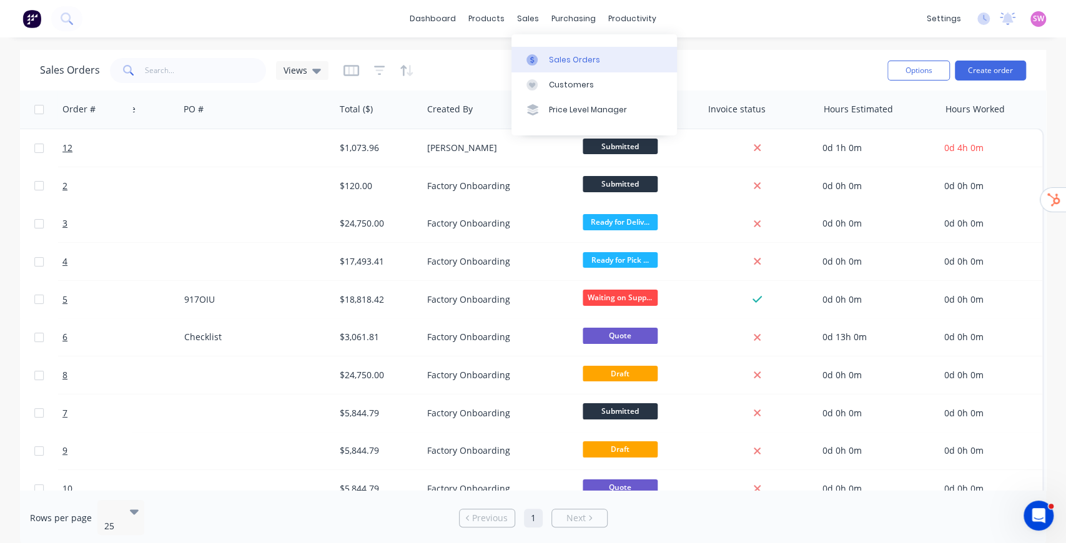
click at [556, 48] on link "Sales Orders" at bounding box center [593, 59] width 165 height 25
click at [561, 60] on div "Sales Orders" at bounding box center [574, 59] width 51 height 11
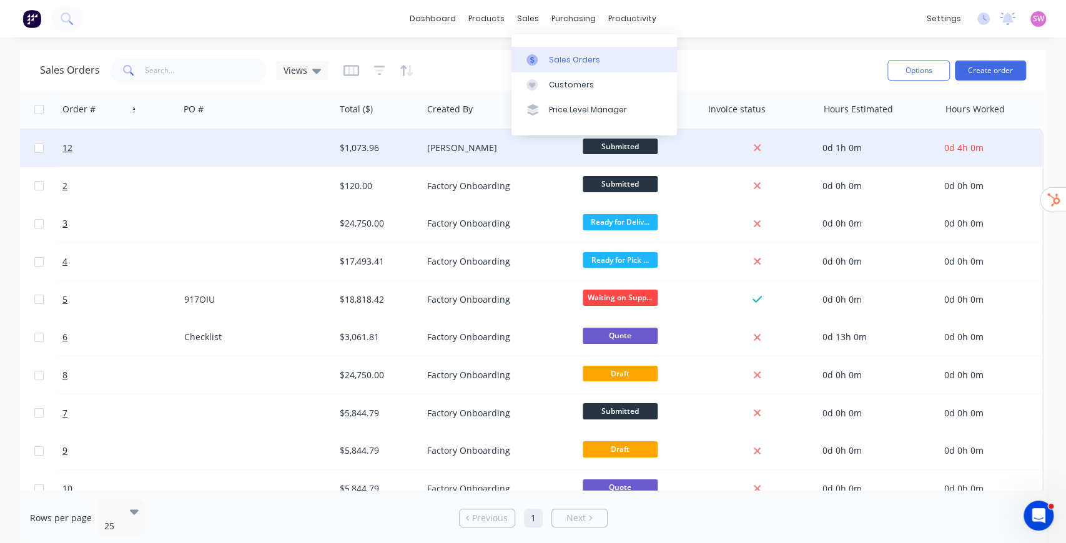
click at [396, 148] on div "$1,073.96" at bounding box center [376, 148] width 73 height 12
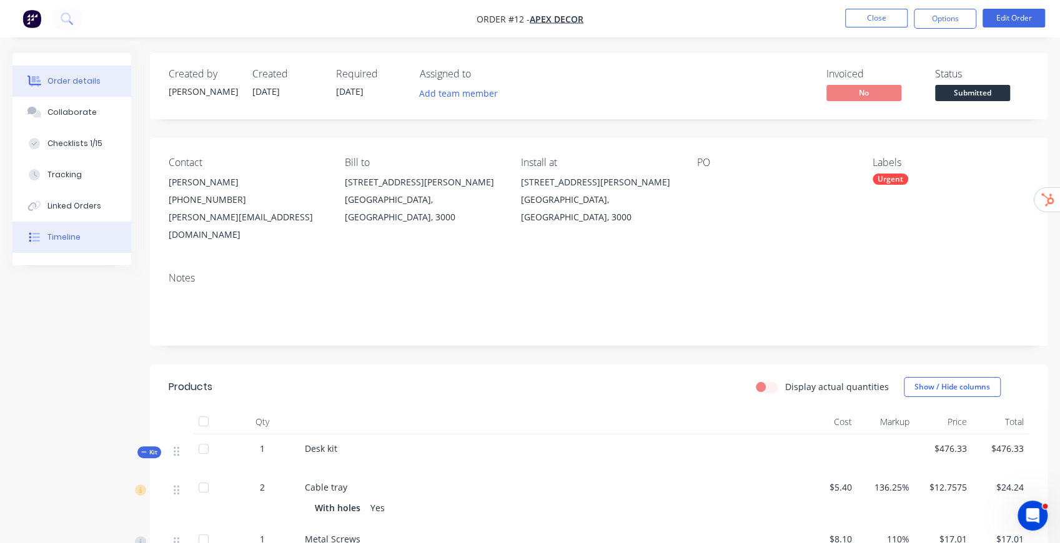
click at [70, 239] on div "Timeline" at bounding box center [63, 237] width 33 height 11
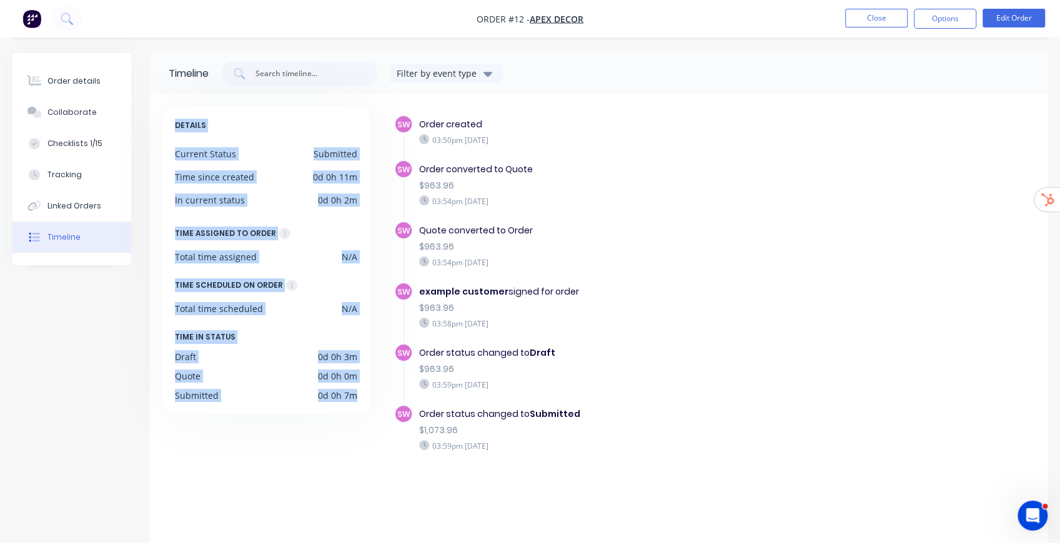
drag, startPoint x: 175, startPoint y: 125, endPoint x: 370, endPoint y: 404, distance: 340.2
click at [370, 404] on div "DETAILS Current Status Submitted Time since created 0d 0h 11m In current status…" at bounding box center [271, 328] width 218 height 445
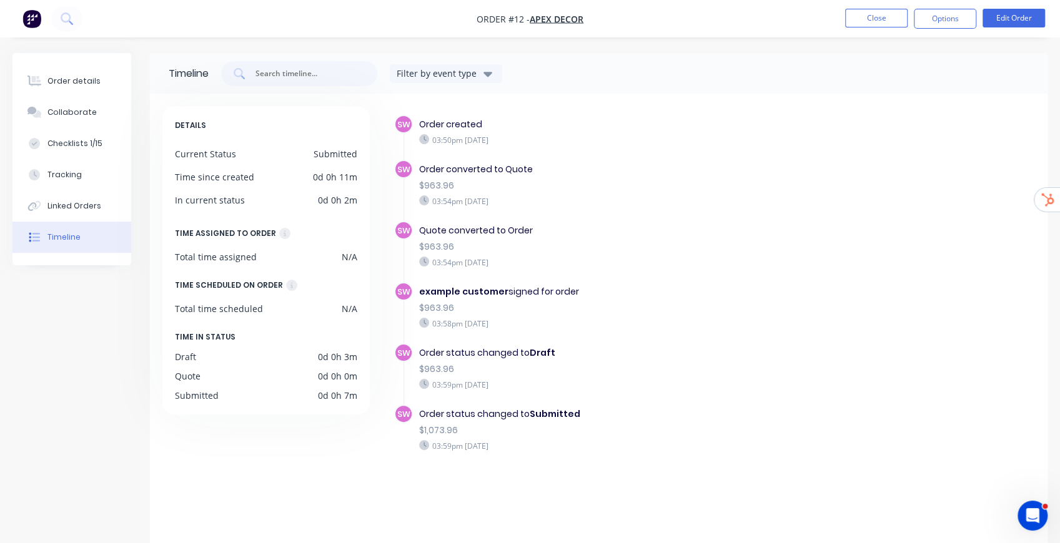
click at [772, 157] on div "SW Order created 03:50pm Wednesday 27/08/25" at bounding box center [620, 137] width 453 height 45
click at [889, 21] on button "Close" at bounding box center [876, 18] width 62 height 19
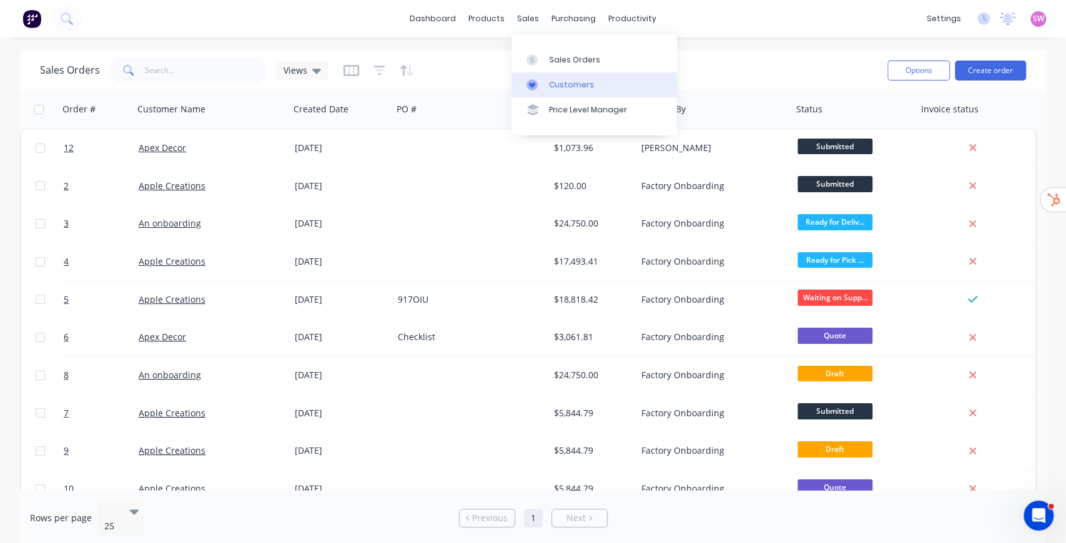
click at [555, 84] on div "Customers" at bounding box center [571, 84] width 45 height 11
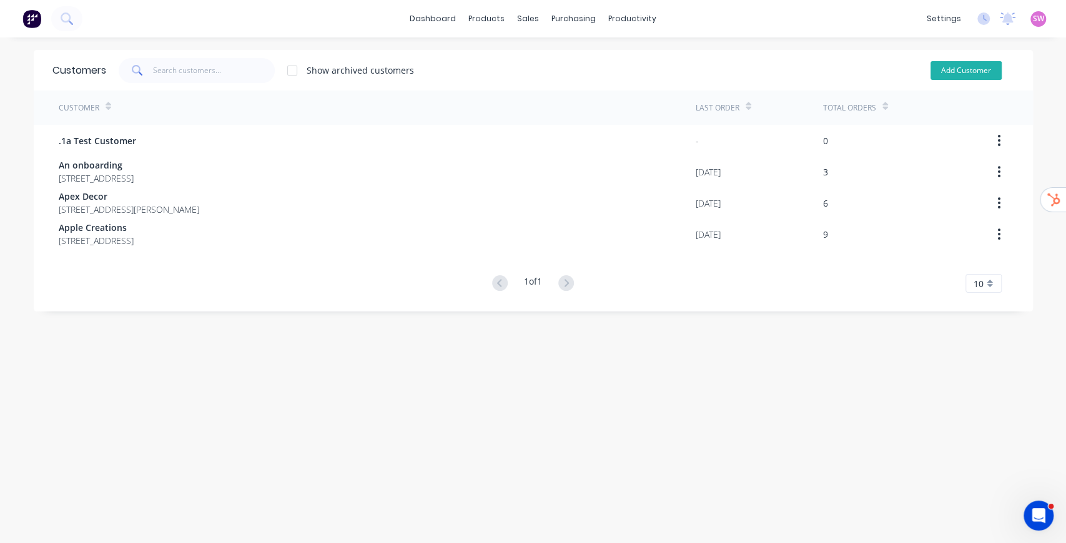
click at [965, 72] on button "Add Customer" at bounding box center [965, 70] width 71 height 19
select select "AU"
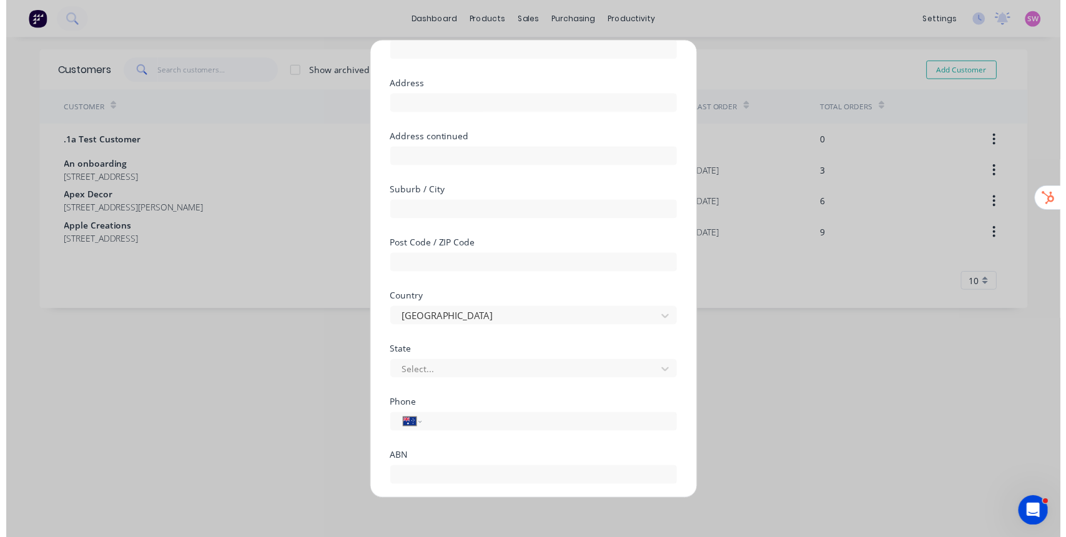
scroll to position [131, 0]
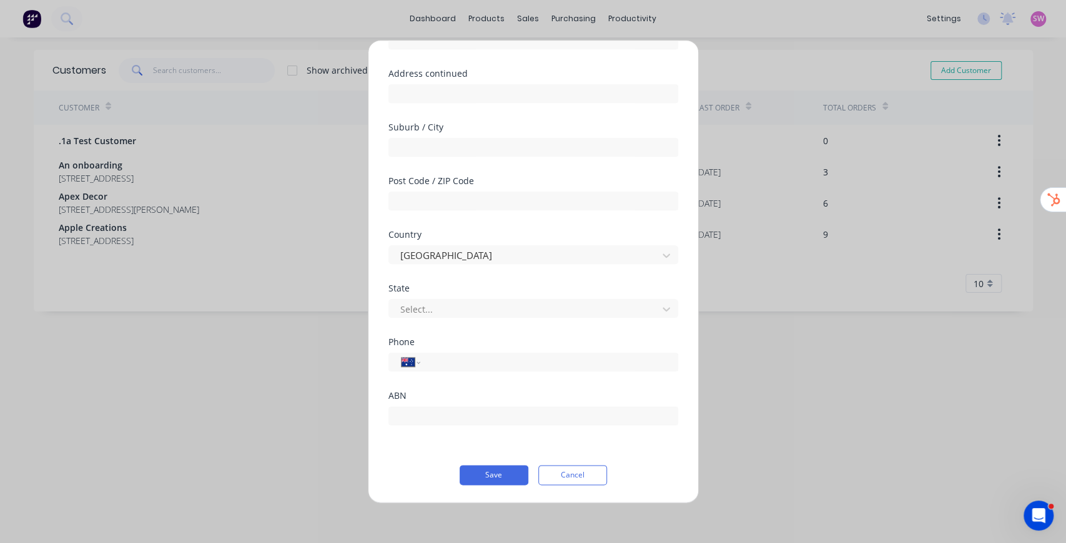
click at [568, 469] on button "Cancel" at bounding box center [572, 475] width 69 height 20
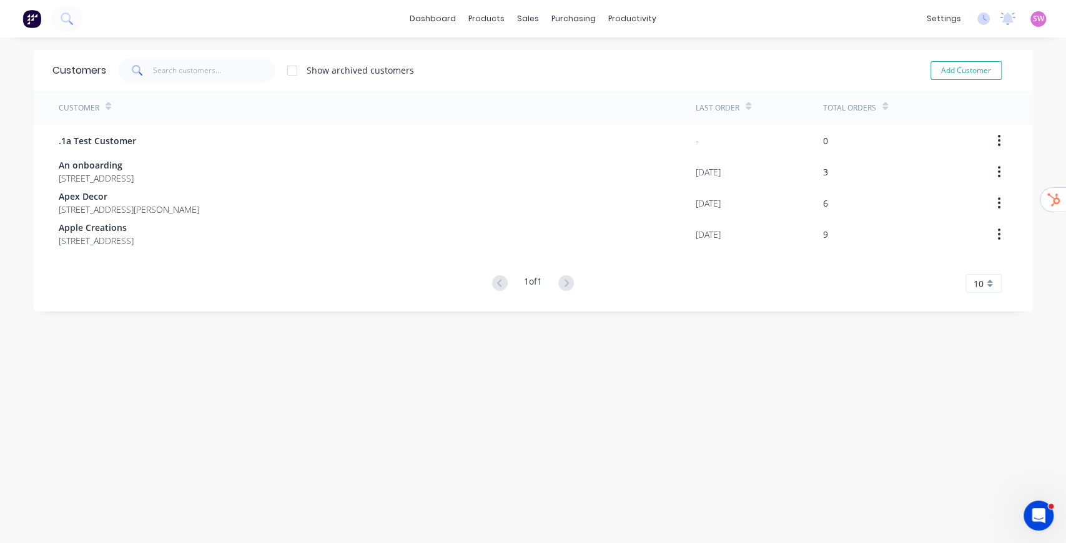
click at [834, 355] on div "Customers Show archived customers Add Customer Customer Last Order Total Orders…" at bounding box center [533, 303] width 999 height 506
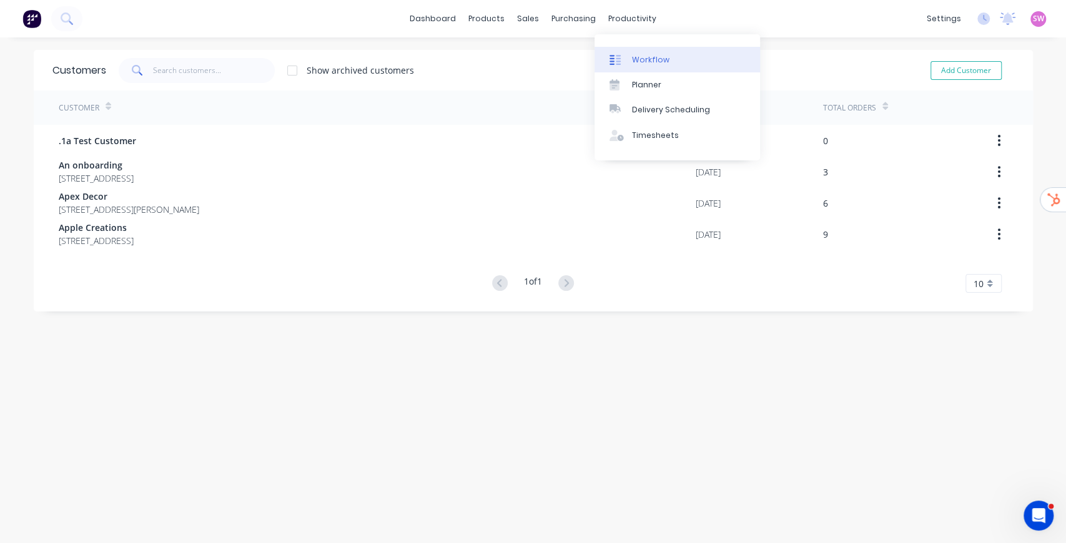
click at [640, 61] on div "Workflow" at bounding box center [650, 59] width 37 height 11
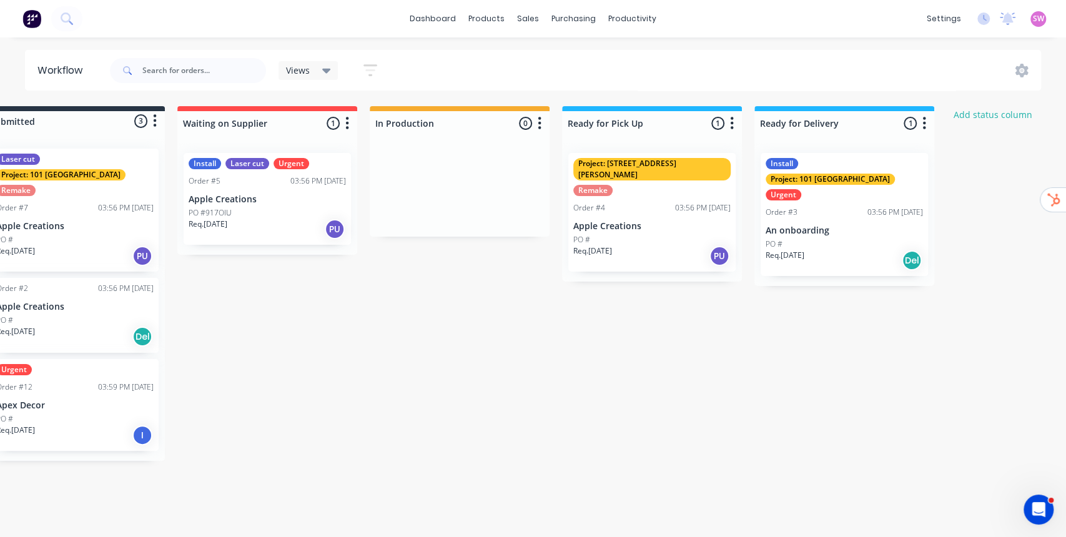
scroll to position [0, 47]
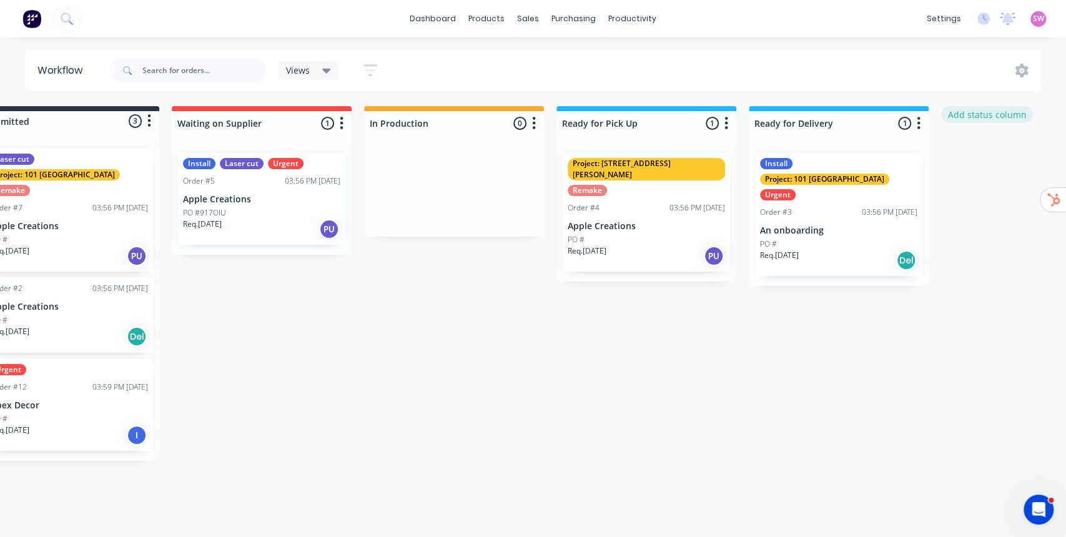
click at [995, 118] on button "Add status column" at bounding box center [987, 114] width 92 height 17
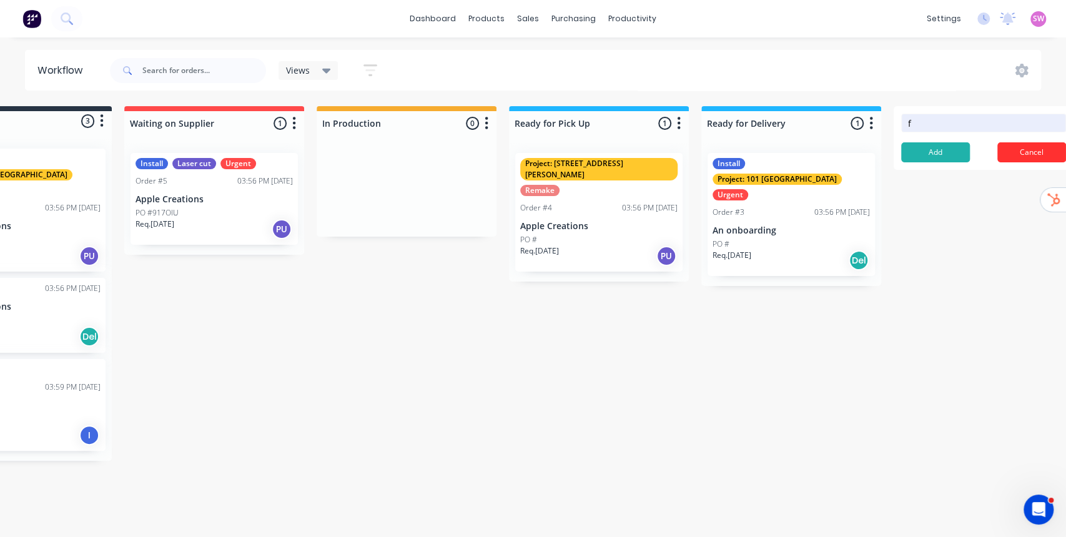
type input "f"
click at [1056, 155] on button "Cancel" at bounding box center [1031, 152] width 69 height 20
drag, startPoint x: 323, startPoint y: 125, endPoint x: 400, endPoint y: 102, distance: 80.2
click at [400, 102] on div "Workflow Views Save new view None (Default) edit Show/Hide statuses Show line i…" at bounding box center [438, 281] width 1066 height 462
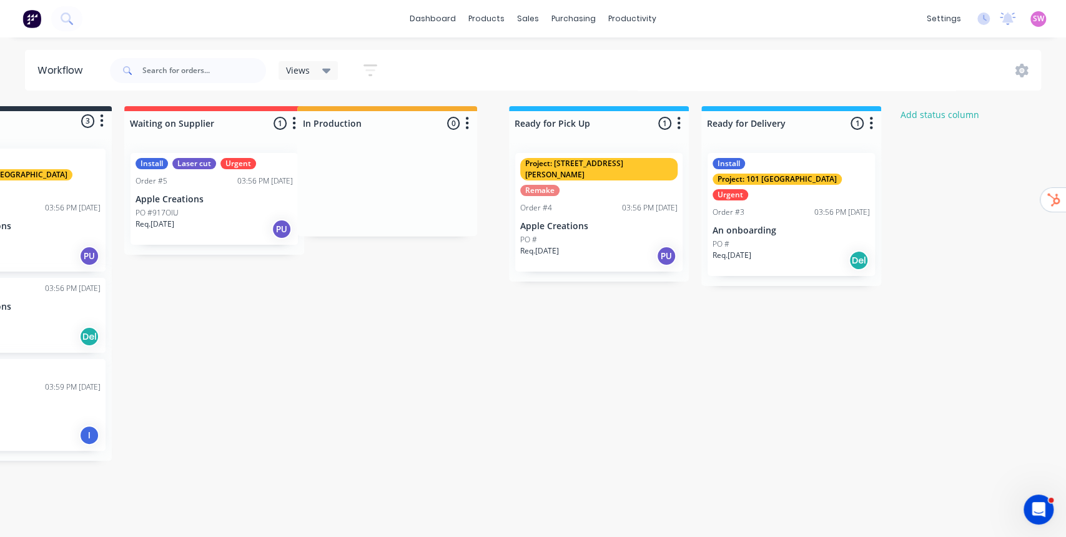
drag, startPoint x: 383, startPoint y: 122, endPoint x: 347, endPoint y: 124, distance: 36.2
click at [347, 124] on div "Submitted 3 Status colour #273444 hex #273444 Save Cancel Summaries Total order…" at bounding box center [575, 283] width 1358 height 355
click at [358, 123] on div at bounding box center [407, 123] width 180 height 24
click at [370, 124] on input "In Production" at bounding box center [383, 123] width 123 height 13
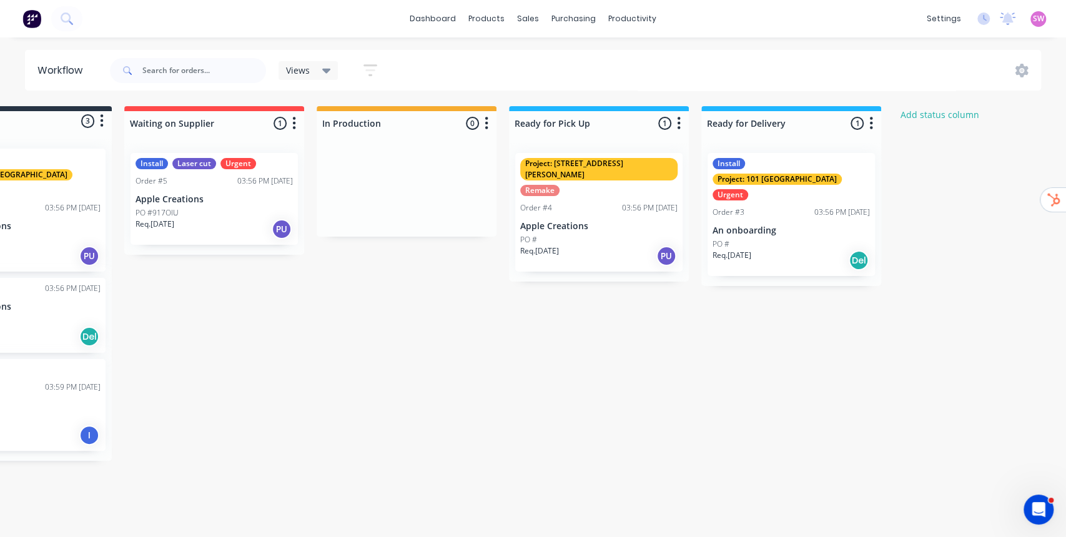
click at [427, 244] on div "Submitted 3 Status colour #273444 hex #273444 Save Cancel Summaries Total order…" at bounding box center [575, 283] width 1358 height 355
click at [488, 122] on button "button" at bounding box center [486, 123] width 15 height 15
click at [411, 147] on span "Status colour" at bounding box center [408, 150] width 55 height 13
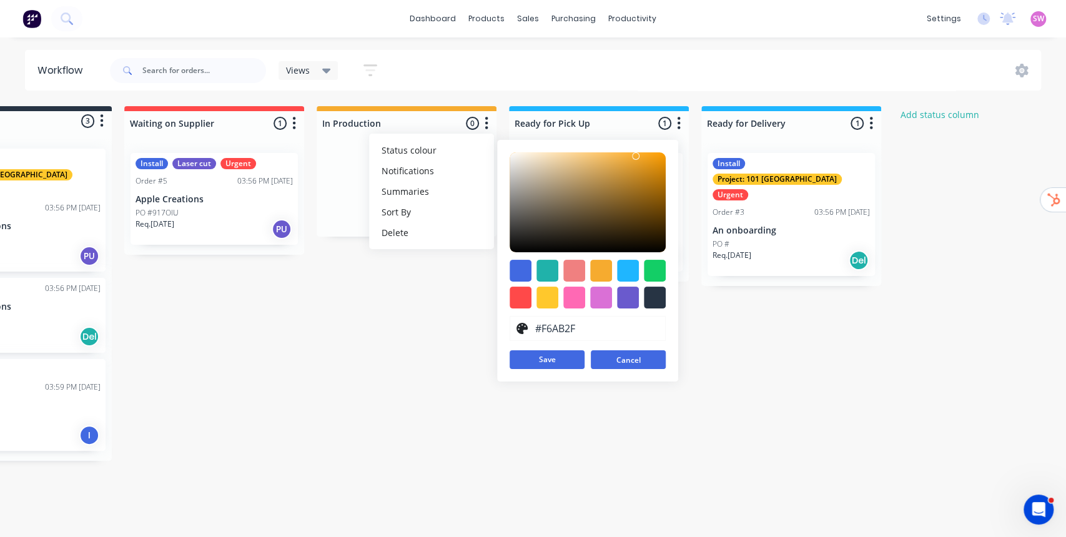
click at [633, 366] on button "Cancel" at bounding box center [628, 359] width 75 height 19
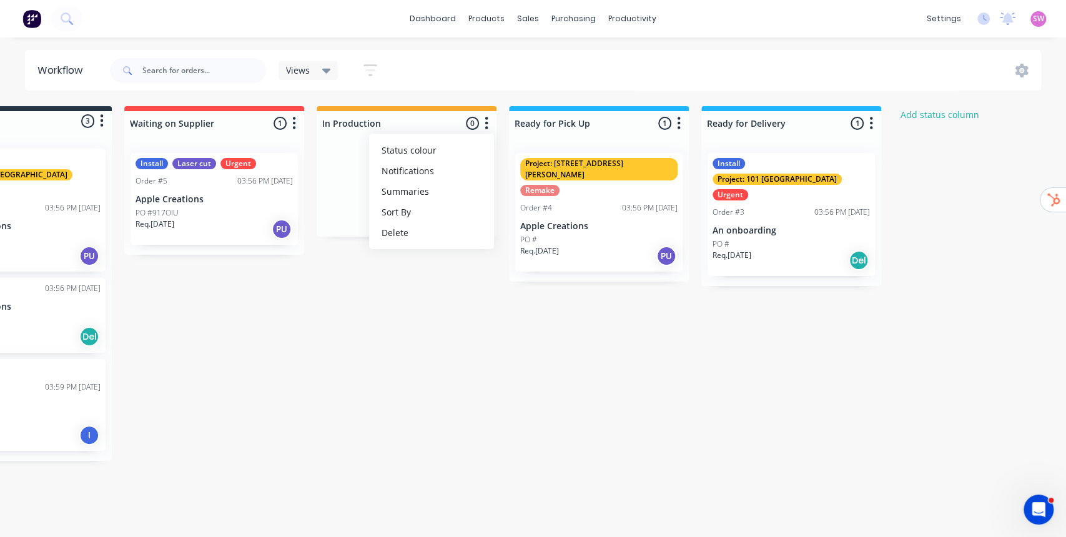
click at [366, 376] on div "Submitted 3 Status colour #273444 hex #273444 Save Cancel Summaries Total order…" at bounding box center [575, 283] width 1358 height 355
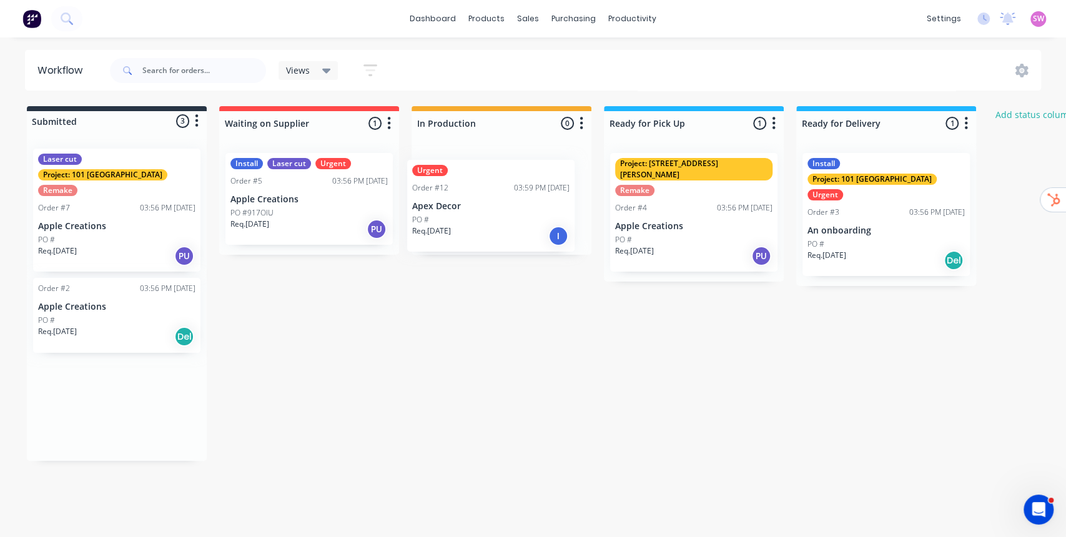
drag, startPoint x: 114, startPoint y: 391, endPoint x: 492, endPoint y: 207, distance: 420.3
click at [492, 207] on div "Submitted 3 Status colour #273444 hex #273444 Save Cancel Summaries Total order…" at bounding box center [670, 283] width 1358 height 355
click at [507, 199] on p "Apex Decor" at bounding box center [501, 199] width 157 height 11
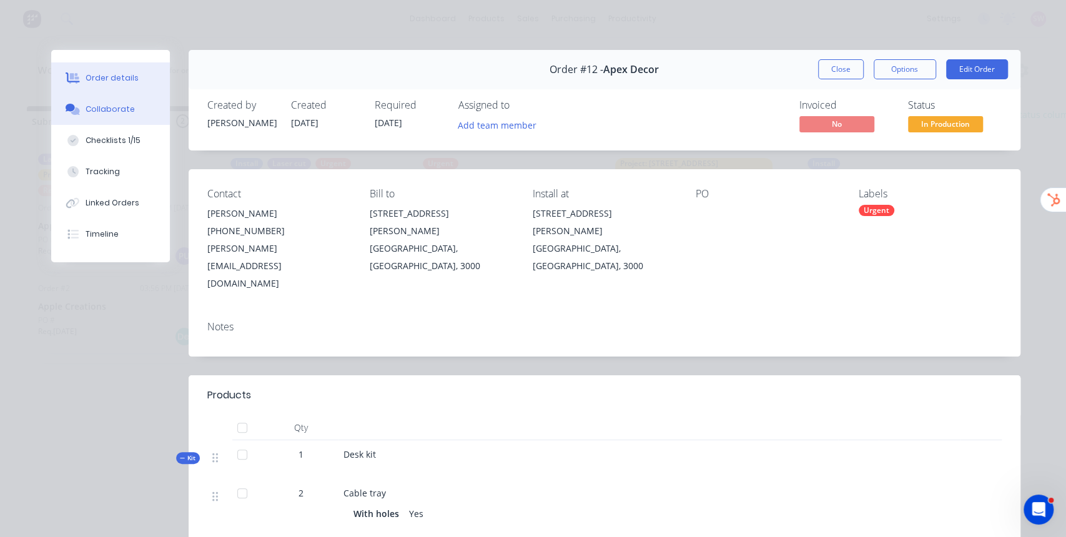
click at [109, 104] on div "Collaborate" at bounding box center [110, 109] width 49 height 11
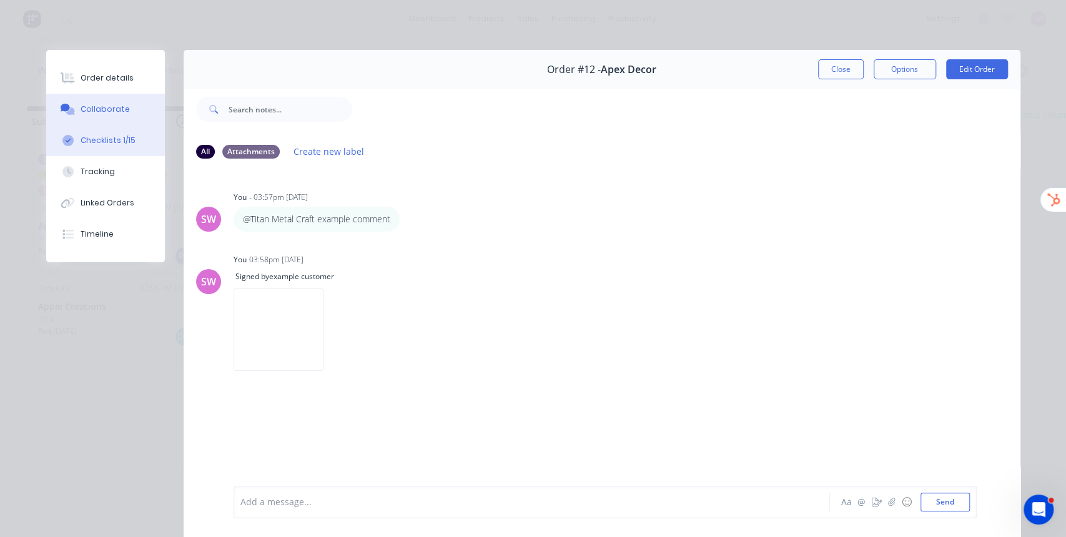
click at [96, 145] on div "Checklists 1/15" at bounding box center [108, 140] width 55 height 11
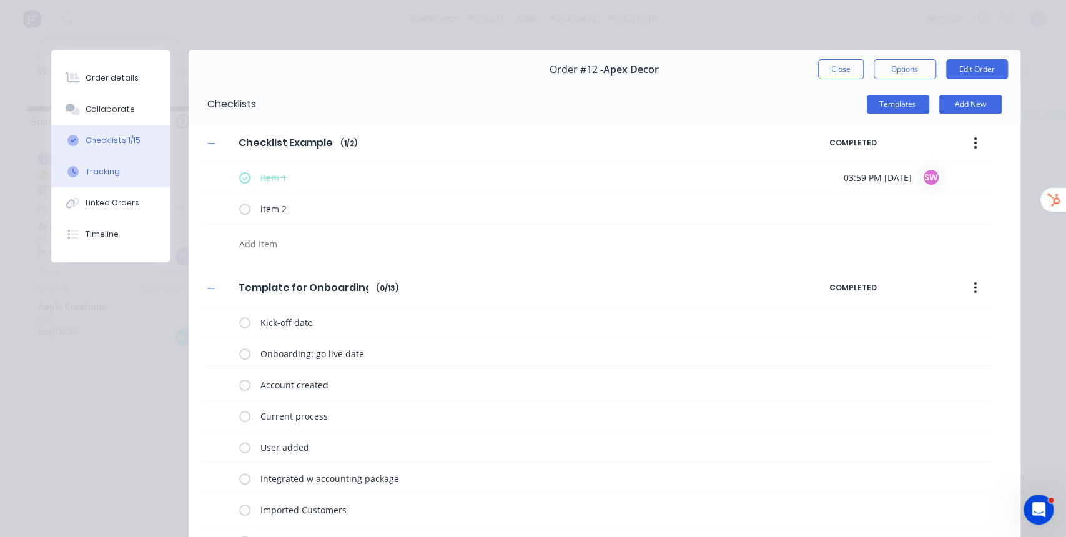
click at [87, 170] on div "Tracking" at bounding box center [103, 171] width 34 height 11
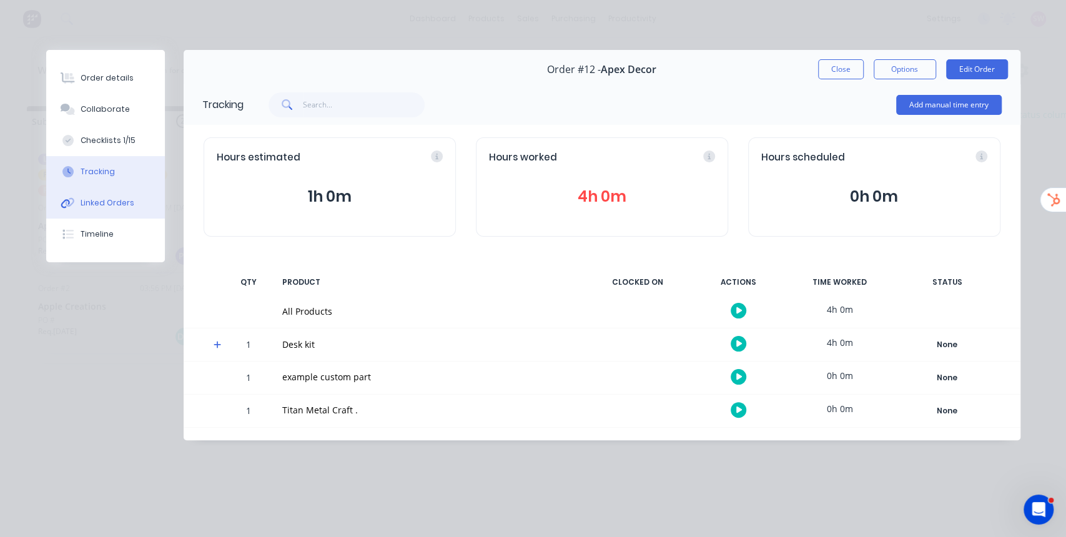
click at [102, 201] on div "Linked Orders" at bounding box center [108, 202] width 54 height 11
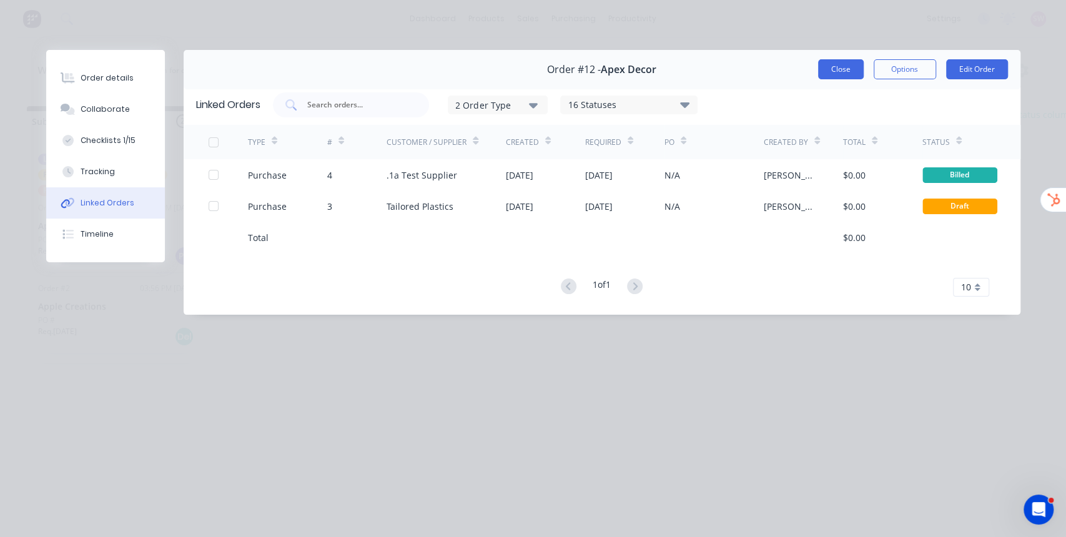
click at [843, 66] on button "Close" at bounding box center [841, 69] width 46 height 20
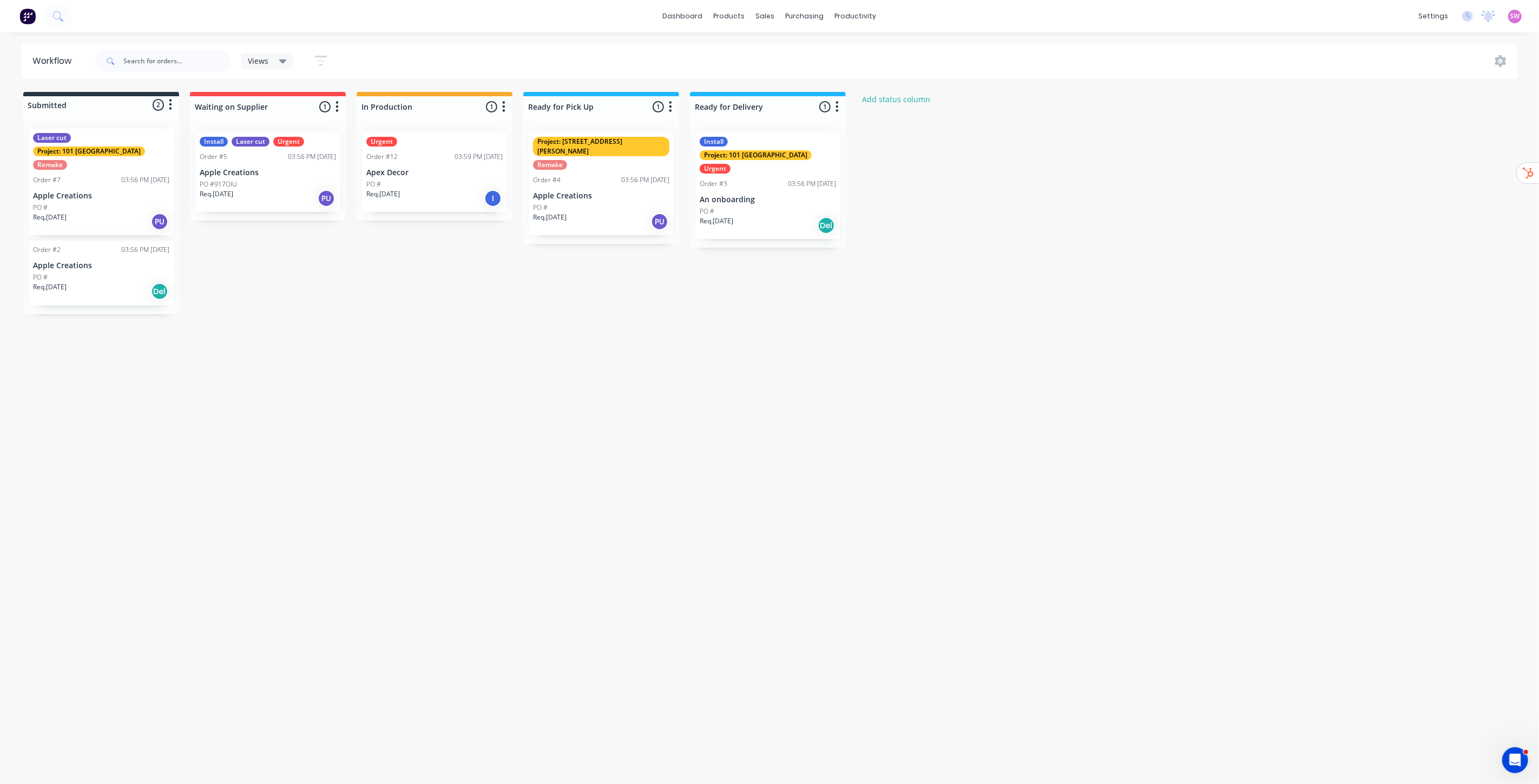
drag, startPoint x: 682, startPoint y: 444, endPoint x: 678, endPoint y: 439, distance: 6.4
click at [682, 443] on div "Workflow Views Save new view None (Default) edit Show/Hide statuses Show line i…" at bounding box center [770, 403] width 1539 height 719
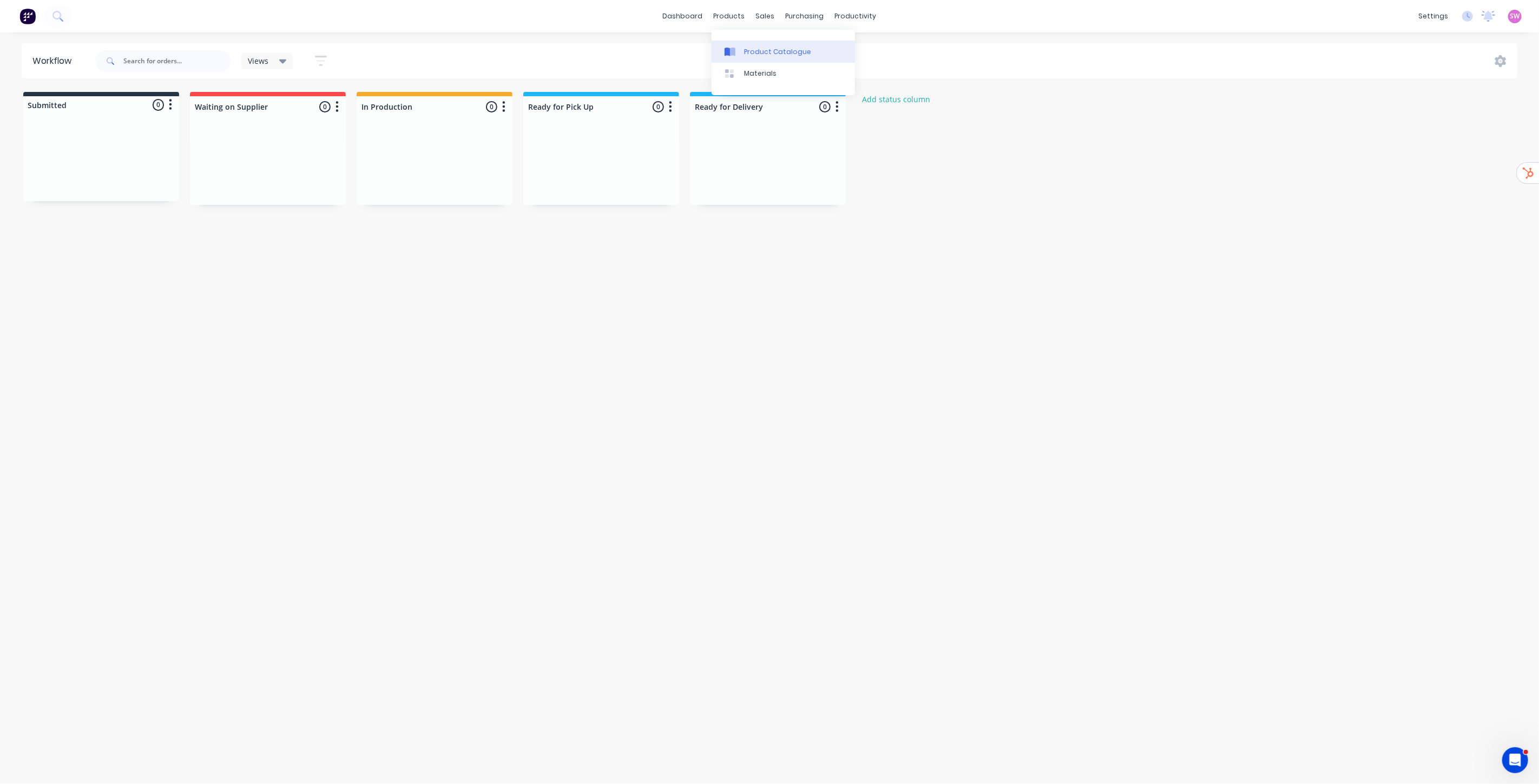
click at [754, 52] on div "Product Catalogue" at bounding box center [777, 51] width 67 height 10
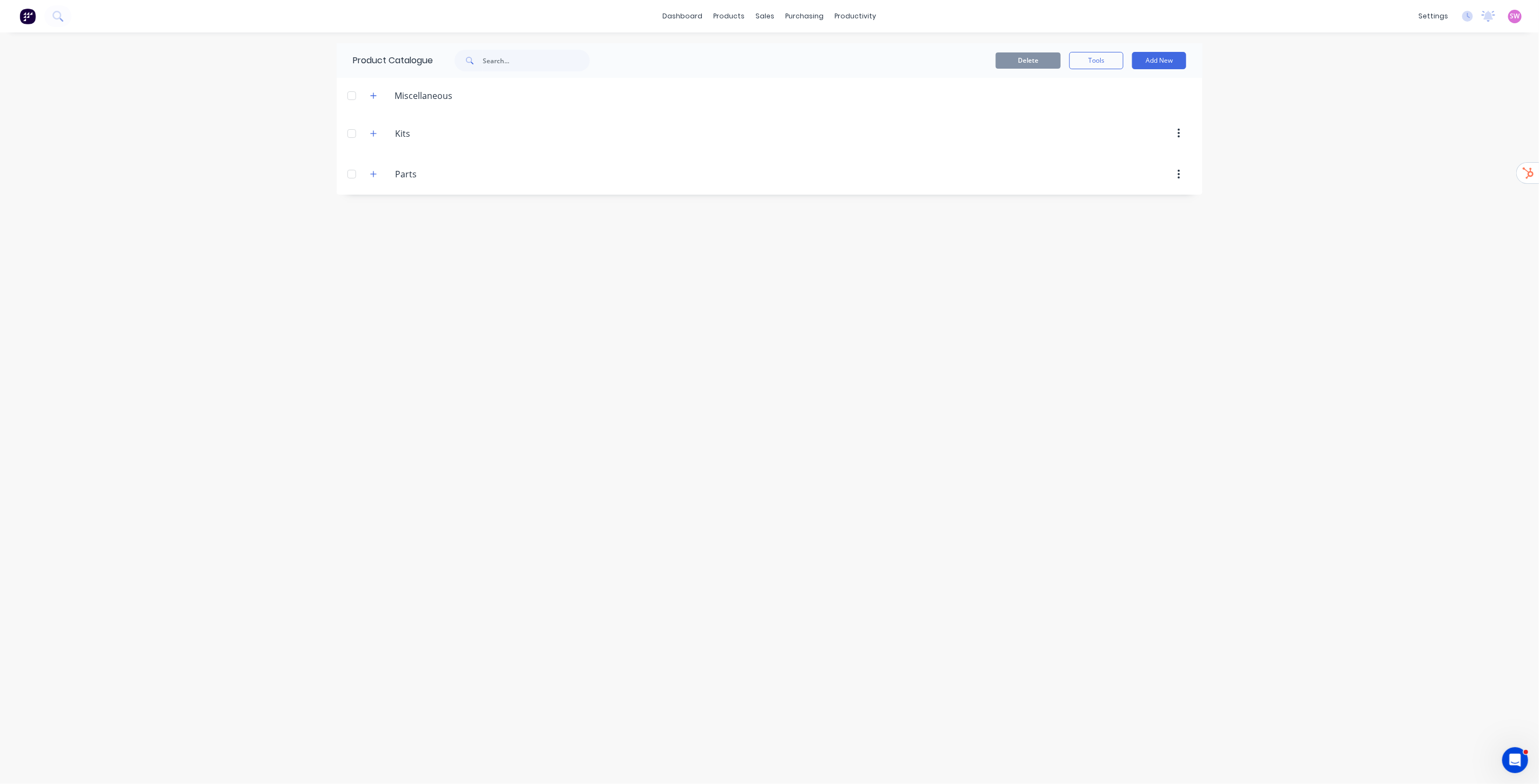
click at [352, 175] on div at bounding box center [351, 174] width 22 height 22
click at [352, 133] on div at bounding box center [351, 133] width 22 height 22
click at [1047, 62] on button "Delete" at bounding box center [1028, 61] width 65 height 16
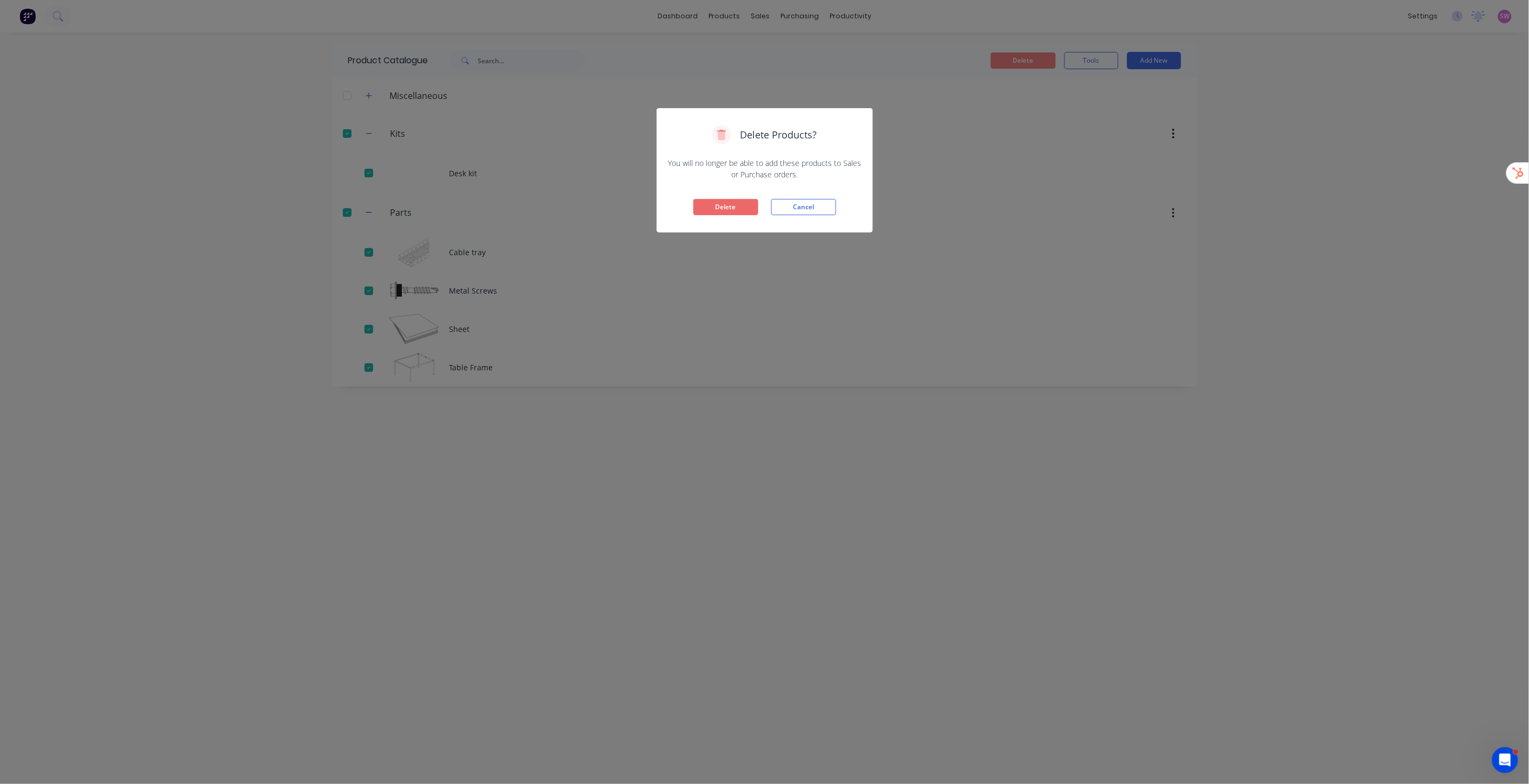
click at [727, 211] on button "Delete" at bounding box center [725, 207] width 65 height 16
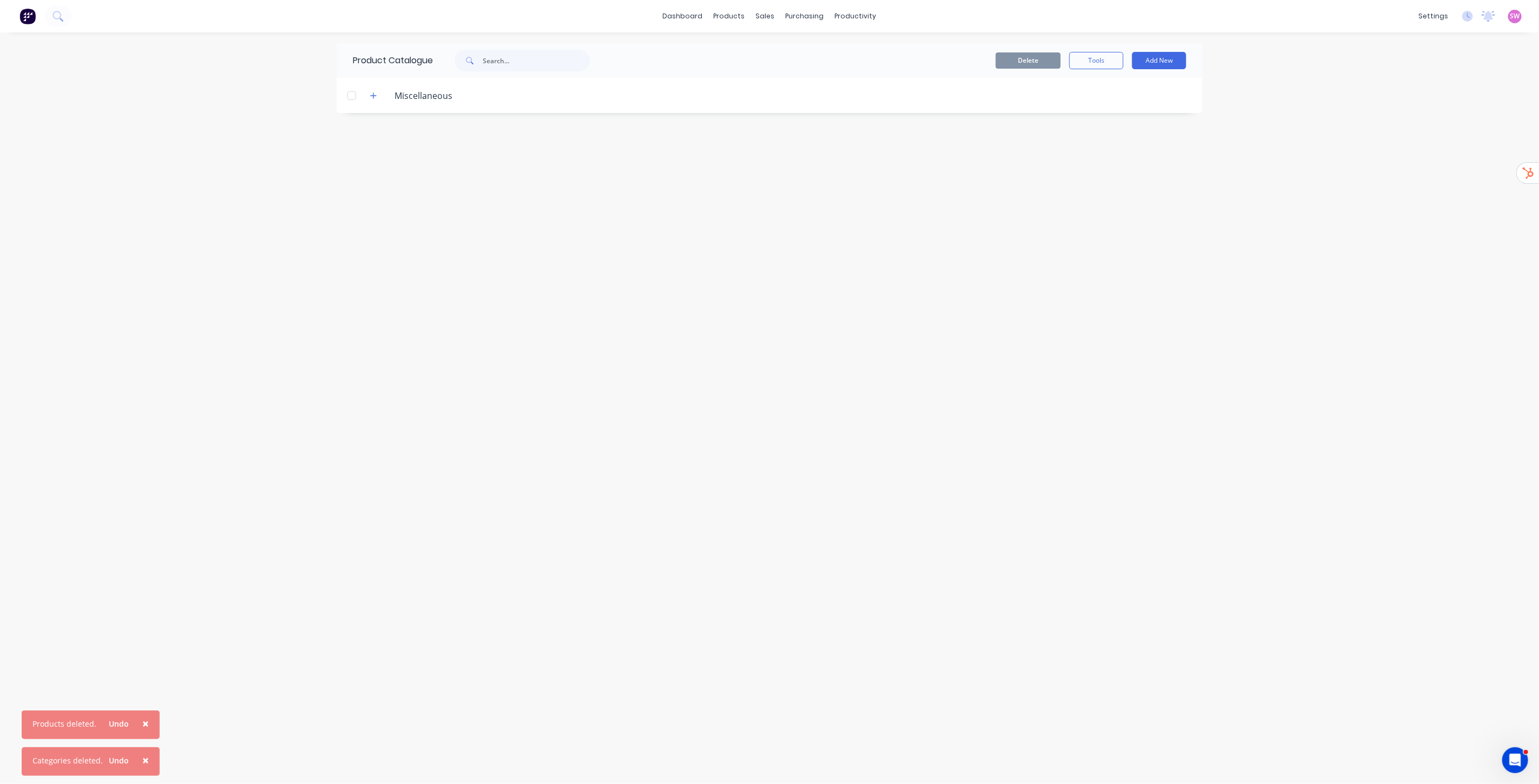
click at [755, 288] on div "Product Catalogue Delete Tools Add New Miscellaneous" at bounding box center [769, 408] width 866 height 730
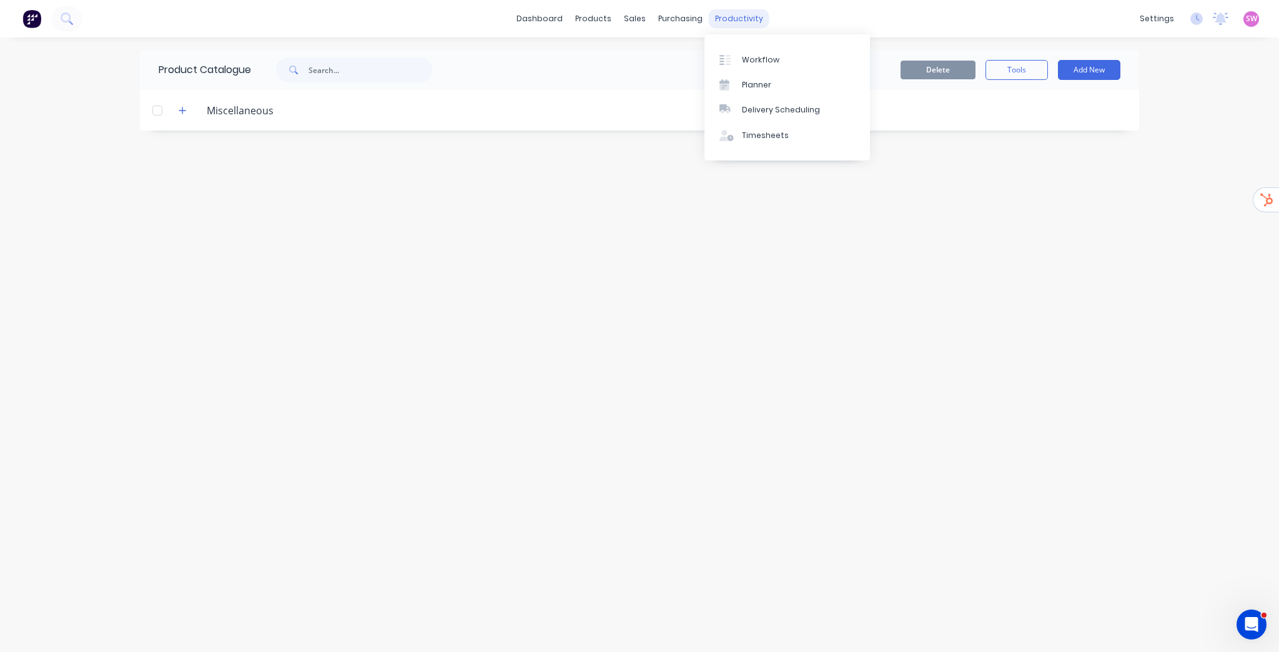
click at [732, 17] on div "productivity" at bounding box center [739, 18] width 61 height 19
click at [754, 60] on div "Workflow" at bounding box center [760, 59] width 37 height 11
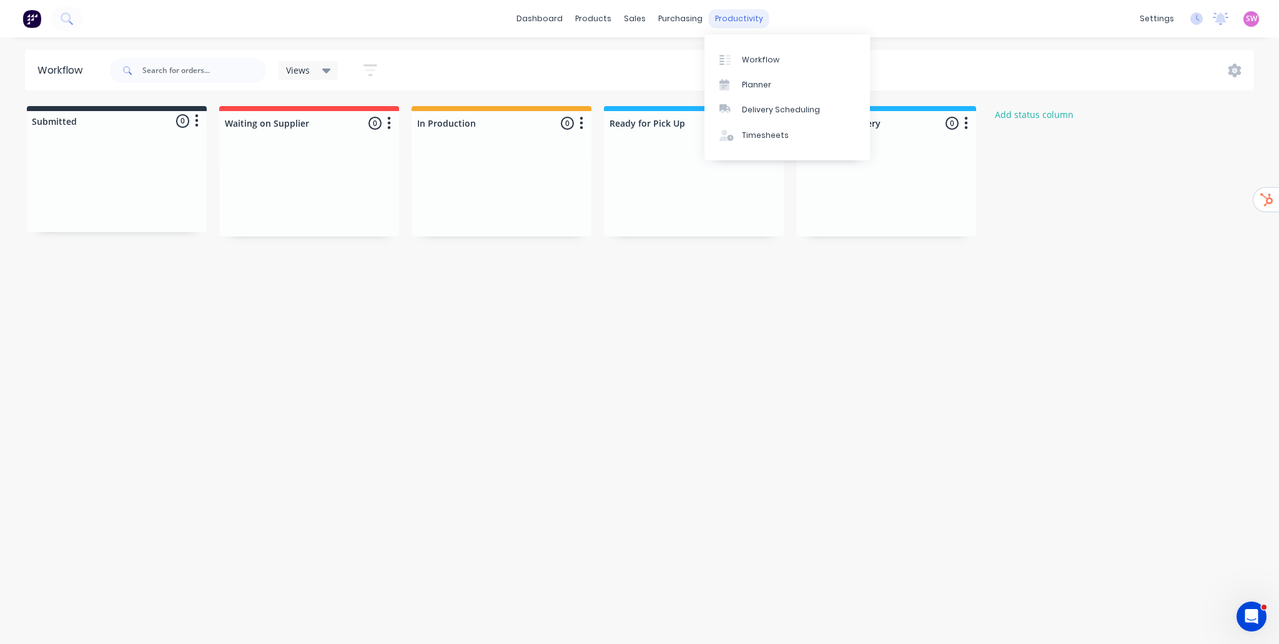
click at [737, 18] on div "productivity" at bounding box center [739, 18] width 61 height 19
click at [760, 79] on div "Planner" at bounding box center [756, 84] width 29 height 11
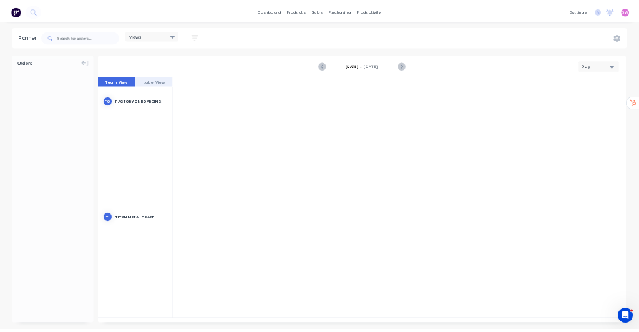
scroll to position [0, 3197]
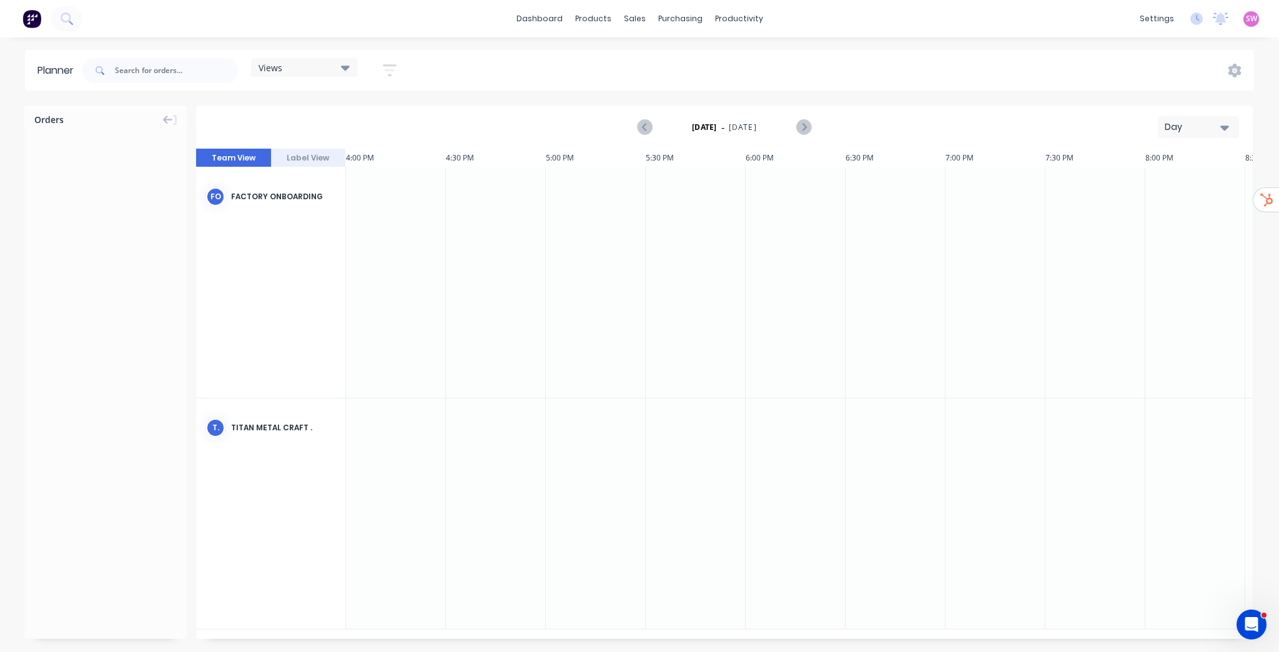
drag, startPoint x: 606, startPoint y: 225, endPoint x: 557, endPoint y: 240, distance: 51.6
click at [557, 240] on div at bounding box center [596, 282] width 100 height 230
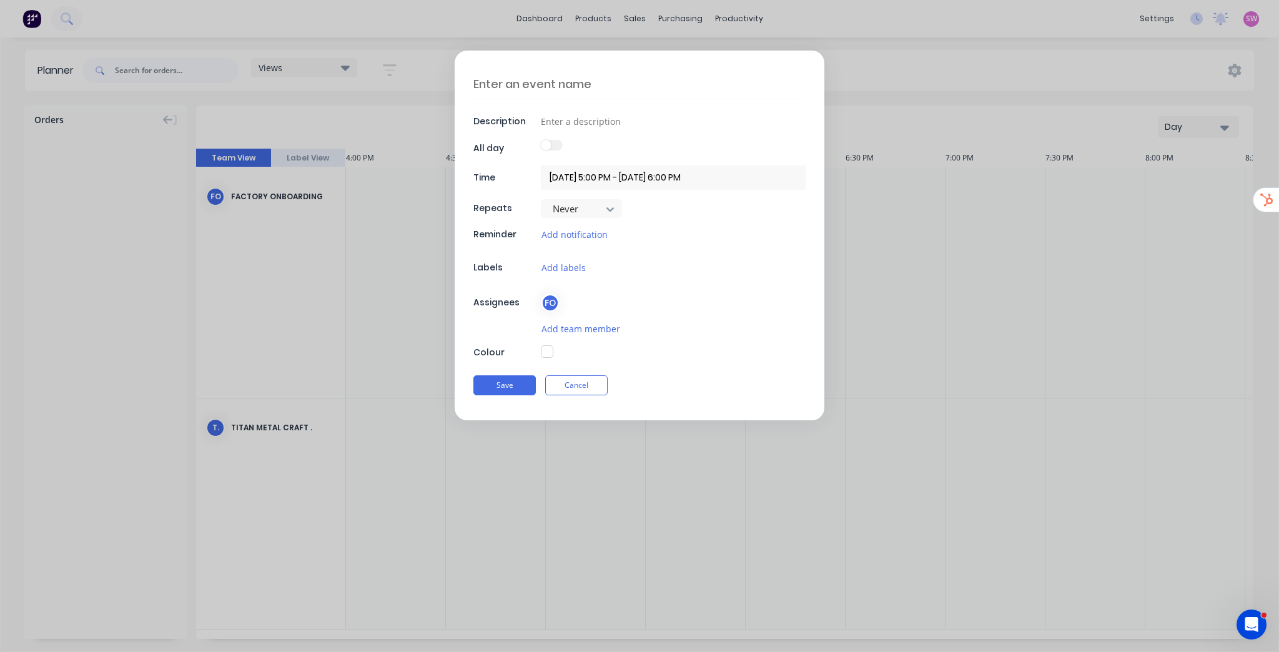
click at [551, 81] on textarea at bounding box center [639, 83] width 332 height 29
type textarea "S"
type textarea "x"
type textarea "Si"
type textarea "x"
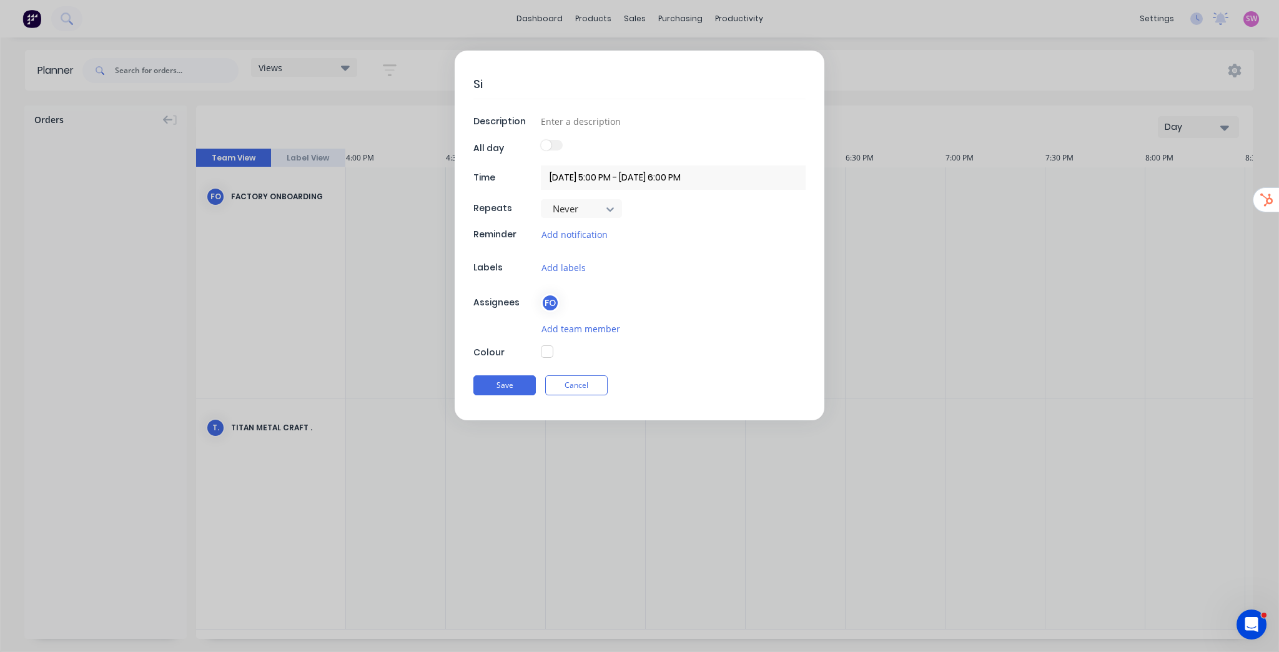
type textarea "Sic"
type textarea "x"
type textarea "Sick"
type textarea "x"
type textarea "Sick"
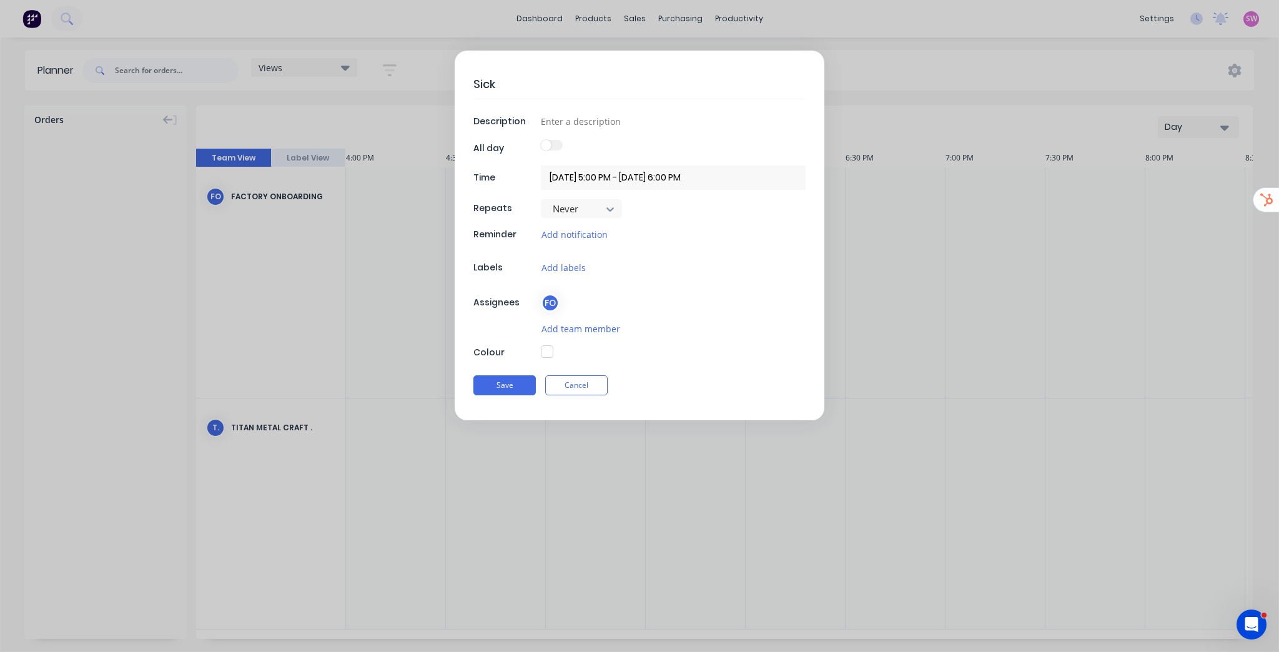
type textarea "x"
type textarea "Sick L"
type textarea "x"
type textarea "Sick Le"
type textarea "x"
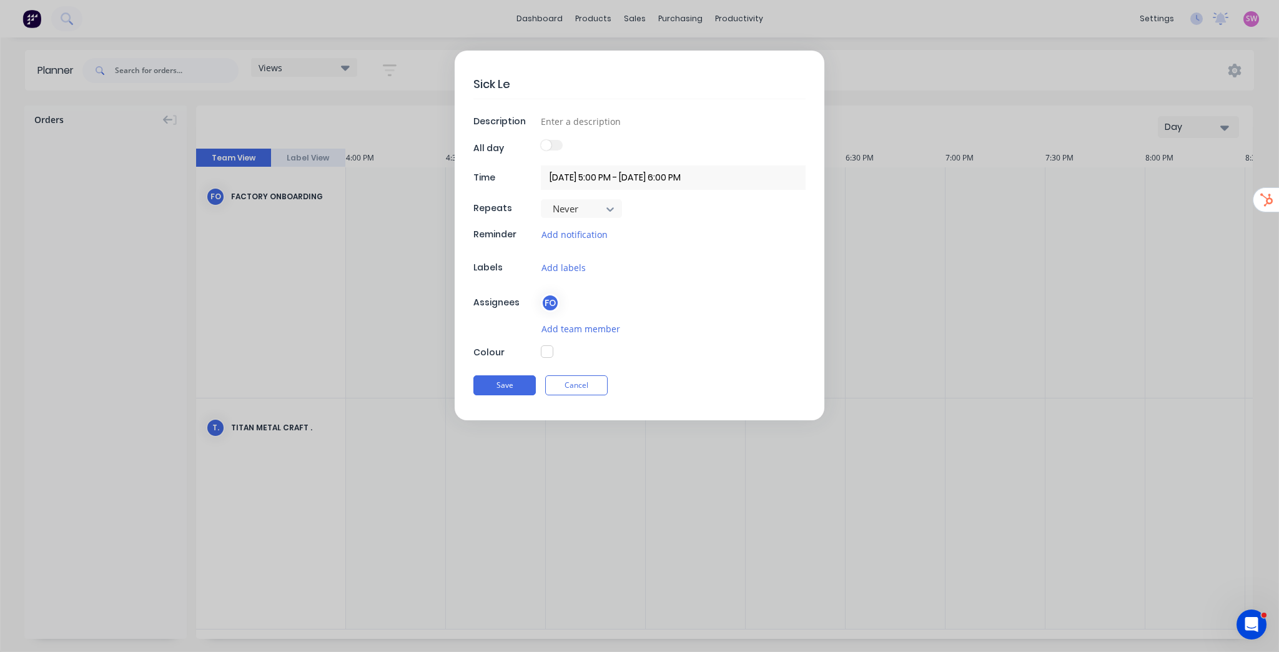
type textarea "Sick Lea"
type textarea "x"
type textarea "Sick Leav"
type textarea "x"
type textarea "Sick Leave"
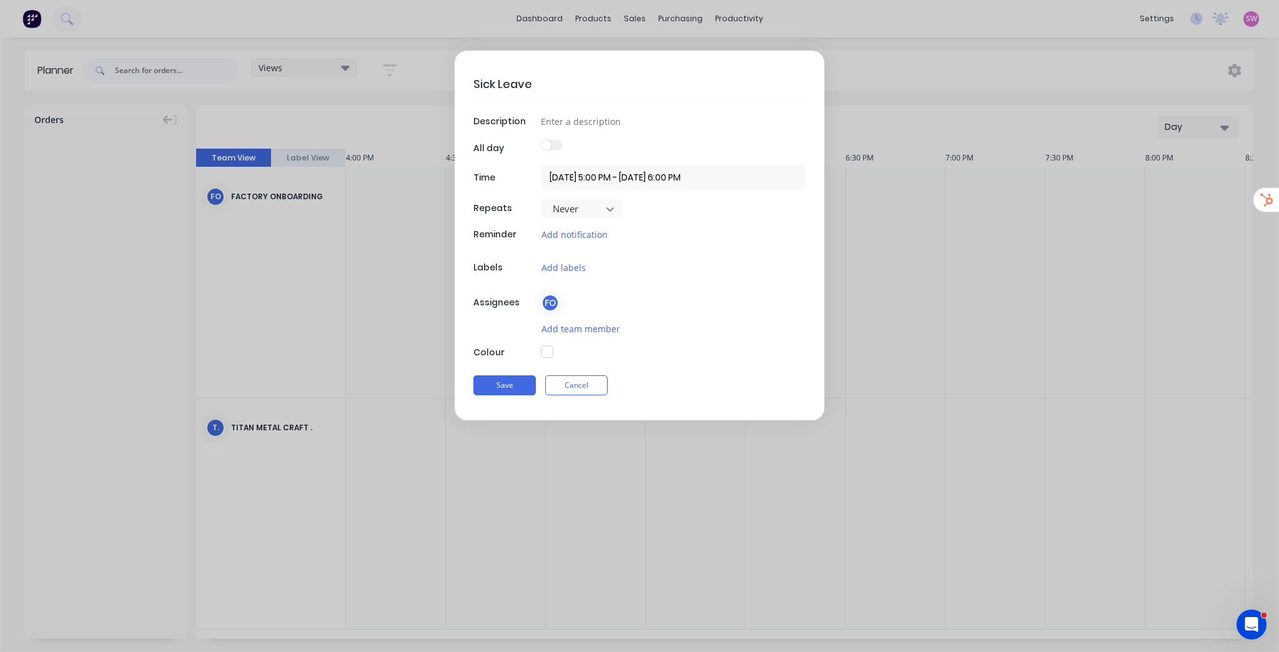
type textarea "x"
type textarea "Sick Leave"
click at [644, 168] on input "[DATE] 5:00 PM - [DATE] 6:00 PM" at bounding box center [673, 177] width 265 height 24
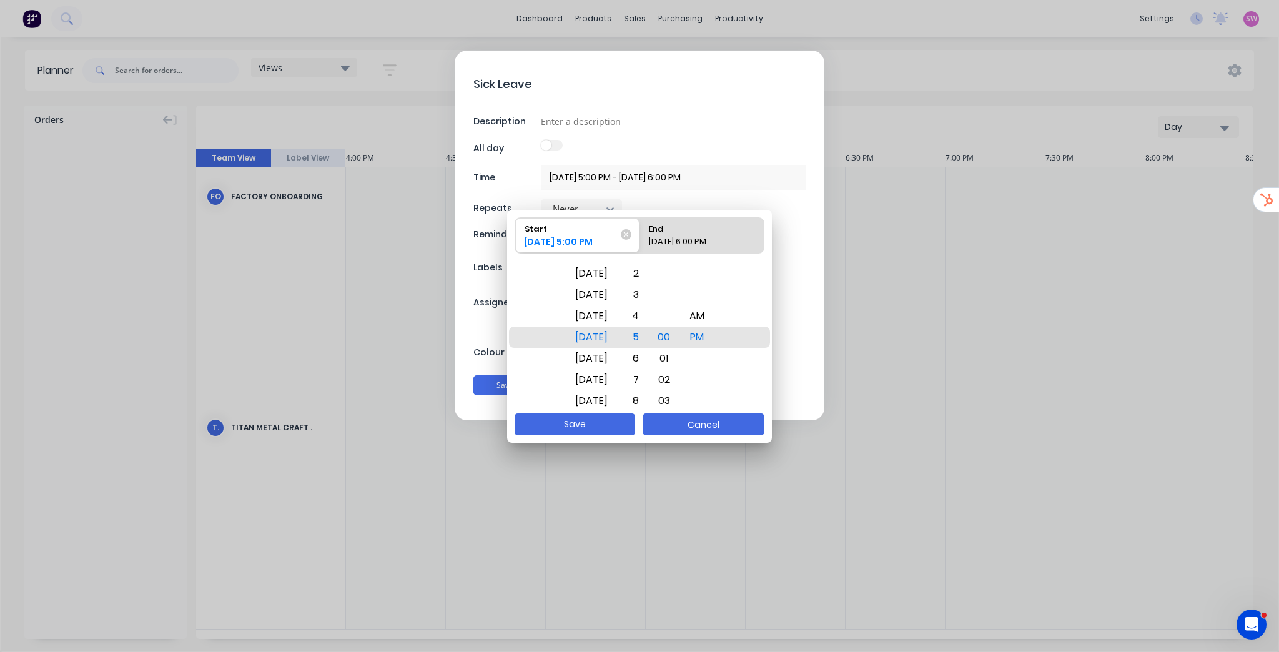
click at [704, 422] on button "Cancel" at bounding box center [703, 424] width 122 height 22
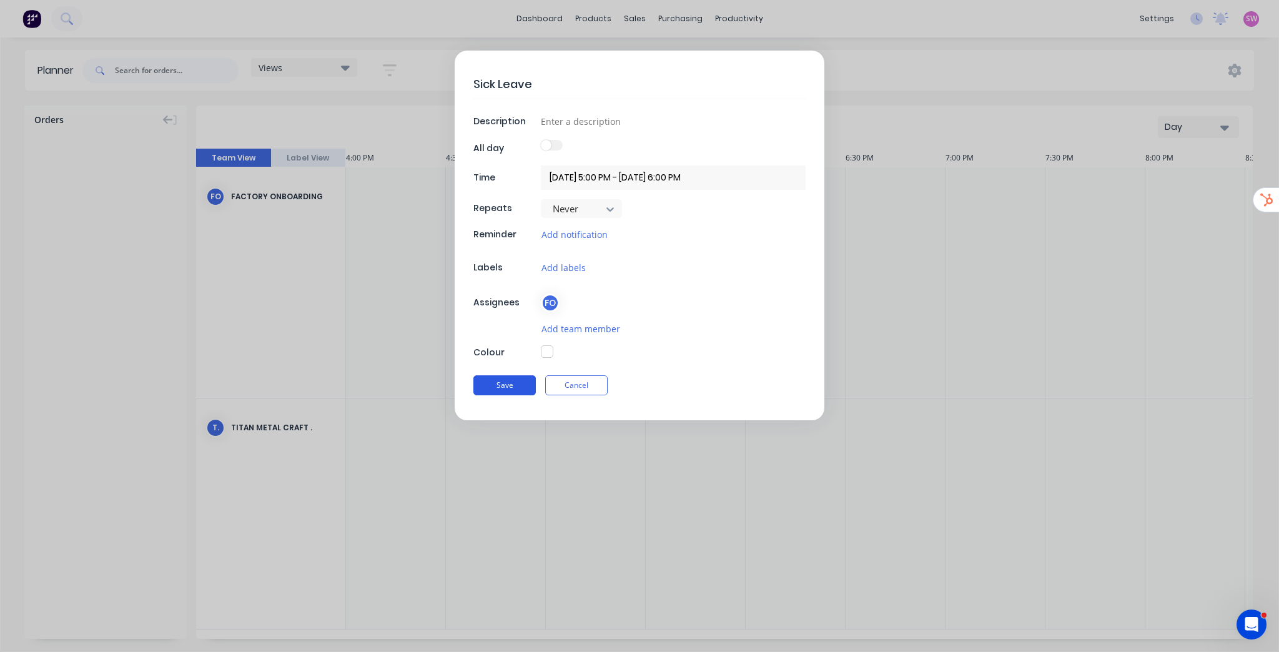
click at [517, 393] on button "Save" at bounding box center [504, 385] width 62 height 20
type textarea "x"
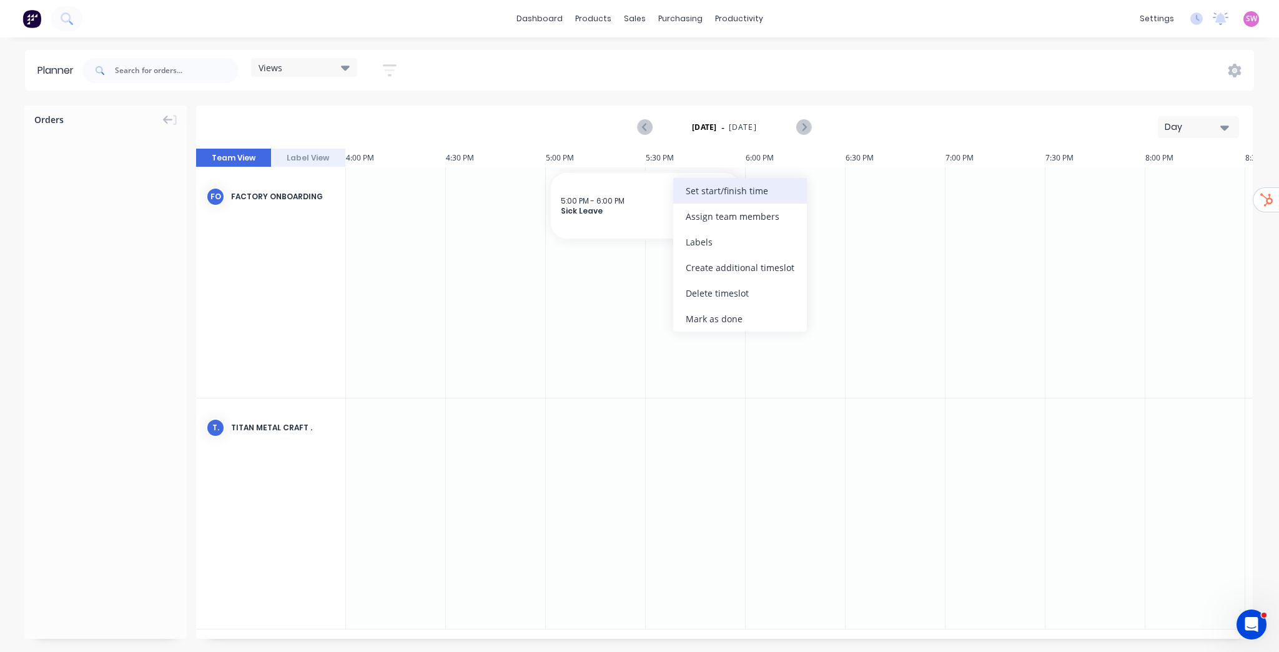
click at [728, 190] on div "Set start/finish time" at bounding box center [740, 191] width 134 height 26
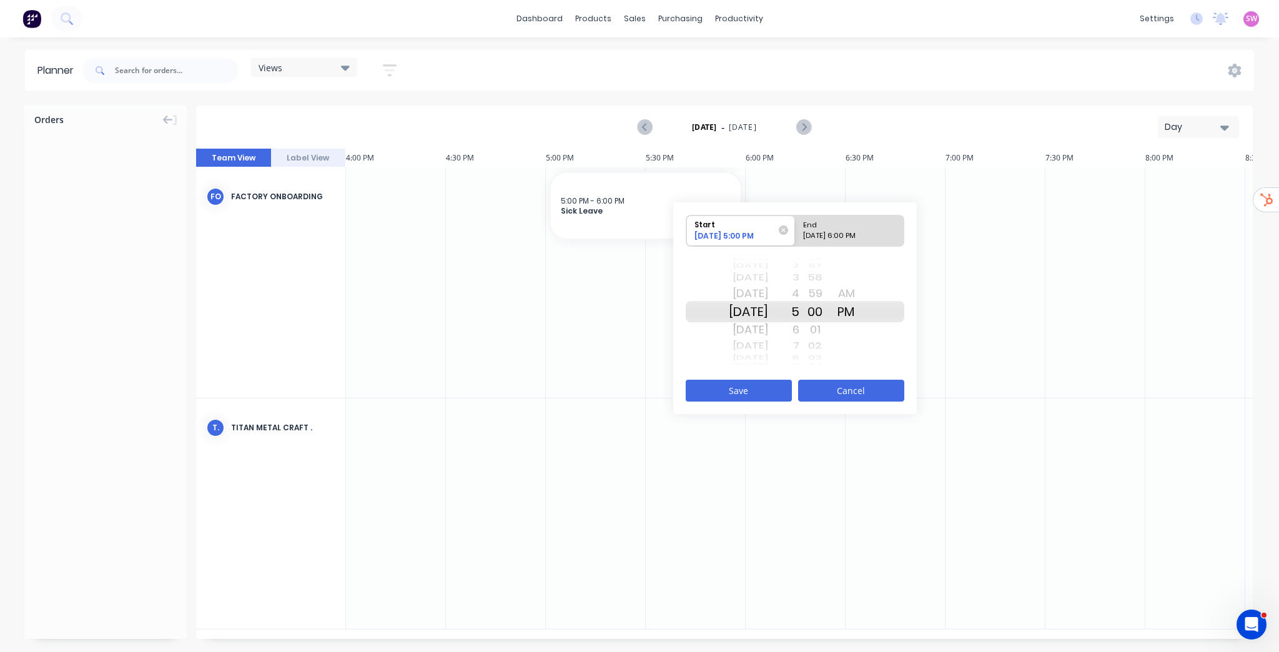
click at [852, 388] on button "Cancel" at bounding box center [851, 391] width 106 height 22
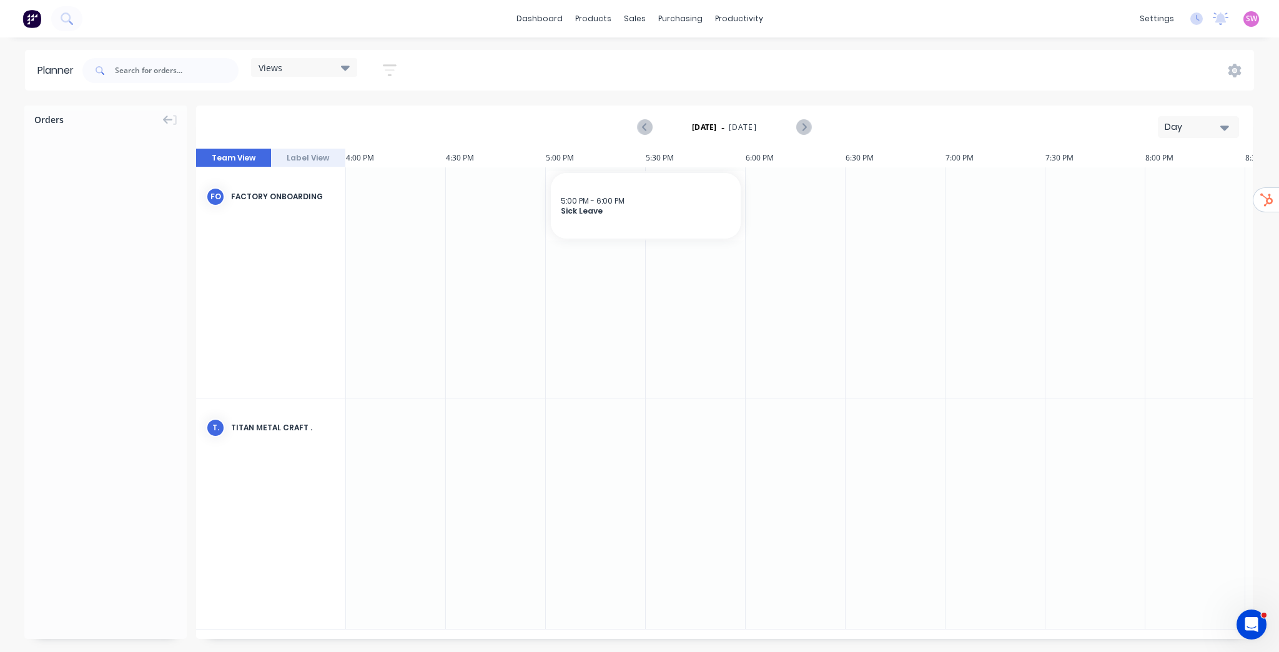
click at [1216, 121] on div "Day" at bounding box center [1192, 127] width 57 height 13
click at [1122, 112] on div "[DATE] - [DATE] Day Day Week Month" at bounding box center [724, 127] width 1054 height 41
click at [737, 297] on div "Delete timeslot" at bounding box center [736, 289] width 134 height 26
click at [448, 108] on div "[DATE] - [DATE] Day" at bounding box center [724, 127] width 1054 height 41
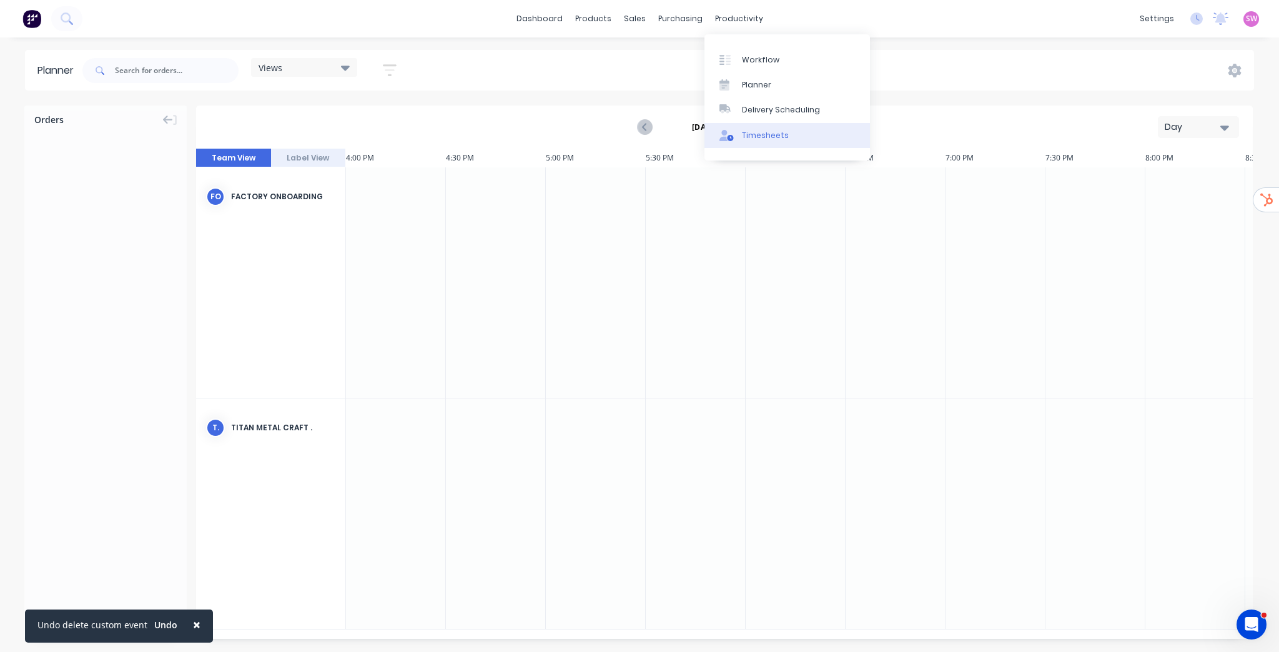
click at [789, 140] on link "Timesheets" at bounding box center [786, 135] width 165 height 25
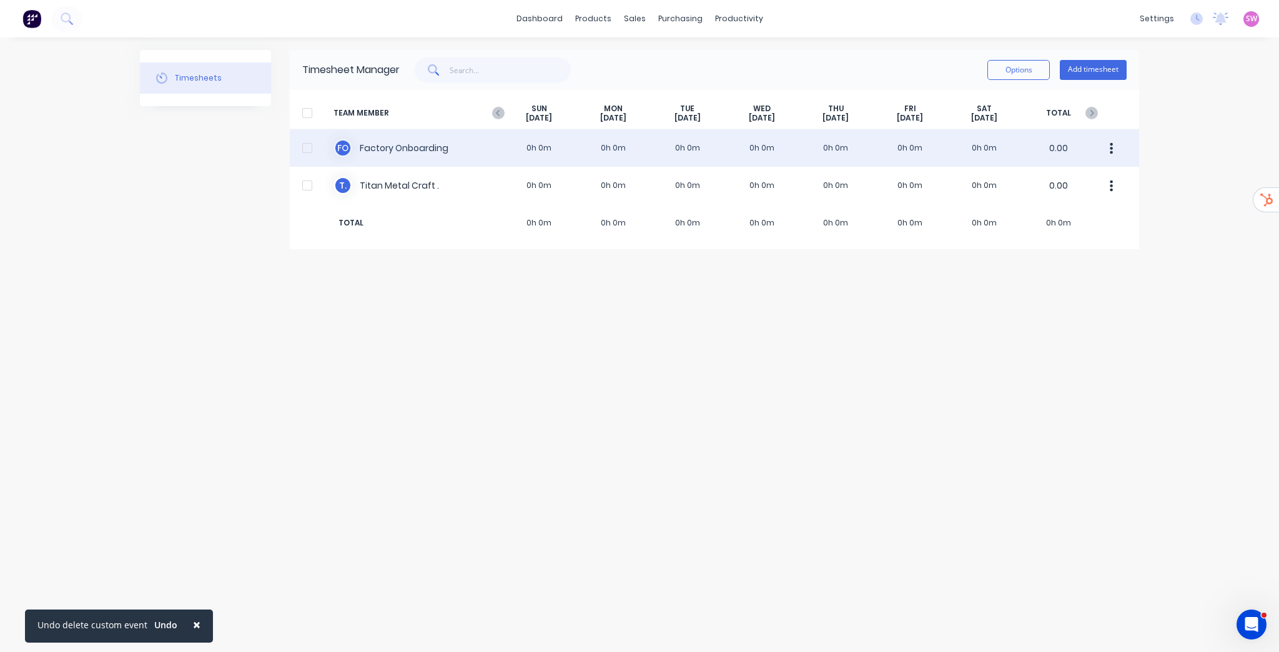
click at [697, 160] on div "F O Factory Onboarding 0h 0m 0h 0m 0h 0m 0h 0m 0h 0m 0h 0m 0h 0m 0.00" at bounding box center [714, 147] width 849 height 37
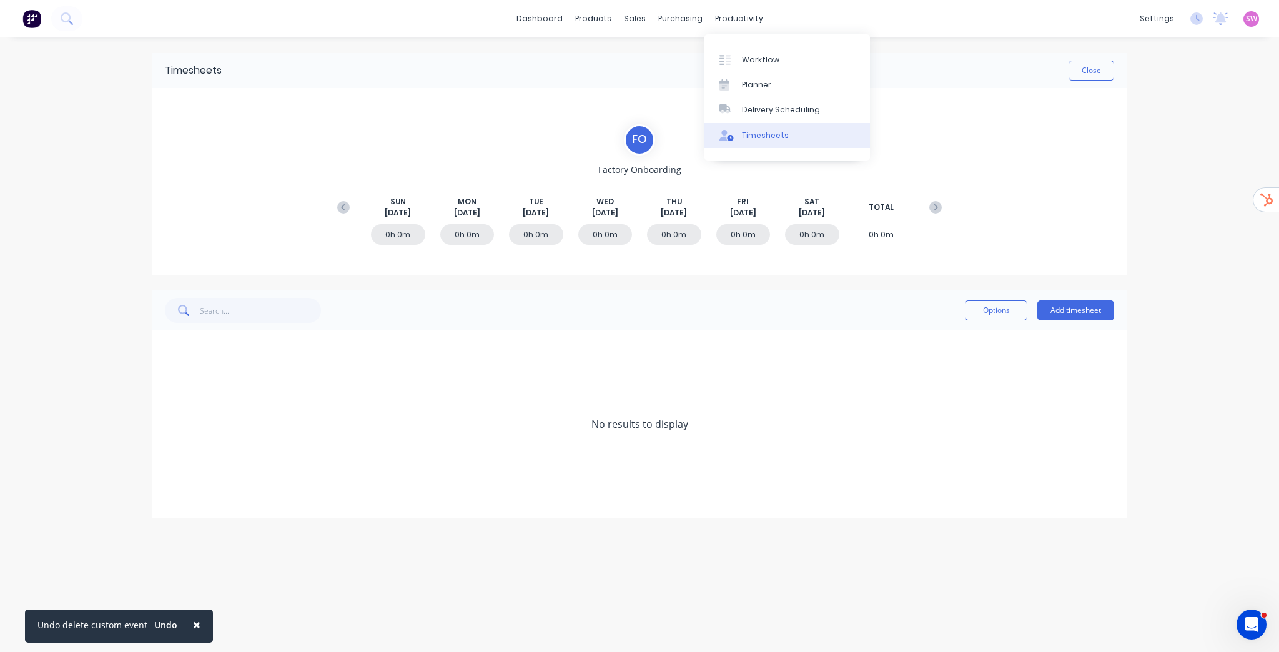
click at [770, 133] on div "Timesheets" at bounding box center [765, 135] width 47 height 11
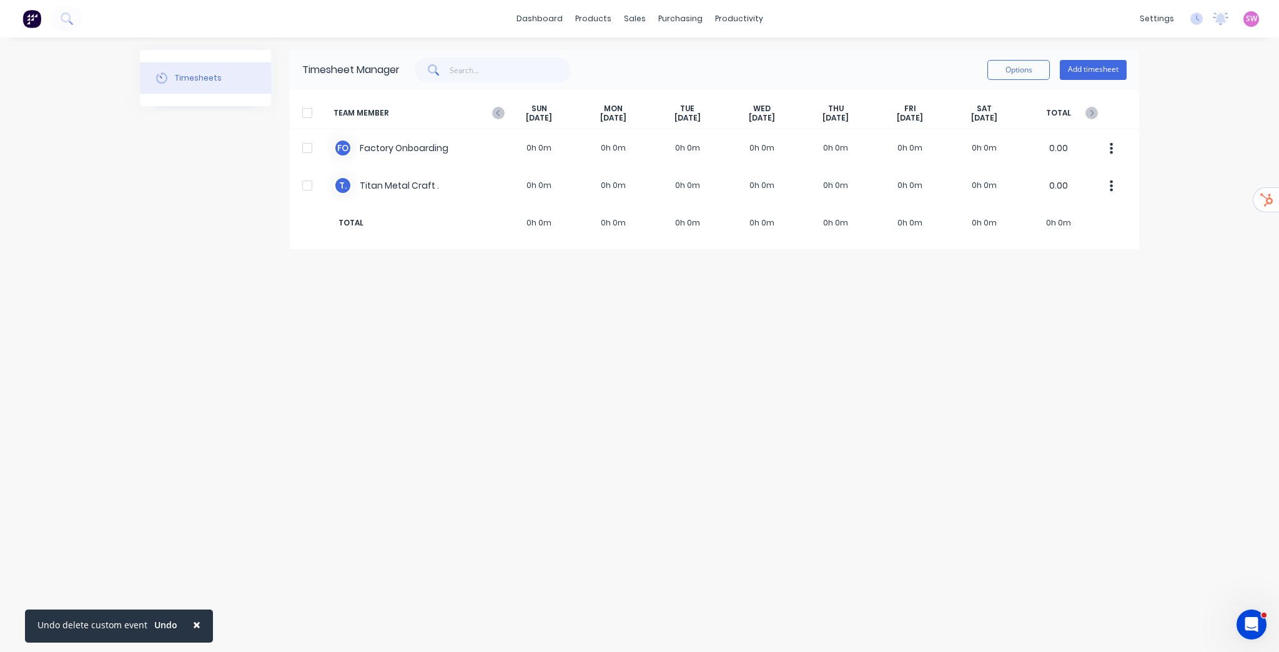
click at [307, 115] on div at bounding box center [307, 113] width 25 height 25
click at [1016, 65] on button "Options" at bounding box center [1018, 70] width 62 height 20
click at [866, 64] on div "Options Add timesheet" at bounding box center [763, 69] width 727 height 25
click at [1194, 81] on div "× Undo delete custom event Undo dashboard products sales purchasing productivit…" at bounding box center [639, 326] width 1279 height 652
click at [1241, 85] on div "× Undo delete custom event Undo dashboard products sales purchasing productivit…" at bounding box center [639, 326] width 1279 height 652
